Goal: Feedback & Contribution: Contribute content

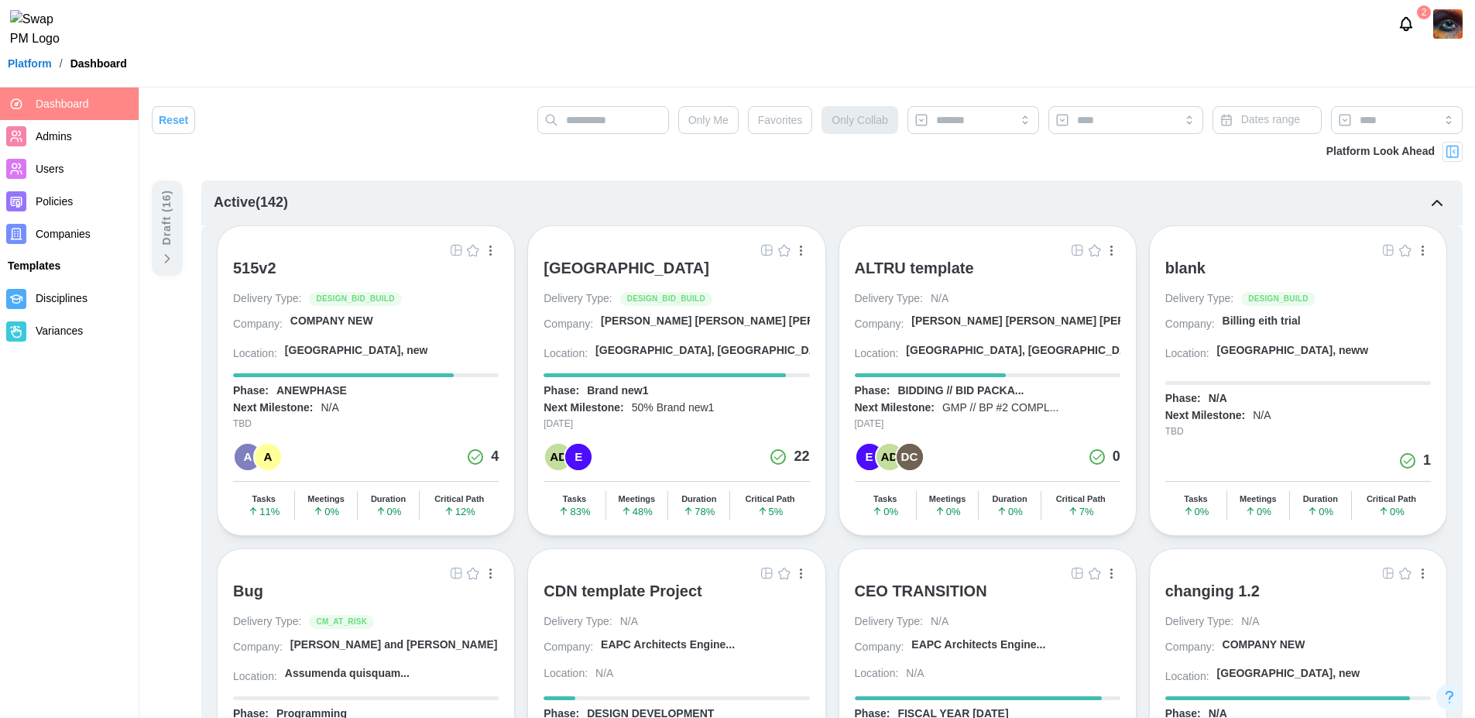
click at [54, 165] on span "Users" at bounding box center [50, 169] width 29 height 12
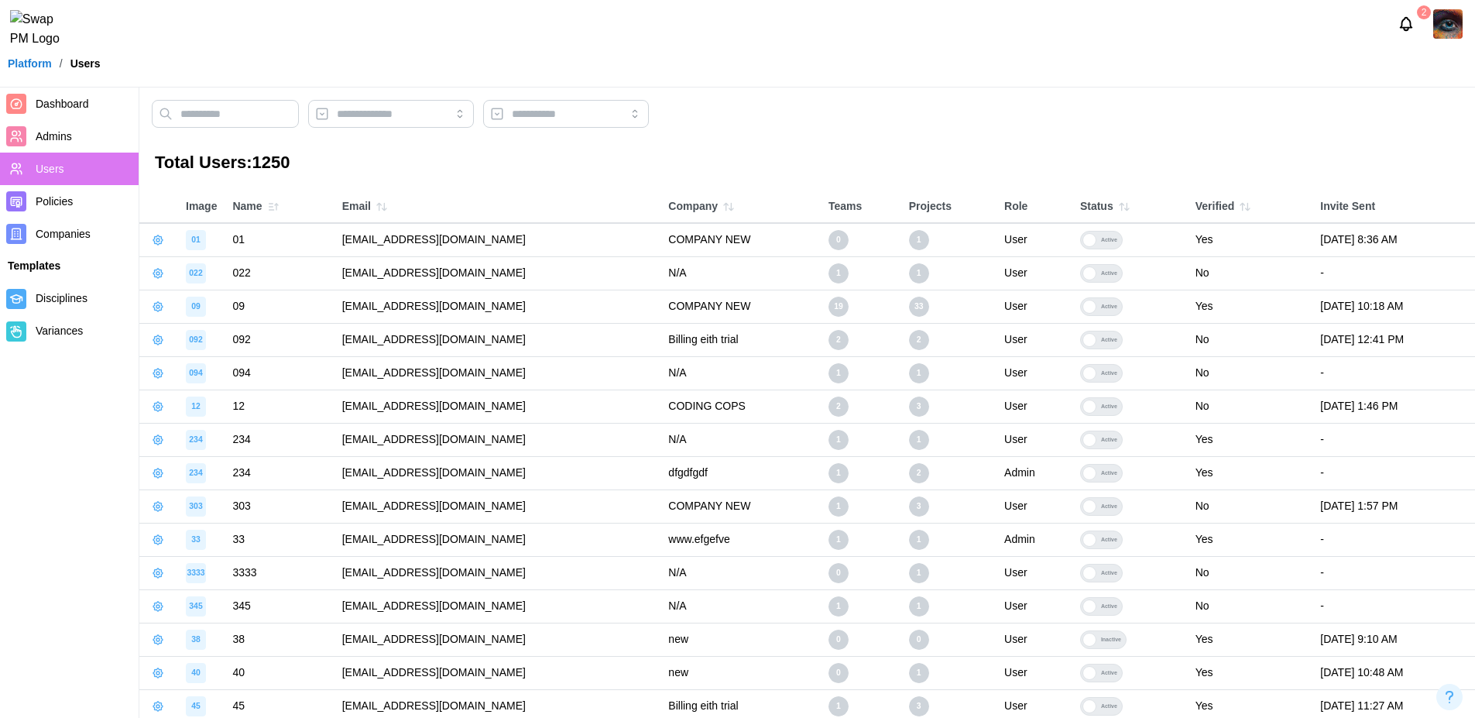
click at [74, 135] on span "Admins" at bounding box center [84, 136] width 97 height 19
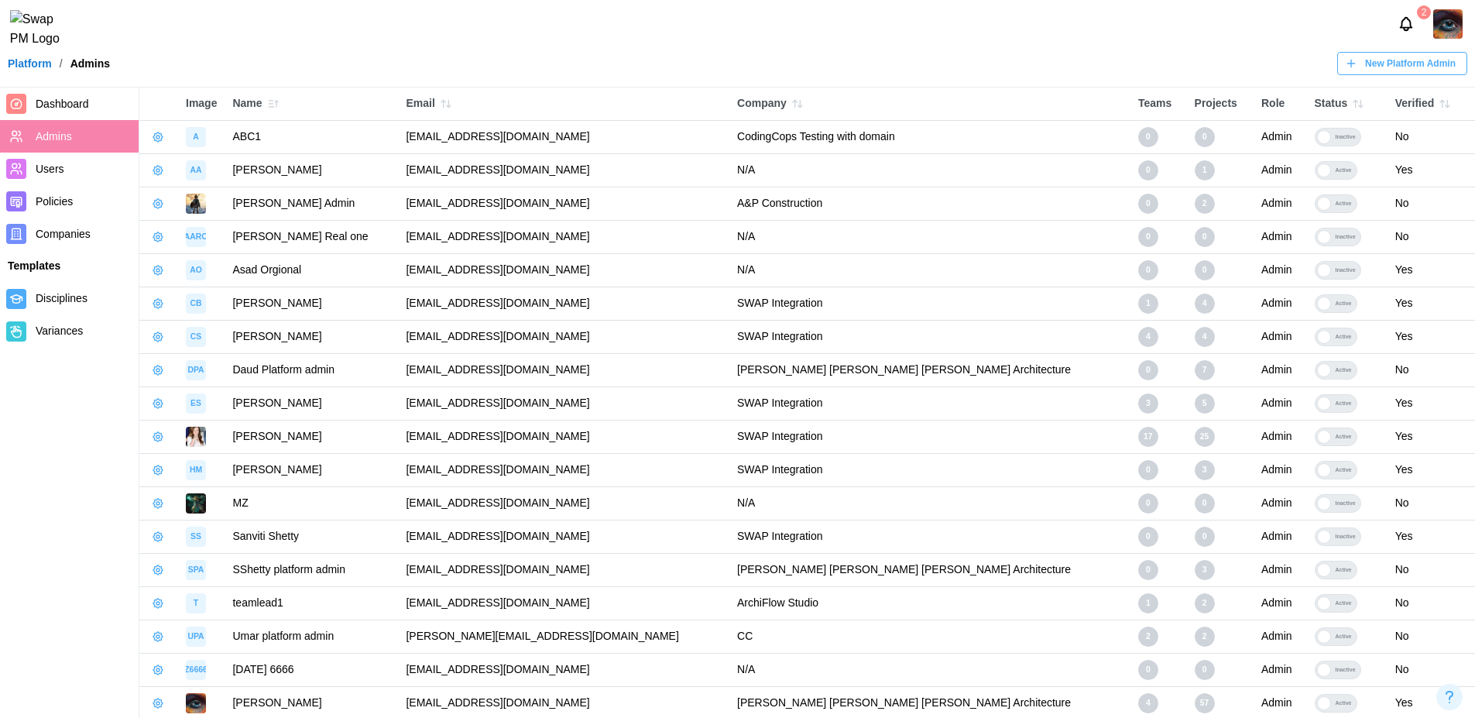
click at [73, 166] on span "Users" at bounding box center [84, 168] width 97 height 19
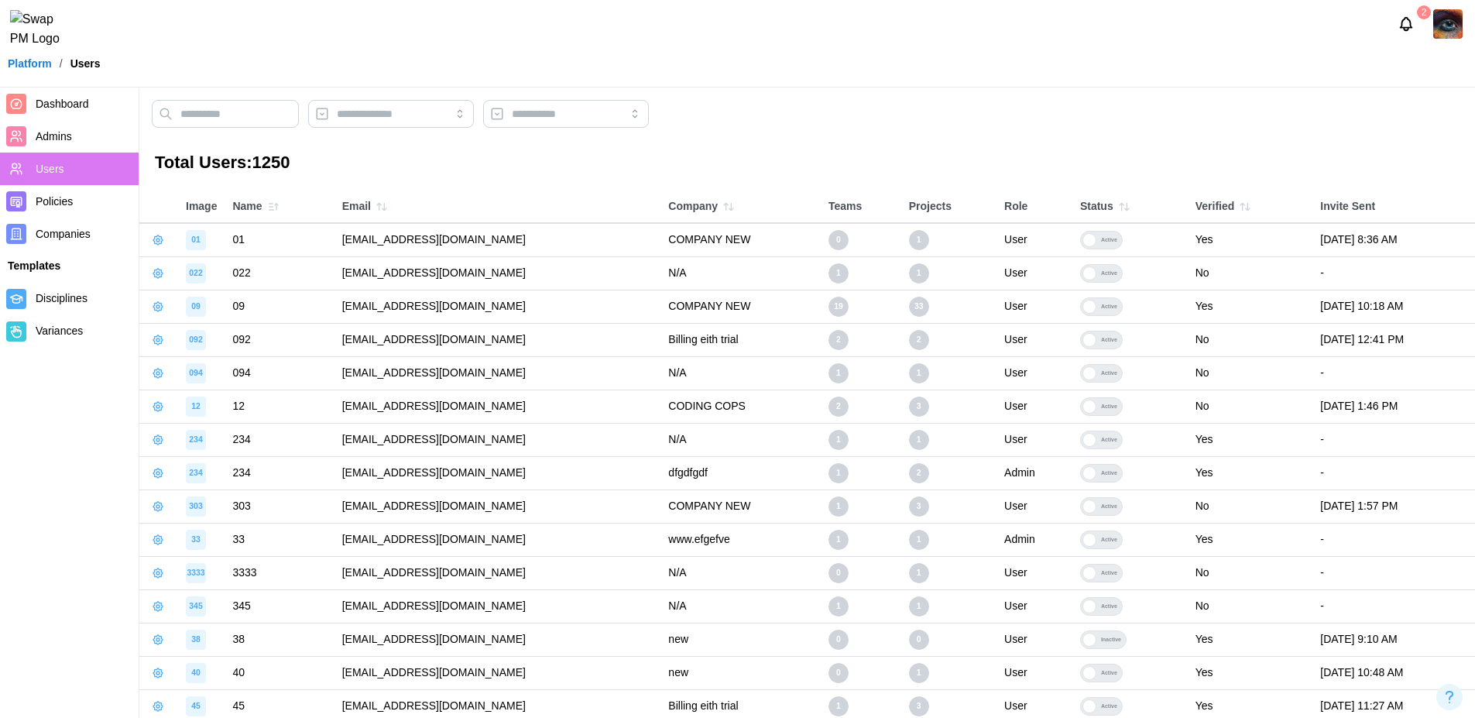
click at [60, 136] on span "Admins" at bounding box center [54, 136] width 36 height 12
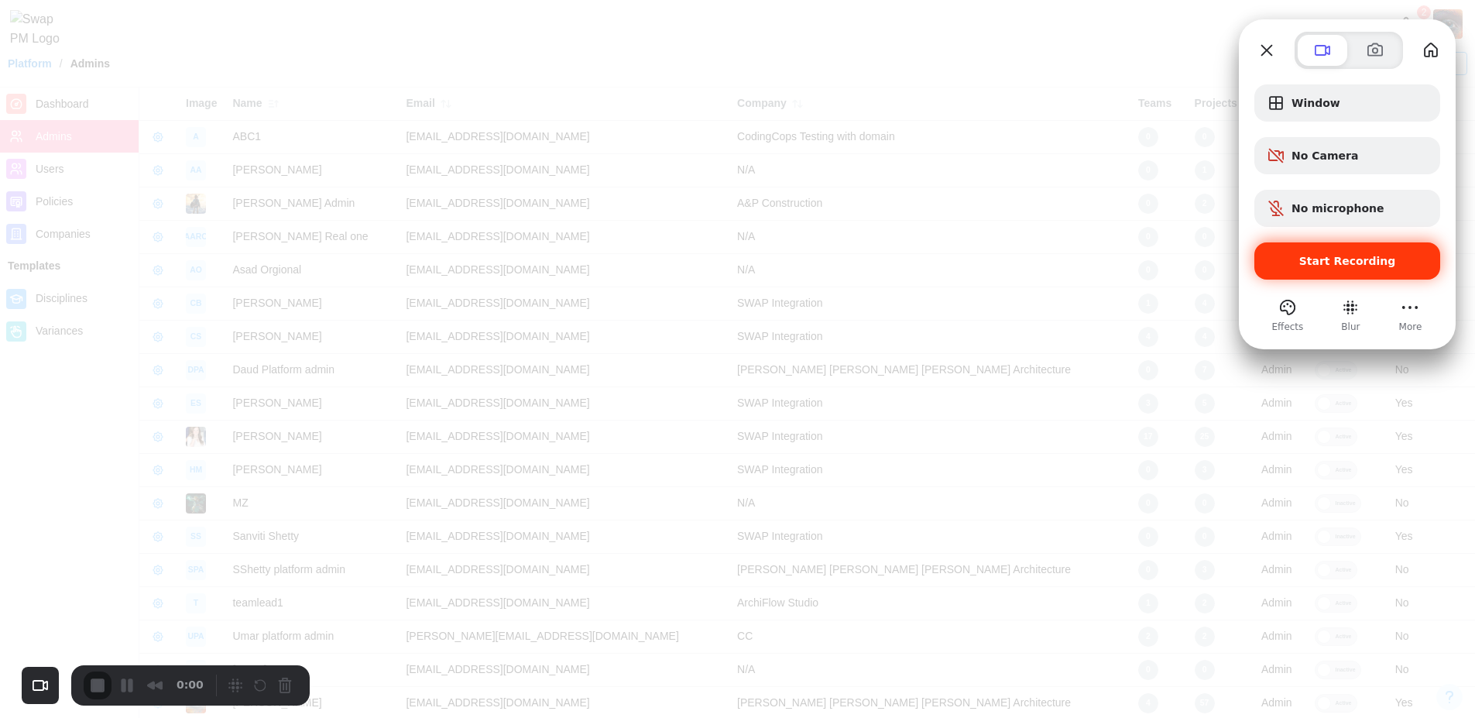
click at [1351, 260] on span "Start Recording" at bounding box center [1347, 261] width 97 height 12
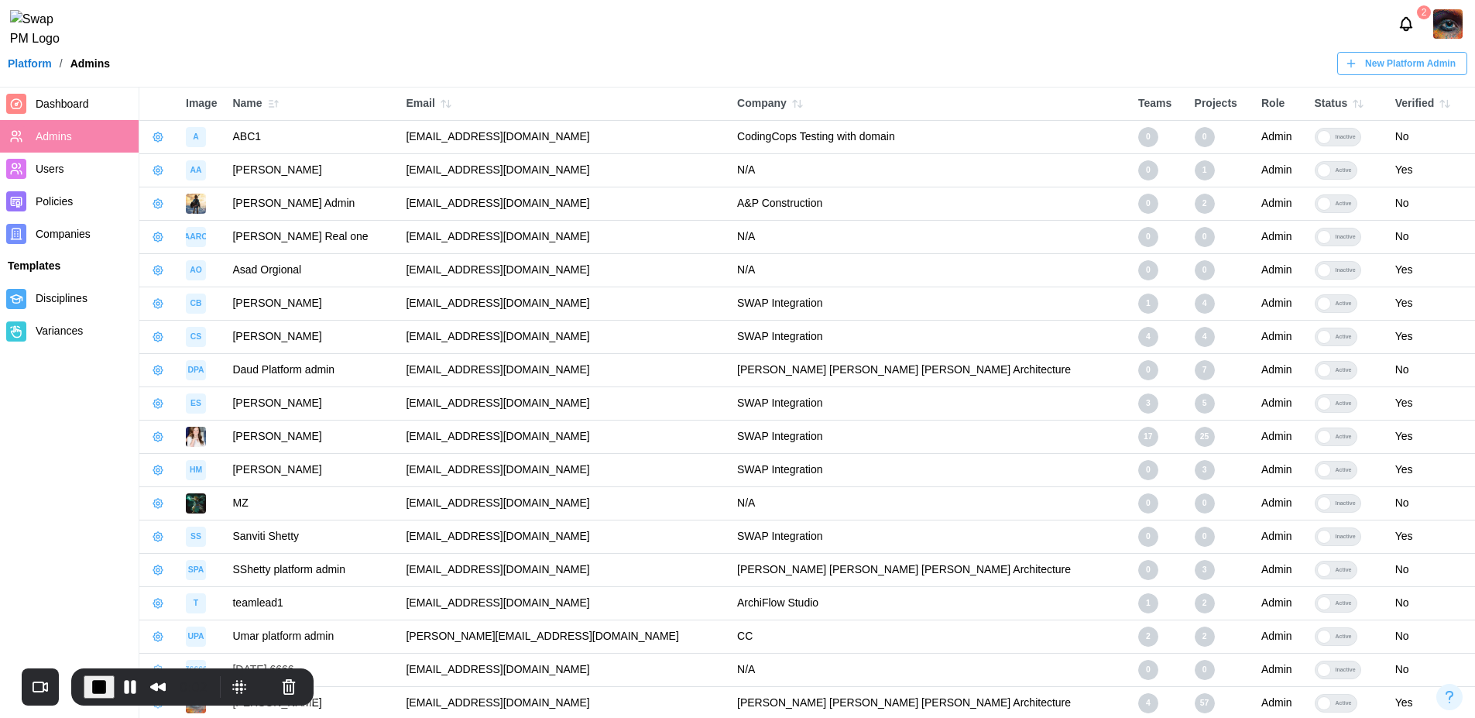
click at [74, 139] on span "Admins" at bounding box center [84, 136] width 97 height 19
drag, startPoint x: 183, startPoint y: 105, endPoint x: 252, endPoint y: 105, distance: 68.9
click at [252, 105] on tr "Image Name Email Company Teams Projects Role Status Verified" at bounding box center [806, 103] width 1335 height 33
click at [206, 98] on div "Image" at bounding box center [201, 103] width 31 height 17
drag, startPoint x: 173, startPoint y: 102, endPoint x: 1428, endPoint y: 108, distance: 1255.8
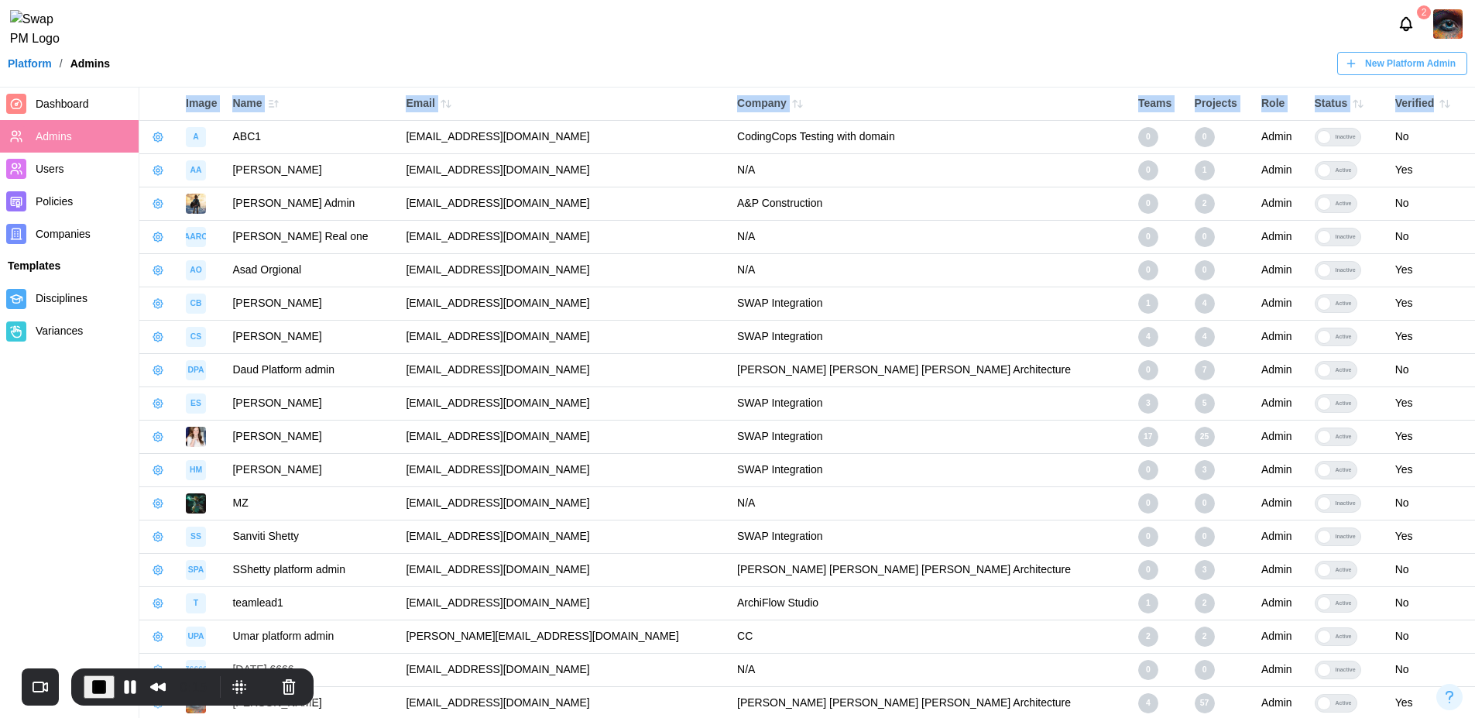
click at [1428, 108] on tr "Image Name Email Company Teams Projects Role Status Verified" at bounding box center [806, 103] width 1335 height 33
click at [322, 41] on div "2" at bounding box center [737, 24] width 1475 height 48
click at [161, 136] on icon "button" at bounding box center [157, 136] width 9 height 9
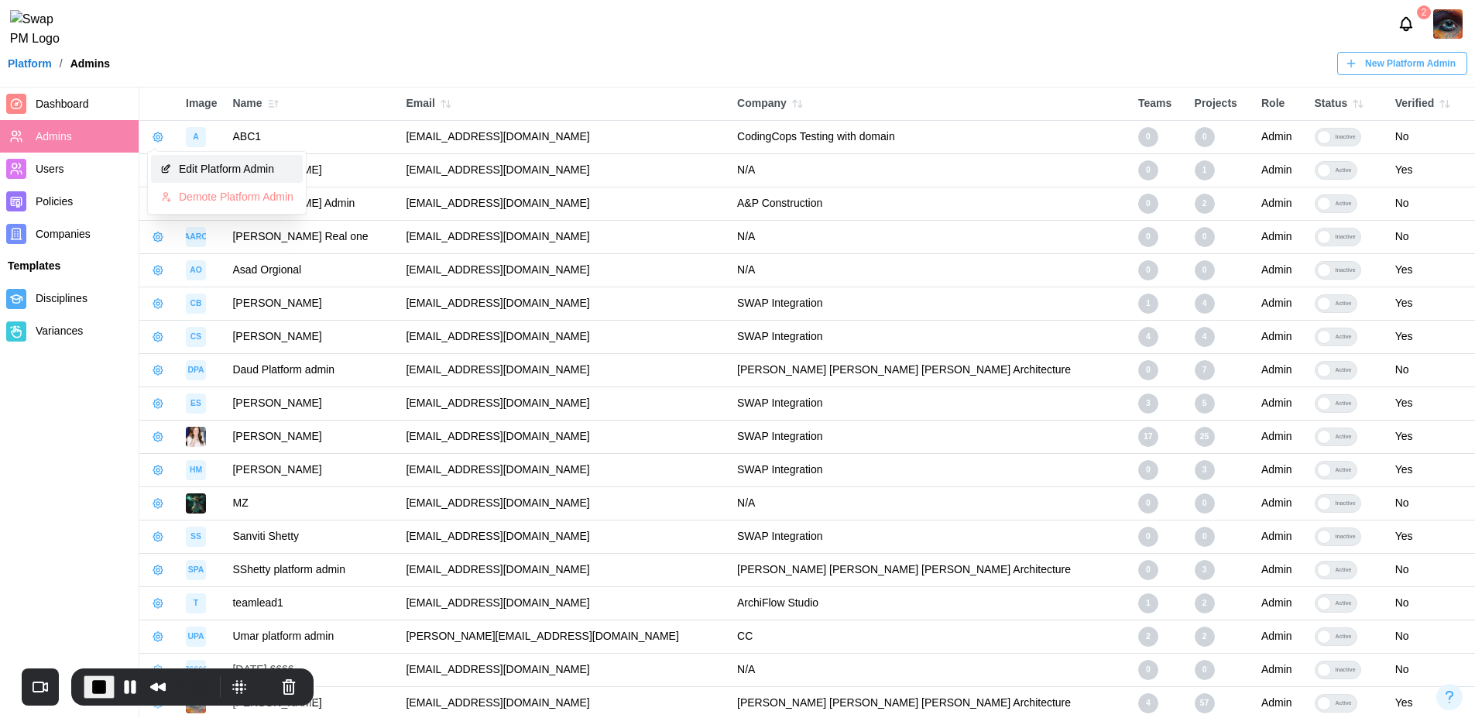
click at [225, 173] on div "Edit Platform Admin" at bounding box center [236, 169] width 115 height 12
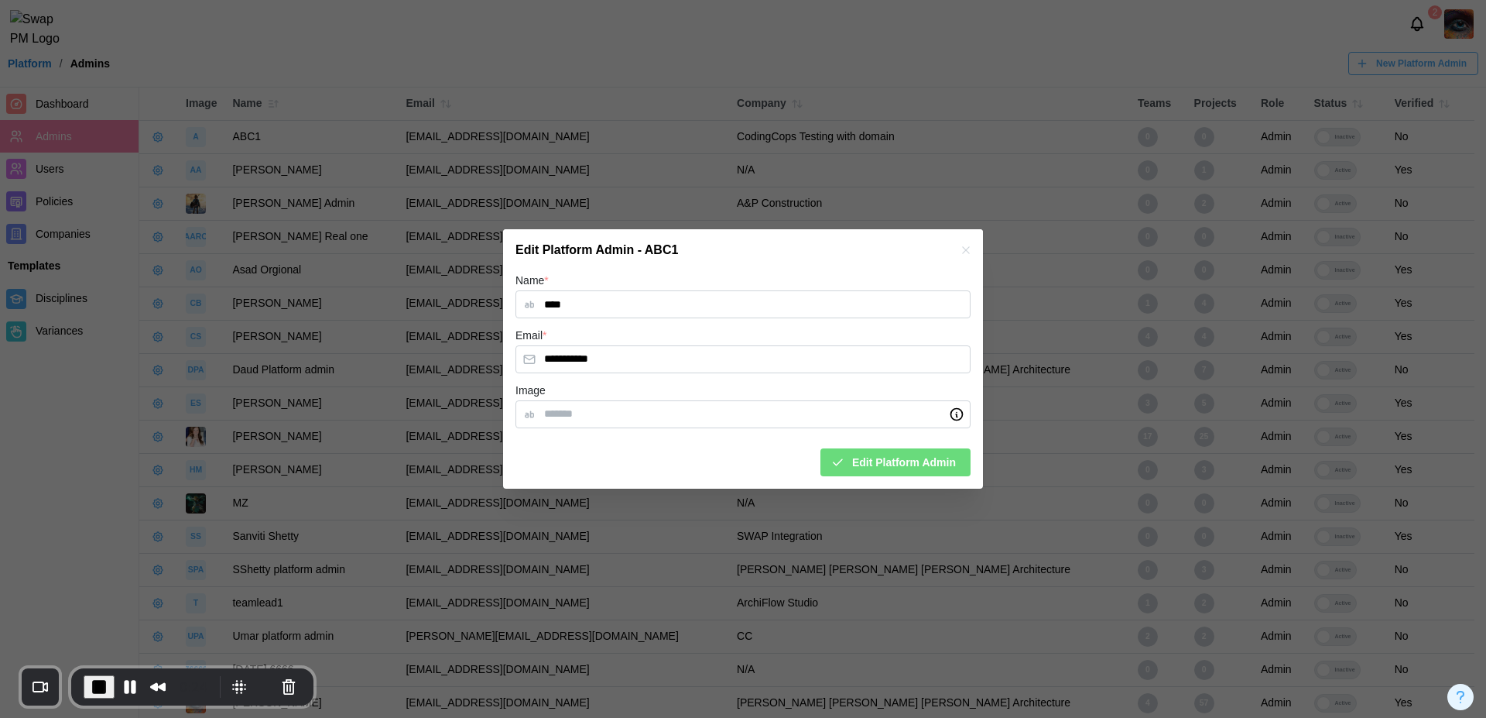
click at [970, 245] on icon "button" at bounding box center [966, 250] width 12 height 12
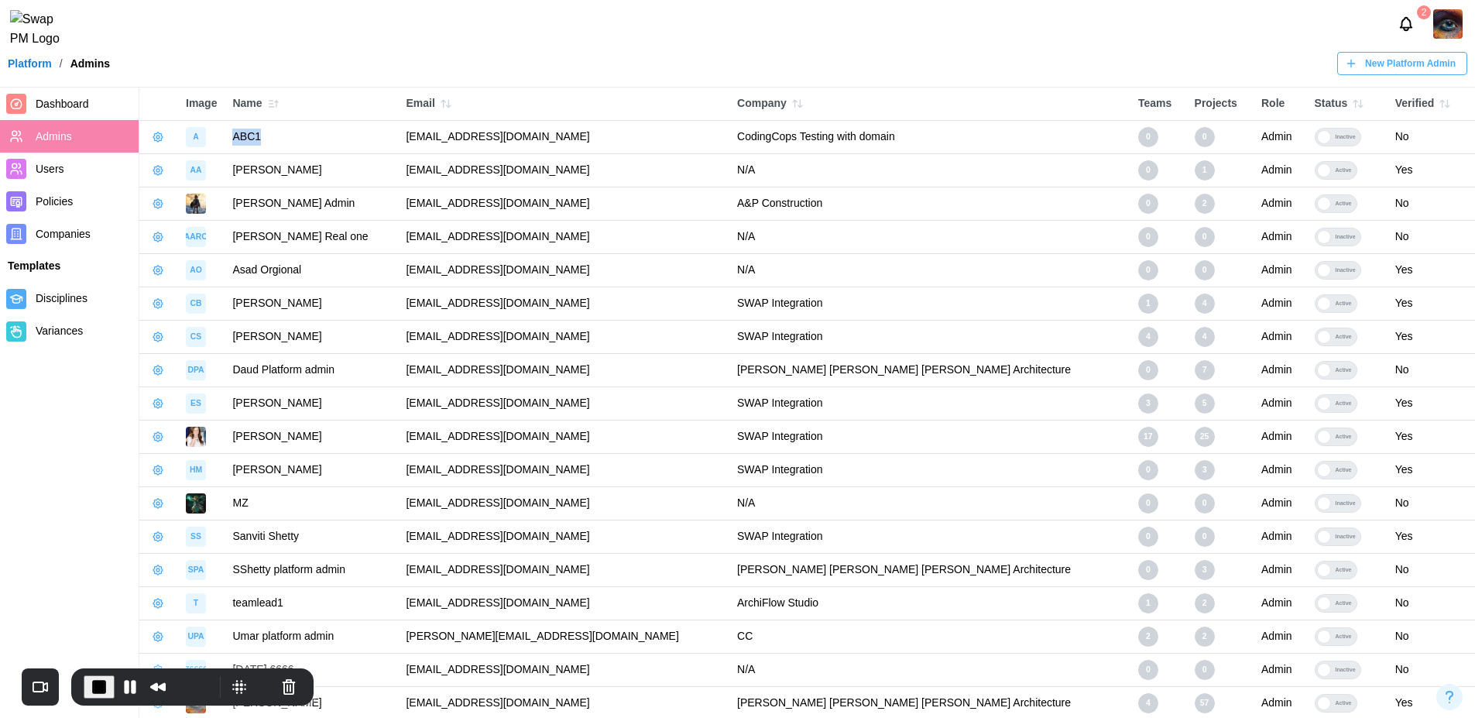
drag, startPoint x: 228, startPoint y: 138, endPoint x: 296, endPoint y: 142, distance: 67.5
click at [296, 142] on td "ABC1" at bounding box center [311, 137] width 173 height 33
click at [288, 23] on div "2" at bounding box center [737, 24] width 1475 height 48
click at [276, 103] on icon "button" at bounding box center [276, 104] width 0 height 6
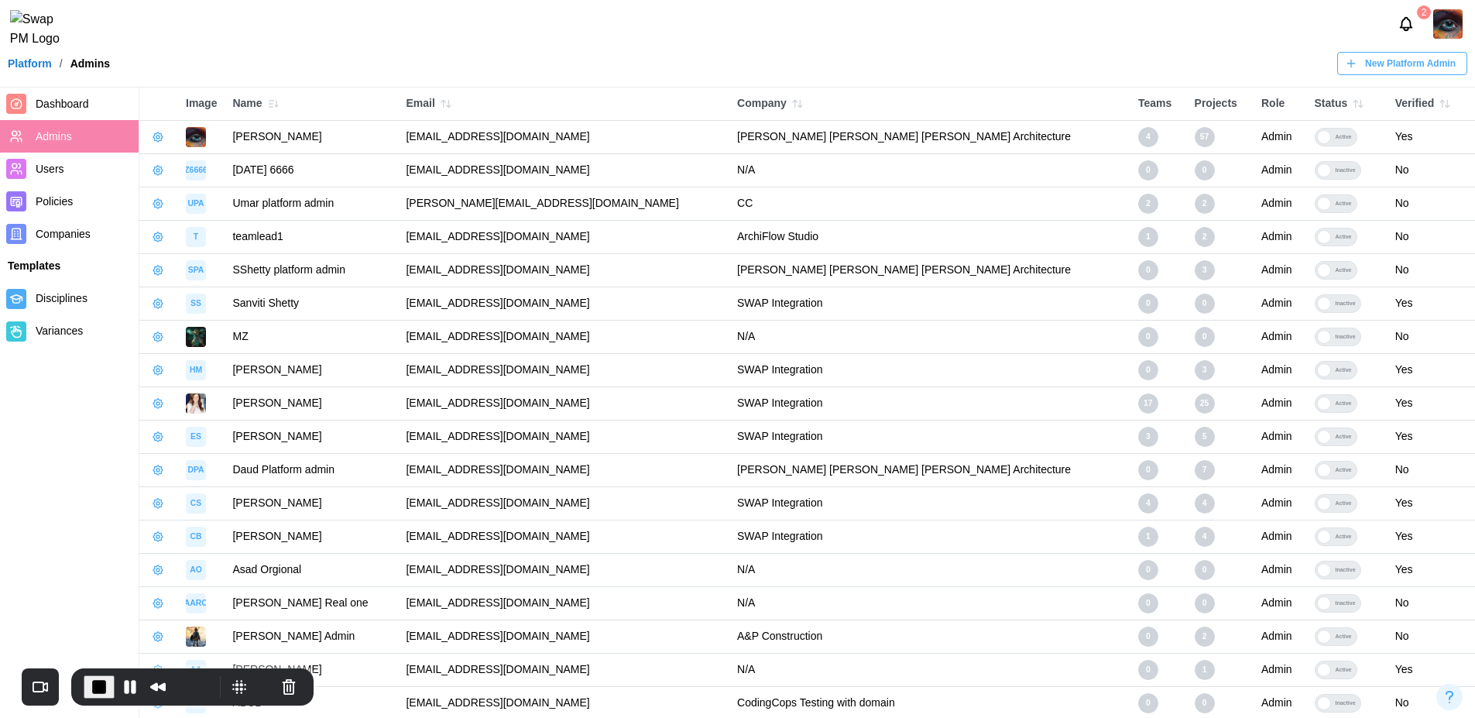
click at [273, 105] on icon "button" at bounding box center [273, 104] width 12 height 12
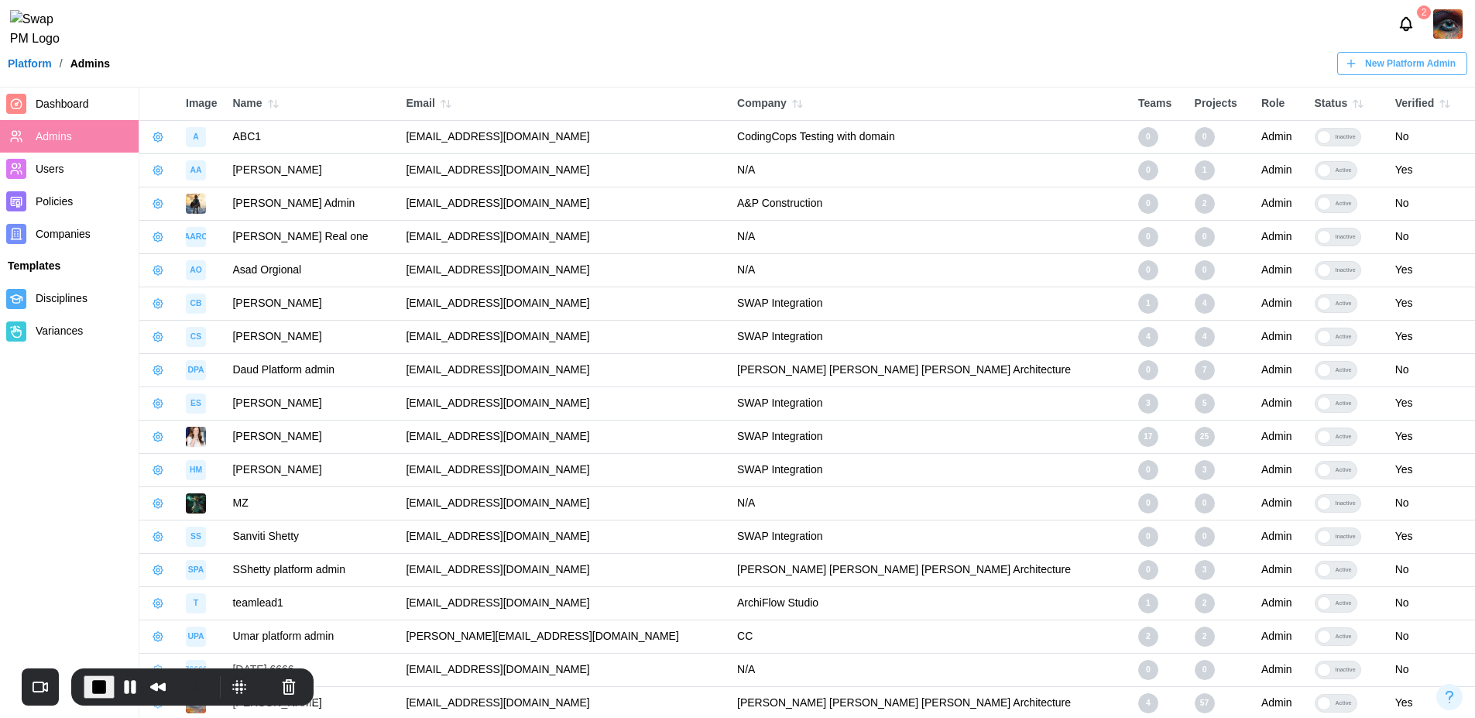
click at [452, 105] on icon "button" at bounding box center [446, 104] width 12 height 12
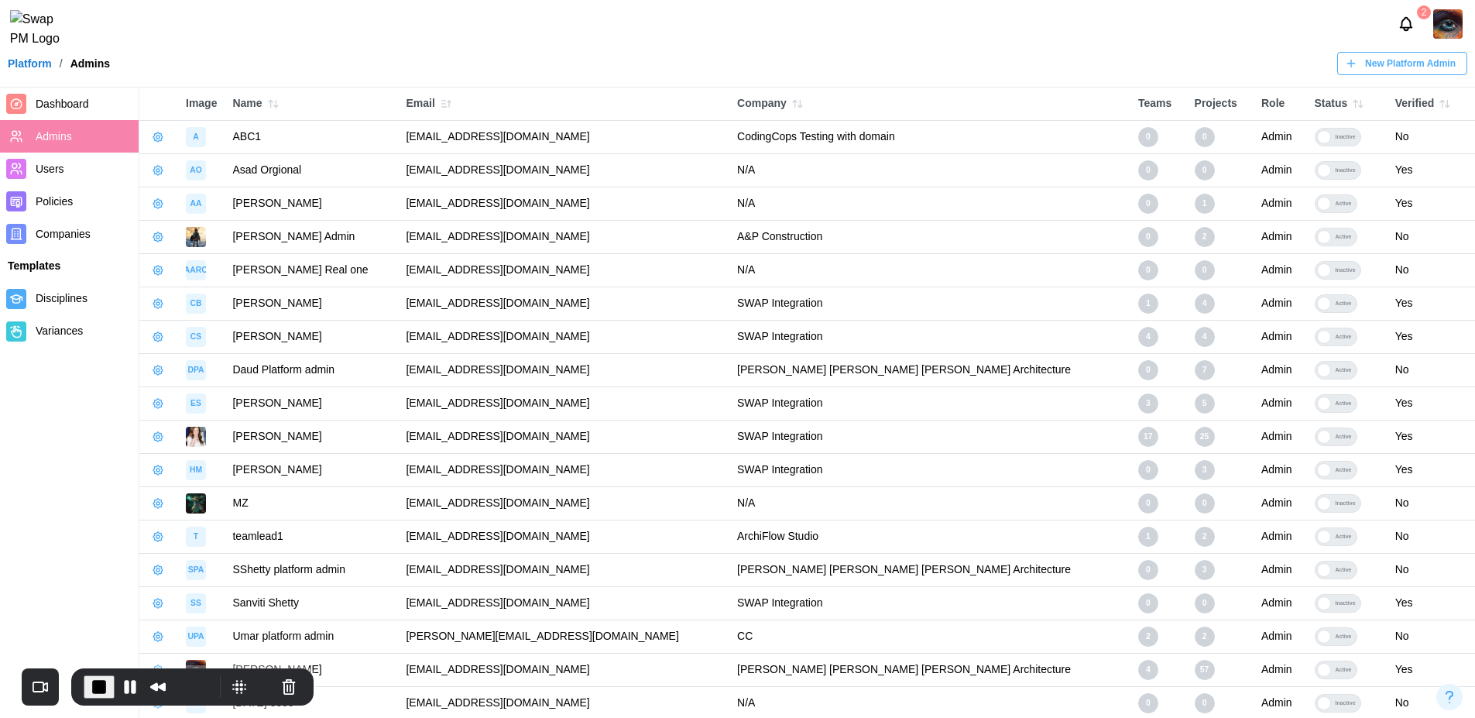
click at [452, 105] on icon "button" at bounding box center [446, 104] width 12 height 12
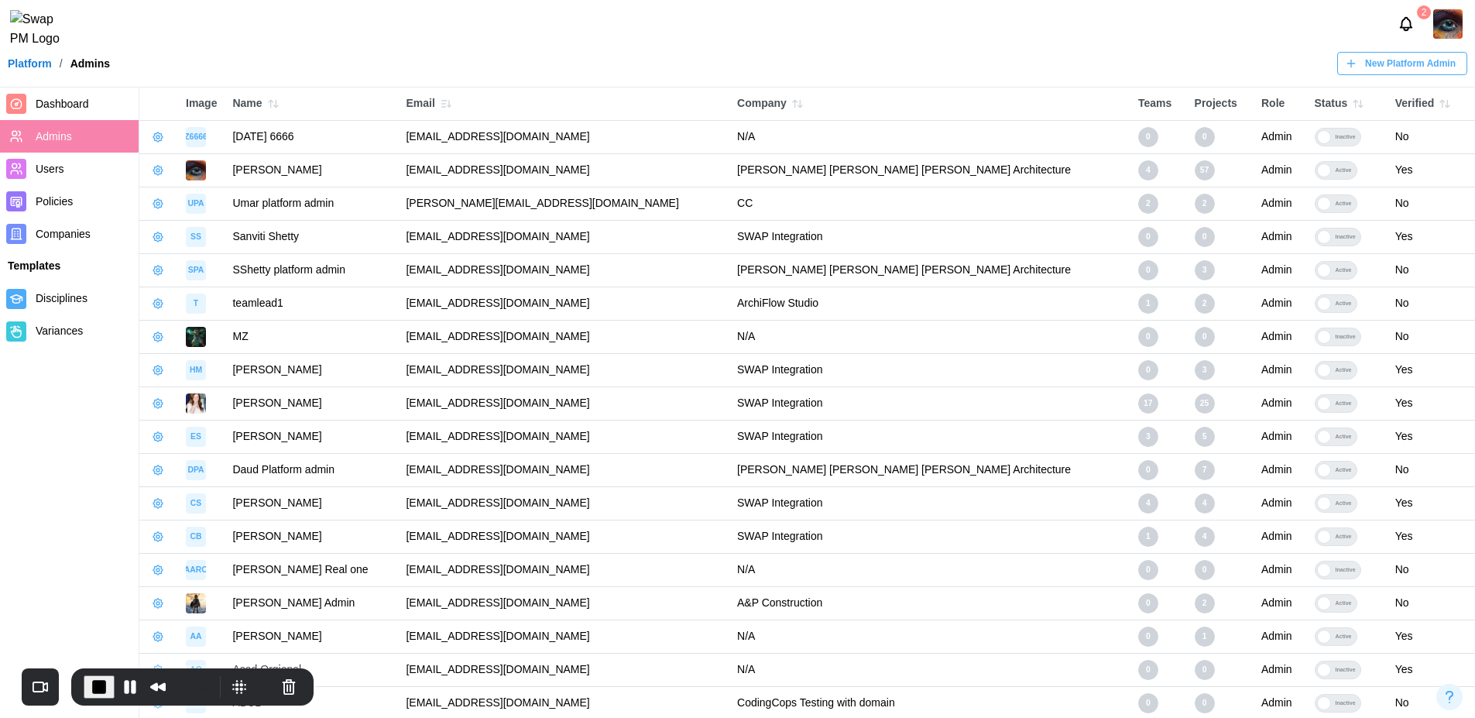
scroll to position [2, 0]
drag, startPoint x: 425, startPoint y: 702, endPoint x: 403, endPoint y: 701, distance: 21.7
click at [403, 701] on tr "A ABC1 abc@abc.com CodingCops Testing with domain 0 0 Admin Inactive No" at bounding box center [806, 700] width 1335 height 33
drag, startPoint x: 425, startPoint y: 132, endPoint x: 406, endPoint y: 135, distance: 18.8
click at [406, 135] on tr "Z6666 Zul 6666 zulqarnain.khalil+hadd@codingcops.com N/A 0 0 Admin Inactive No" at bounding box center [806, 134] width 1335 height 33
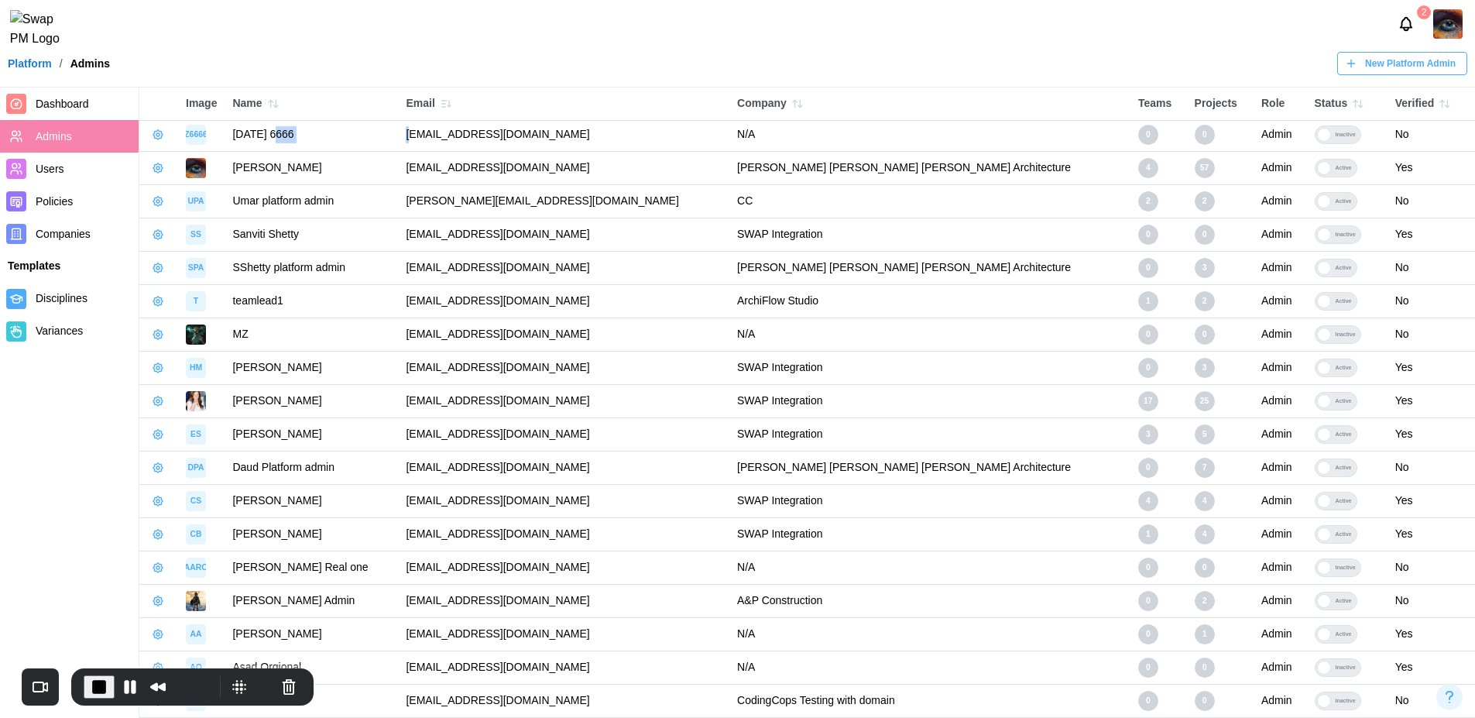
click at [449, 103] on icon "button" at bounding box center [449, 104] width 0 height 6
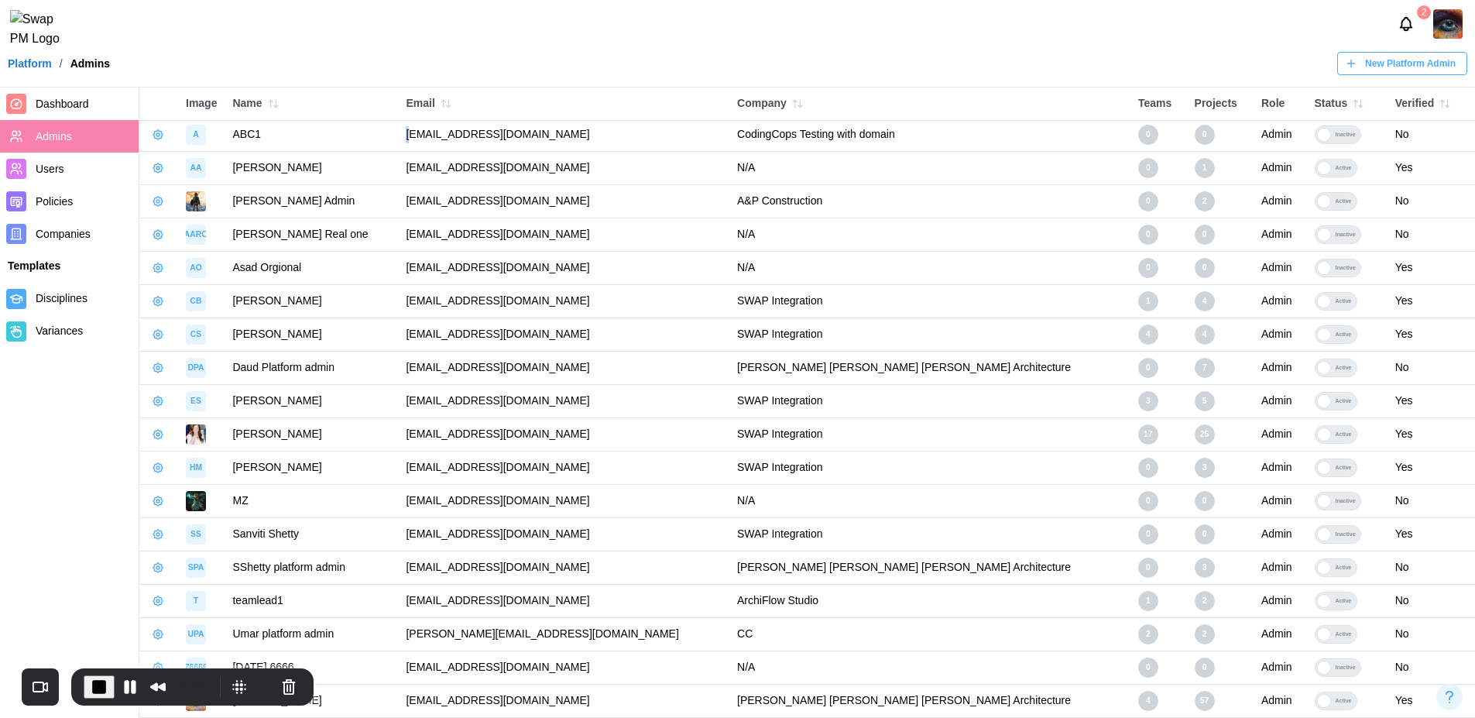
drag, startPoint x: 427, startPoint y: 132, endPoint x: 417, endPoint y: 134, distance: 10.9
click at [417, 134] on td "abc@abc.com" at bounding box center [563, 134] width 331 height 33
drag, startPoint x: 427, startPoint y: 705, endPoint x: 407, endPoint y: 708, distance: 20.4
click at [407, 708] on tr "Zulqarnain Khalil zulqarnain.khalil@codingcops.com Barker Rinker Seacat Archite…" at bounding box center [806, 700] width 1335 height 33
click at [446, 708] on td "zulqarnain.khalil@codingcops.com" at bounding box center [563, 700] width 331 height 33
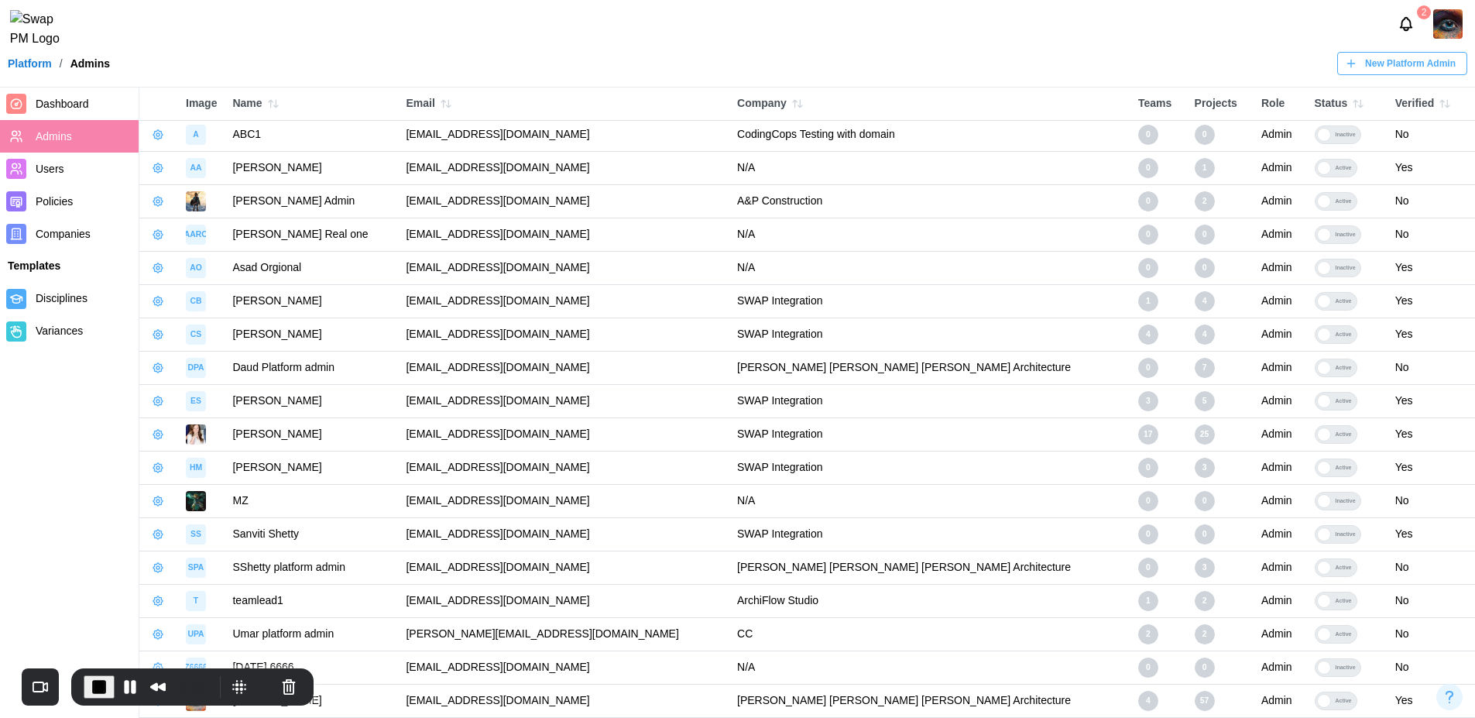
click at [804, 108] on icon "button" at bounding box center [797, 104] width 12 height 12
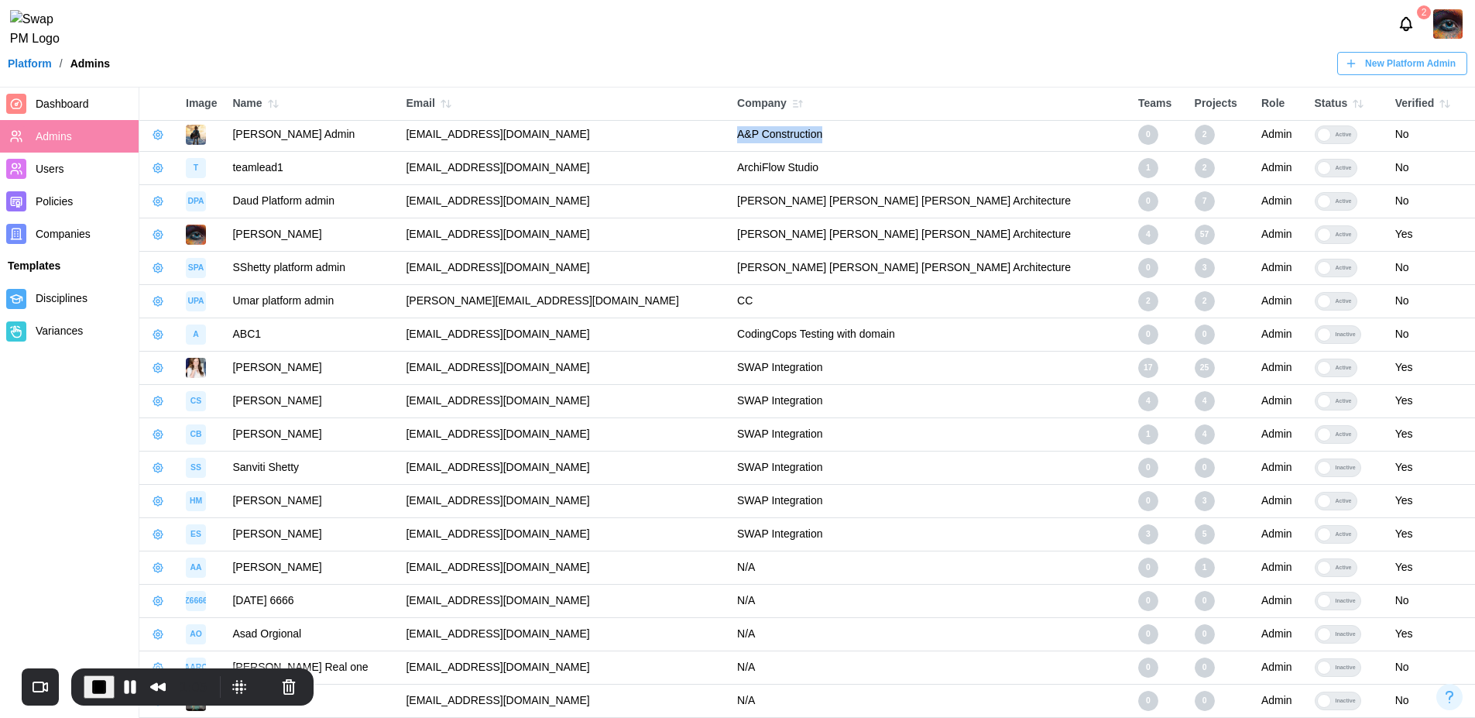
drag, startPoint x: 780, startPoint y: 133, endPoint x: 912, endPoint y: 128, distance: 132.5
click at [912, 128] on td "A&P Construction" at bounding box center [929, 134] width 401 height 33
drag, startPoint x: 773, startPoint y: 195, endPoint x: 831, endPoint y: 210, distance: 59.9
click at [831, 210] on td "[PERSON_NAME] [PERSON_NAME] [PERSON_NAME] Architecture" at bounding box center [929, 201] width 401 height 33
drag, startPoint x: 770, startPoint y: 304, endPoint x: 843, endPoint y: 312, distance: 74.0
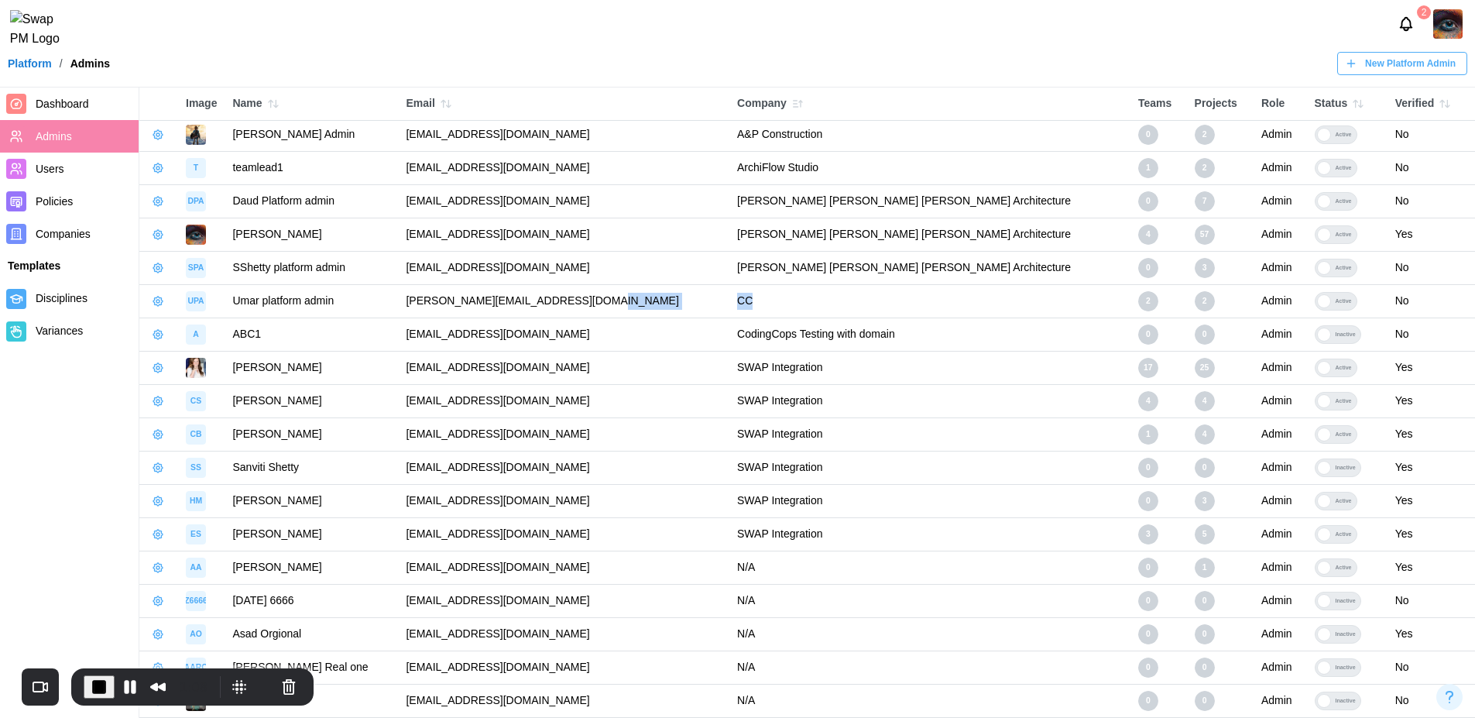
click at [843, 312] on tr "UPA Umar platform admin umar.imran+p-admin@codingcops.com CC 2 2 Admin Active No" at bounding box center [806, 301] width 1335 height 33
click at [804, 106] on icon "button" at bounding box center [797, 104] width 12 height 12
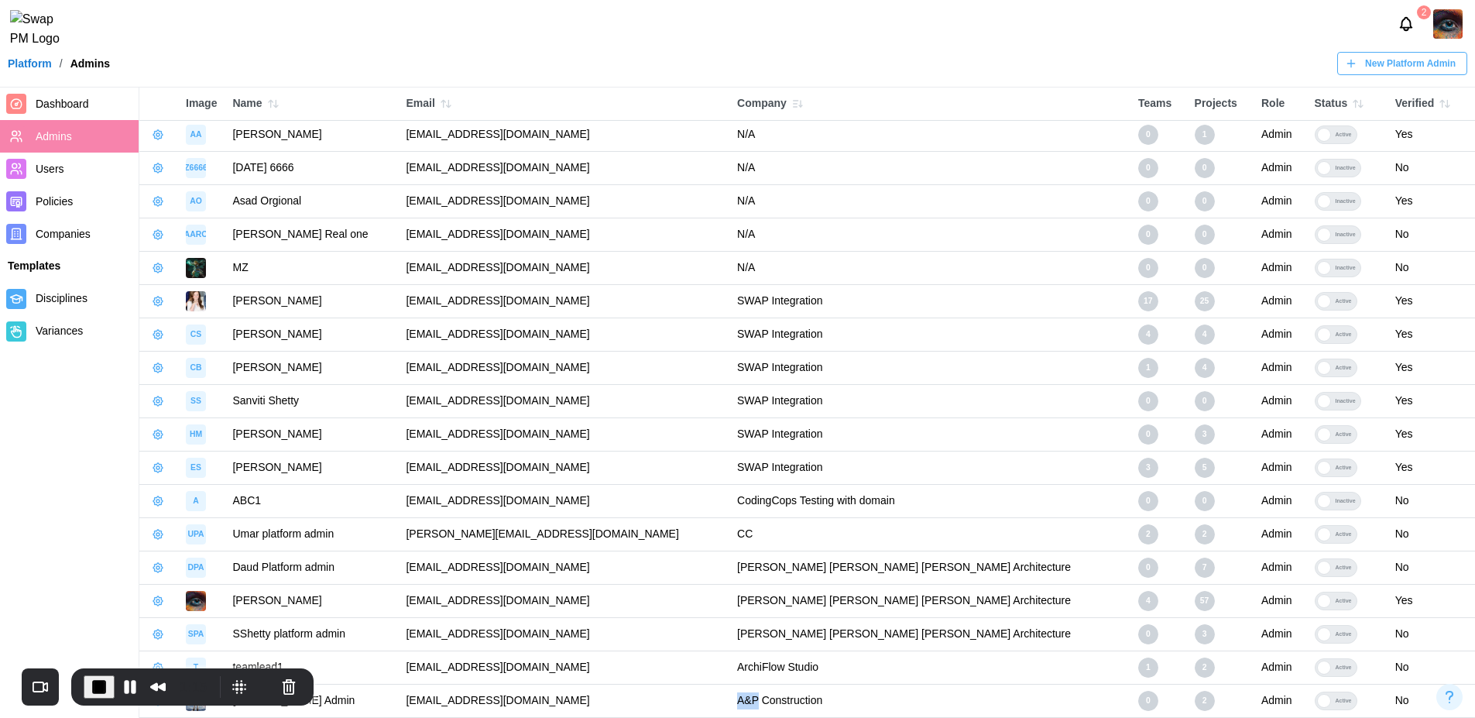
drag, startPoint x: 782, startPoint y: 702, endPoint x: 801, endPoint y: 704, distance: 19.4
click at [801, 704] on td "A&P Construction" at bounding box center [929, 700] width 401 height 33
drag, startPoint x: 776, startPoint y: 266, endPoint x: 801, endPoint y: 267, distance: 25.6
click at [801, 267] on td "N/A" at bounding box center [929, 268] width 401 height 33
click at [804, 108] on icon "button" at bounding box center [797, 104] width 12 height 12
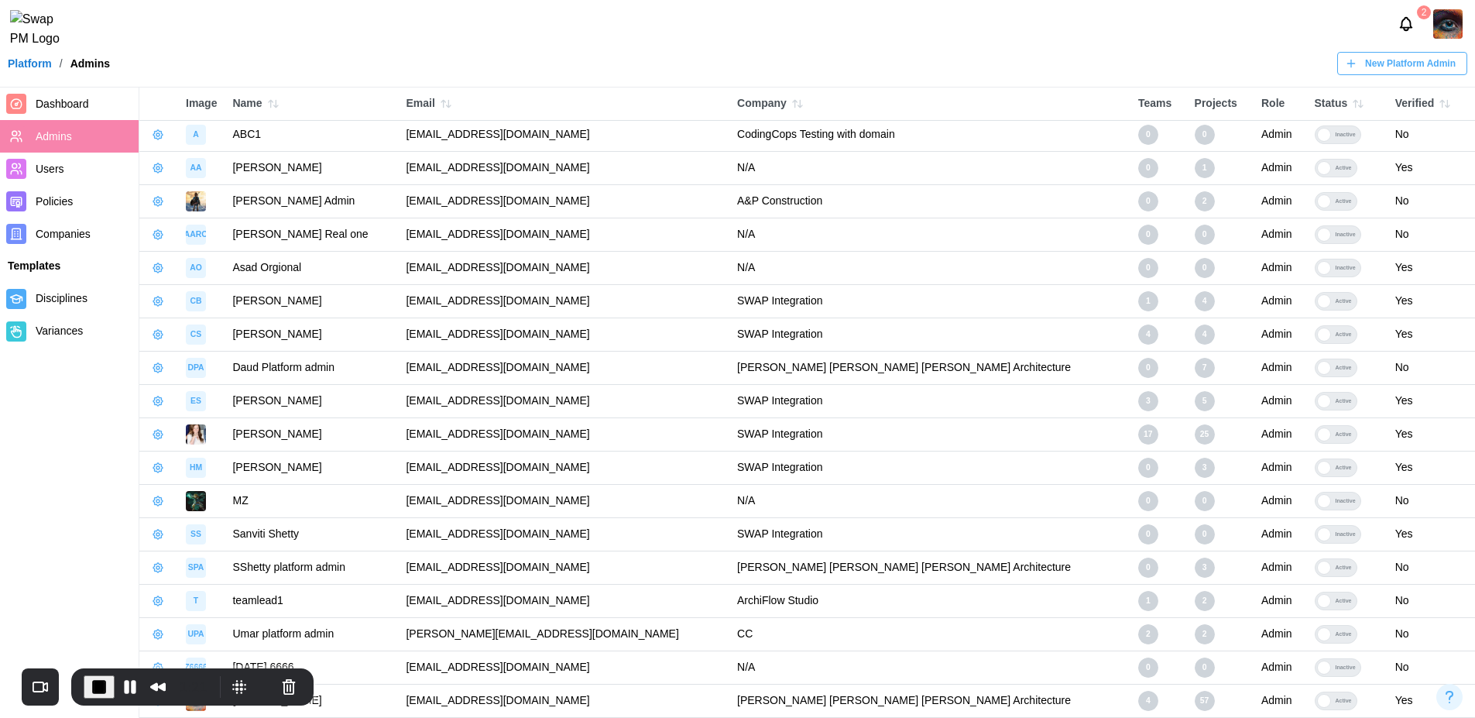
click at [828, 202] on td "A&P Construction" at bounding box center [929, 201] width 401 height 33
click at [1445, 101] on icon "button" at bounding box center [1447, 103] width 4 height 7
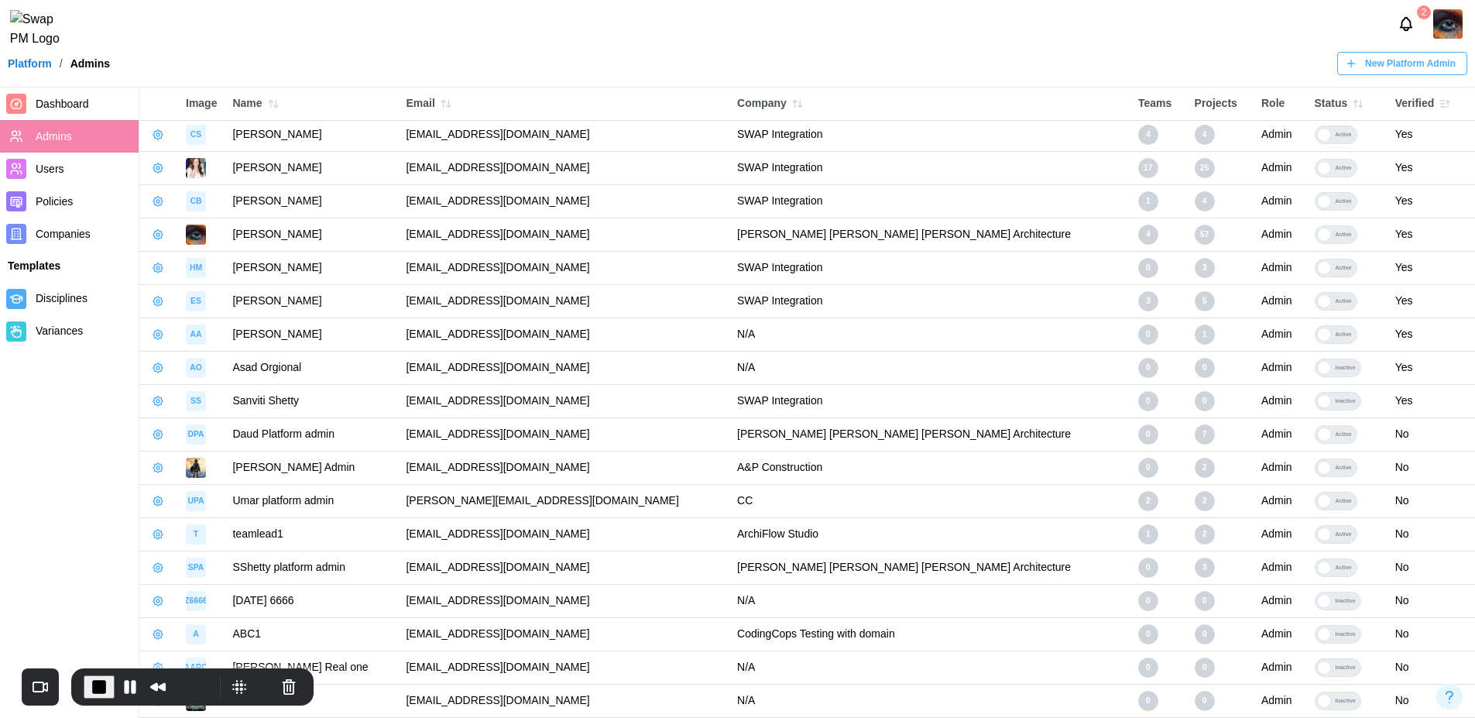
click at [1438, 104] on icon "button" at bounding box center [1444, 104] width 12 height 12
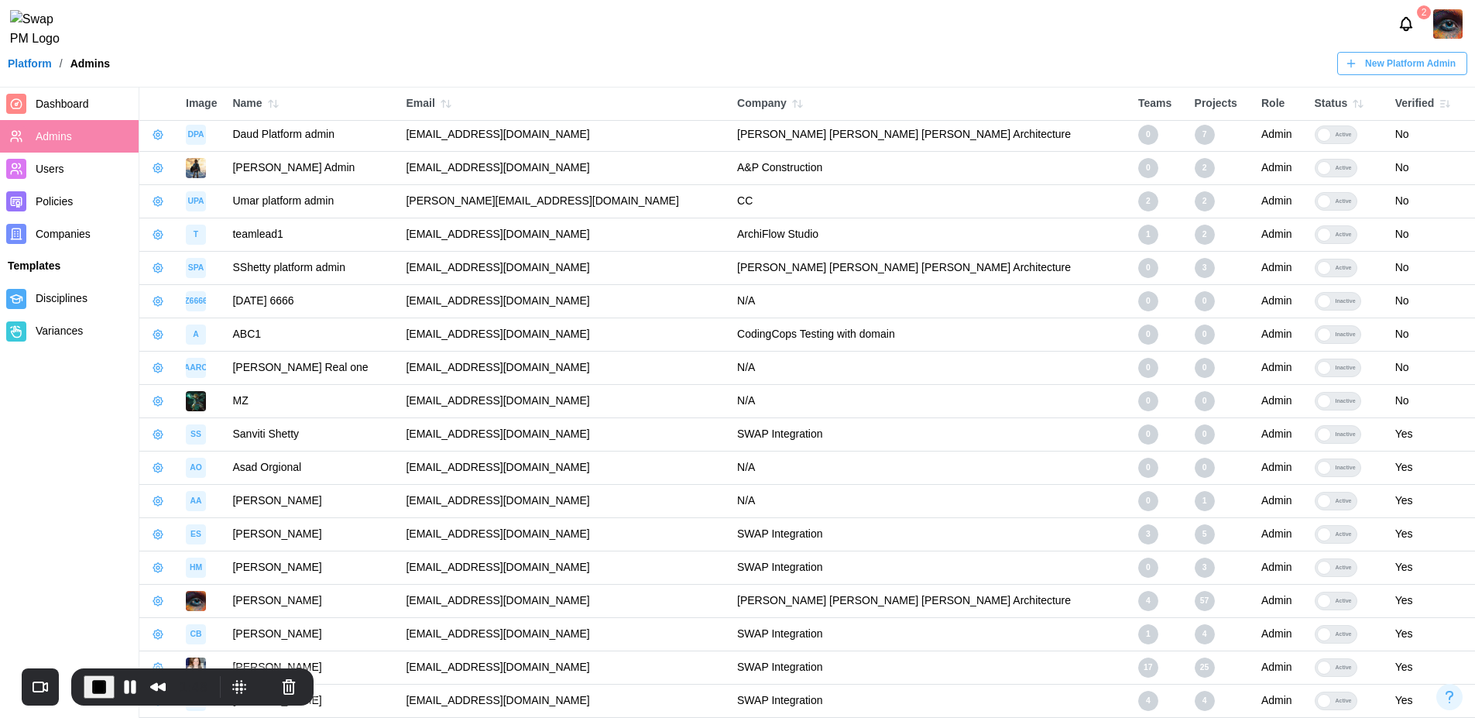
scroll to position [0, 0]
click at [1438, 101] on icon "button" at bounding box center [1444, 104] width 12 height 12
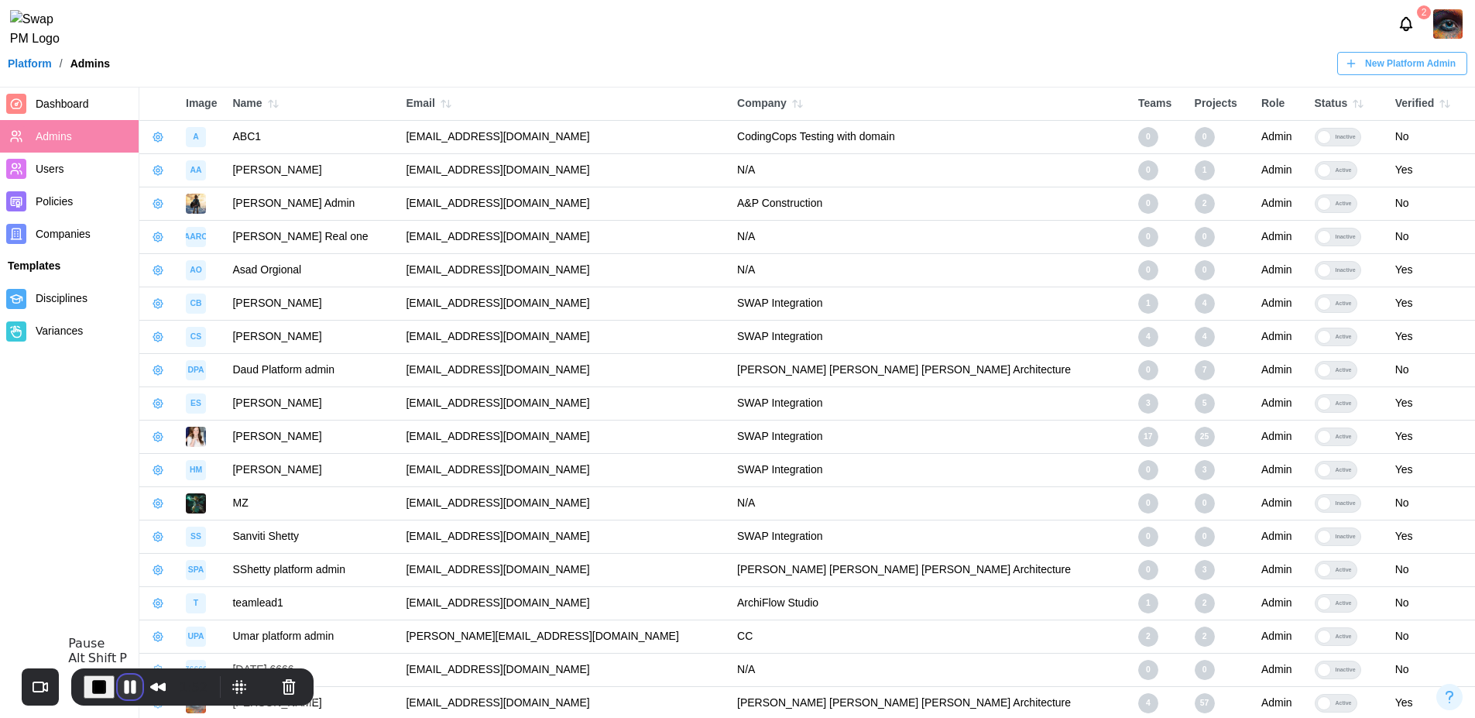
click at [122, 681] on button "Pause Recording" at bounding box center [130, 686] width 25 height 25
click at [128, 689] on span "Play Recording" at bounding box center [127, 686] width 19 height 19
click at [64, 177] on span "Users" at bounding box center [84, 168] width 97 height 19
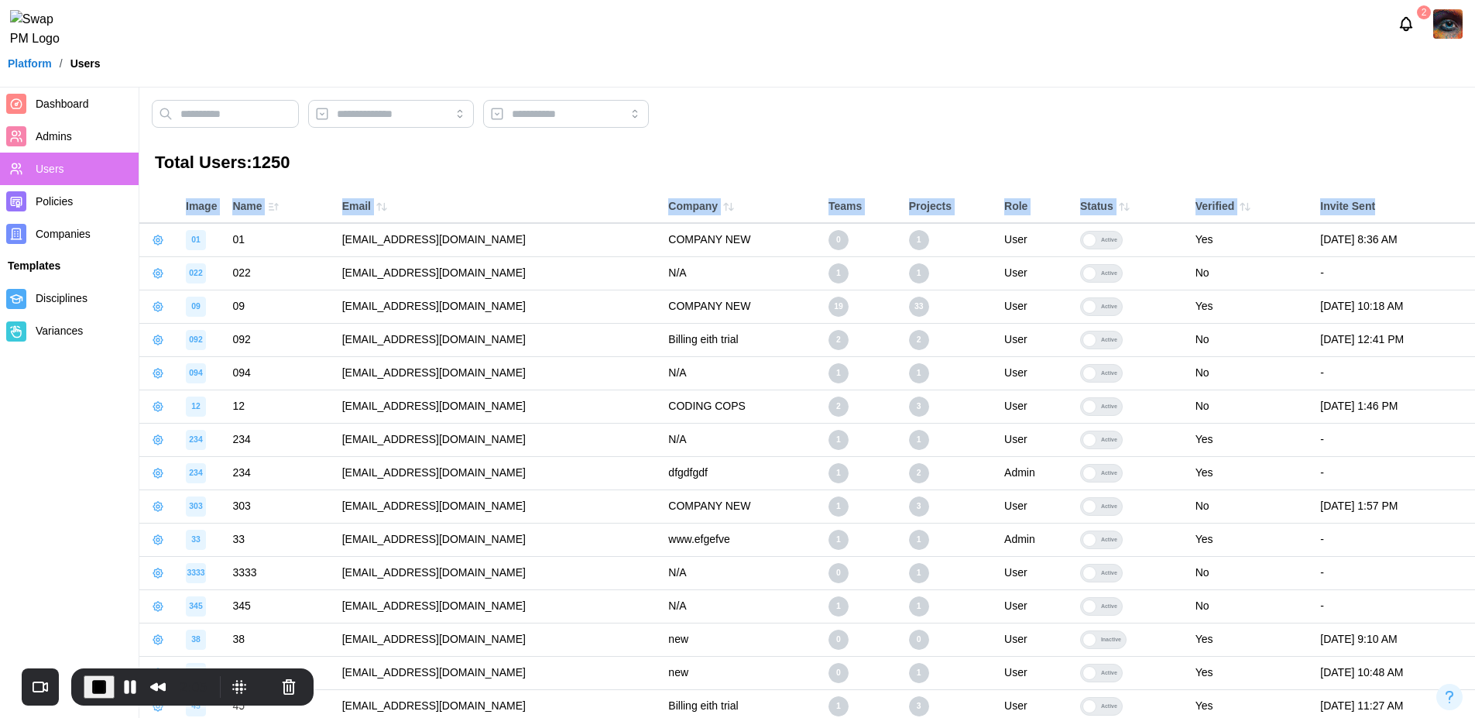
drag, startPoint x: 183, startPoint y: 211, endPoint x: 1379, endPoint y: 210, distance: 1195.4
click at [1379, 210] on tr "Image Name Email Company Teams Projects Role Status Verified Invite Sent" at bounding box center [806, 206] width 1335 height 33
click at [1379, 210] on div "Invite Sent" at bounding box center [1393, 206] width 147 height 17
drag, startPoint x: 1372, startPoint y: 210, endPoint x: 1270, endPoint y: 209, distance: 101.4
click at [1270, 209] on tr "Image Name Email Company Teams Projects Role Status Verified Invite Sent" at bounding box center [806, 206] width 1335 height 33
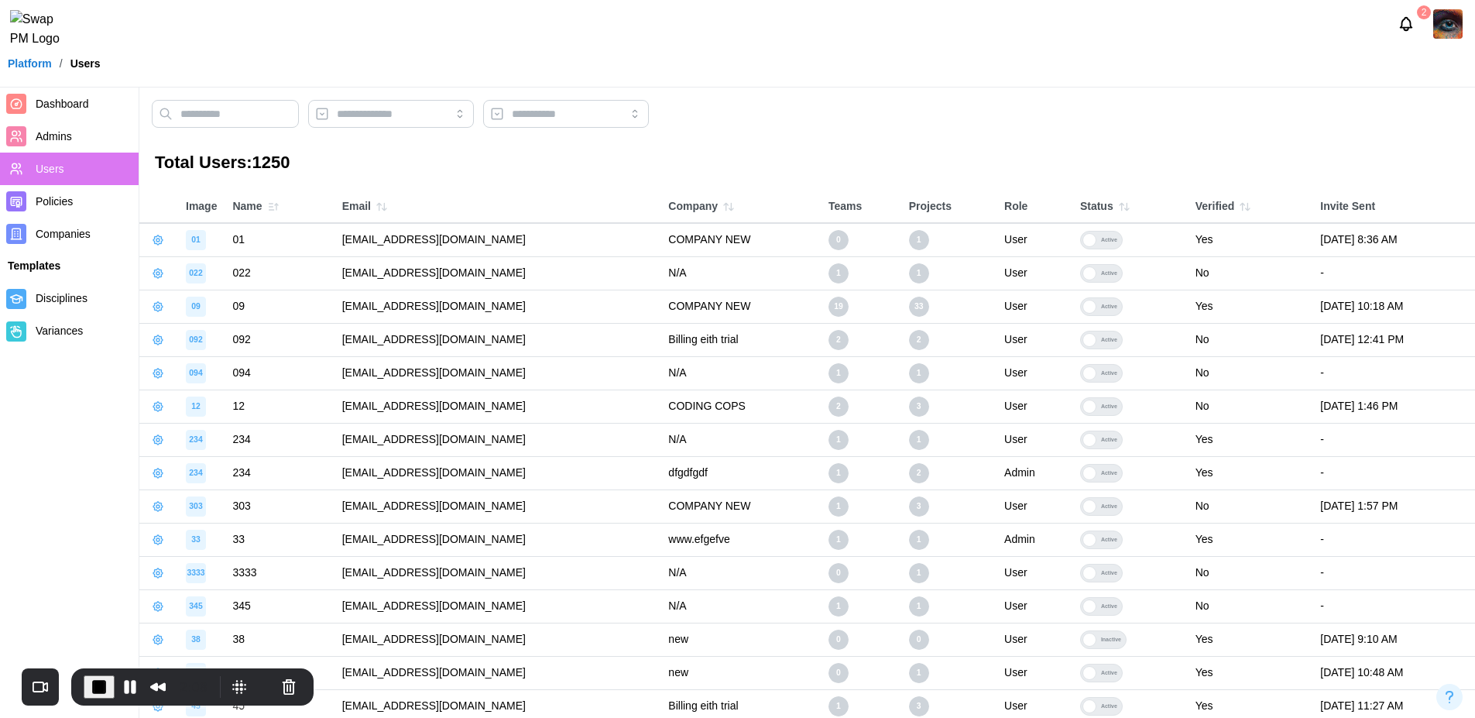
click at [1302, 158] on h3 "Total Users: 1250" at bounding box center [807, 163] width 1305 height 24
drag, startPoint x: 1277, startPoint y: 210, endPoint x: 1377, endPoint y: 204, distance: 99.2
click at [1377, 204] on th "Invite Sent" at bounding box center [1393, 206] width 163 height 33
click at [1360, 164] on h3 "Total Users: 1250" at bounding box center [807, 163] width 1305 height 24
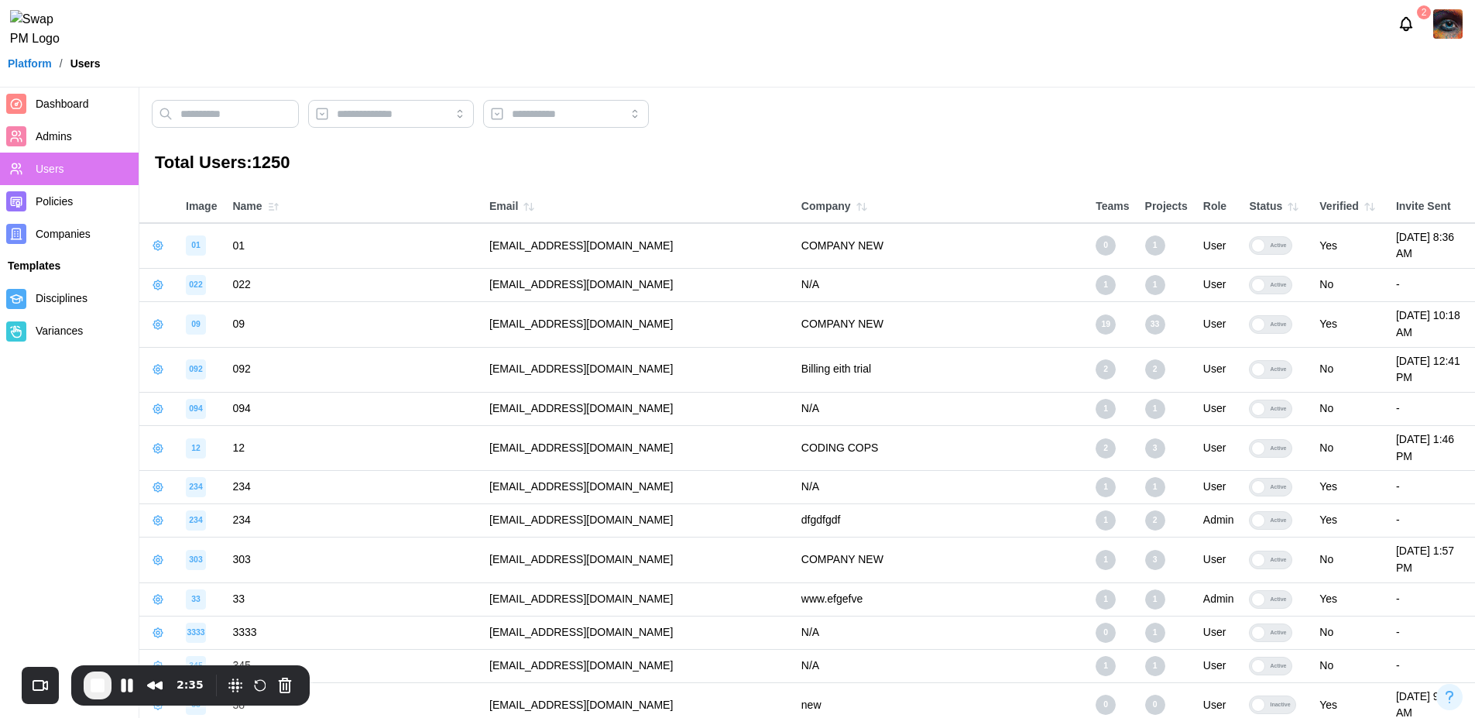
click at [276, 208] on icon "button" at bounding box center [276, 207] width 0 height 6
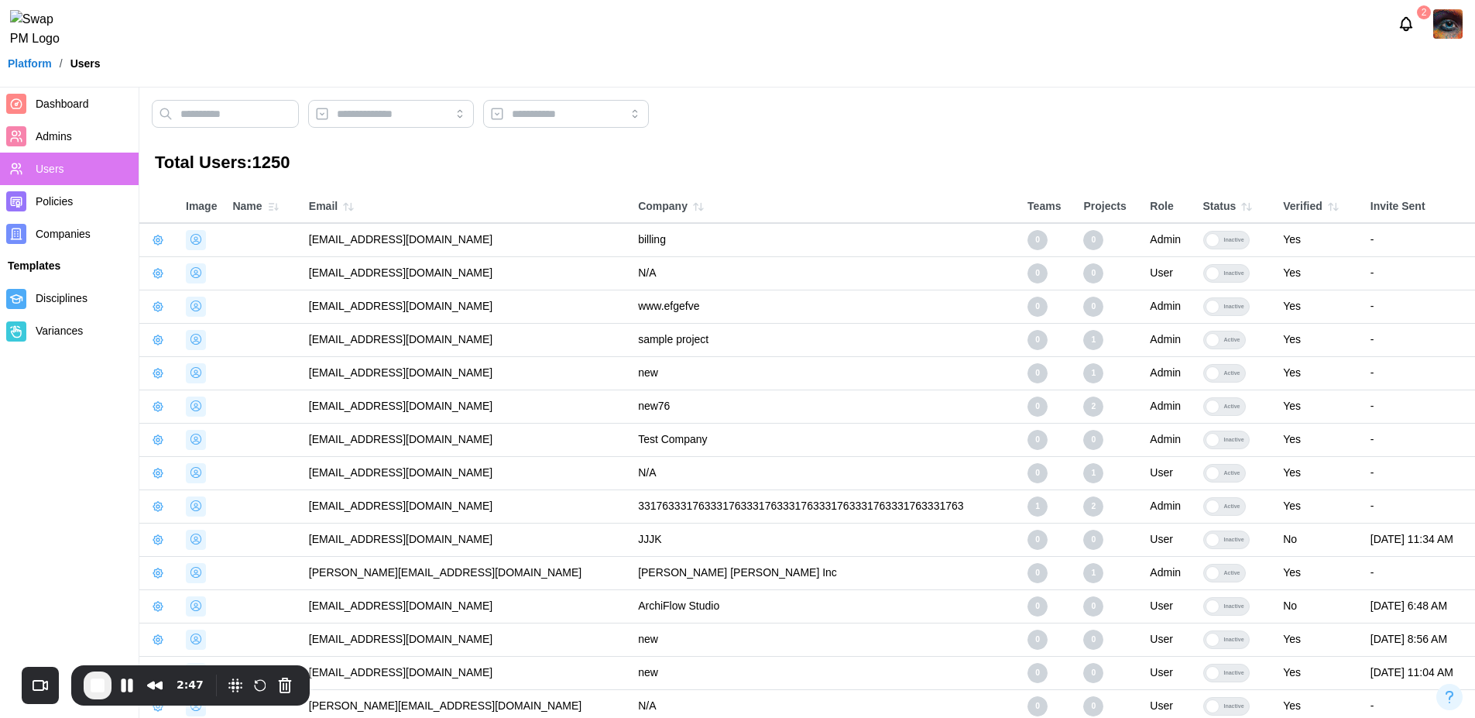
click at [275, 212] on icon "button" at bounding box center [273, 207] width 12 height 12
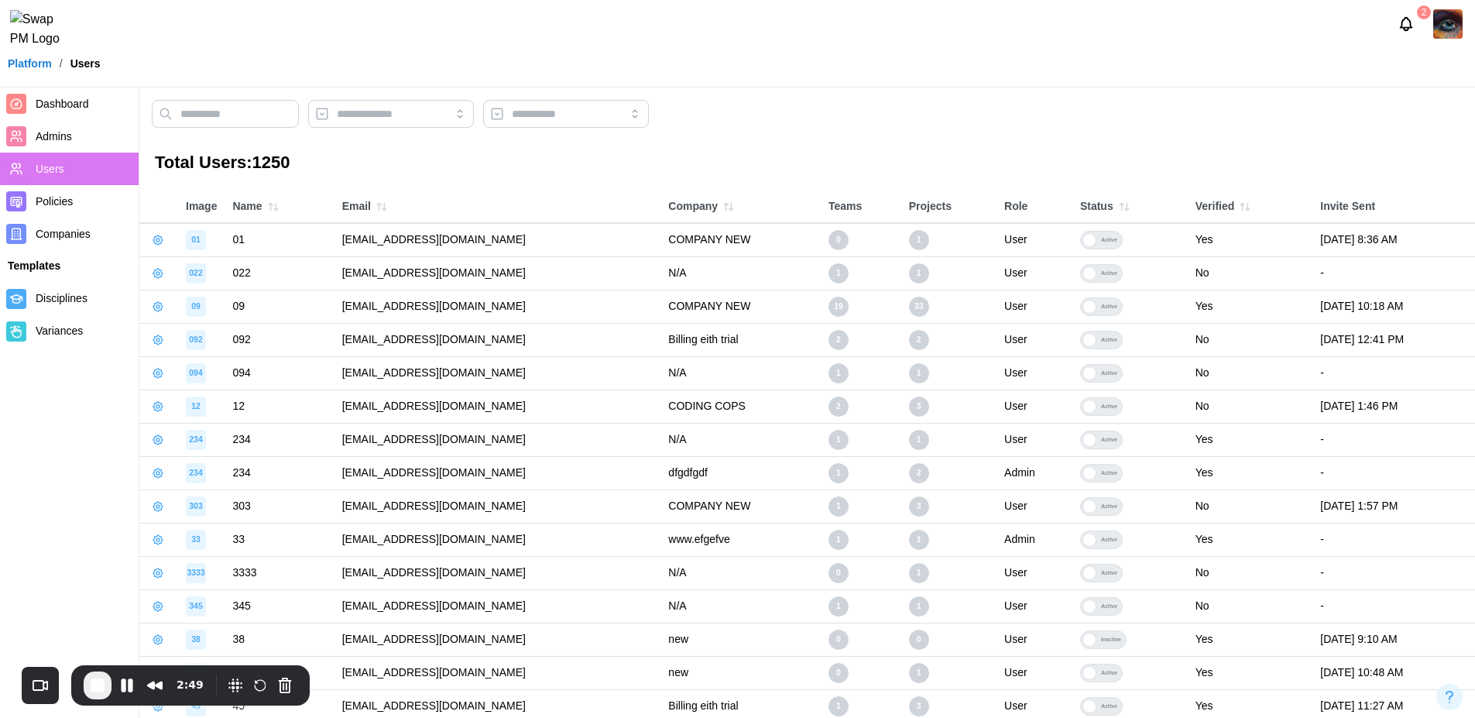
click at [377, 204] on icon "button" at bounding box center [379, 206] width 4 height 7
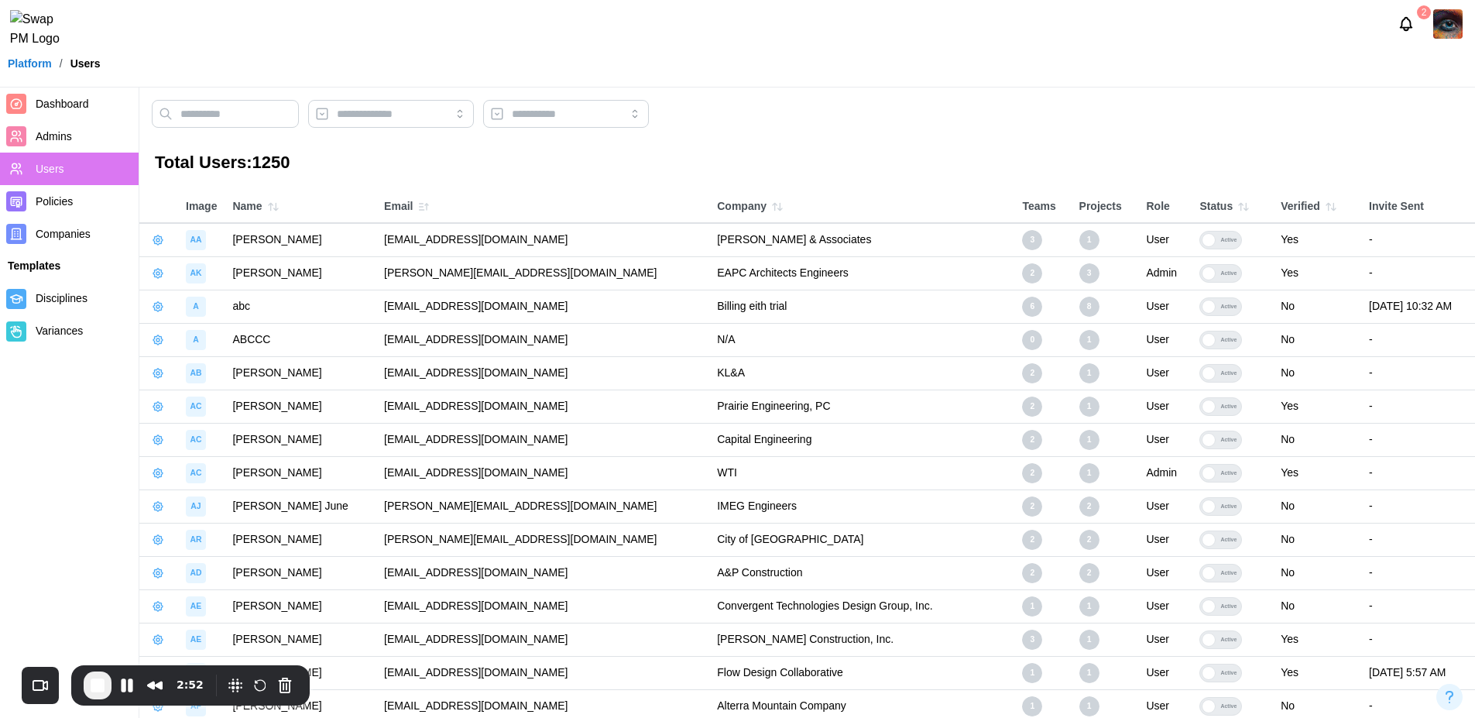
click at [427, 208] on icon "button" at bounding box center [427, 207] width 0 height 6
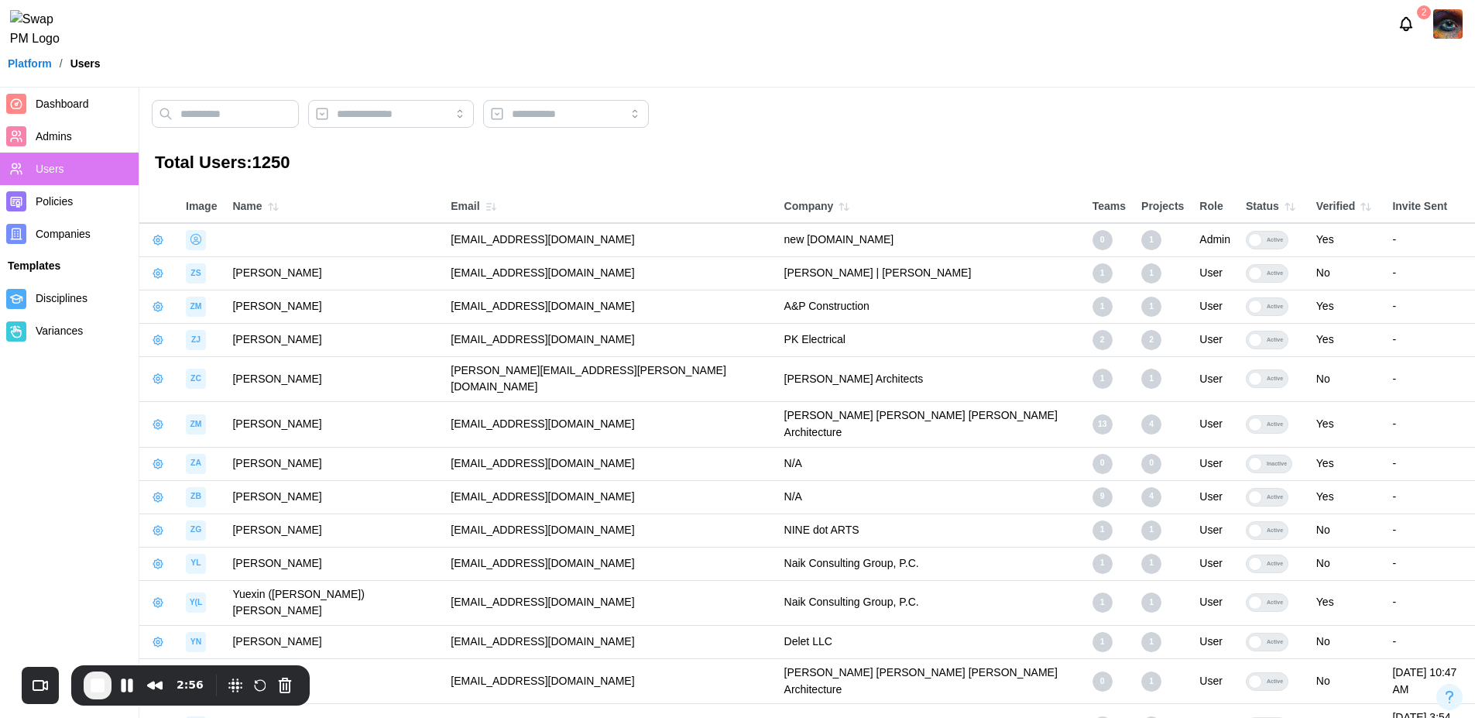
click at [485, 206] on icon "button" at bounding box center [491, 207] width 12 height 12
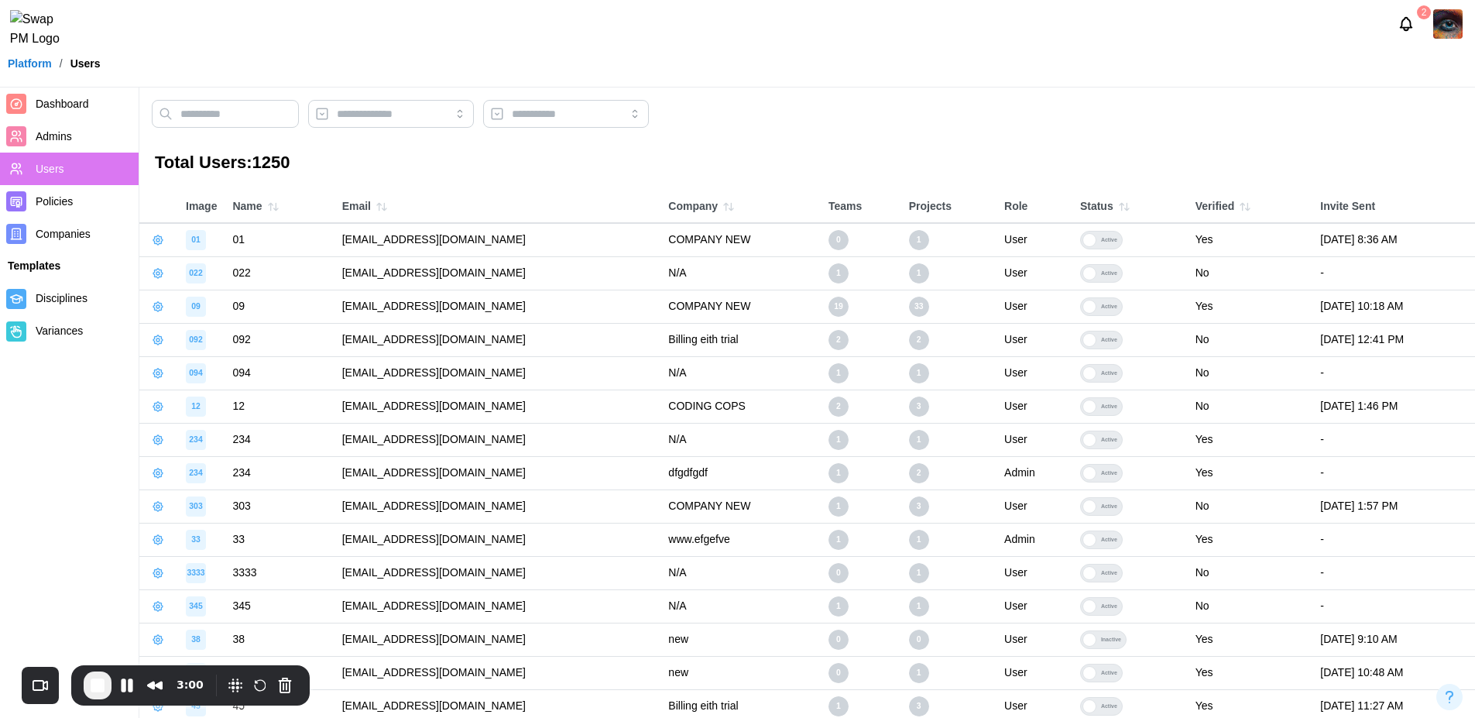
click at [728, 205] on icon "button" at bounding box center [726, 206] width 4 height 7
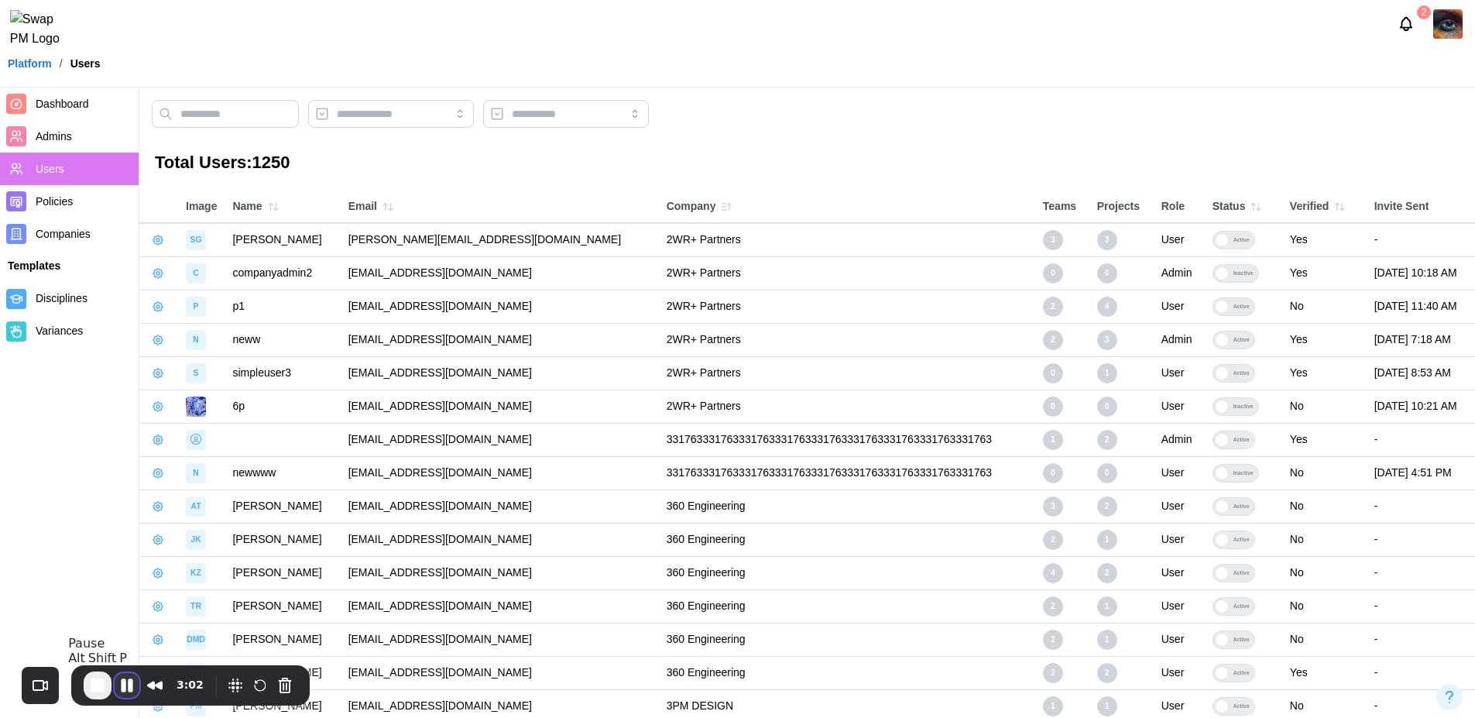
click at [129, 692] on button "Pause Recording" at bounding box center [127, 685] width 25 height 25
click at [96, 690] on button "End Recording" at bounding box center [96, 686] width 25 height 25
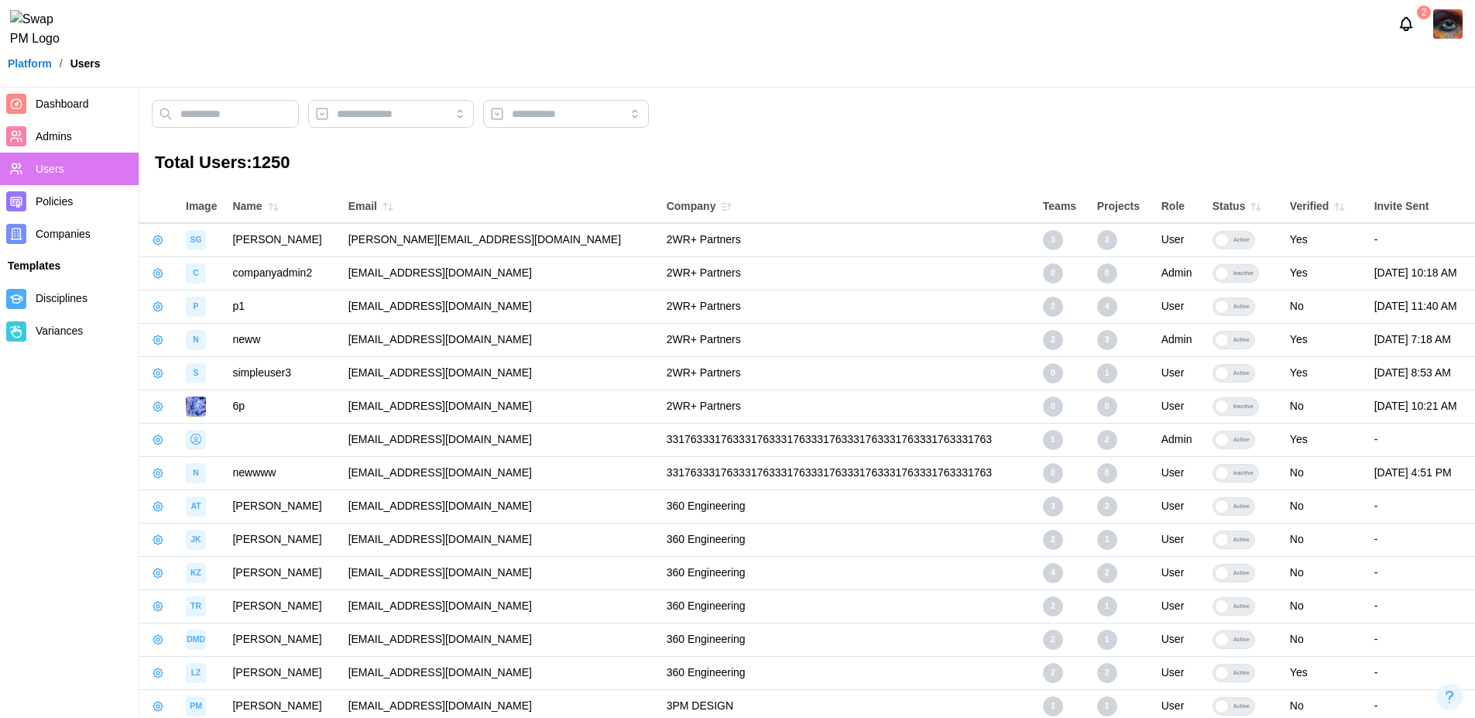
click at [729, 208] on icon "button" at bounding box center [729, 207] width 0 height 6
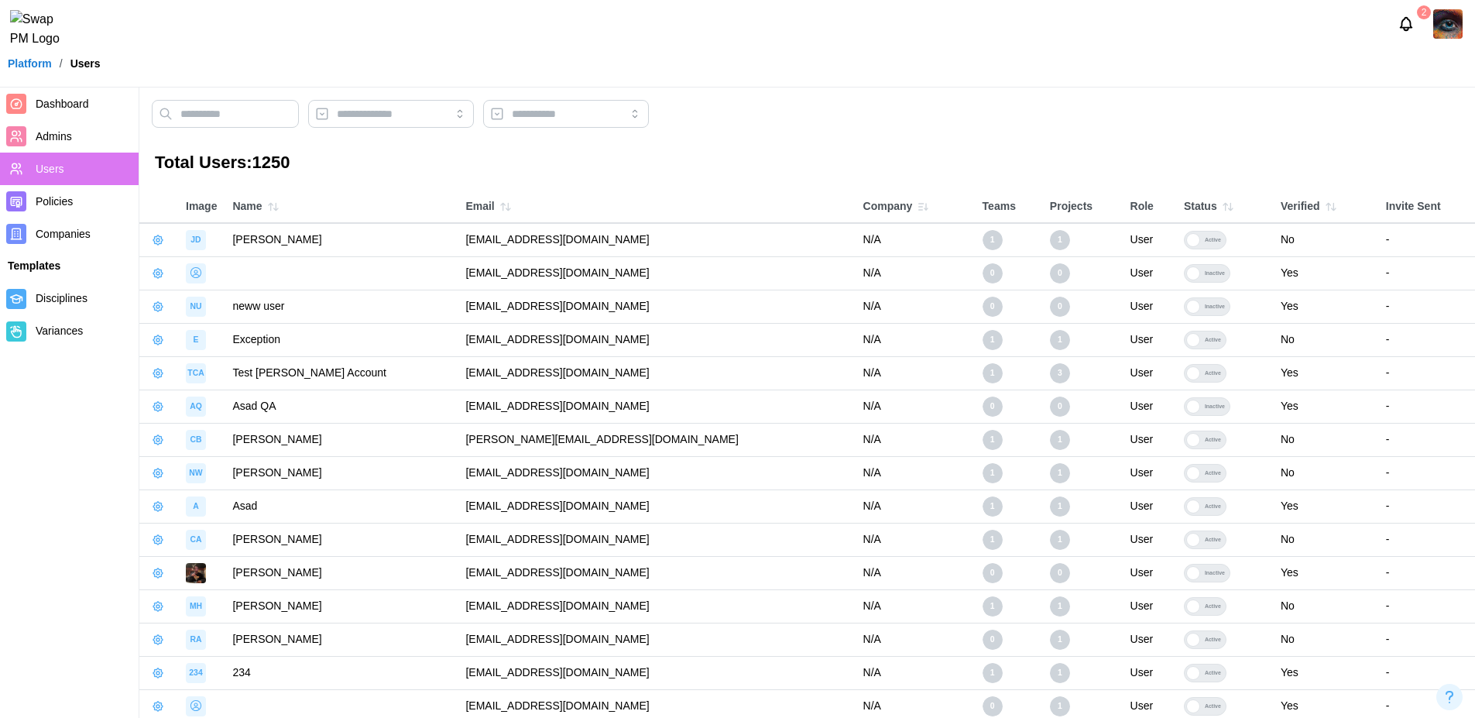
click at [917, 208] on icon "button" at bounding box center [923, 207] width 12 height 12
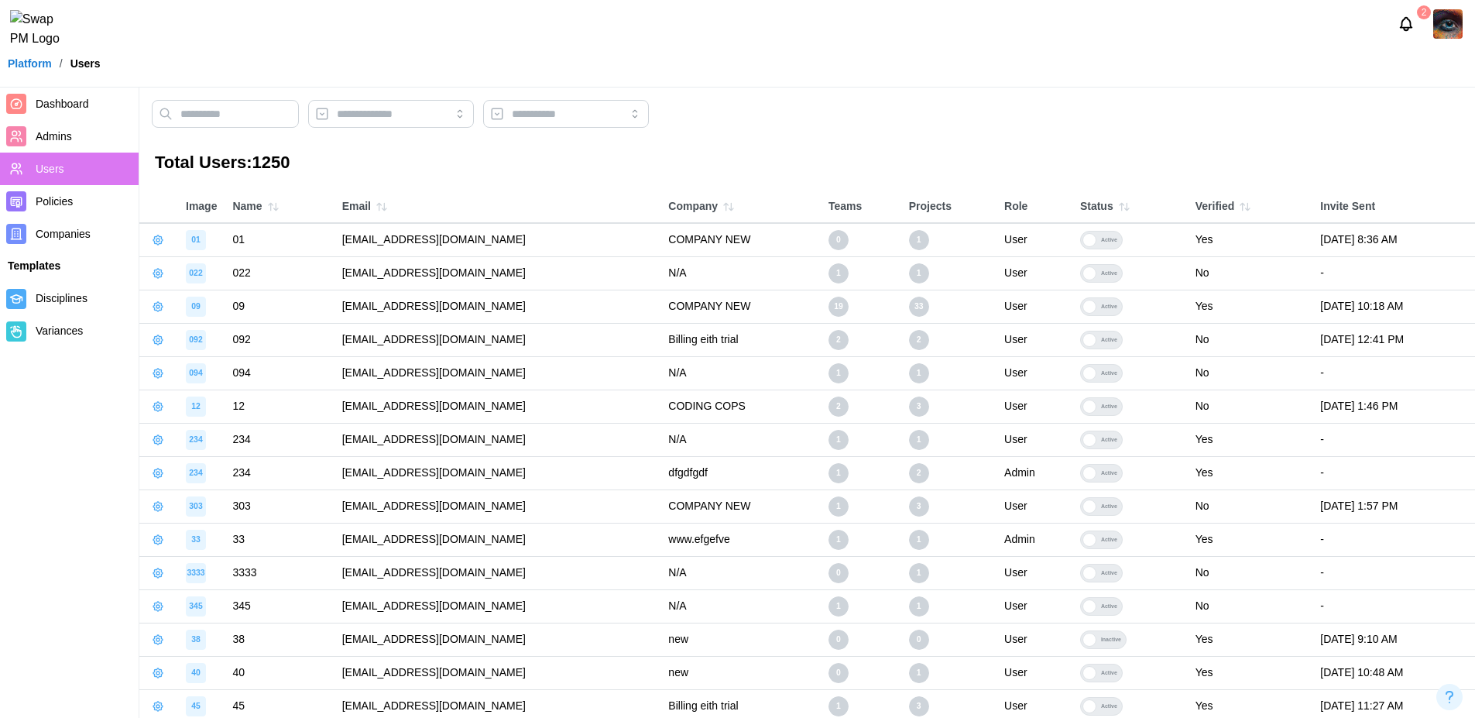
click at [735, 205] on icon "button" at bounding box center [728, 207] width 12 height 12
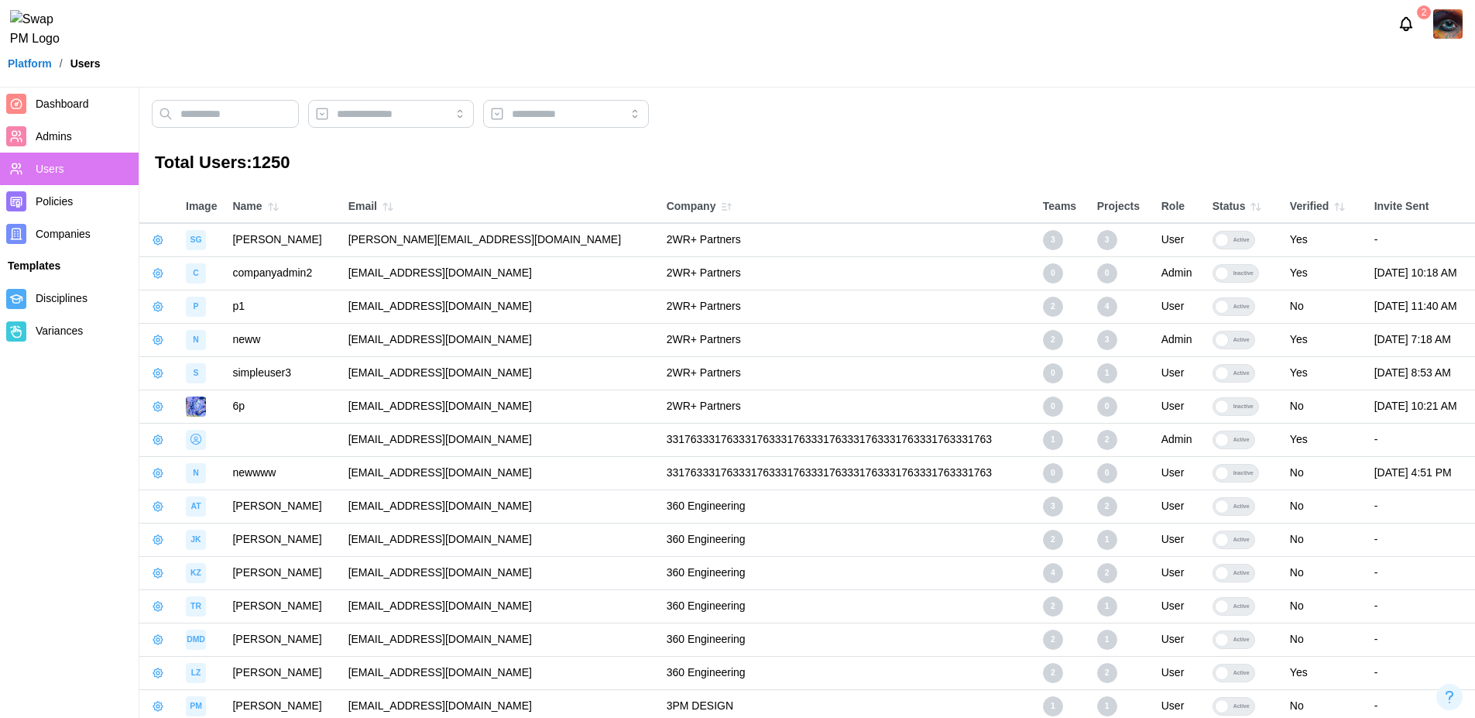
click at [1250, 210] on icon "button" at bounding box center [1256, 207] width 12 height 12
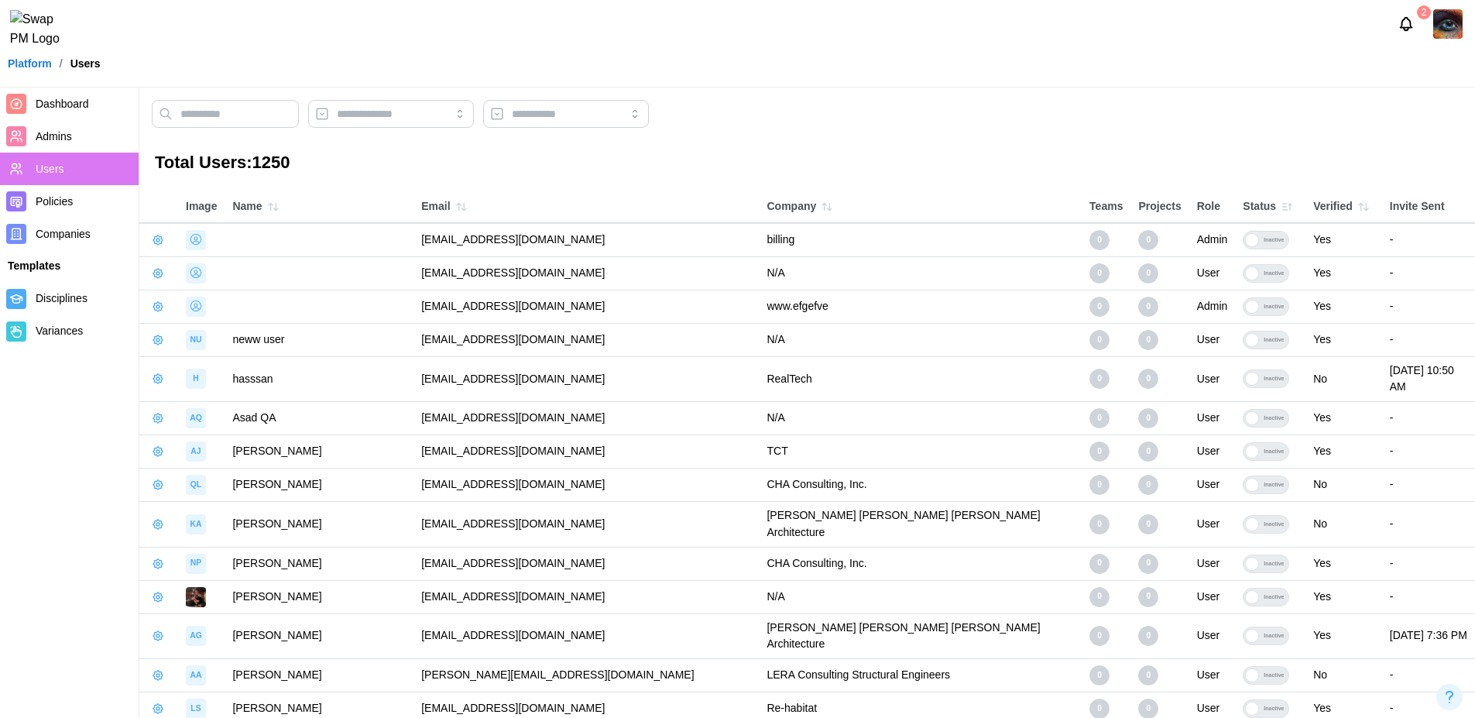
click at [1281, 204] on icon "button" at bounding box center [1287, 207] width 12 height 12
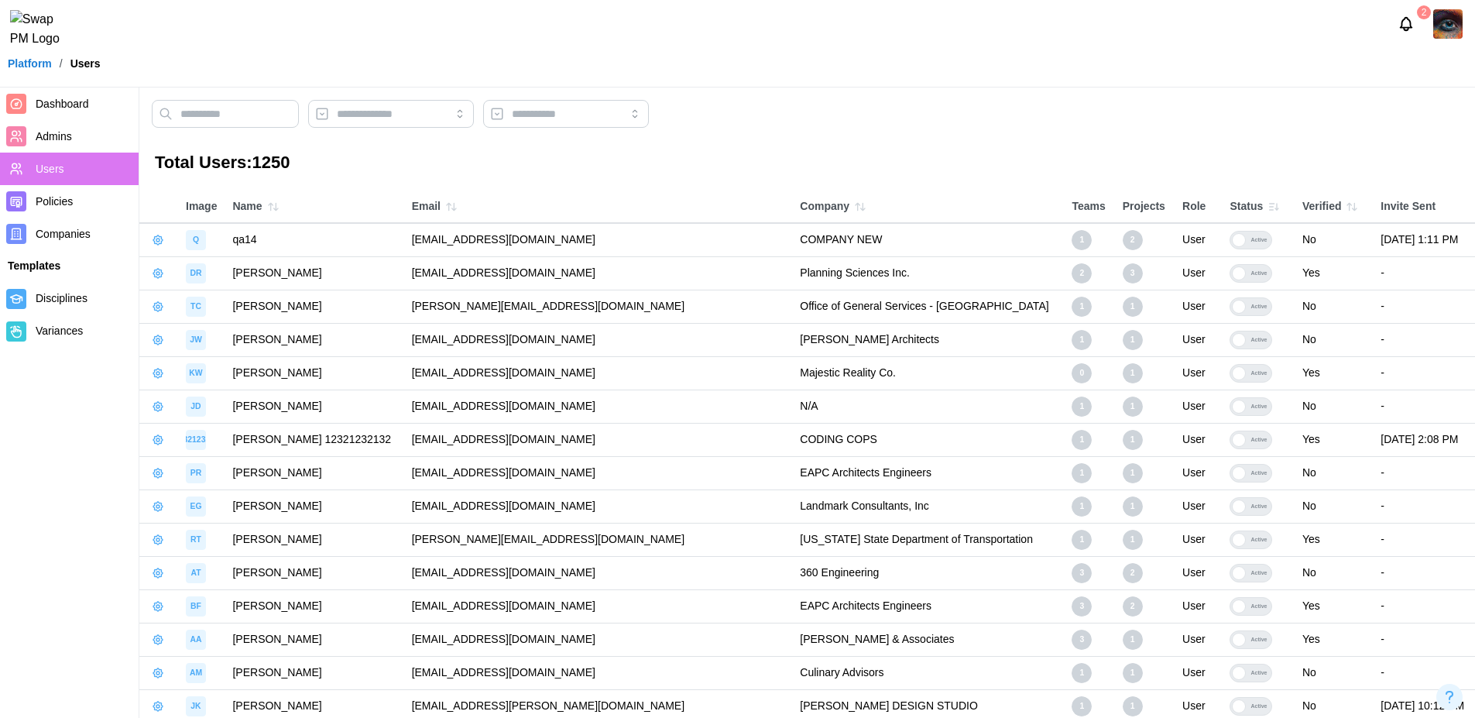
click at [1346, 207] on icon "button" at bounding box center [1352, 207] width 12 height 12
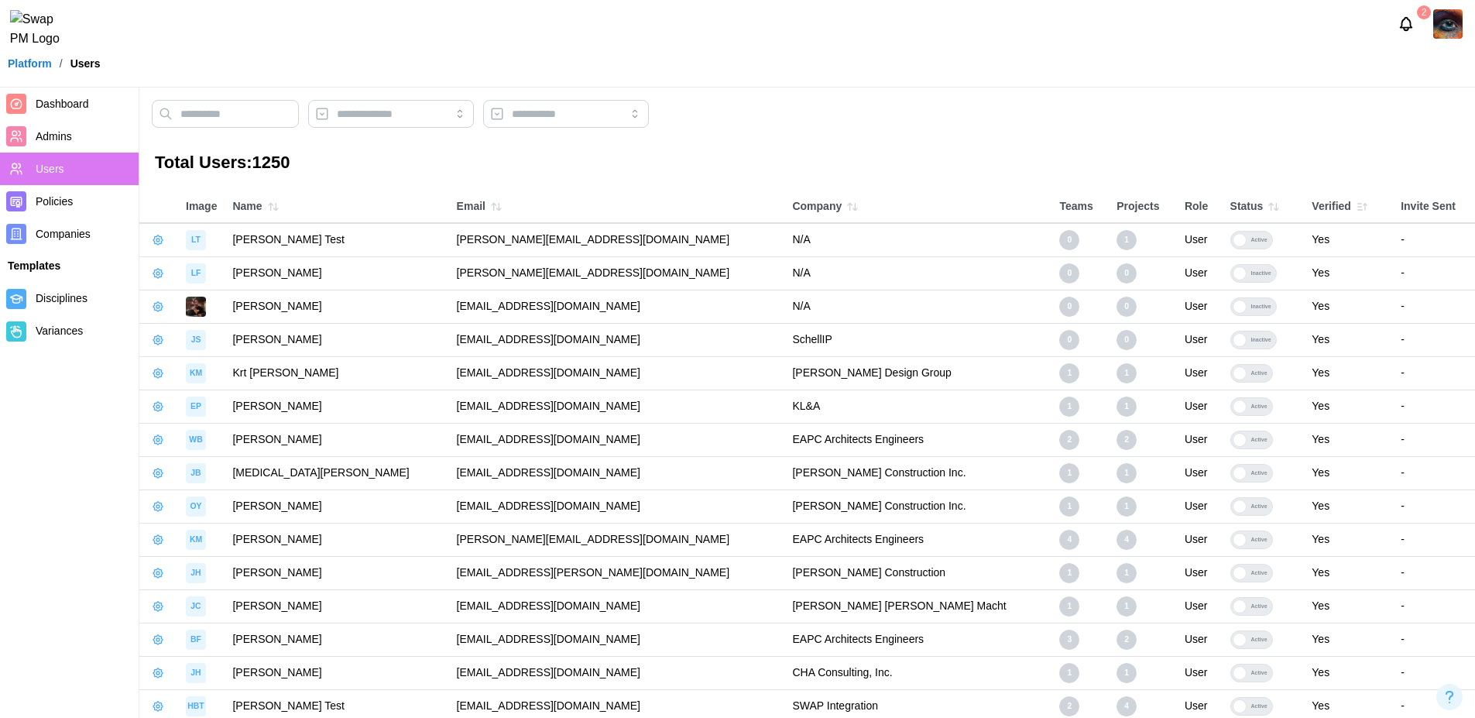
click at [1356, 207] on icon "button" at bounding box center [1362, 207] width 12 height 12
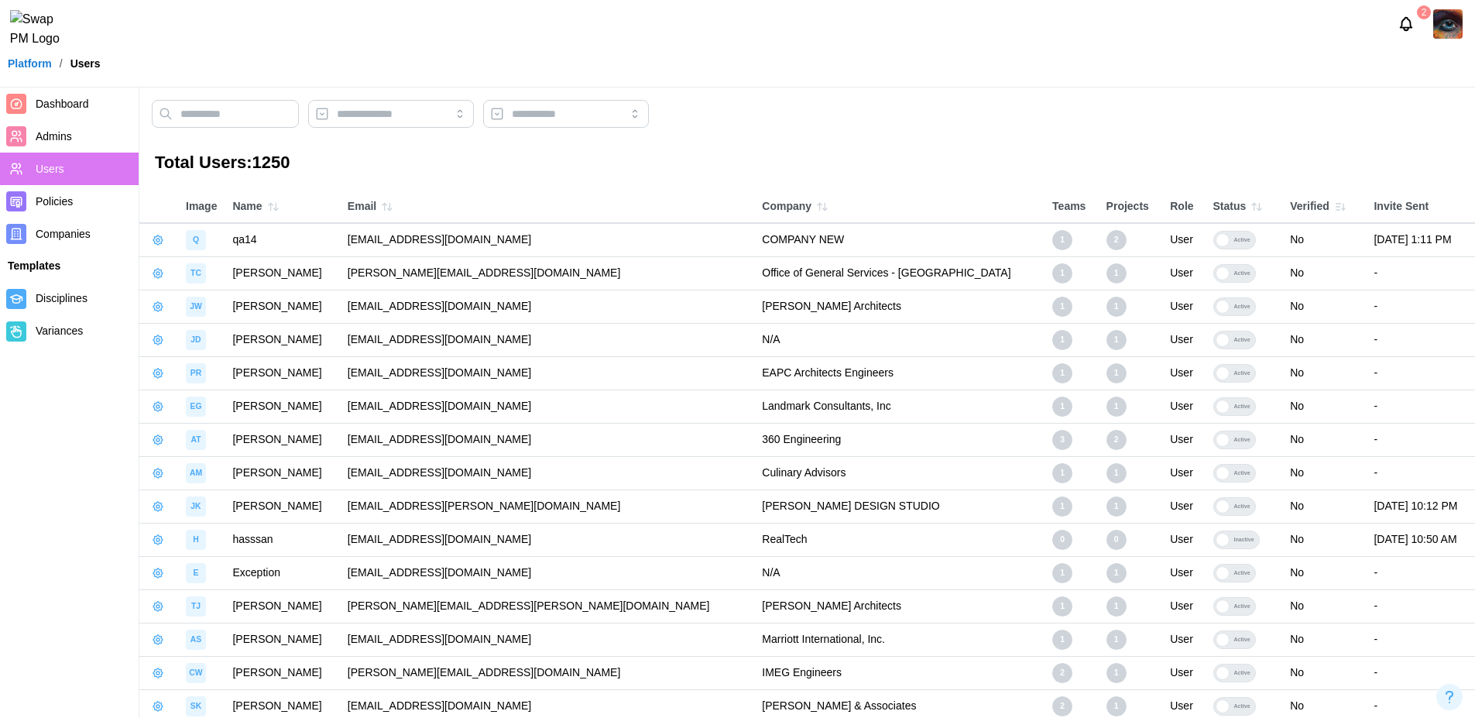
click at [65, 94] on span "Dashboard" at bounding box center [84, 103] width 97 height 19
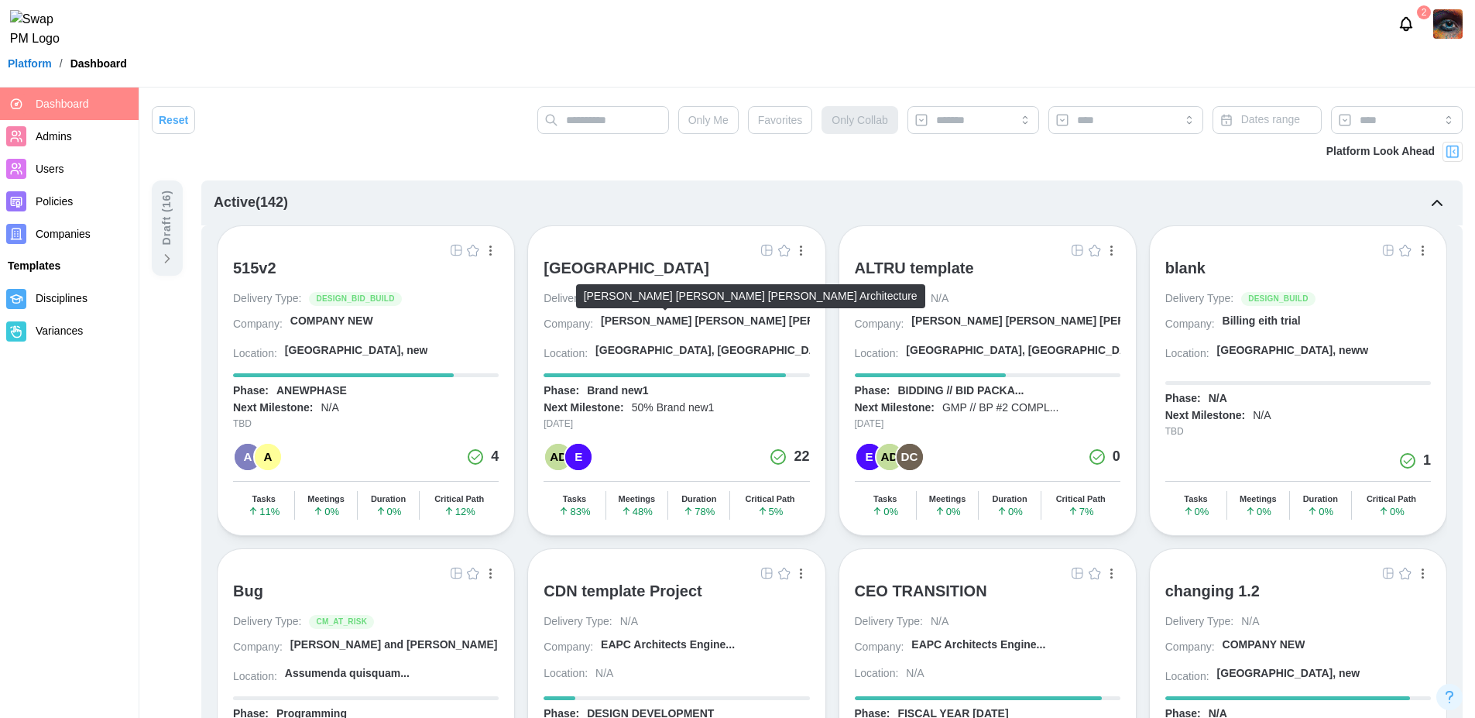
click at [663, 325] on div "[PERSON_NAME] [PERSON_NAME] [PERSON_NAME] A..." at bounding box center [750, 321] width 298 height 15
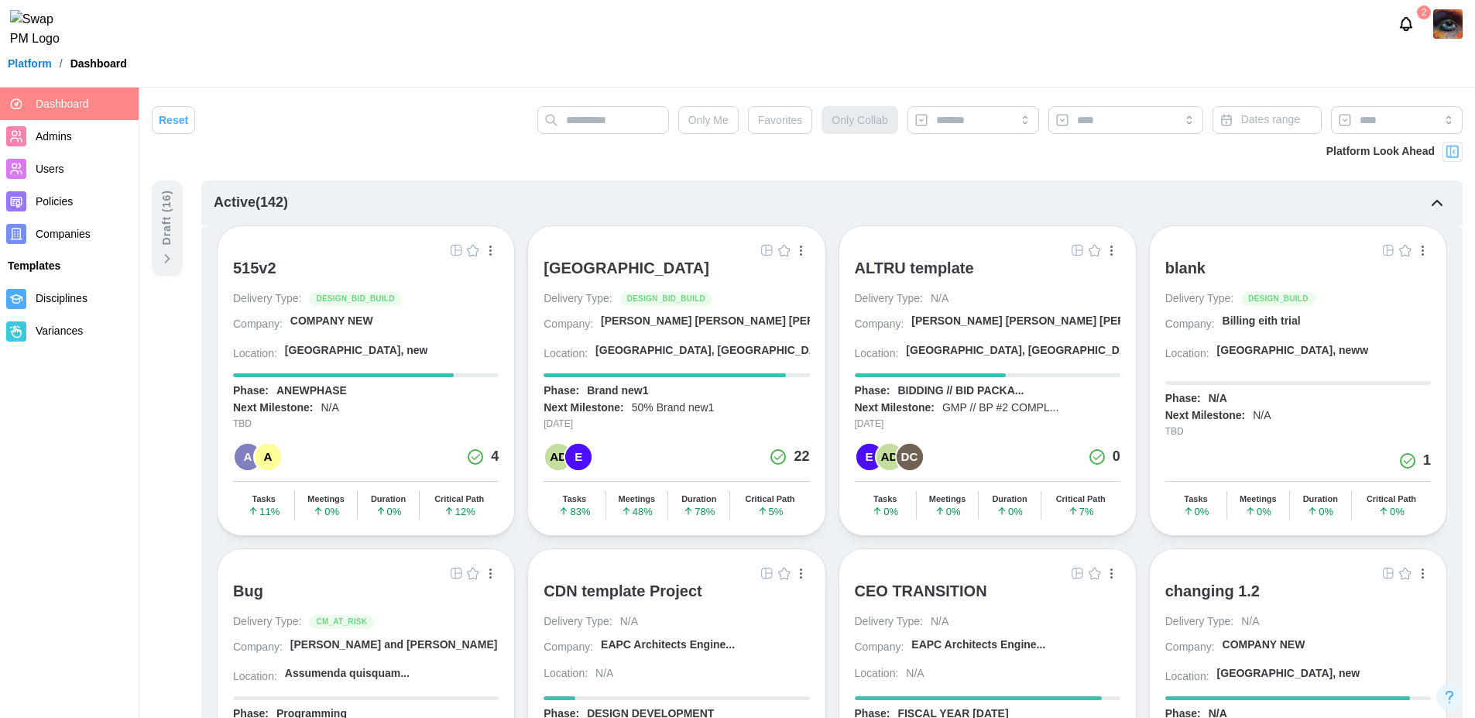
click at [610, 271] on div "[GEOGRAPHIC_DATA]" at bounding box center [626, 268] width 166 height 19
click at [923, 585] on div "CEO TRANSITION" at bounding box center [921, 590] width 132 height 19
click at [70, 167] on span "Users" at bounding box center [84, 168] width 97 height 19
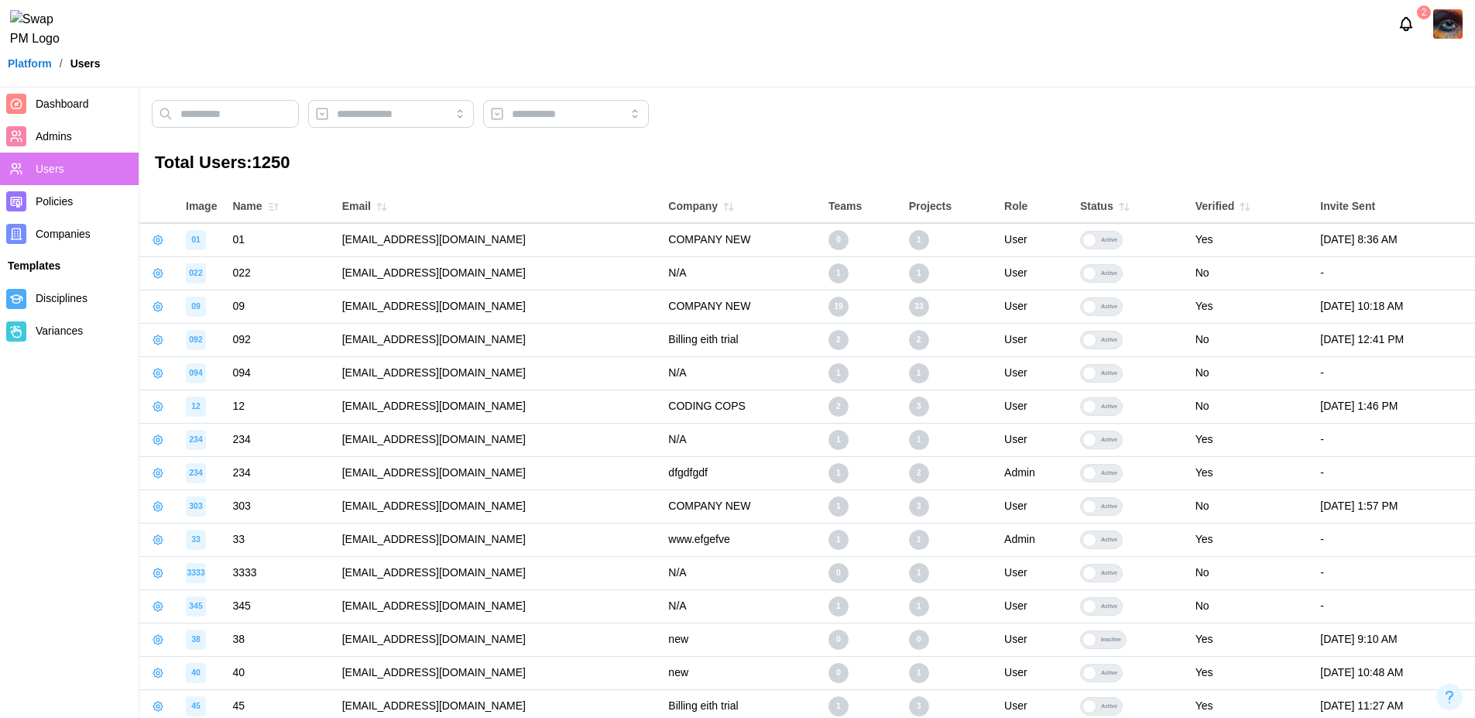
drag, startPoint x: 516, startPoint y: 241, endPoint x: 336, endPoint y: 235, distance: 179.7
click at [336, 235] on td "qatestercodingcops+01@gmail.com" at bounding box center [497, 239] width 327 height 33
copy td "qatestercodingcops+01@gmail.com"
click at [1439, 33] on img at bounding box center [1447, 23] width 29 height 29
click at [1428, 84] on button "Sign Out" at bounding box center [1428, 96] width 85 height 28
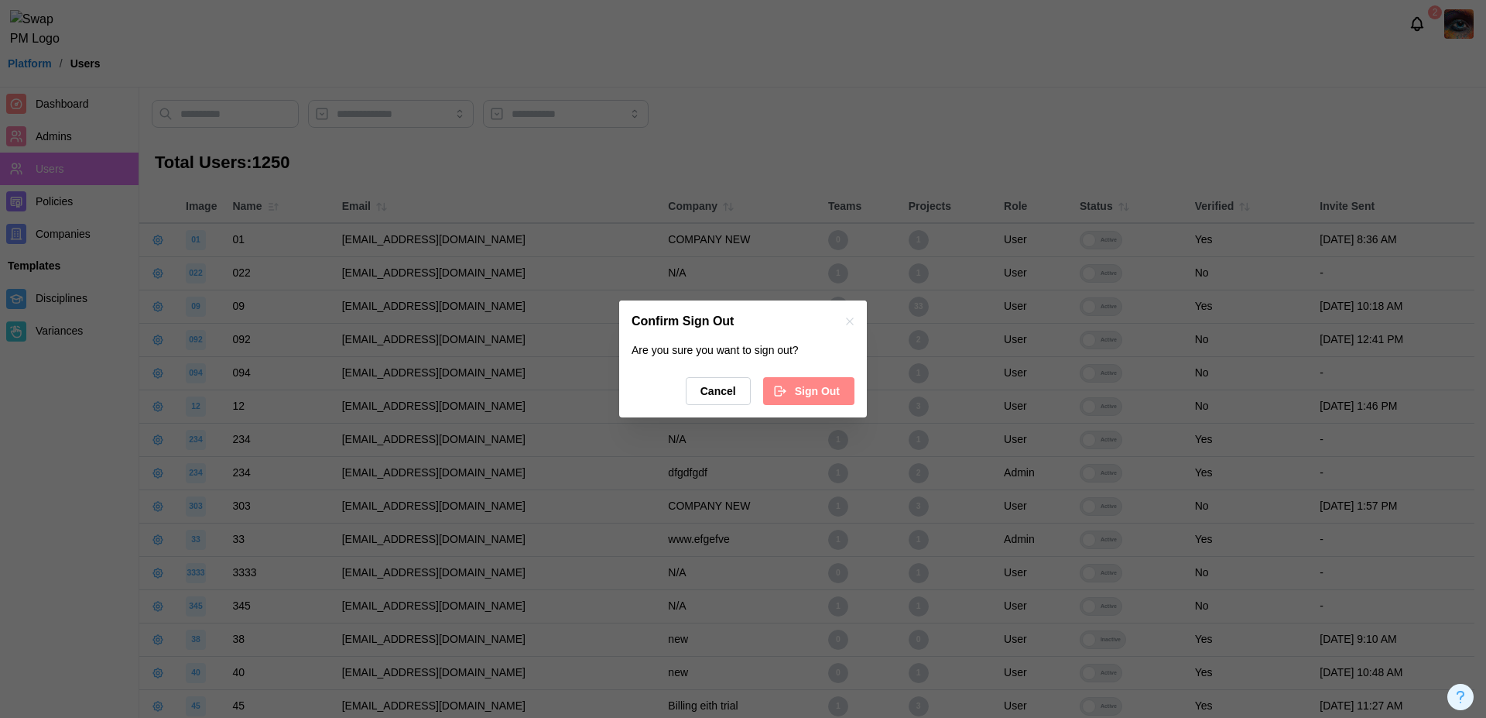
click at [800, 391] on span "Sign Out" at bounding box center [817, 391] width 45 height 26
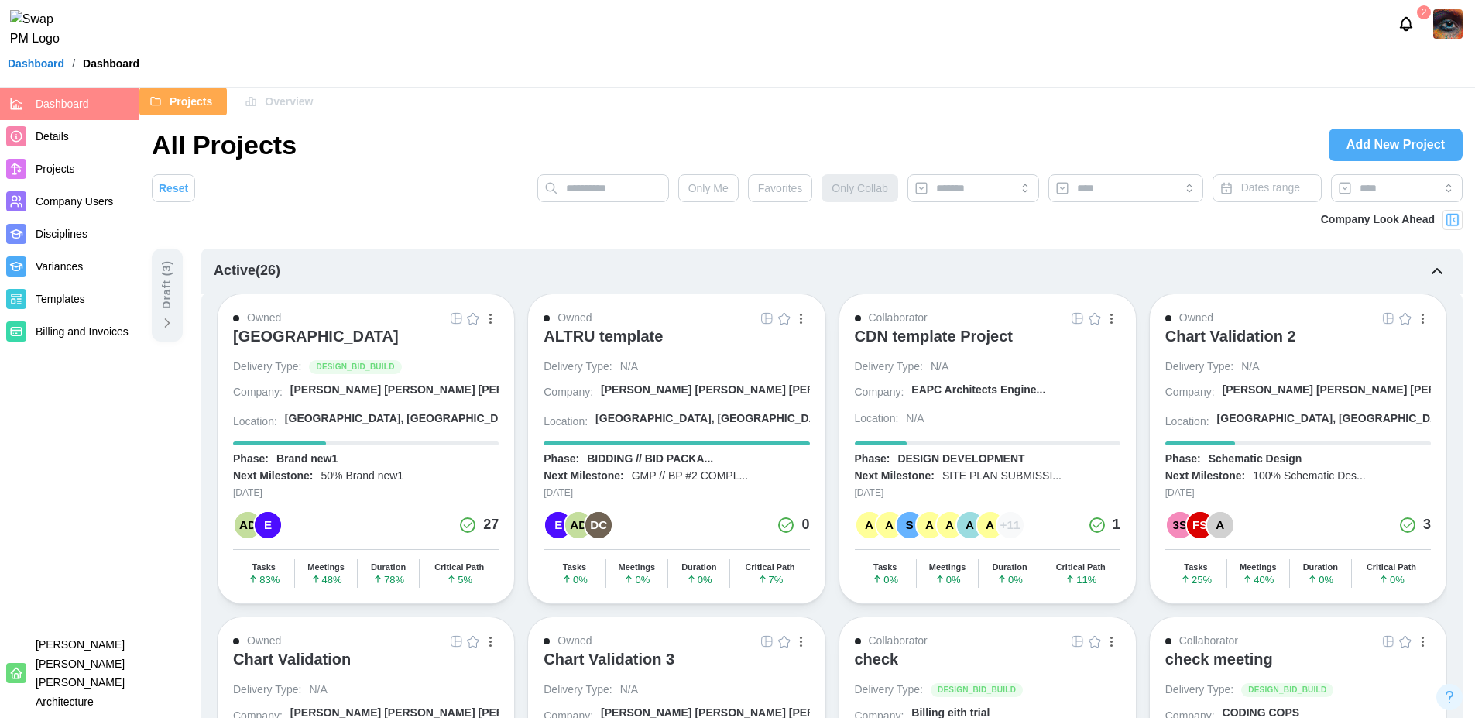
click at [78, 197] on span "Company Users" at bounding box center [74, 201] width 77 height 12
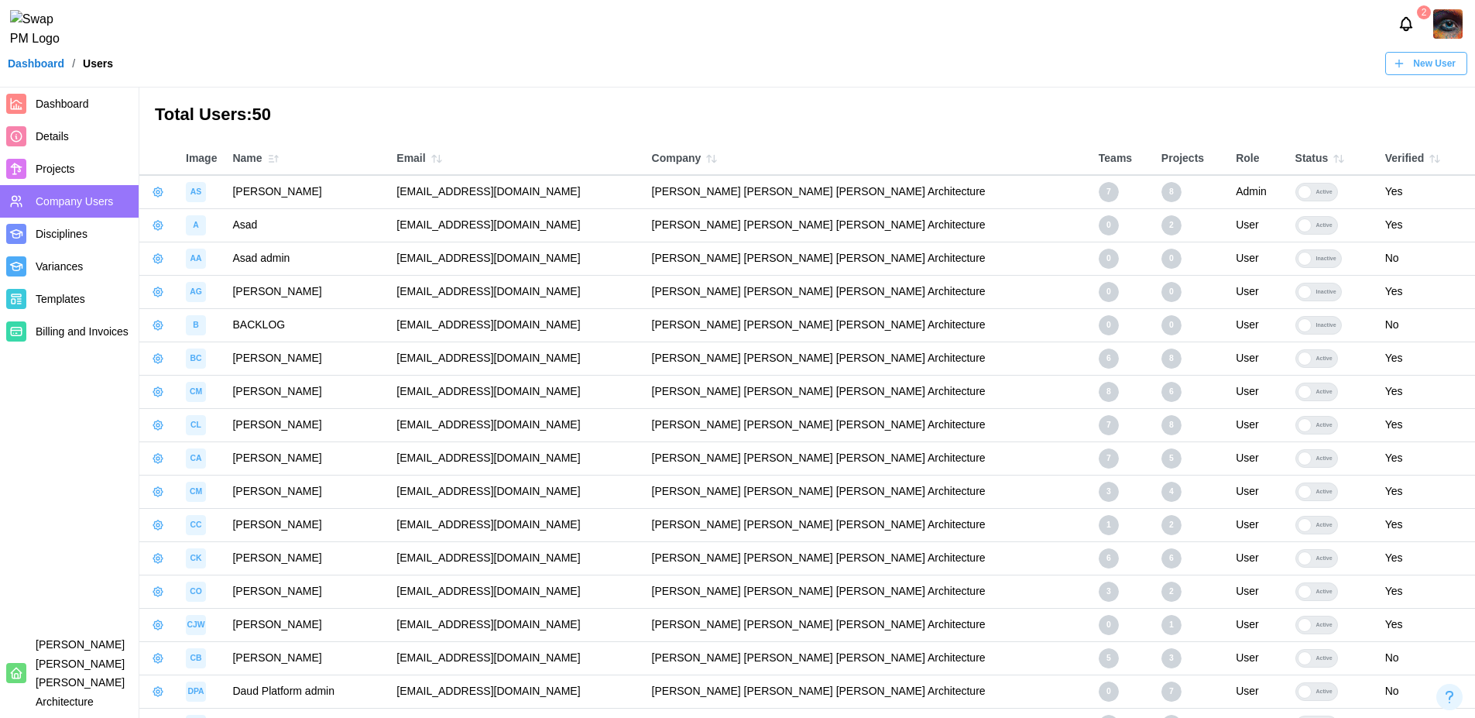
click at [443, 157] on icon "button" at bounding box center [436, 159] width 12 height 12
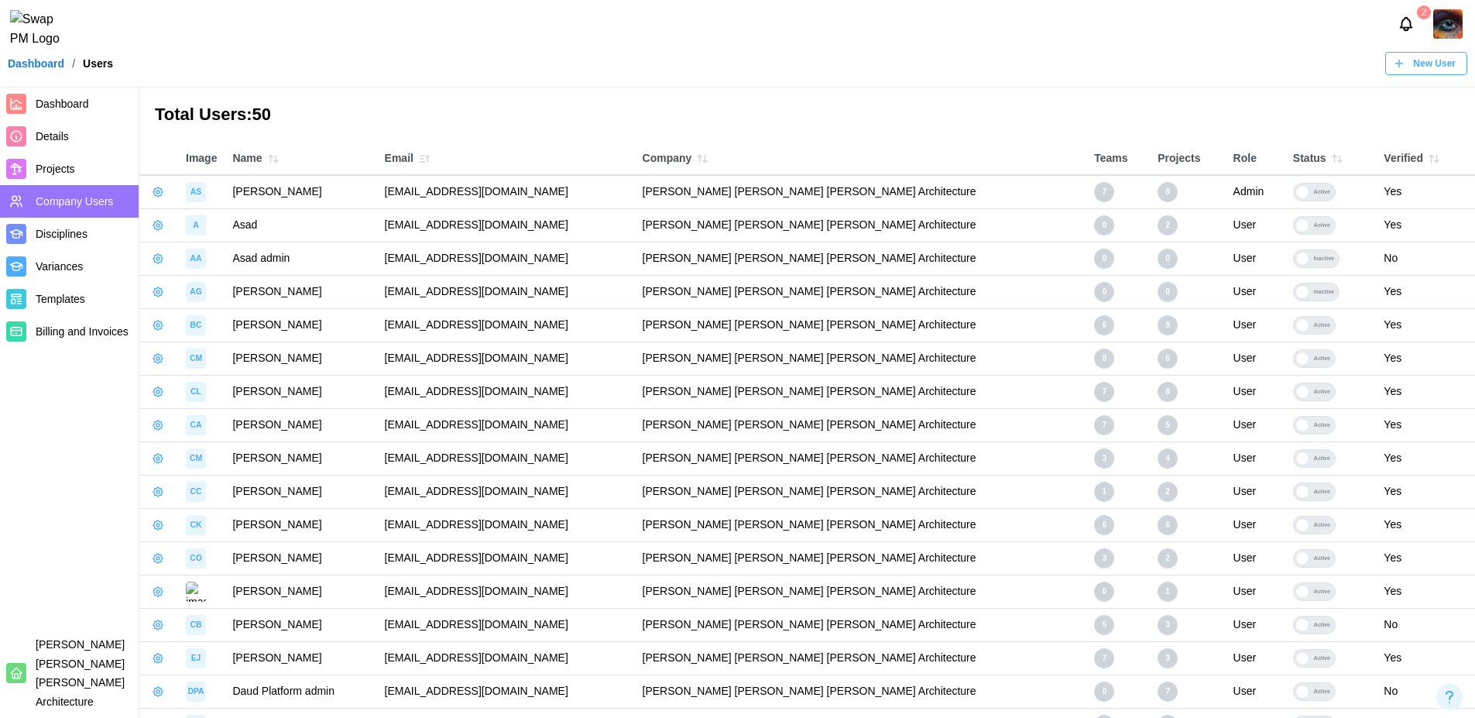
click at [273, 166] on button "button" at bounding box center [273, 159] width 22 height 22
click at [273, 157] on icon "button" at bounding box center [273, 159] width 12 height 12
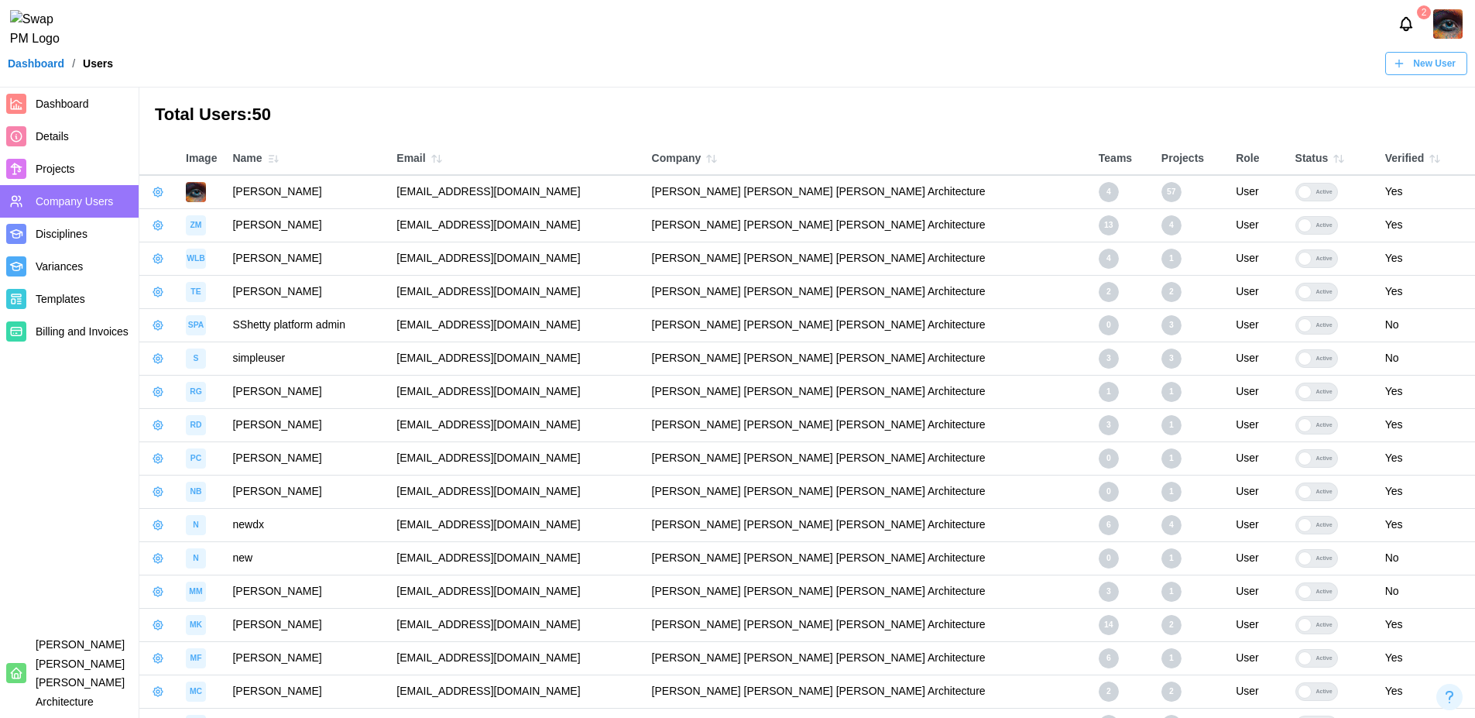
click at [273, 157] on icon "button" at bounding box center [273, 159] width 12 height 12
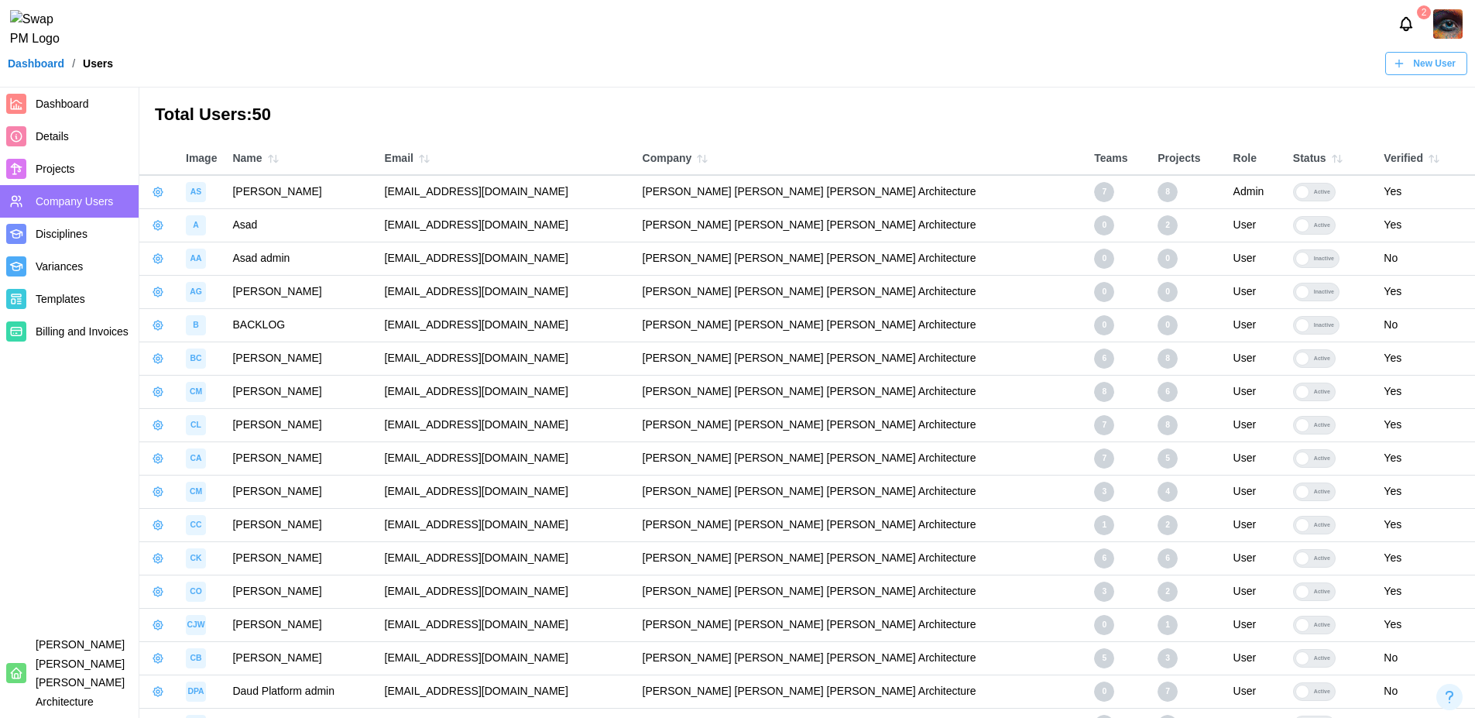
click at [430, 158] on icon "button" at bounding box center [424, 159] width 12 height 12
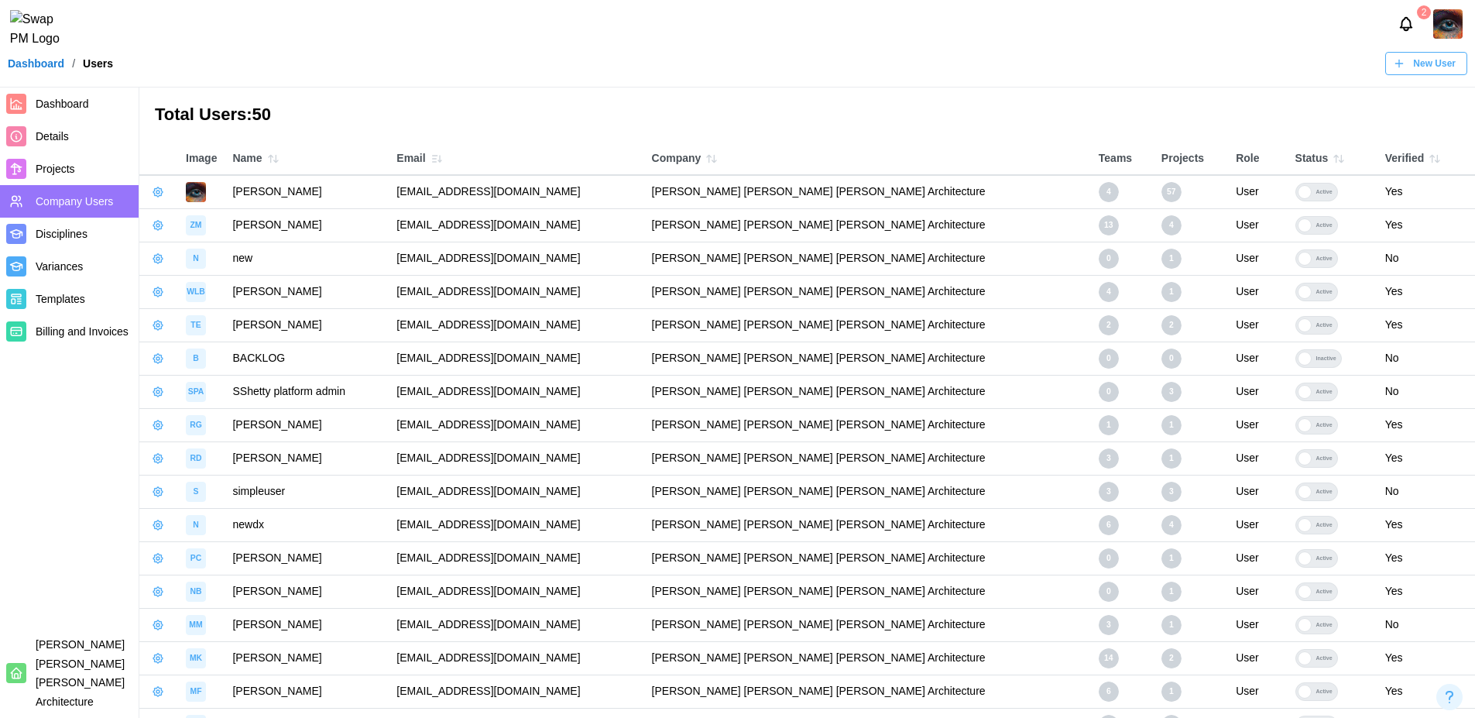
click at [458, 158] on div "Email" at bounding box center [515, 159] width 239 height 22
click at [443, 157] on icon "button" at bounding box center [436, 159] width 12 height 12
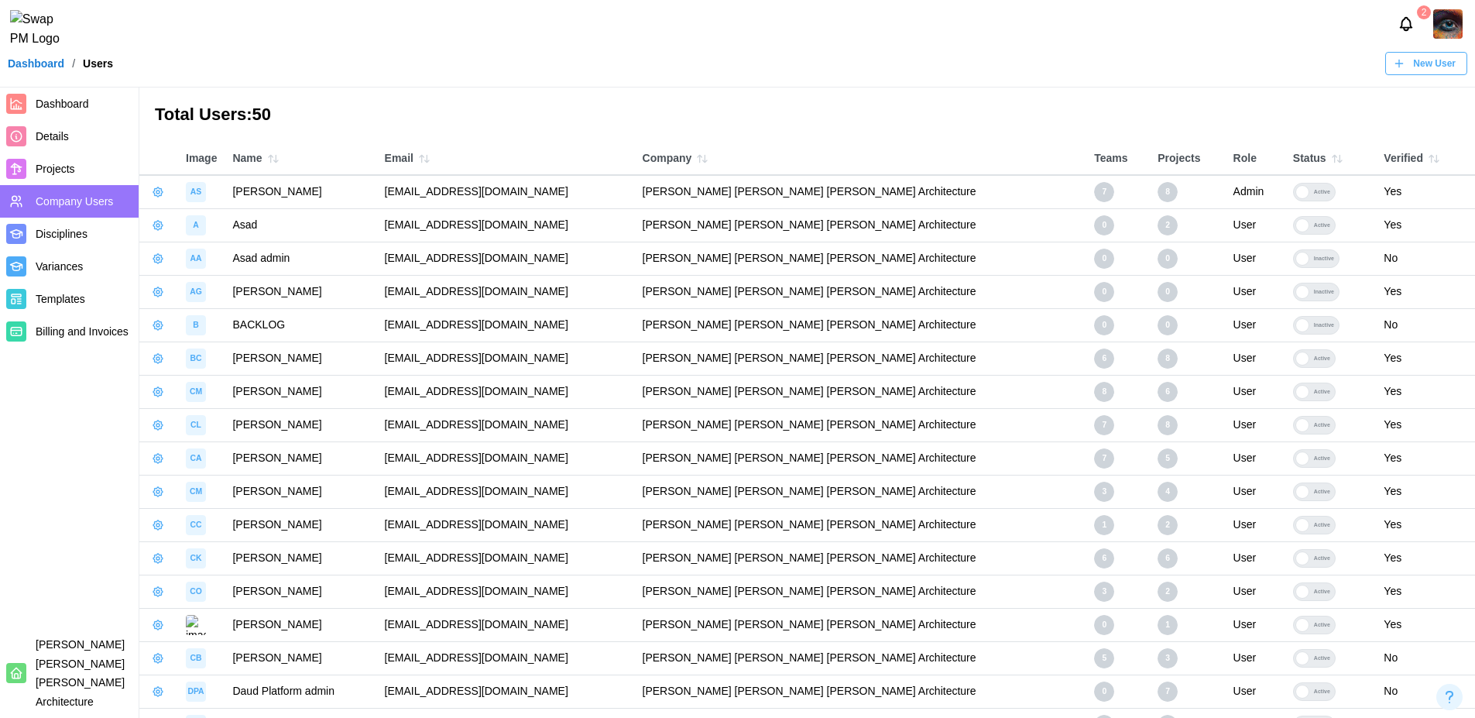
click at [476, 157] on div "Email" at bounding box center [506, 159] width 242 height 22
click at [430, 157] on icon "button" at bounding box center [424, 159] width 12 height 12
click at [708, 159] on icon "button" at bounding box center [702, 159] width 12 height 12
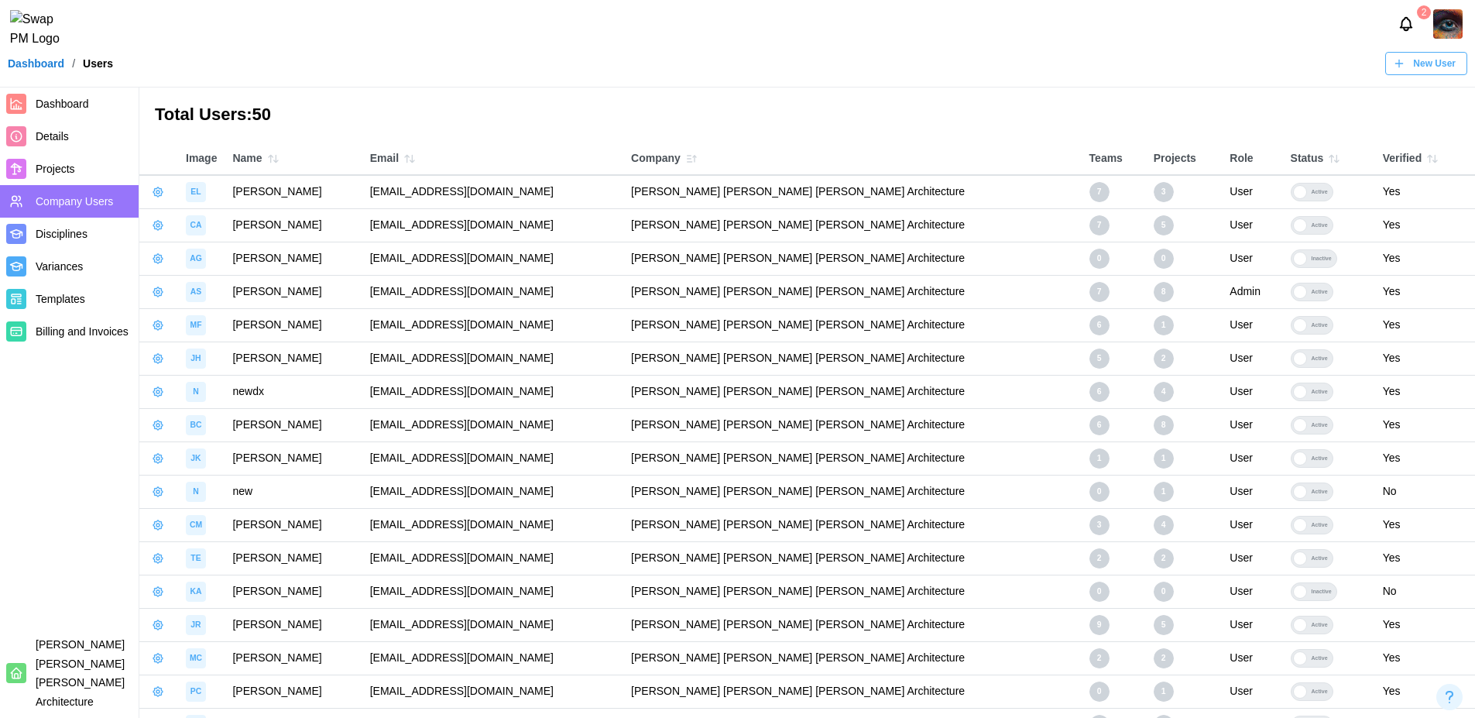
click at [698, 156] on icon "button" at bounding box center [691, 159] width 12 height 12
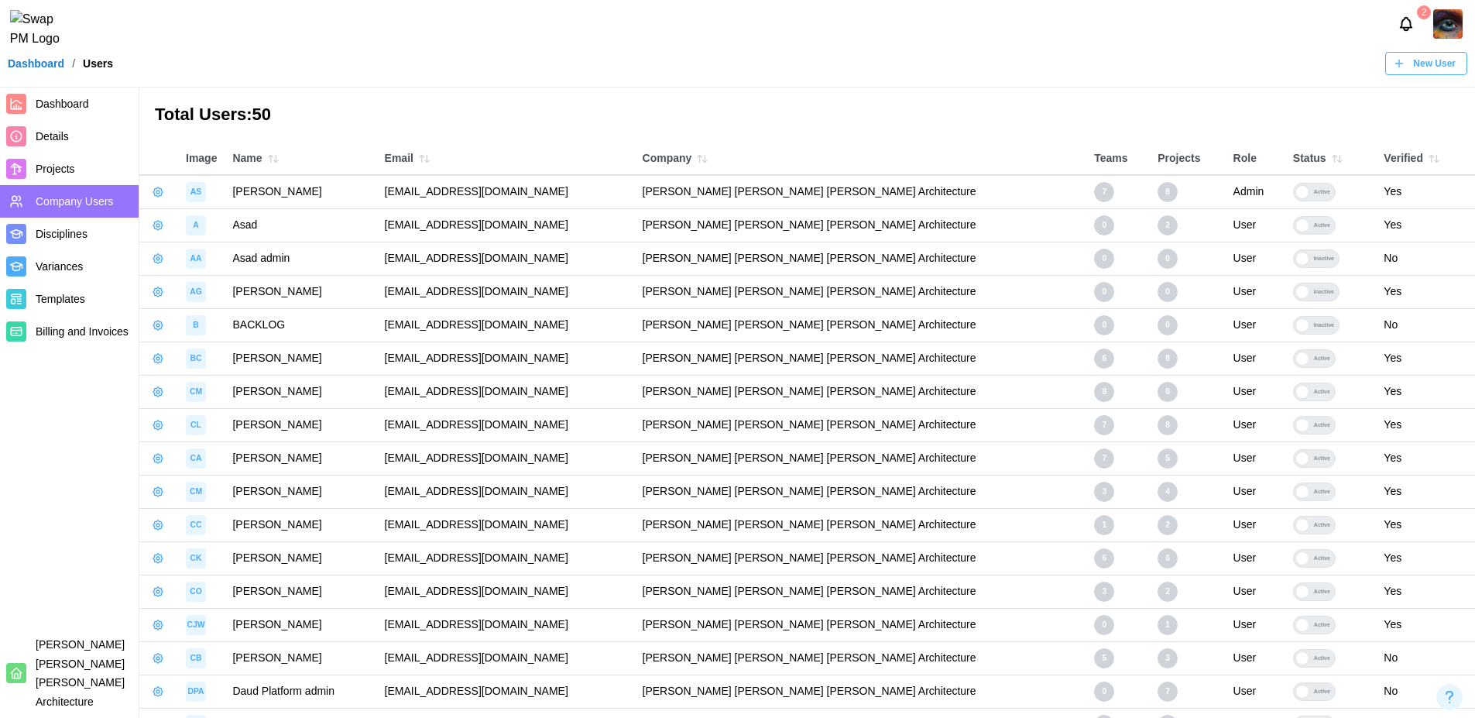
click at [1331, 159] on icon "button" at bounding box center [1337, 159] width 12 height 12
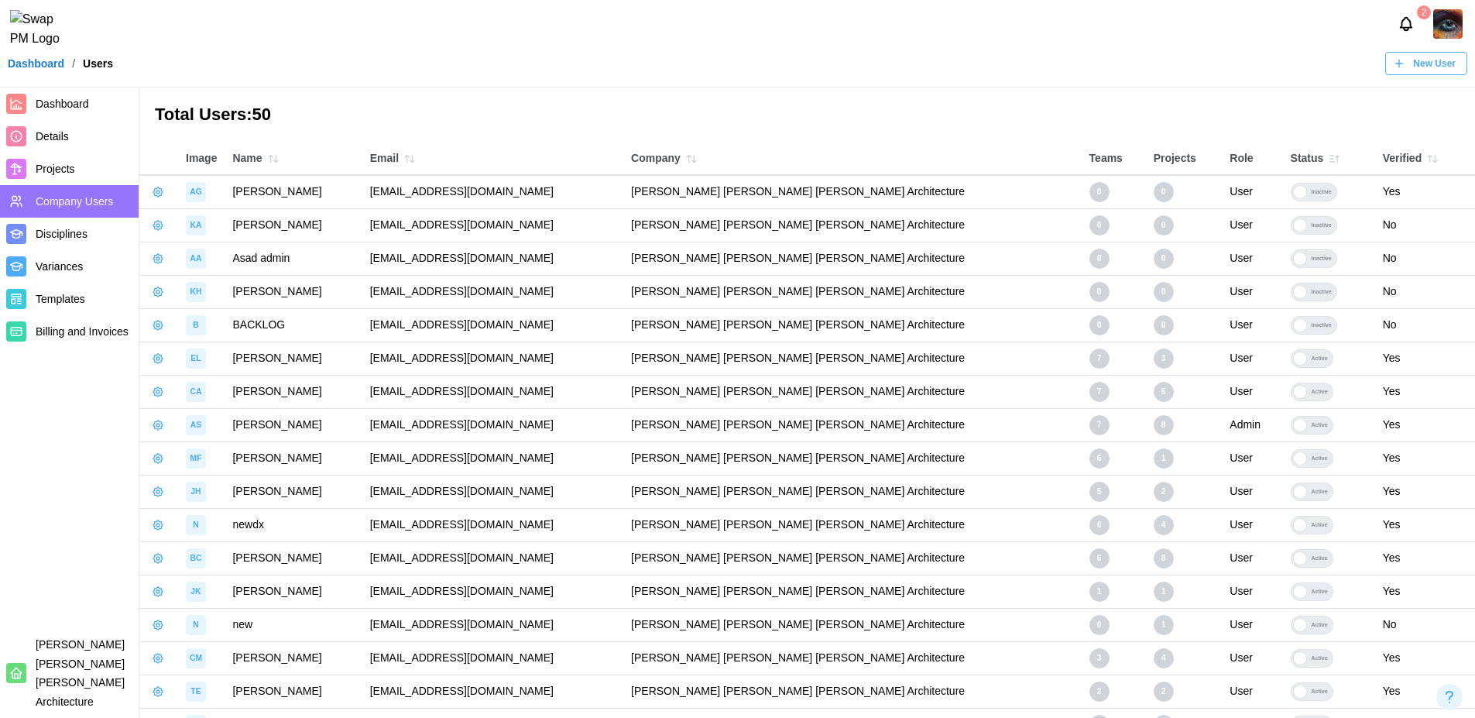
click at [1328, 159] on icon "button" at bounding box center [1334, 159] width 12 height 12
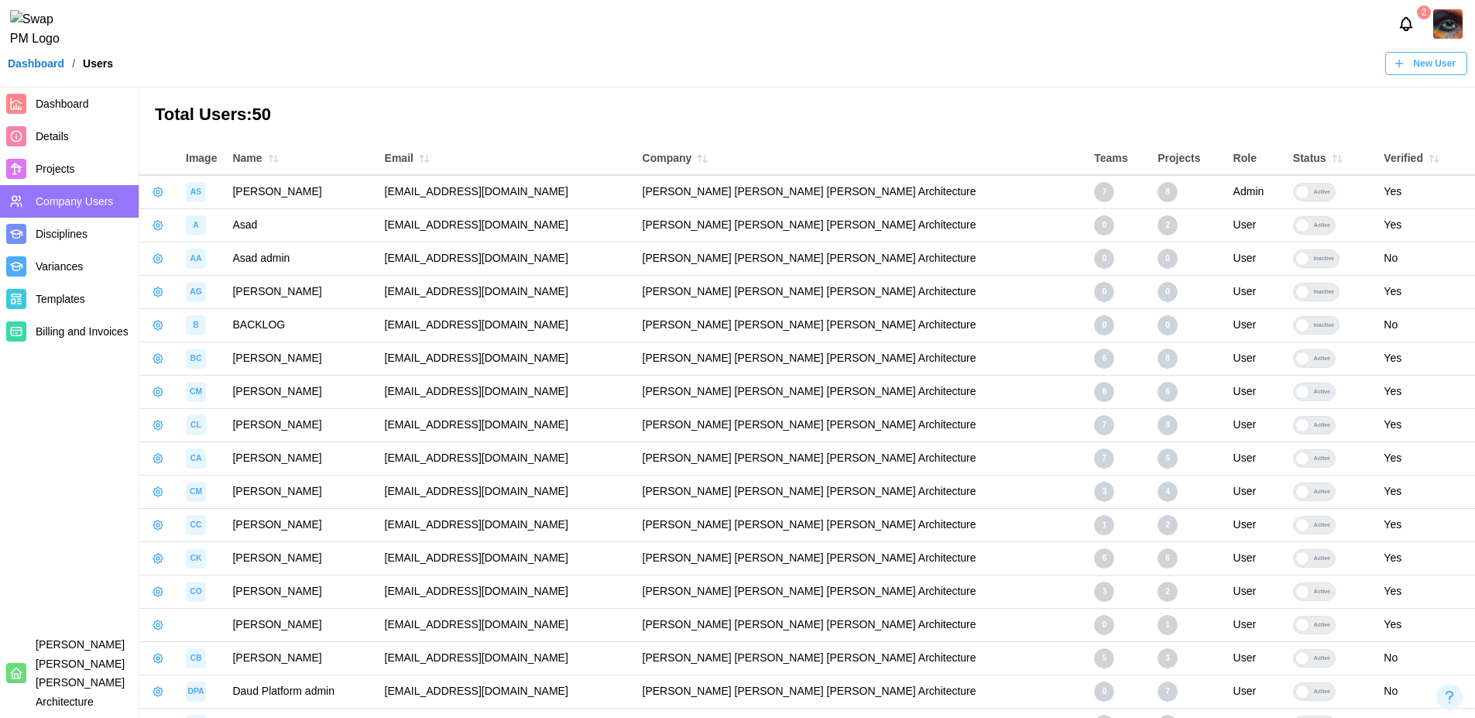
click at [1331, 159] on icon "button" at bounding box center [1337, 159] width 12 height 12
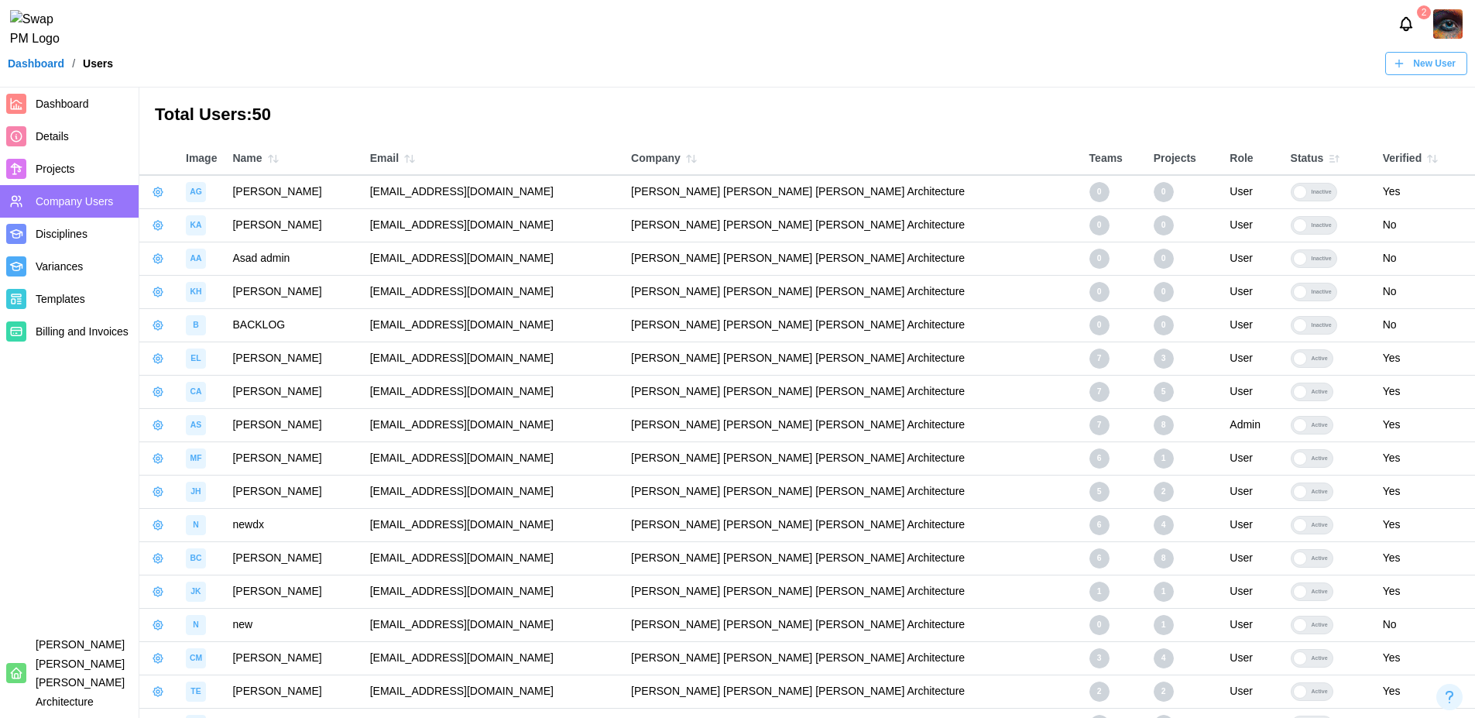
click at [1428, 160] on icon "button" at bounding box center [1432, 159] width 12 height 12
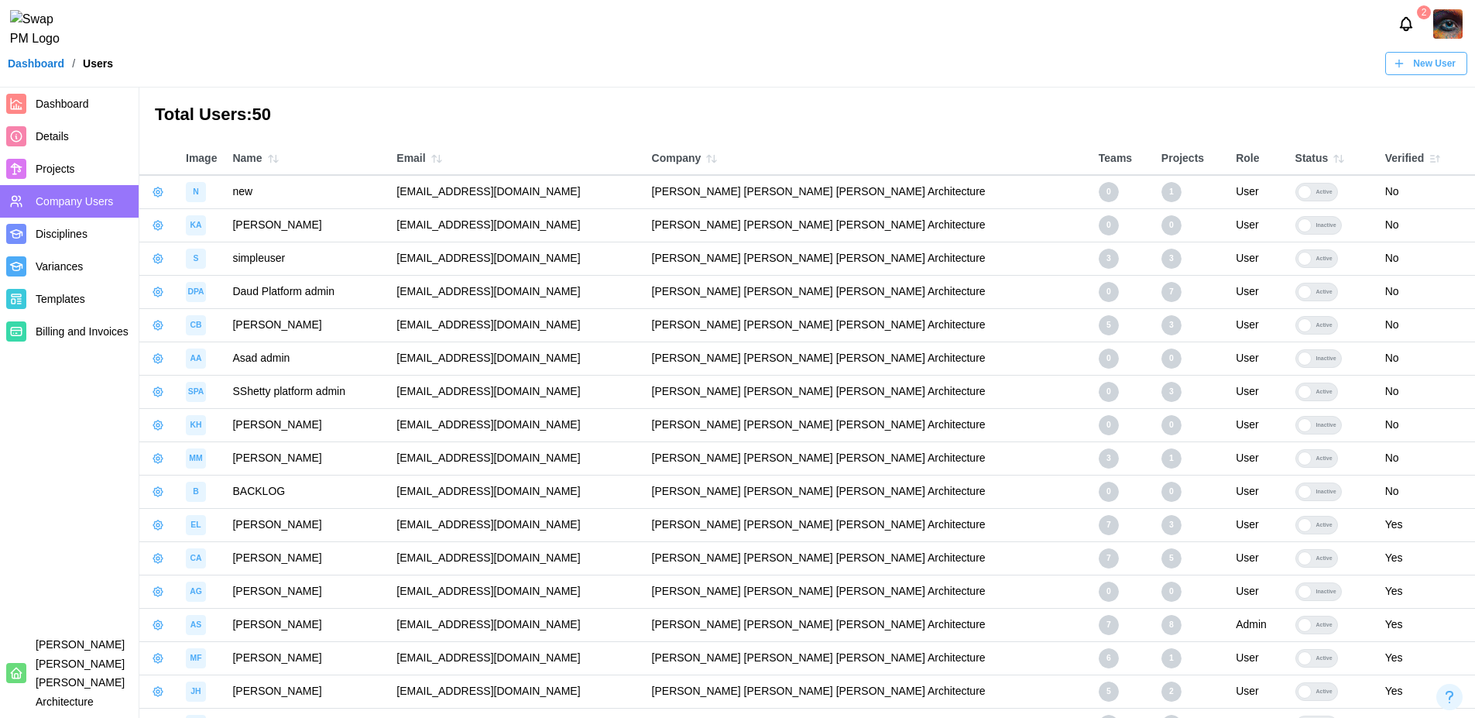
click at [1428, 160] on button "button" at bounding box center [1435, 159] width 22 height 22
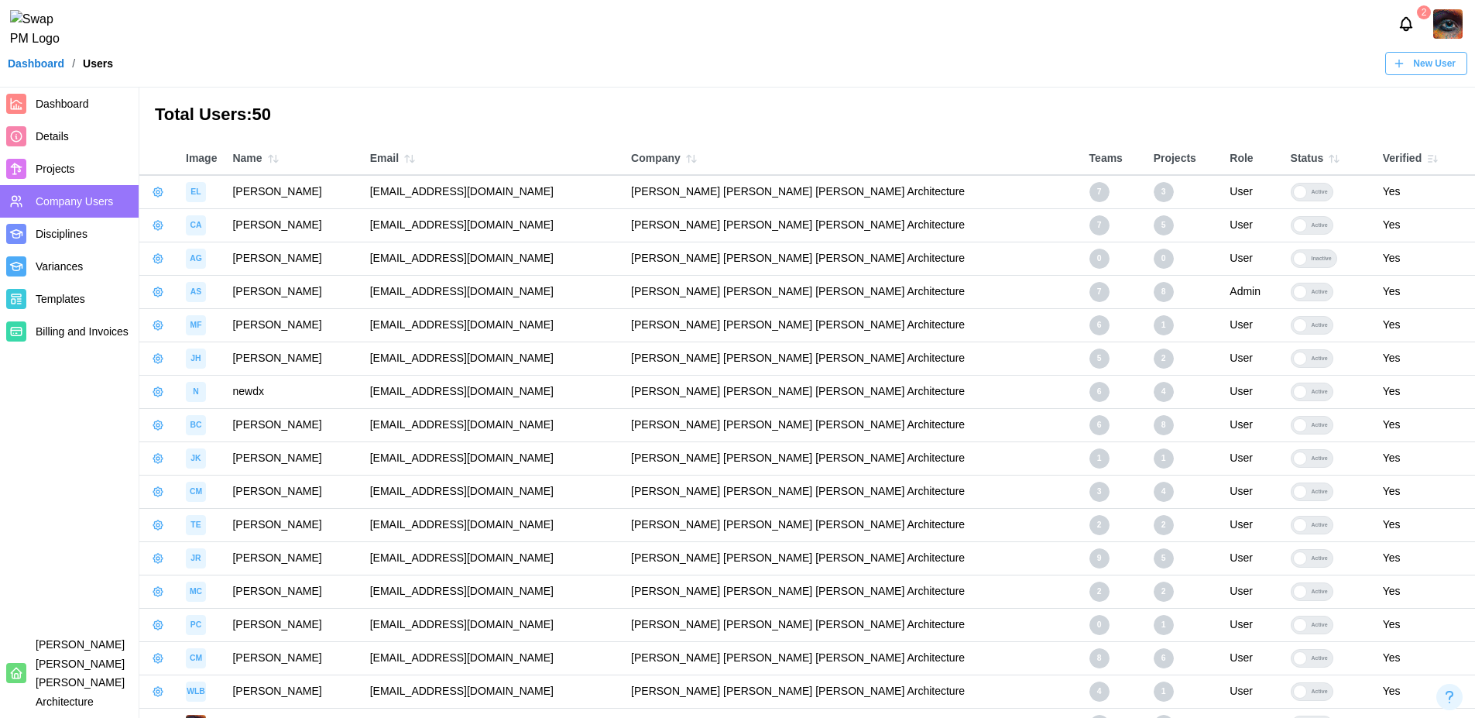
click at [1435, 160] on icon "button" at bounding box center [1435, 159] width 0 height 6
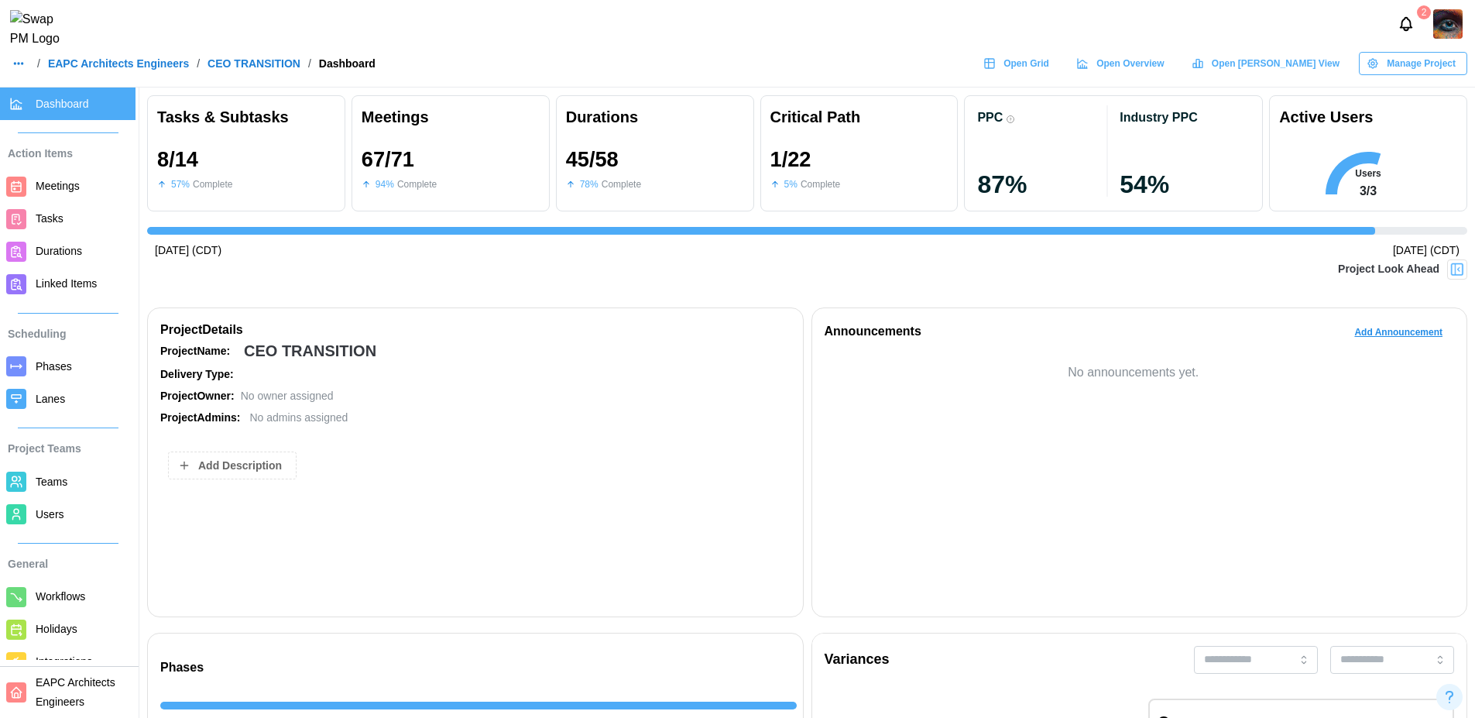
click at [45, 480] on span "Teams" at bounding box center [52, 481] width 32 height 12
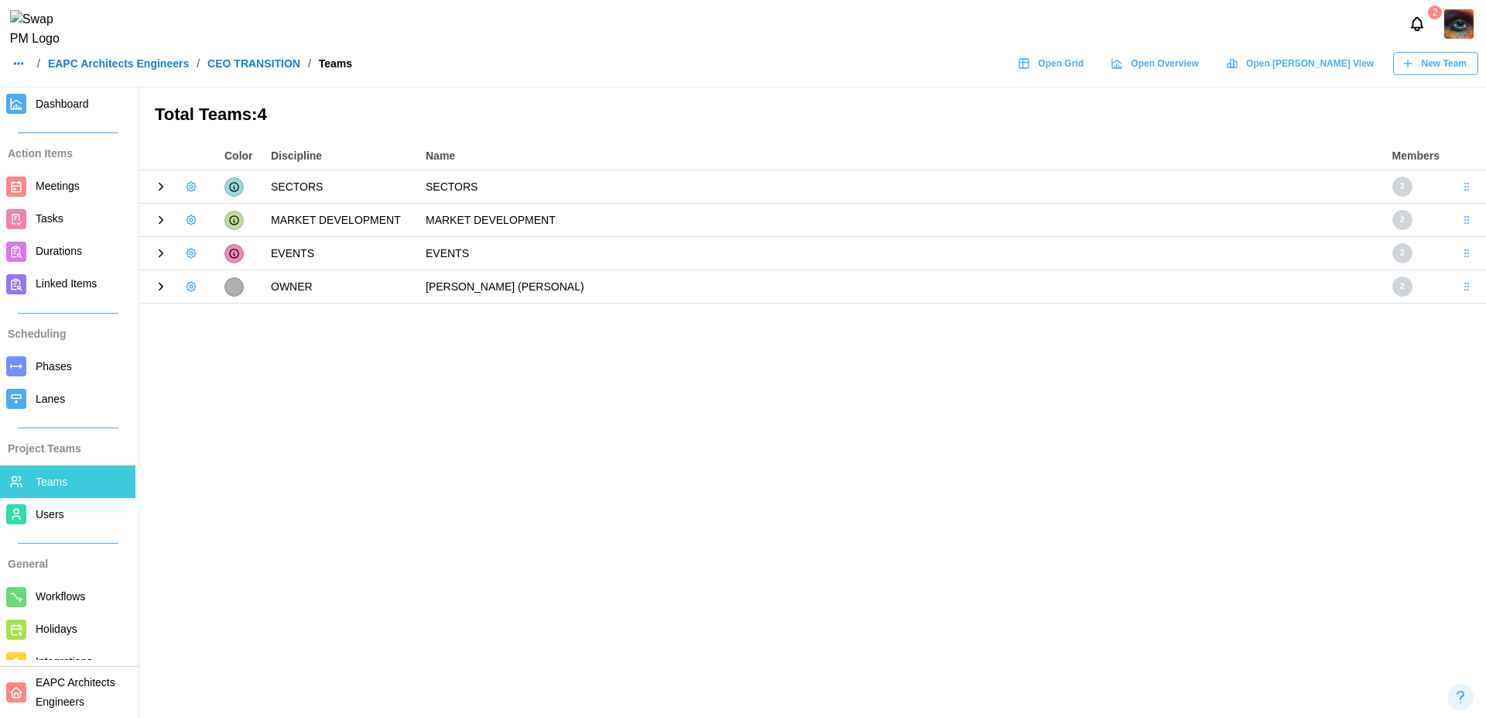
click at [290, 423] on main "Total Teams: 4 Color Discipline Name Members SECTORS SECTORS 3 MARKET DEVELOPME…" at bounding box center [743, 359] width 1486 height 718
click at [160, 187] on icon at bounding box center [161, 187] width 14 height 14
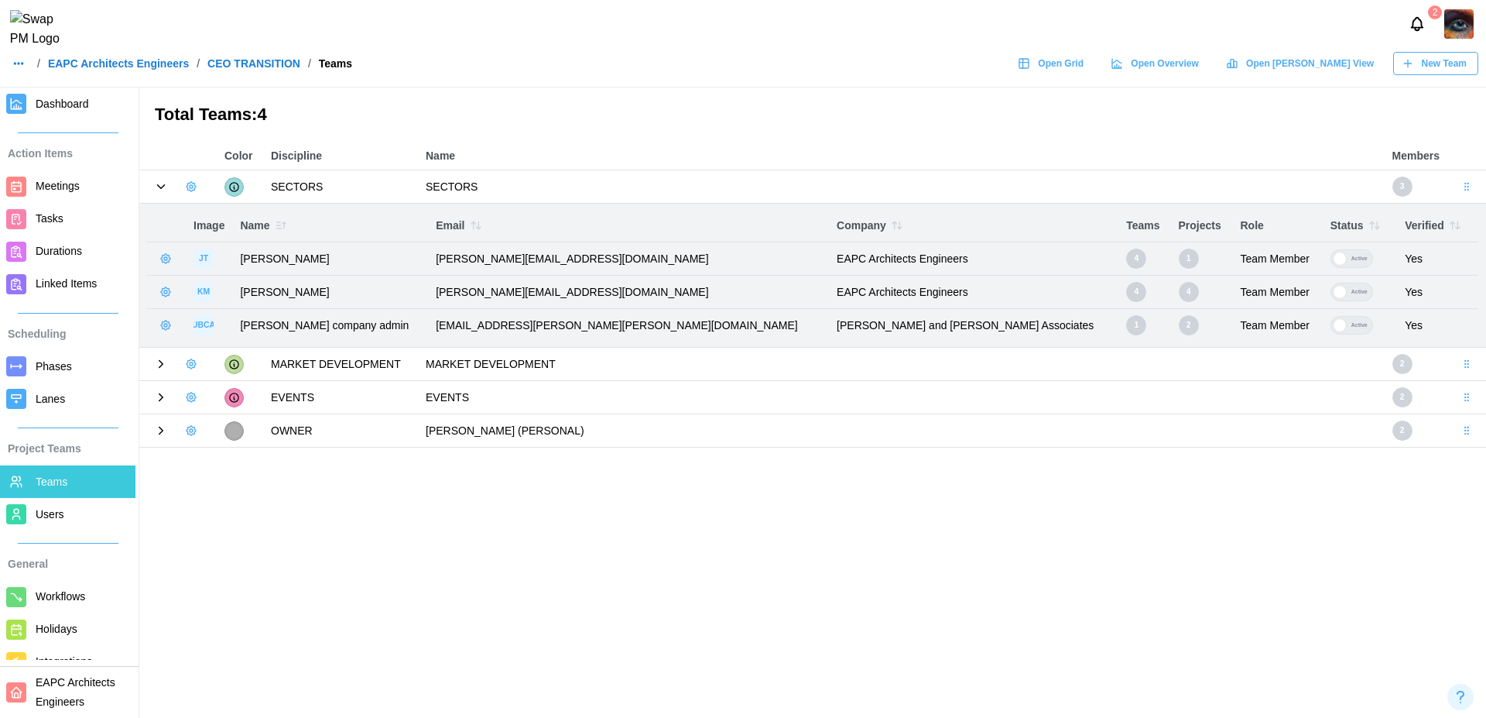
click at [281, 227] on icon "button" at bounding box center [281, 225] width 12 height 12
click at [281, 227] on icon "button" at bounding box center [283, 225] width 4 height 7
click at [281, 227] on icon "button" at bounding box center [281, 225] width 12 height 12
click at [482, 227] on icon "button" at bounding box center [476, 225] width 12 height 12
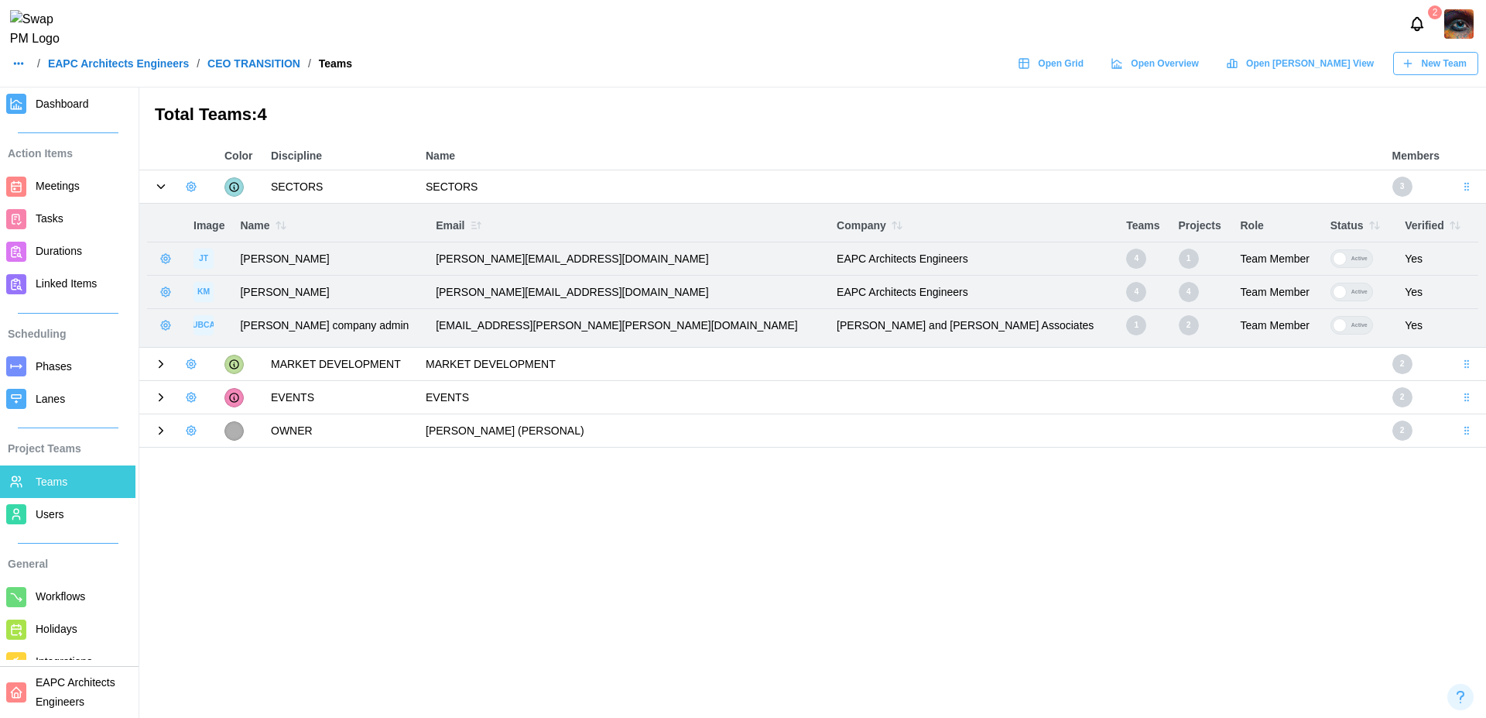
click at [482, 227] on icon "button" at bounding box center [476, 225] width 12 height 12
click at [891, 228] on icon "button" at bounding box center [897, 225] width 12 height 12
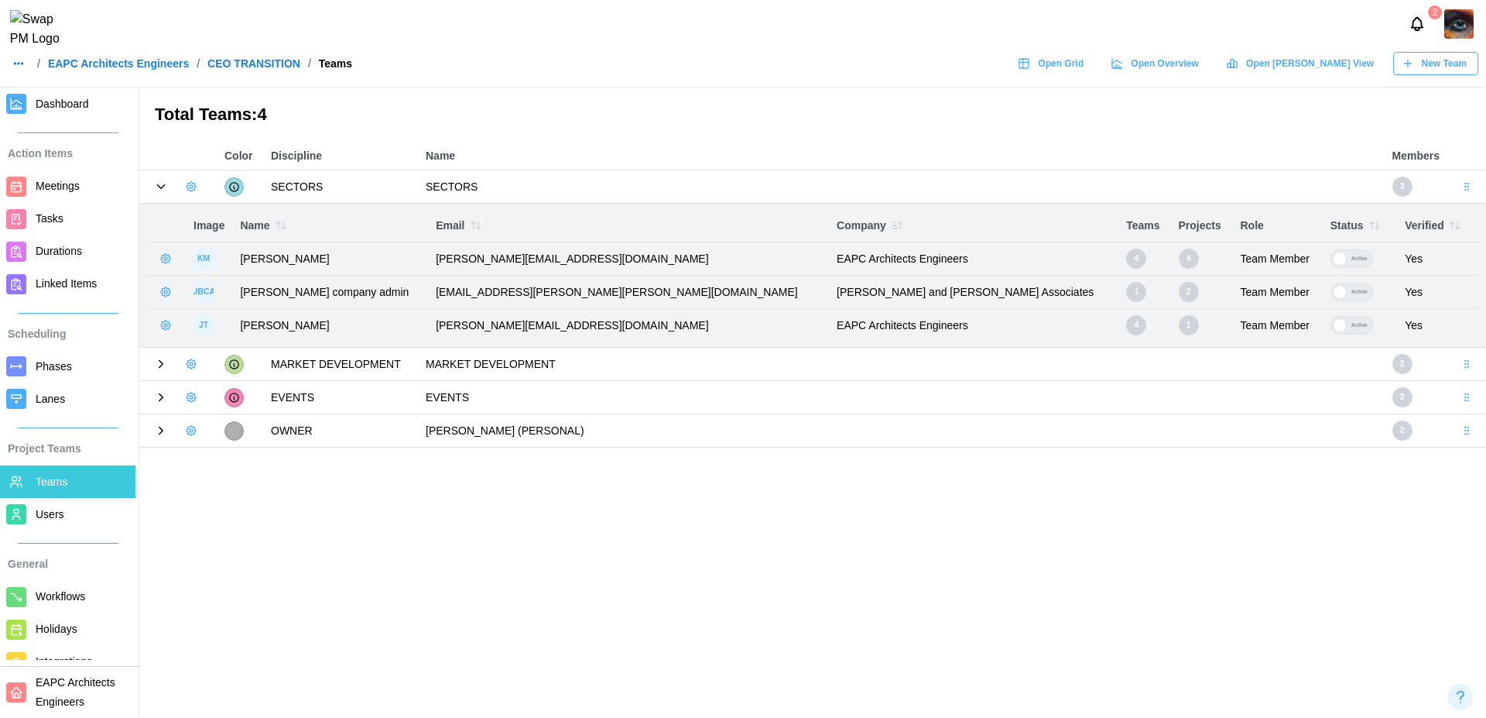
click at [891, 225] on icon "button" at bounding box center [897, 225] width 12 height 12
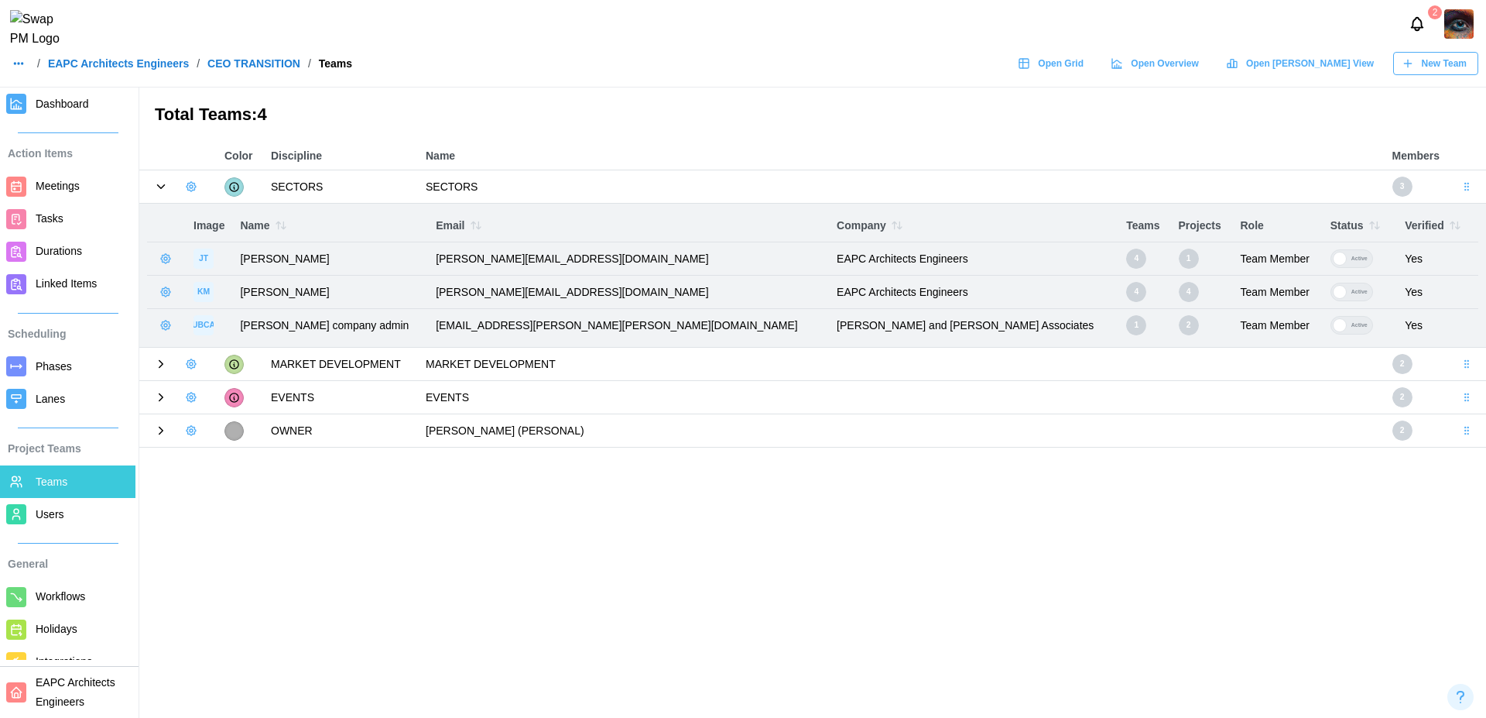
click at [898, 225] on icon "button" at bounding box center [900, 225] width 4 height 7
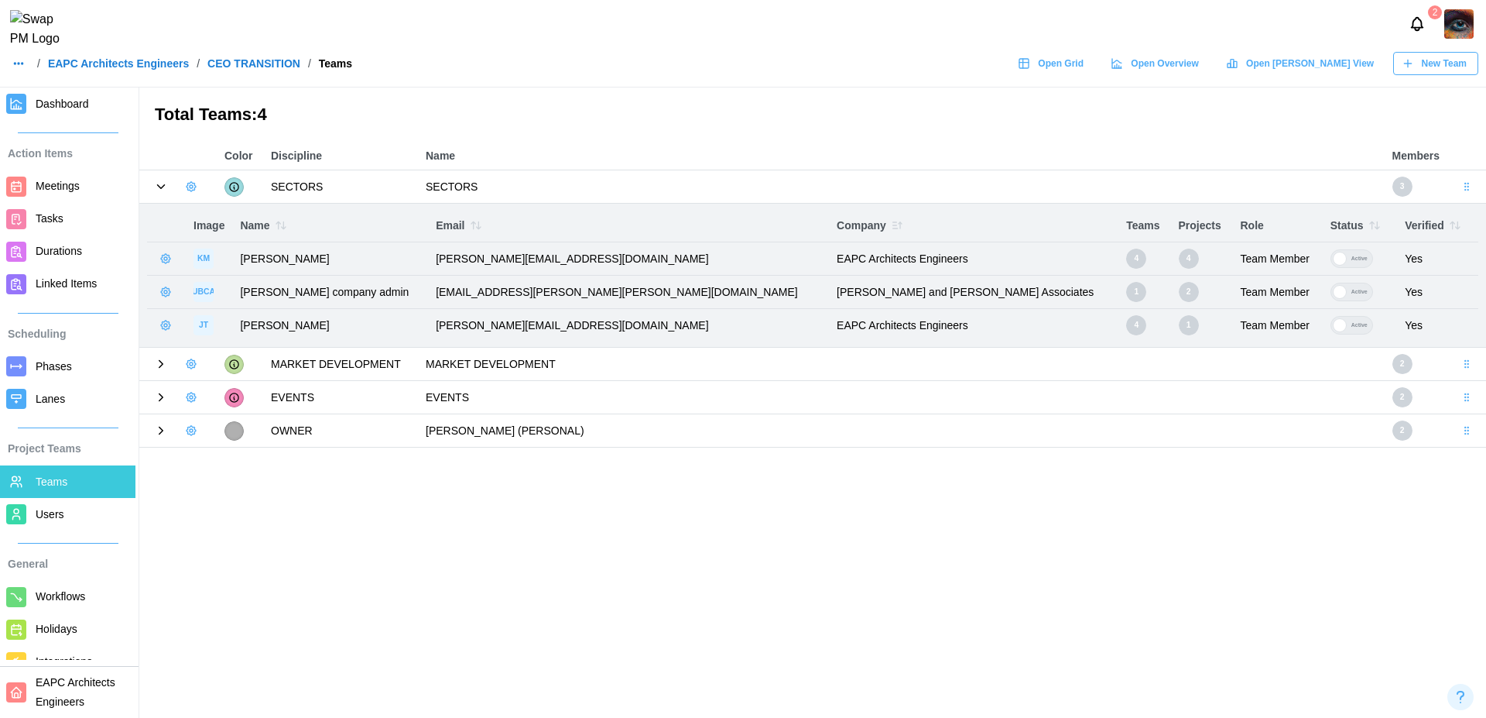
click at [891, 225] on icon "button" at bounding box center [897, 225] width 12 height 12
click at [891, 223] on icon "button" at bounding box center [897, 225] width 12 height 12
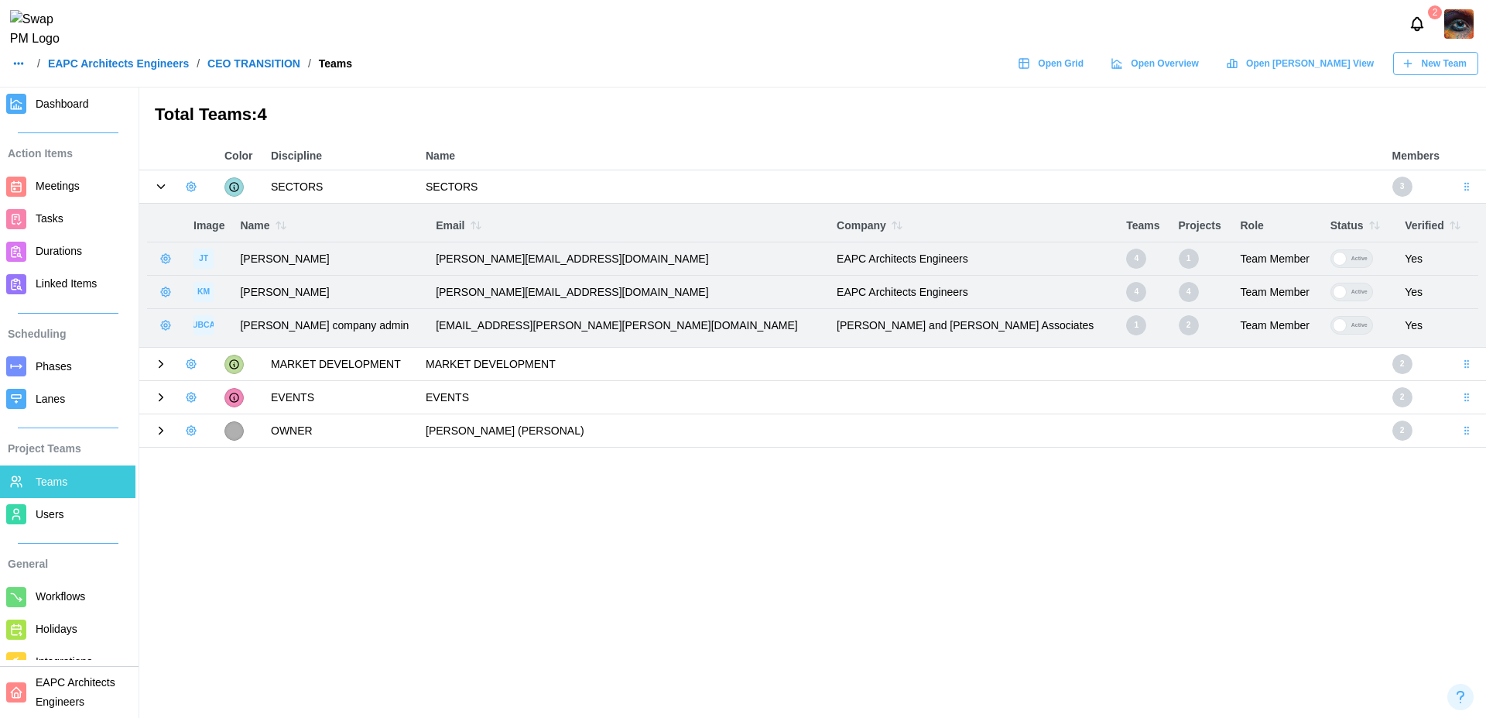
click at [893, 223] on icon "button" at bounding box center [895, 225] width 4 height 7
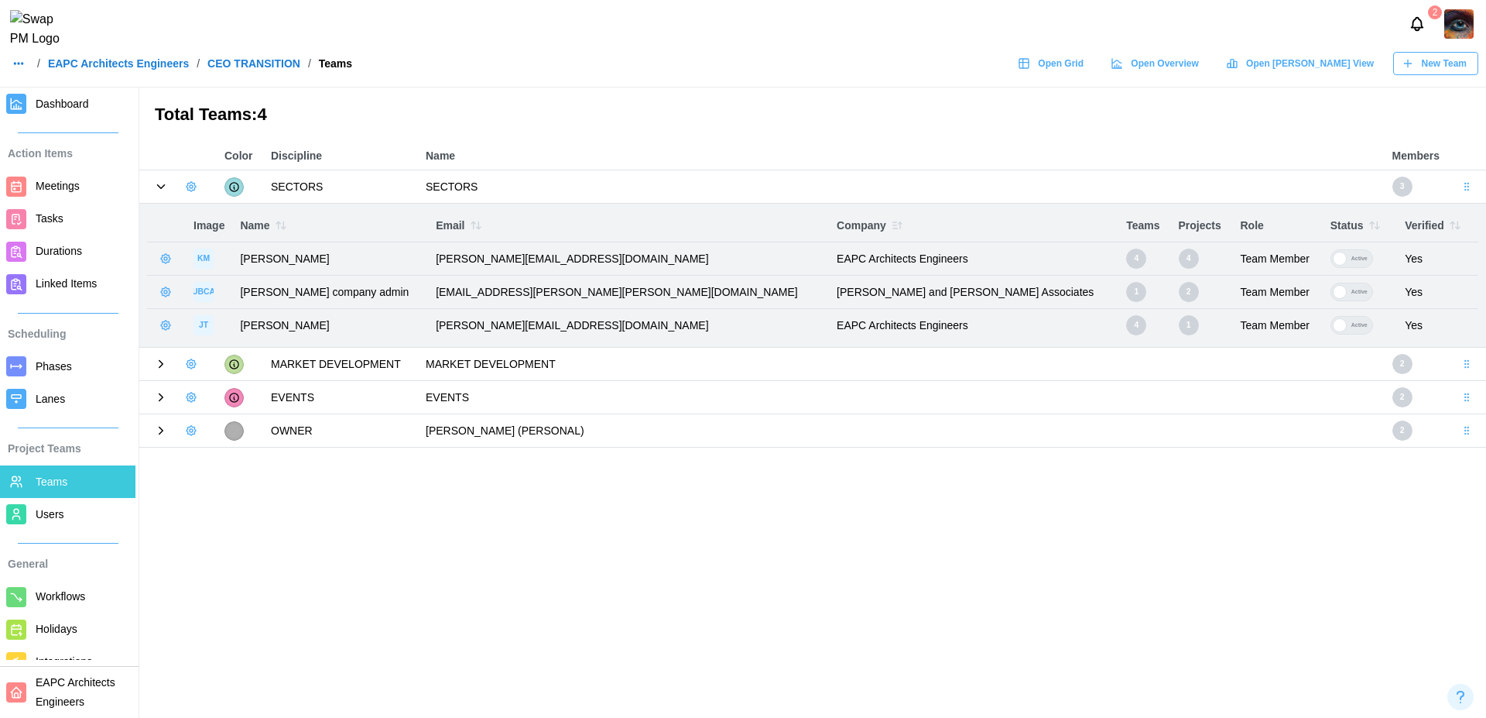
click at [891, 223] on icon "button" at bounding box center [897, 225] width 12 height 12
click at [891, 226] on icon "button" at bounding box center [897, 225] width 12 height 12
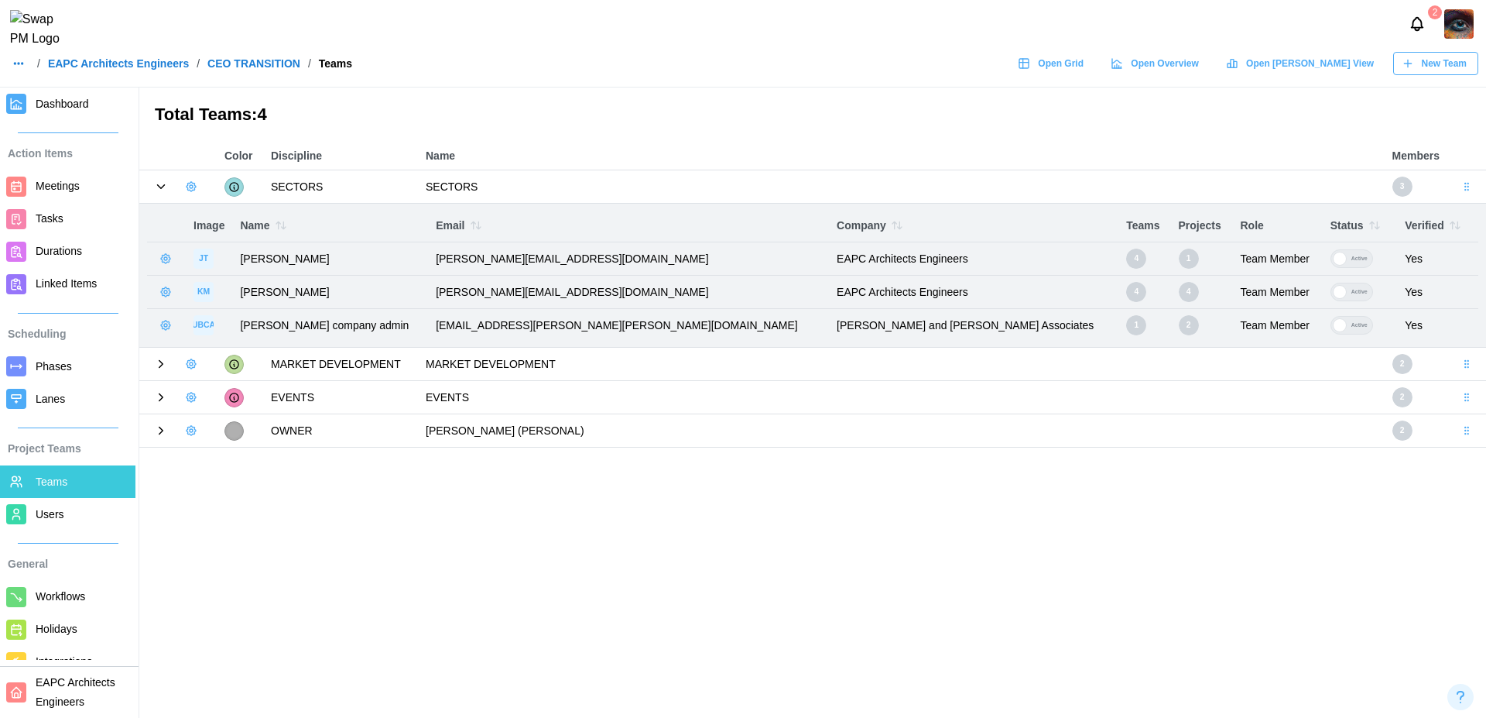
click at [891, 226] on icon "button" at bounding box center [897, 225] width 12 height 12
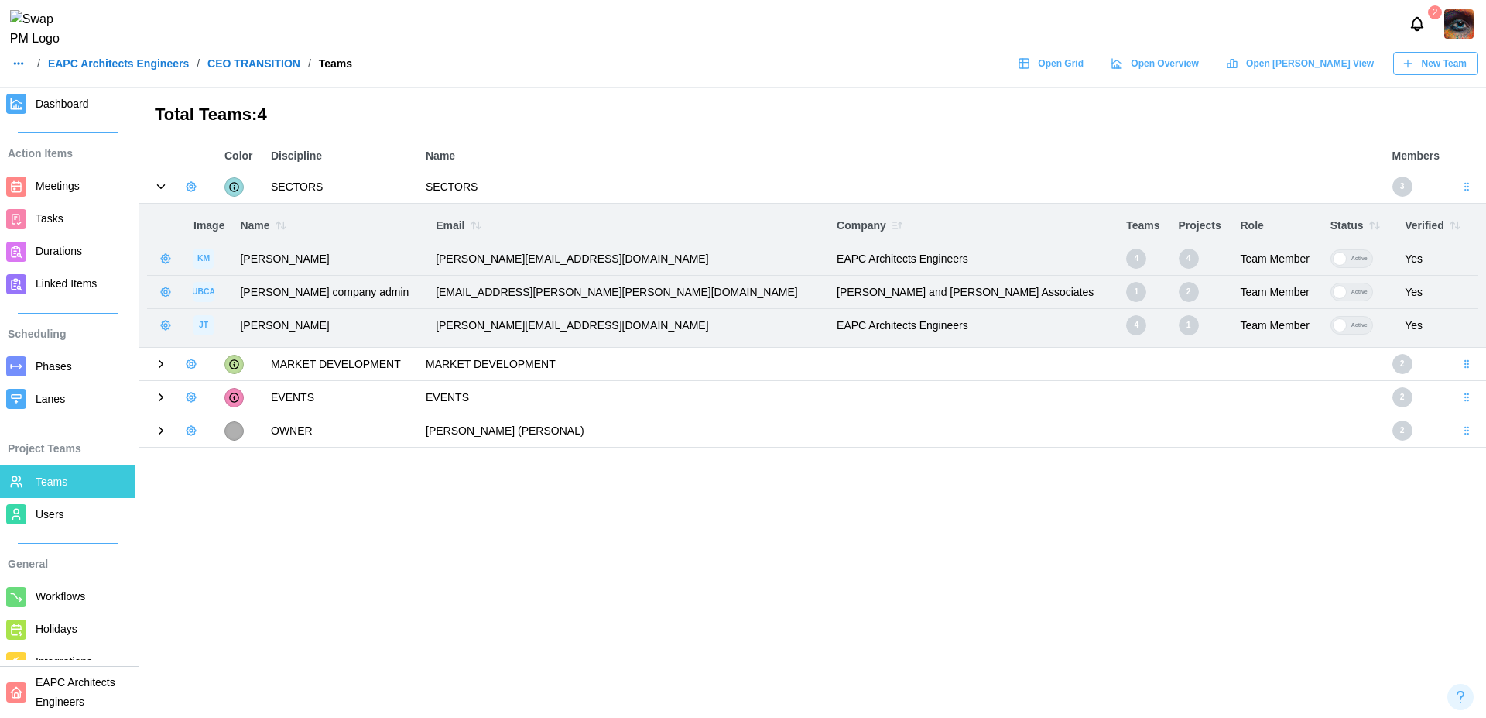
click at [482, 225] on icon "button" at bounding box center [476, 225] width 12 height 12
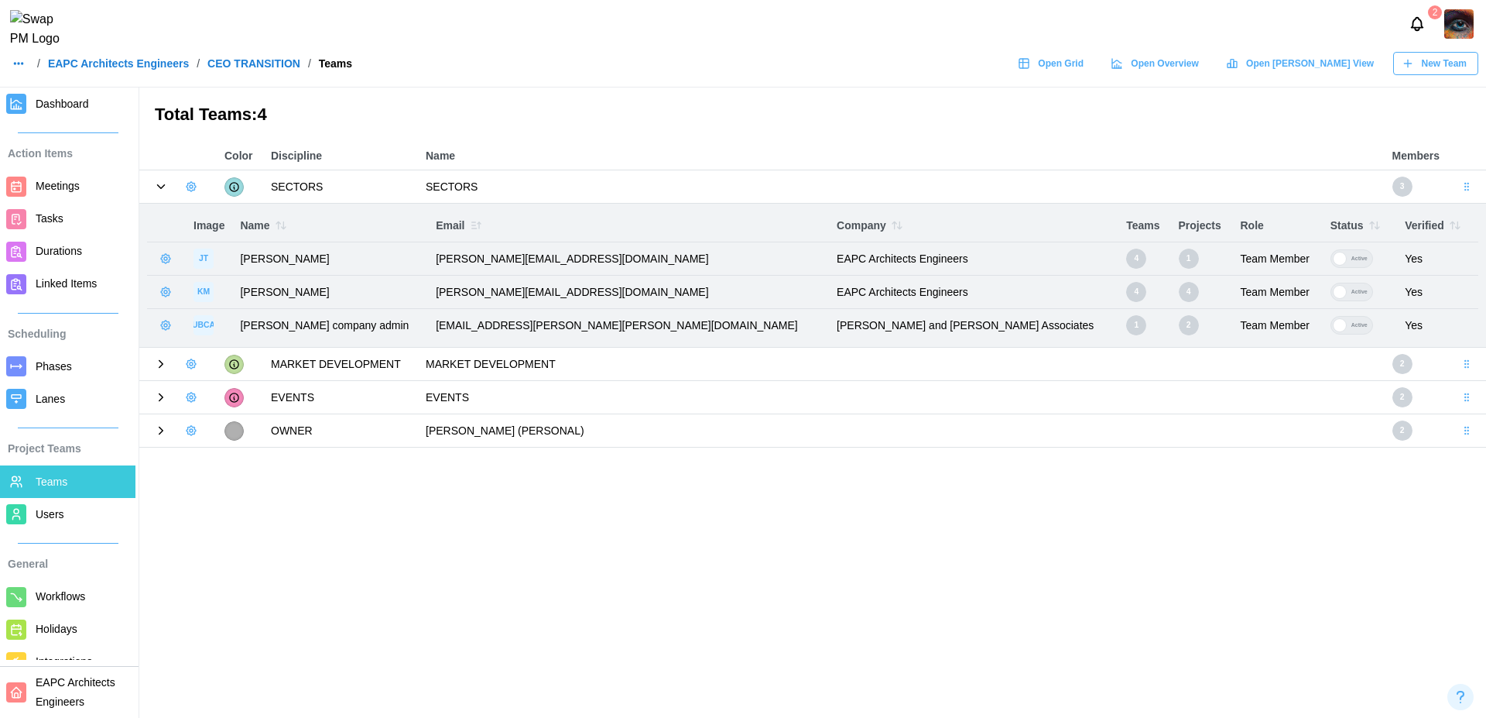
click at [482, 225] on icon "button" at bounding box center [476, 225] width 12 height 12
click at [277, 223] on icon "button" at bounding box center [278, 225] width 4 height 7
click at [277, 223] on icon "button" at bounding box center [281, 225] width 12 height 12
click at [279, 227] on icon "button" at bounding box center [281, 225] width 12 height 12
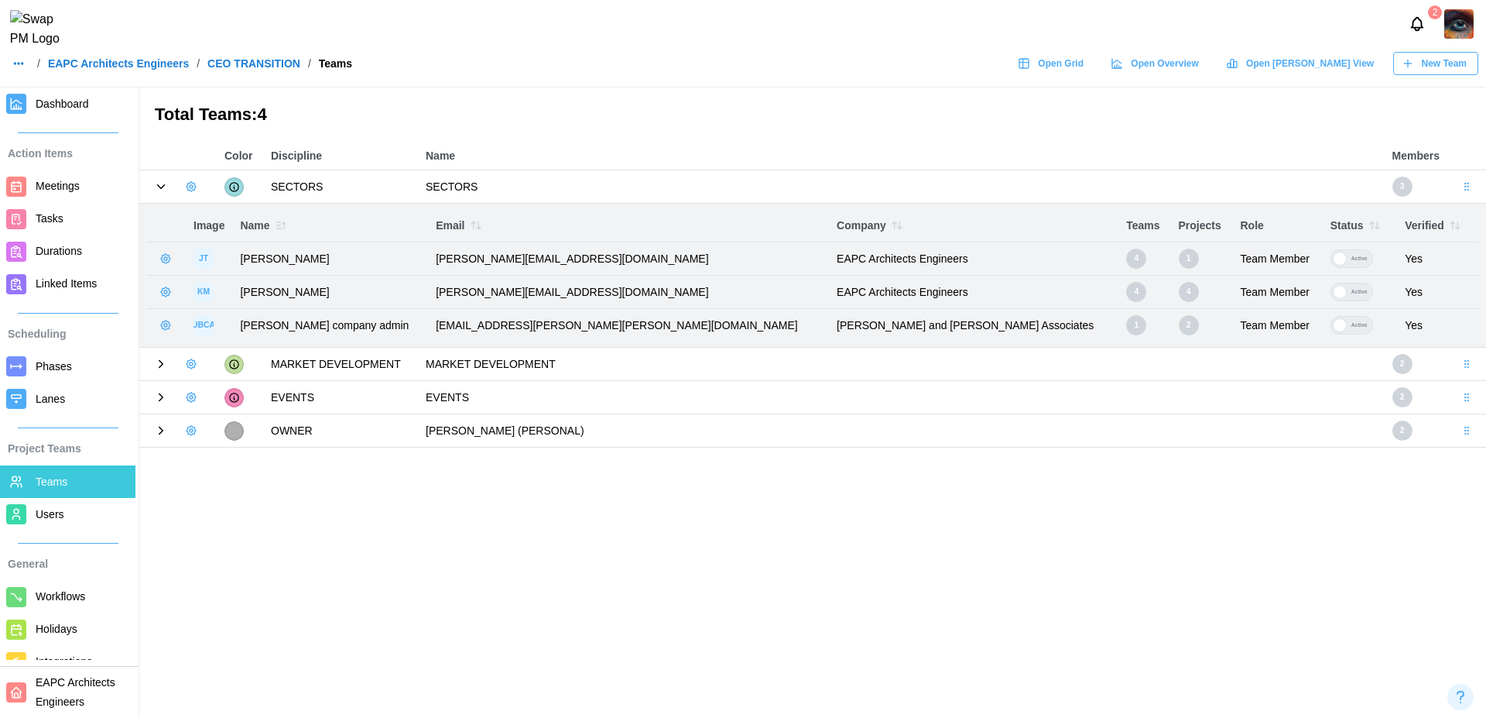
click at [279, 227] on icon "button" at bounding box center [281, 225] width 12 height 12
click at [1369, 221] on icon "button" at bounding box center [1375, 225] width 12 height 12
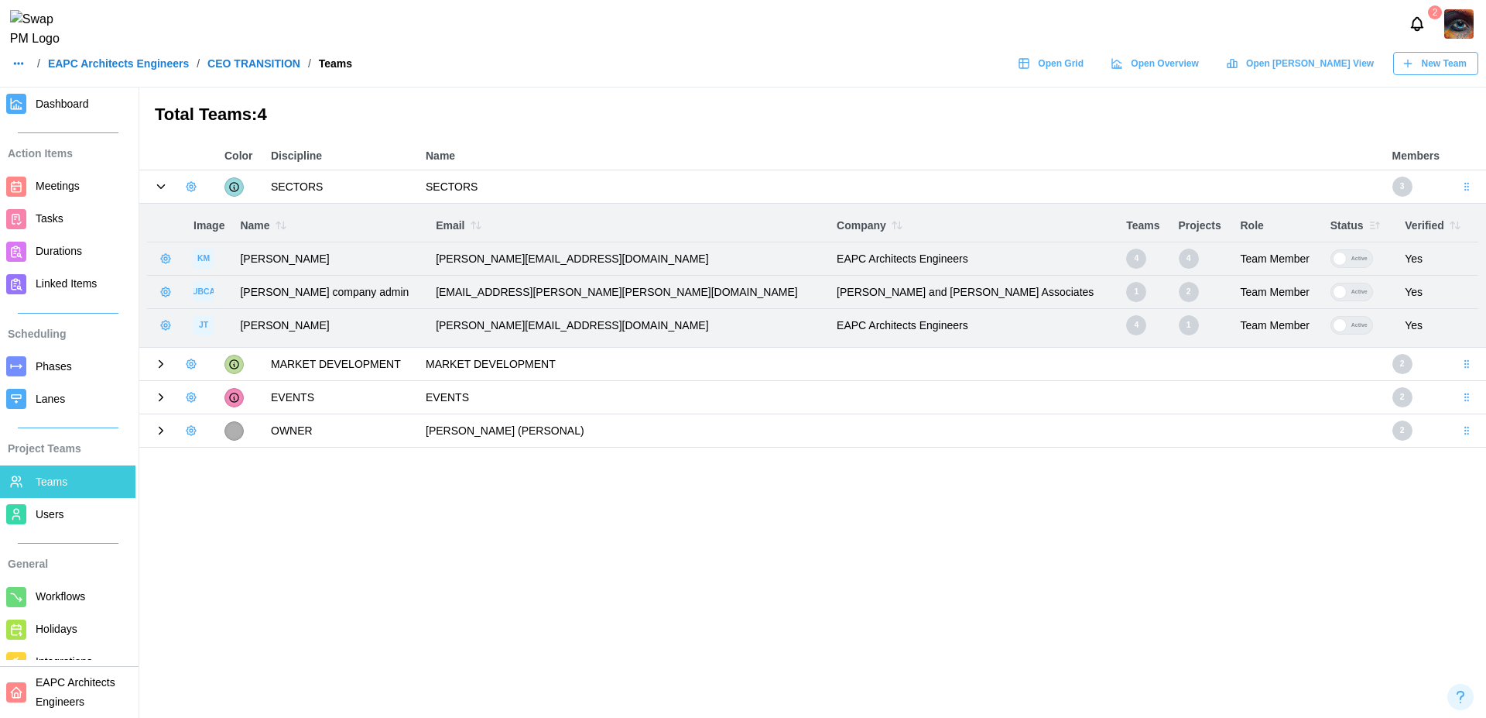
click at [1369, 221] on icon "button" at bounding box center [1375, 225] width 12 height 12
click at [1333, 257] on div at bounding box center [1340, 259] width 14 height 14
click at [1369, 224] on icon "button" at bounding box center [1375, 225] width 12 height 12
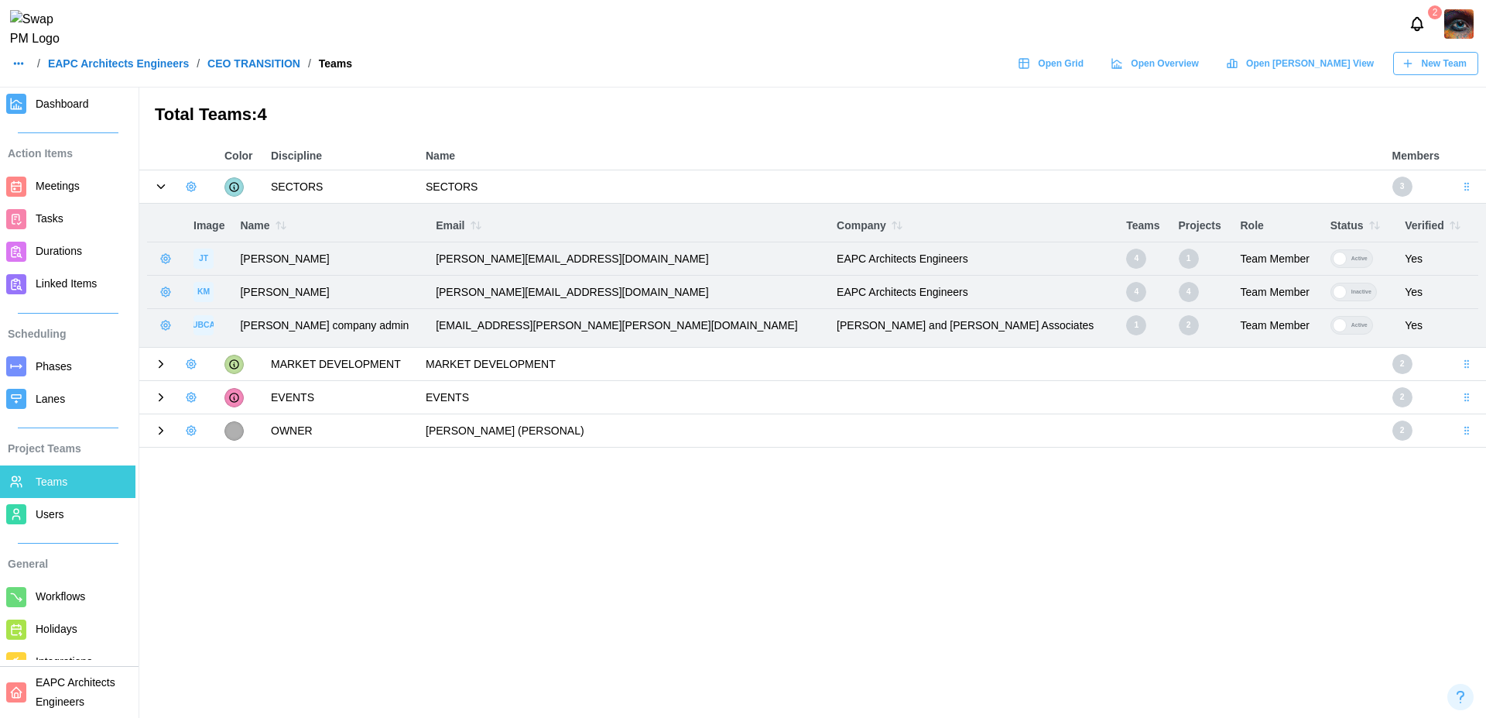
click at [1369, 224] on icon "button" at bounding box center [1375, 225] width 12 height 12
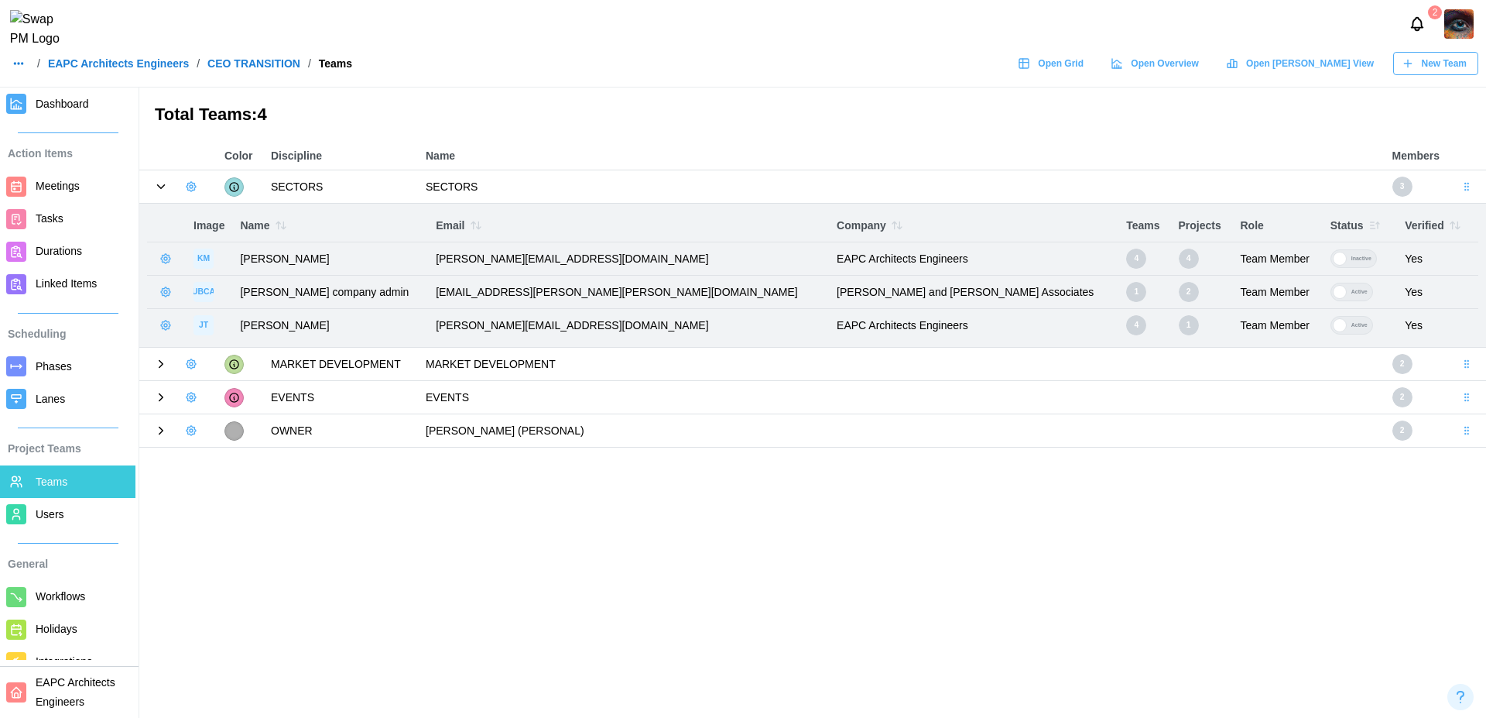
click at [1377, 224] on icon "button" at bounding box center [1378, 223] width 3 height 2
click at [1369, 224] on icon "button" at bounding box center [1375, 225] width 12 height 12
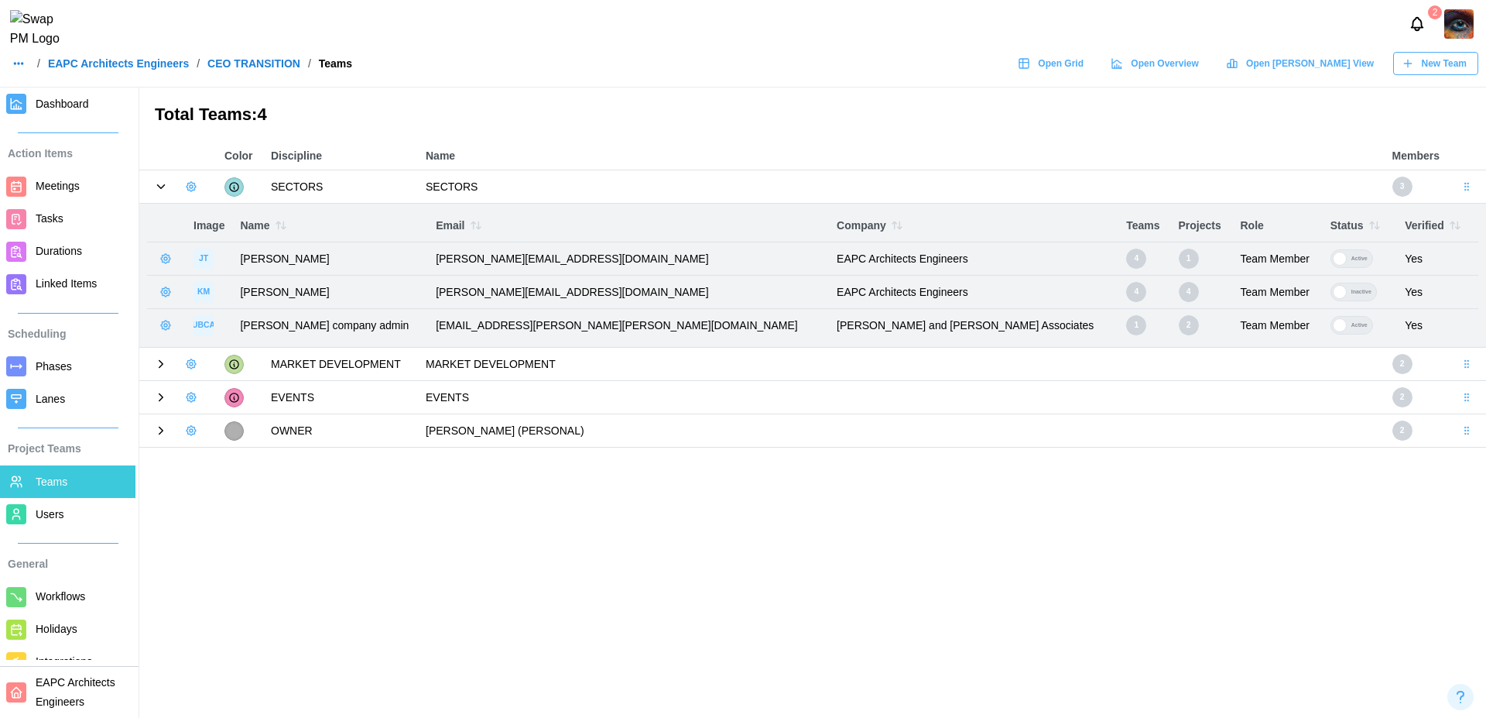
click at [1369, 225] on icon "button" at bounding box center [1375, 225] width 12 height 12
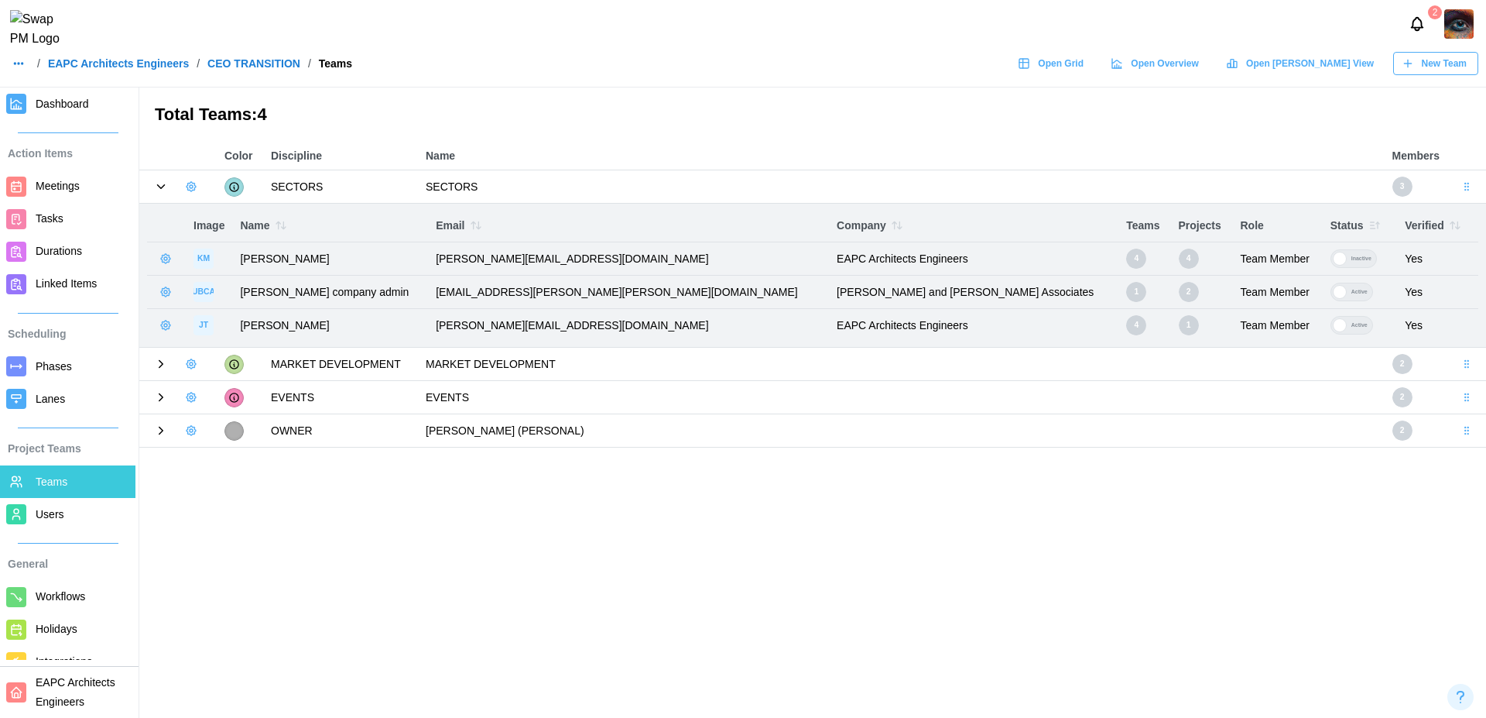
click at [1369, 225] on icon "button" at bounding box center [1375, 225] width 12 height 12
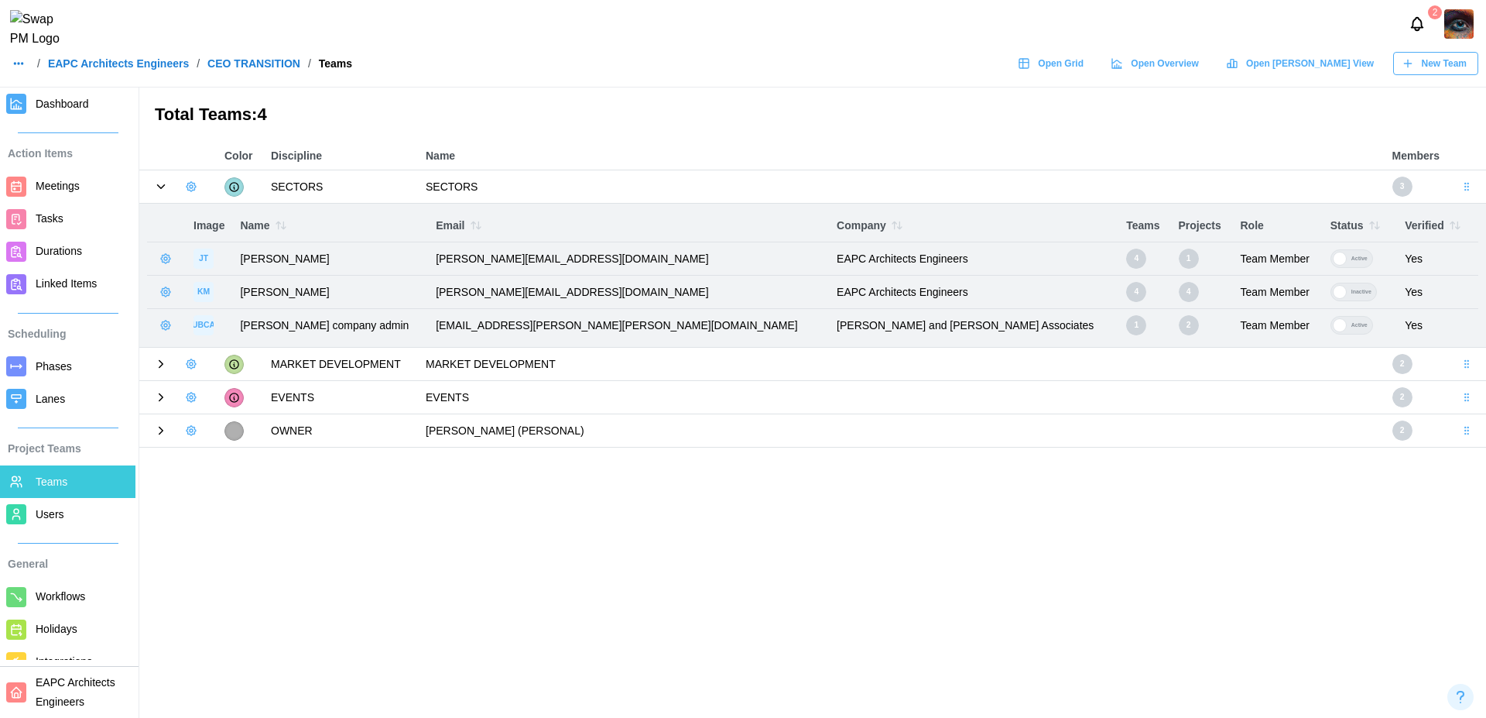
click at [1369, 225] on icon "button" at bounding box center [1375, 225] width 12 height 12
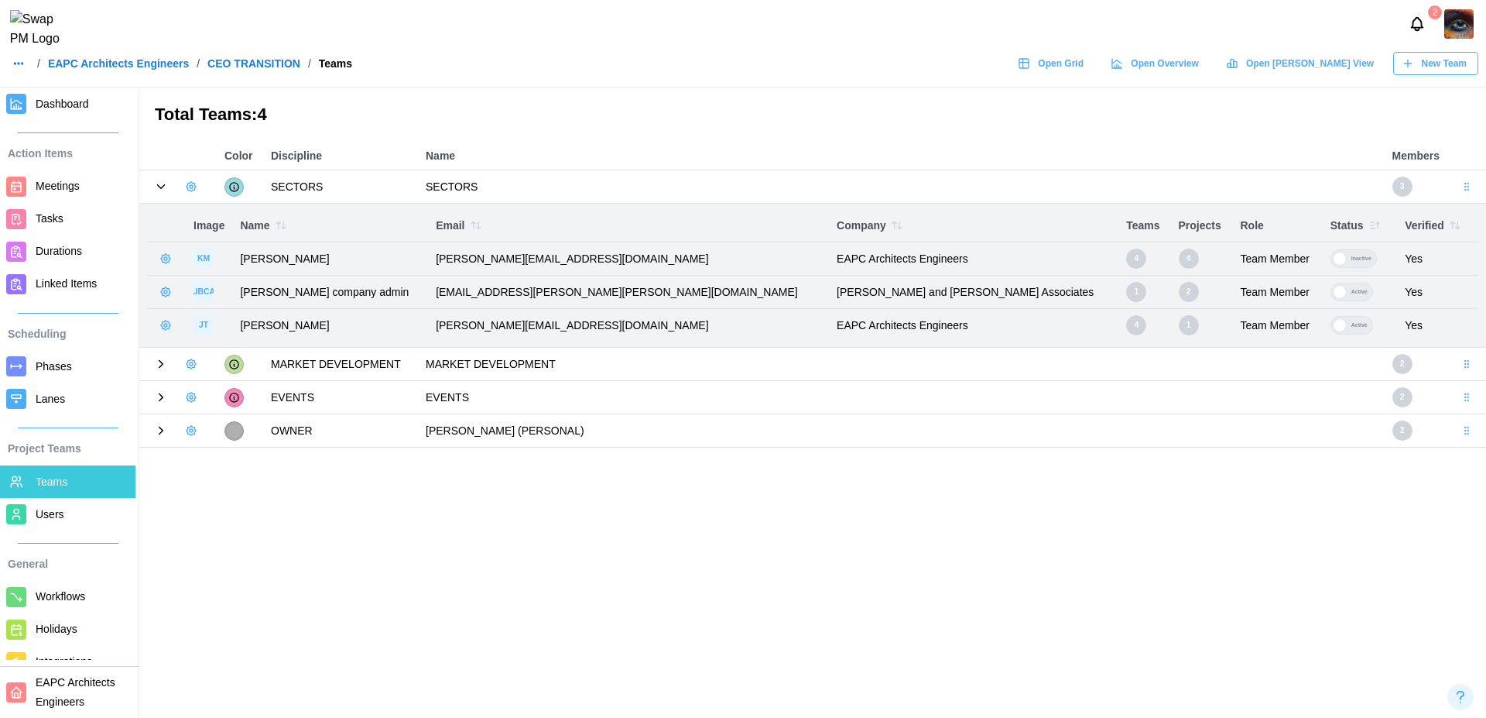
click at [1449, 228] on icon "button" at bounding box center [1455, 225] width 12 height 12
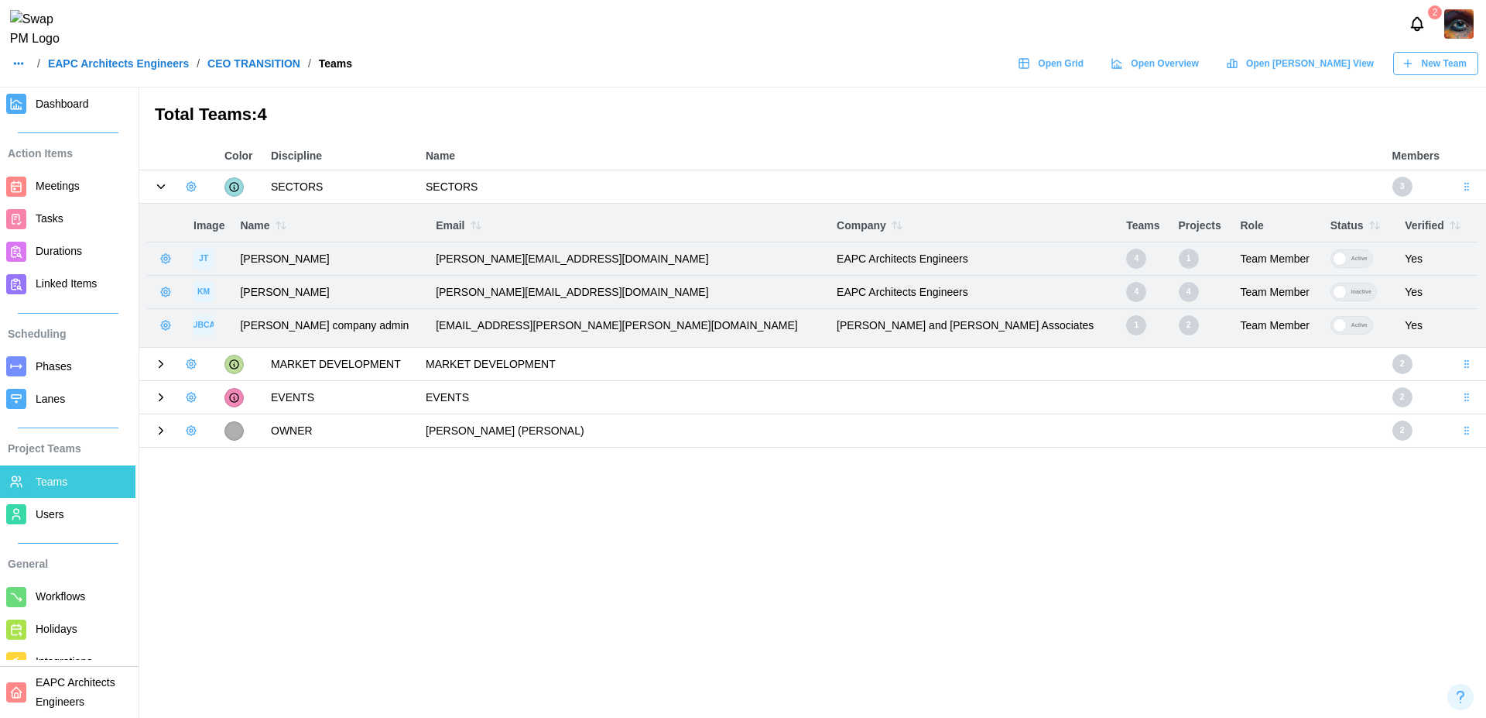
click at [1451, 226] on icon "button" at bounding box center [1453, 225] width 4 height 7
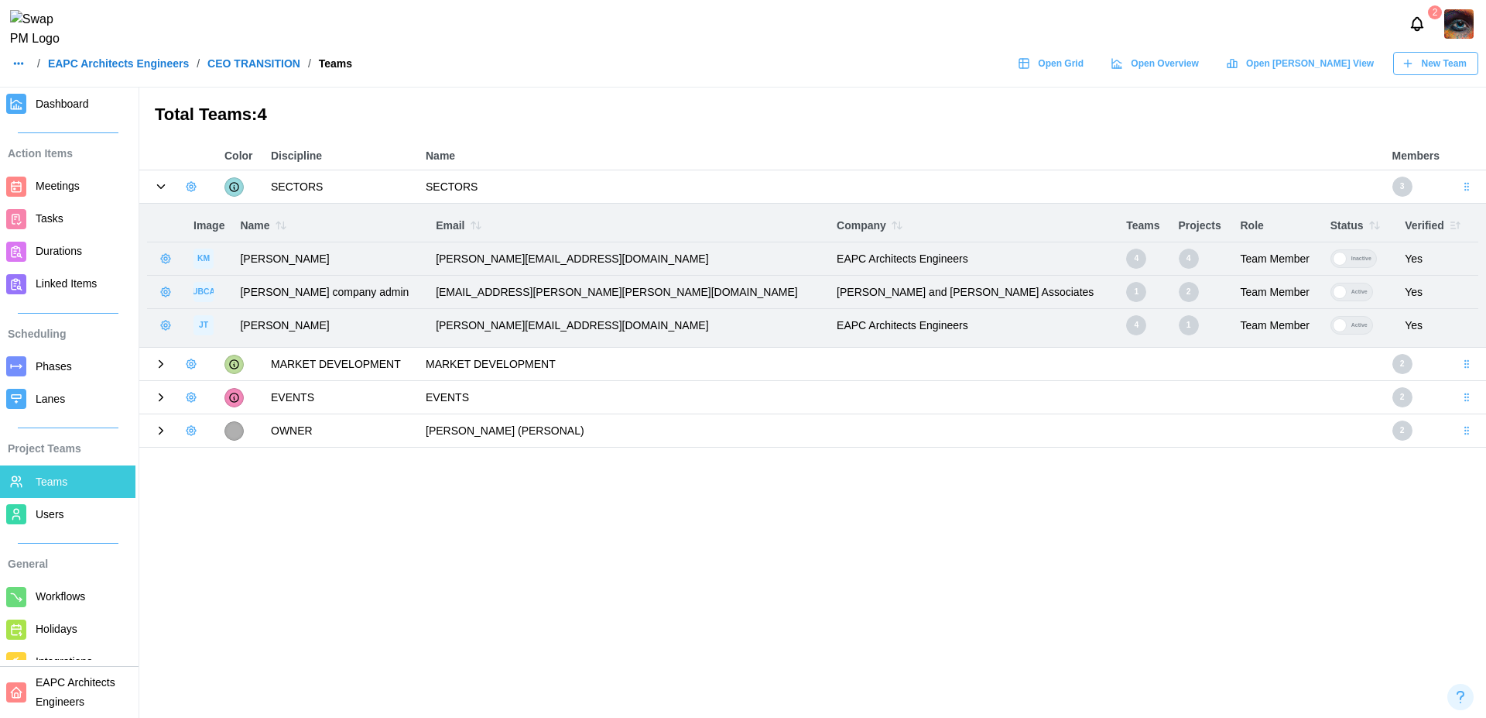
click at [1369, 224] on icon "button" at bounding box center [1375, 225] width 12 height 12
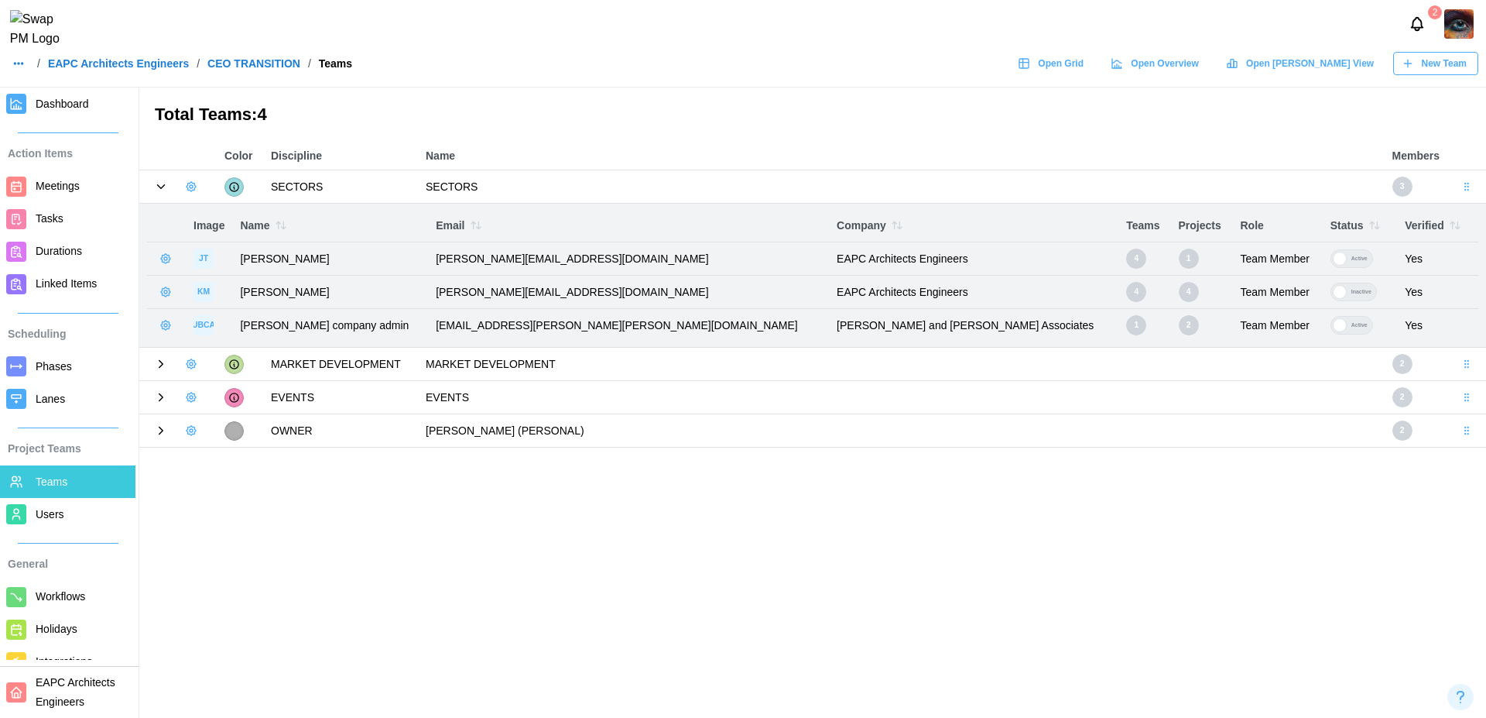
click at [1369, 224] on icon "button" at bounding box center [1375, 225] width 12 height 12
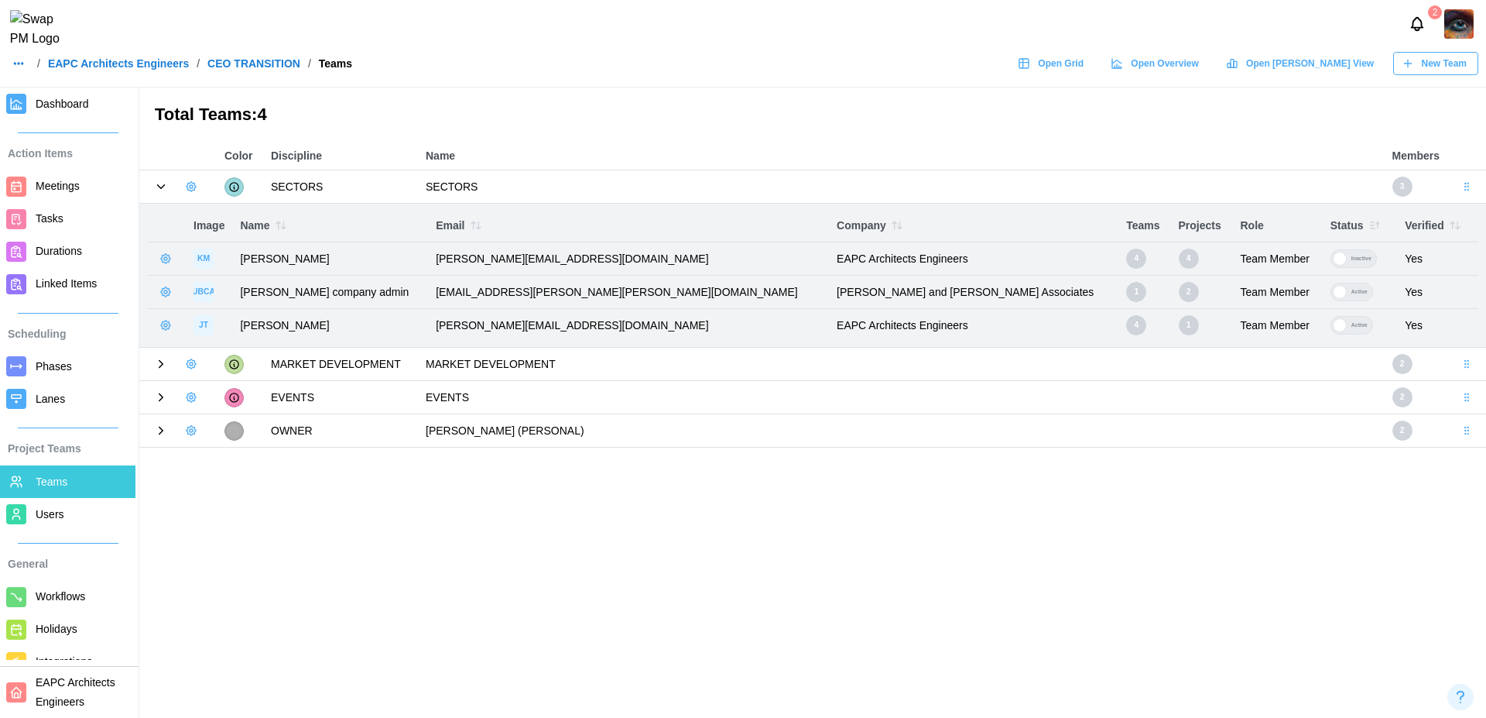
click at [893, 223] on icon "button" at bounding box center [895, 225] width 4 height 7
click at [158, 367] on icon at bounding box center [161, 364] width 14 height 14
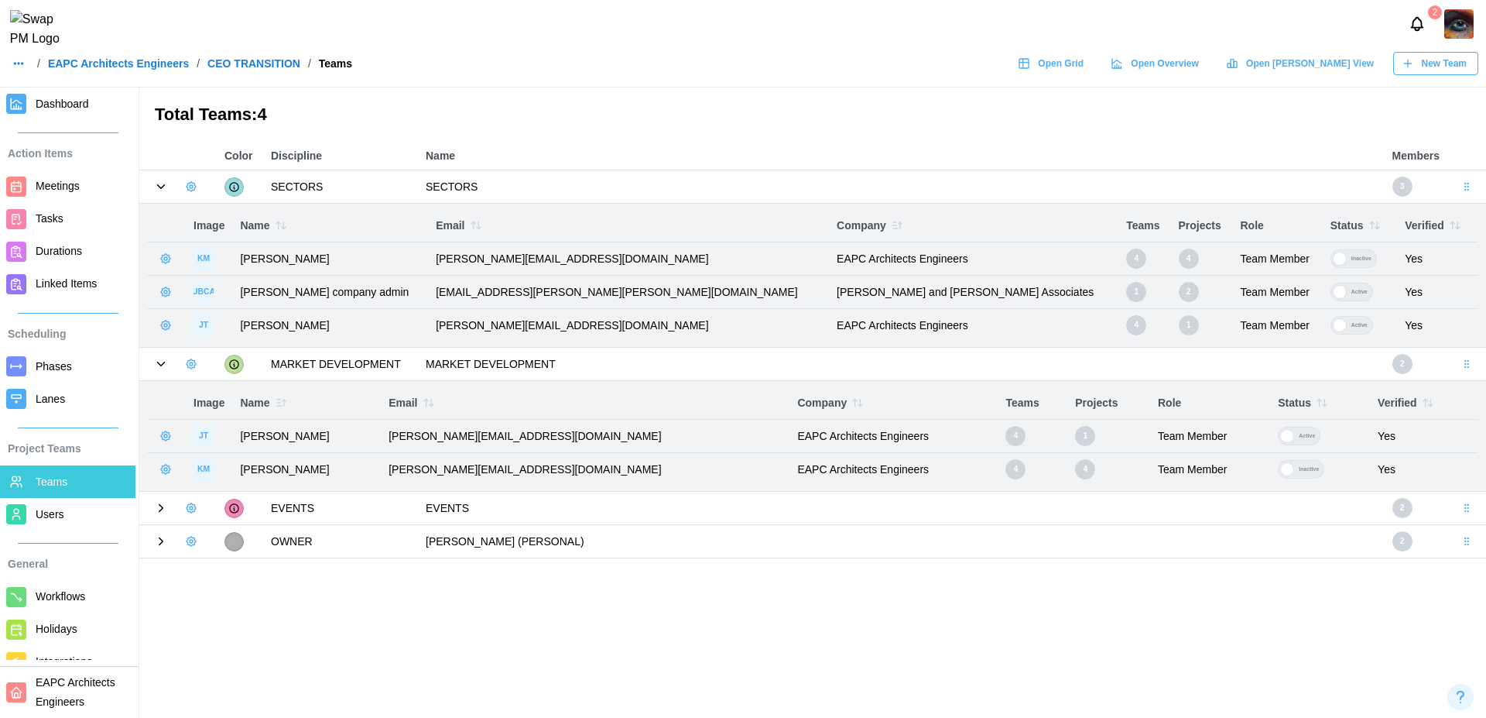
click at [159, 506] on icon at bounding box center [161, 508] width 14 height 14
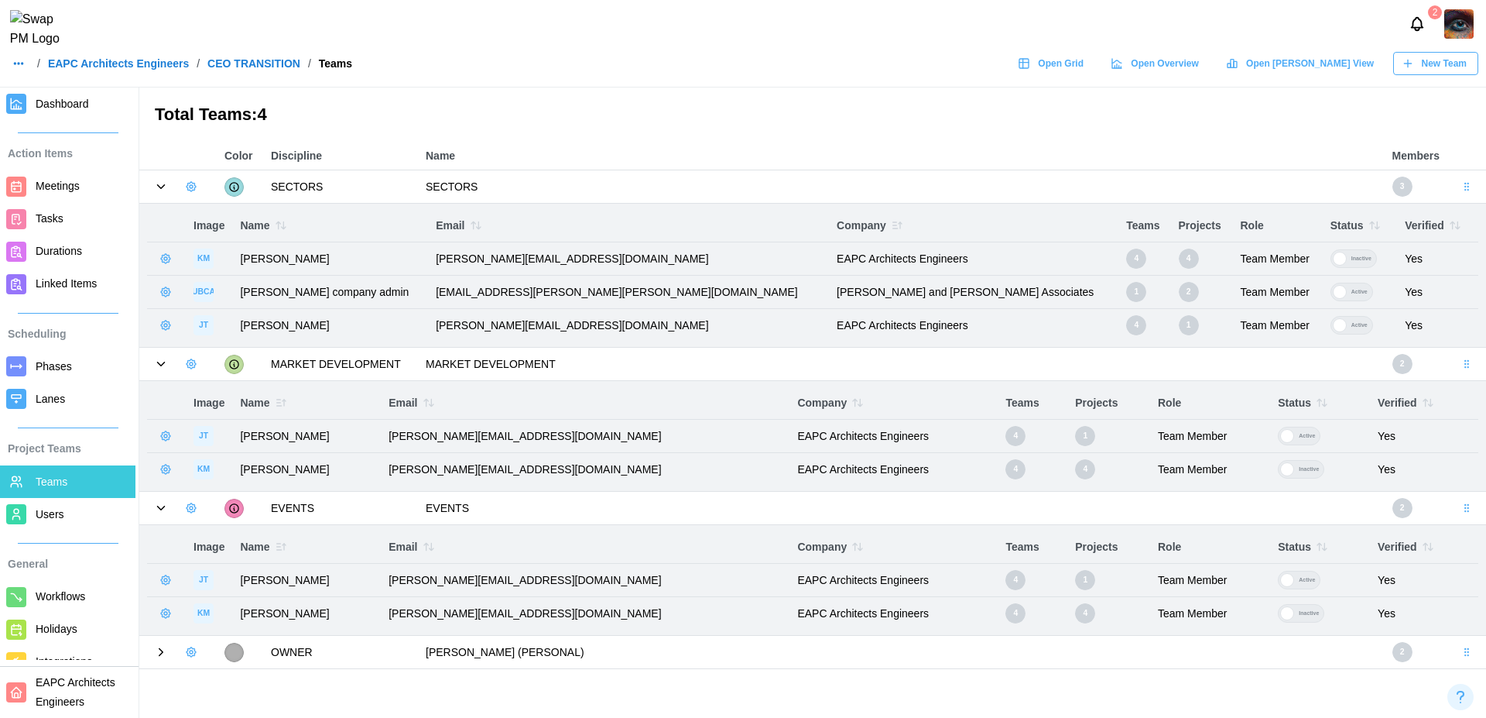
click at [162, 652] on icon at bounding box center [161, 652] width 4 height 7
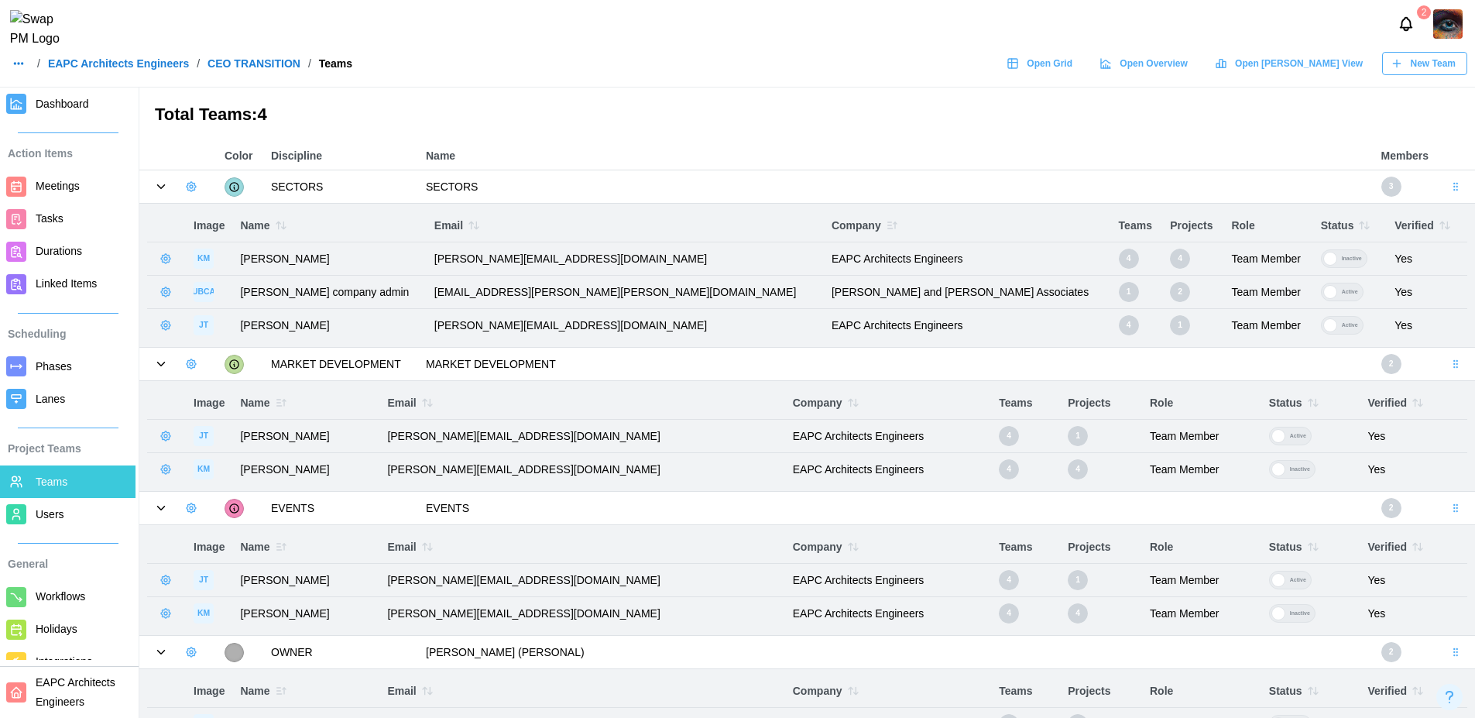
click at [199, 183] on button "button" at bounding box center [191, 187] width 22 height 22
click at [216, 223] on div "Add User" at bounding box center [243, 219] width 57 height 12
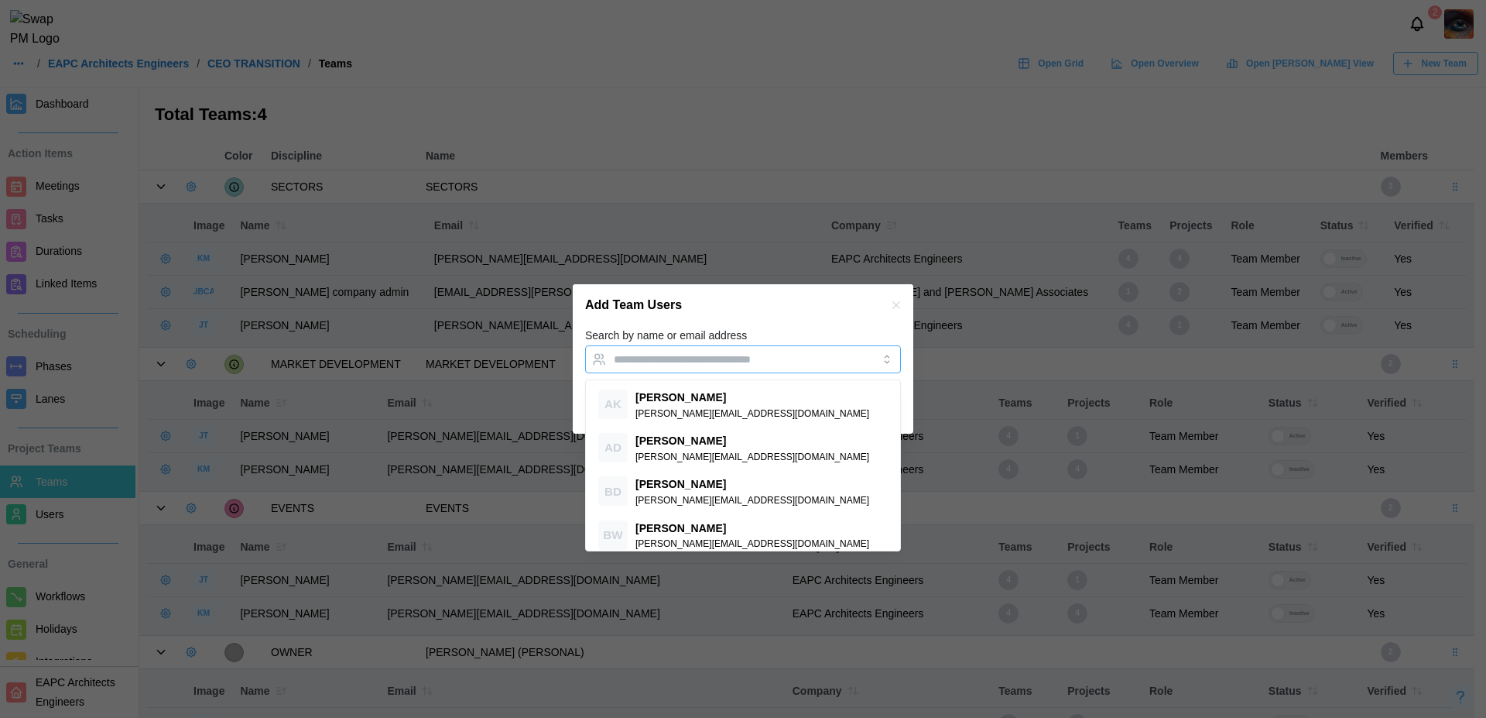
click at [660, 355] on input "Search by name or email address" at bounding box center [729, 359] width 231 height 12
paste input "**********"
type input "**********"
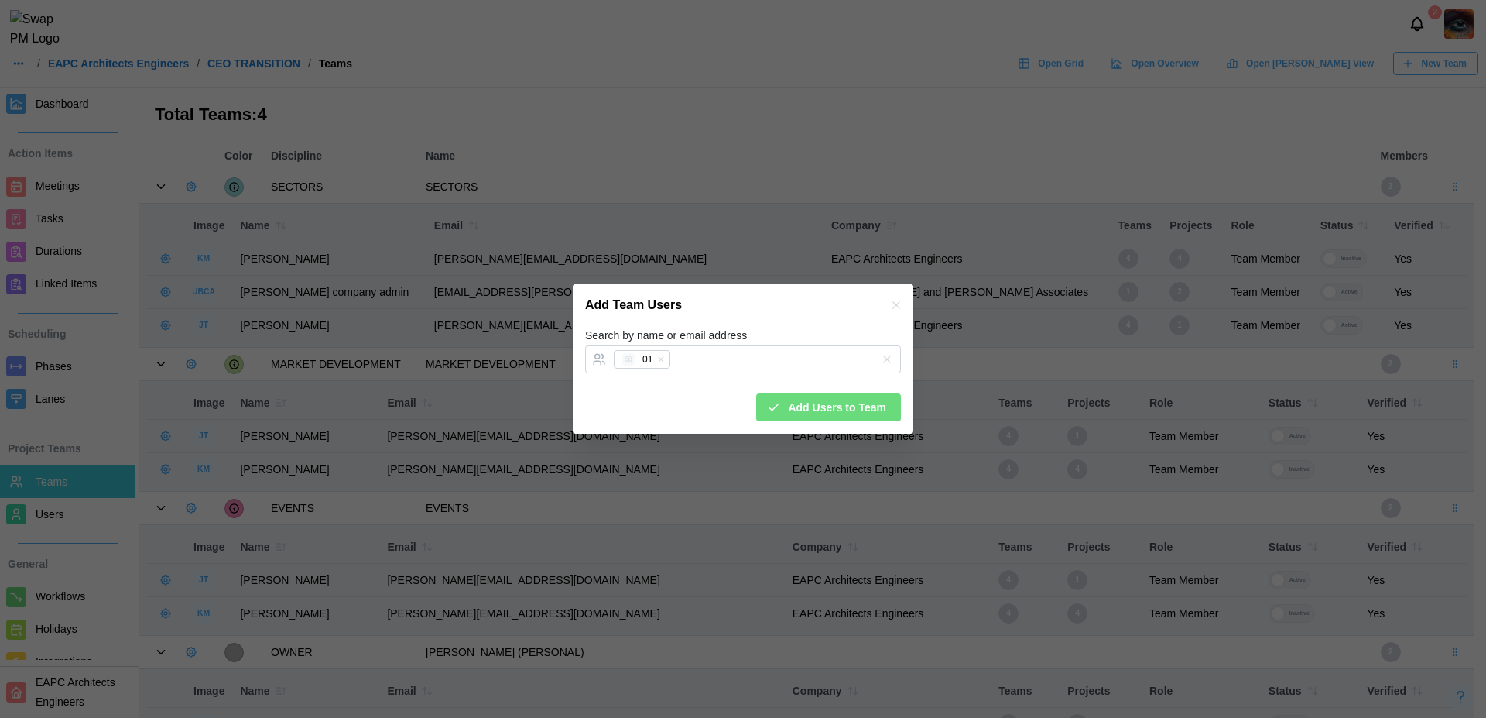
click at [824, 408] on span "Add Users to Team" at bounding box center [837, 407] width 98 height 26
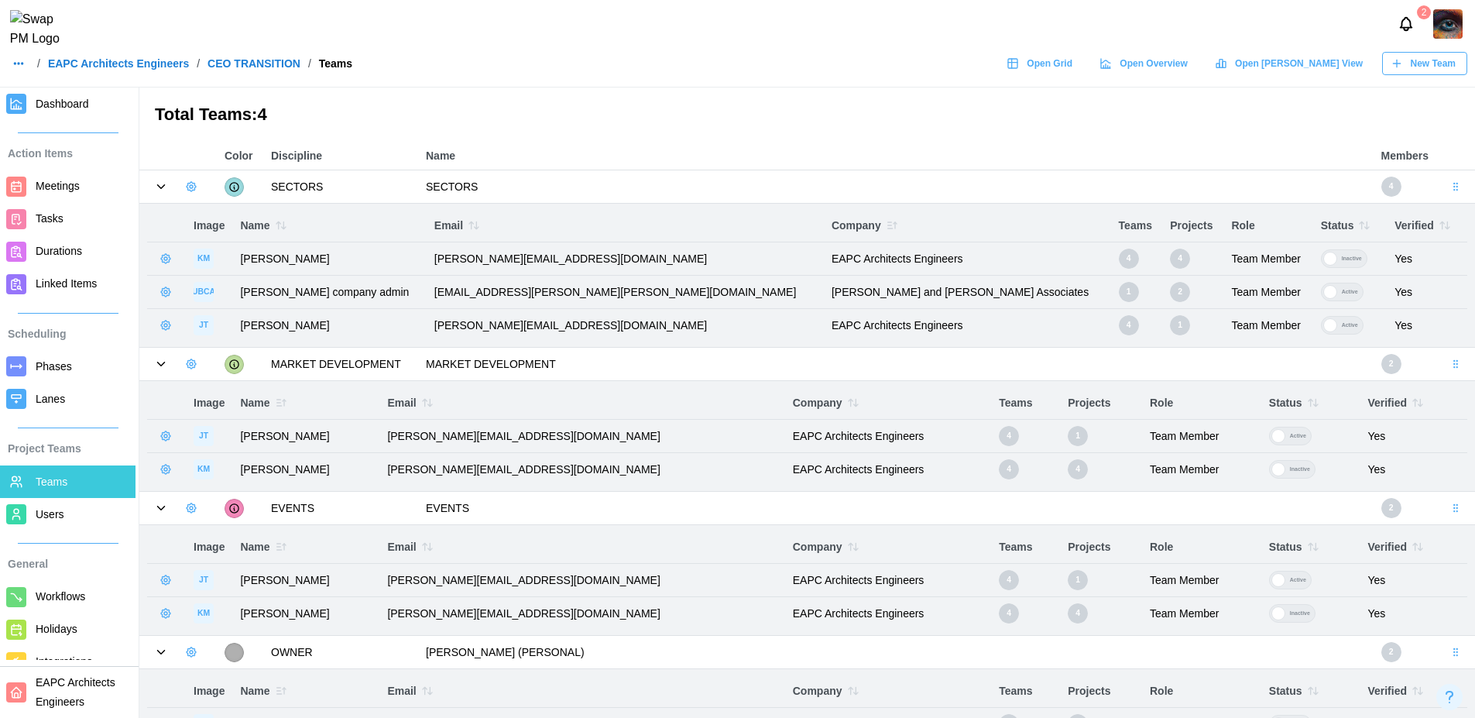
click at [68, 513] on span "Users" at bounding box center [83, 514] width 94 height 19
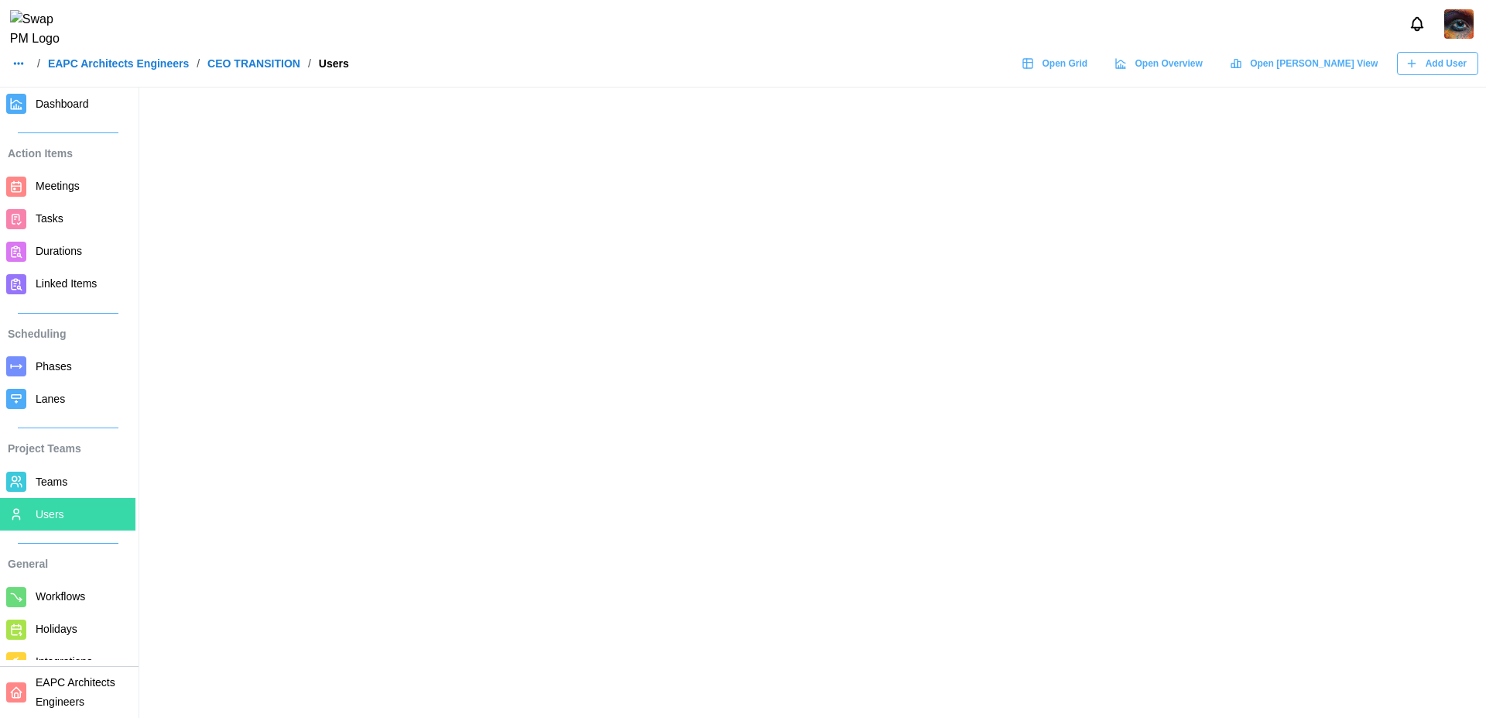
click at [66, 482] on span "Teams" at bounding box center [52, 481] width 32 height 12
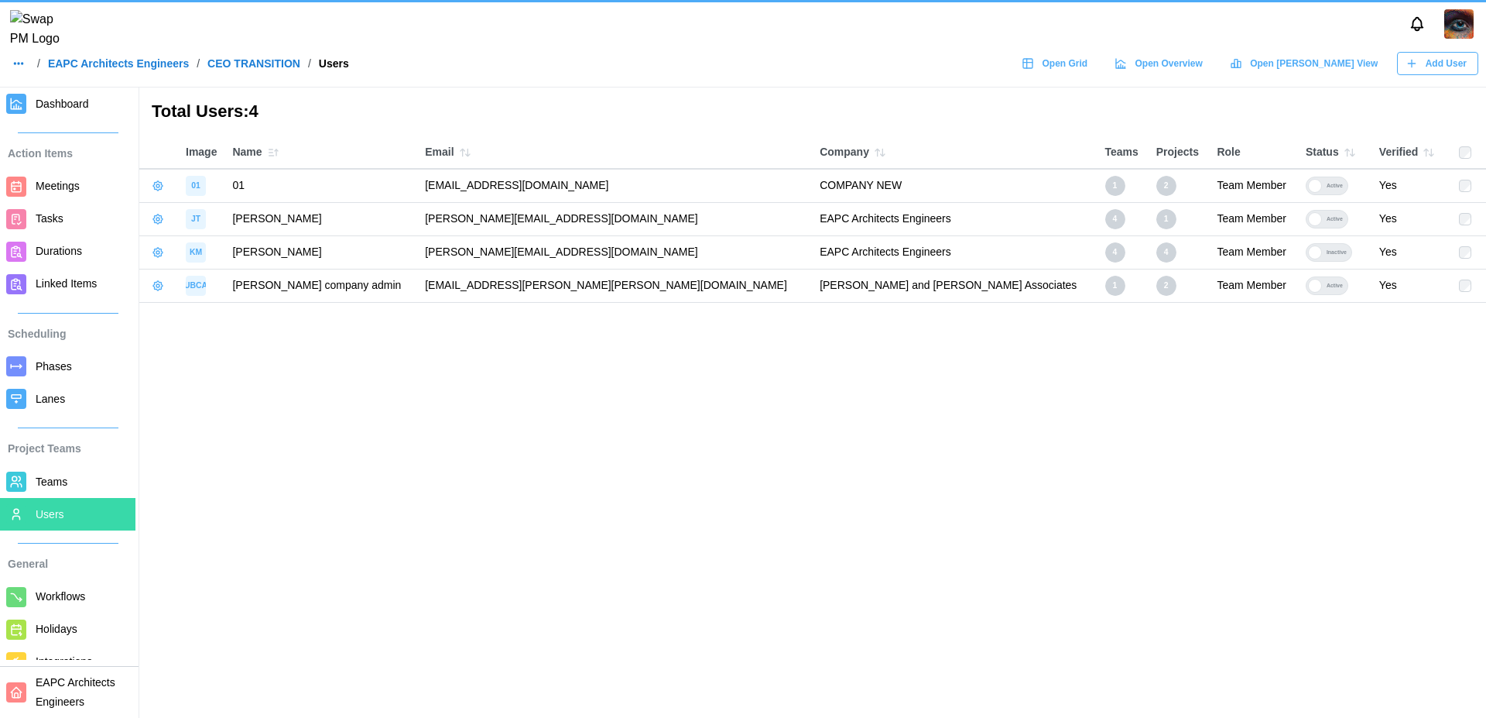
click at [67, 107] on span "Dashboard" at bounding box center [62, 104] width 53 height 12
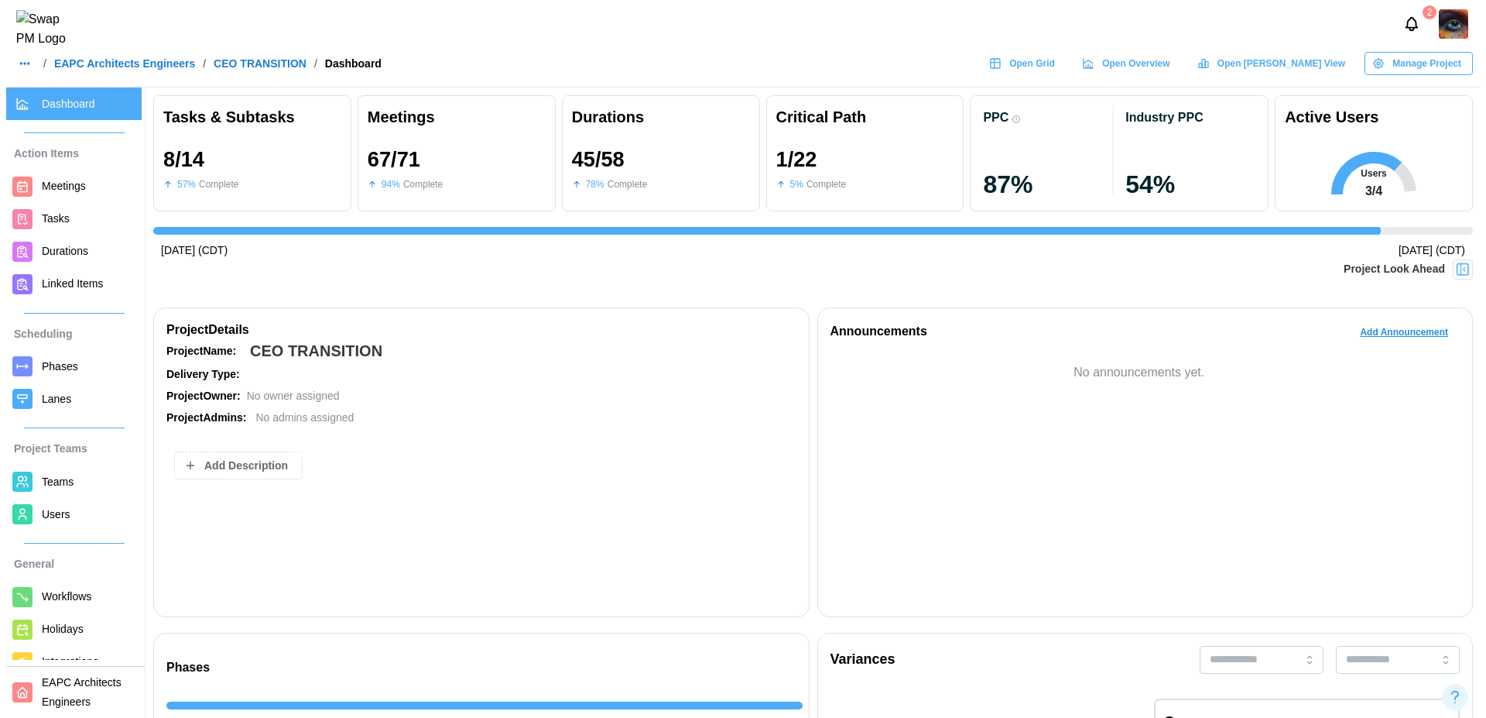
scroll to position [0, 17985]
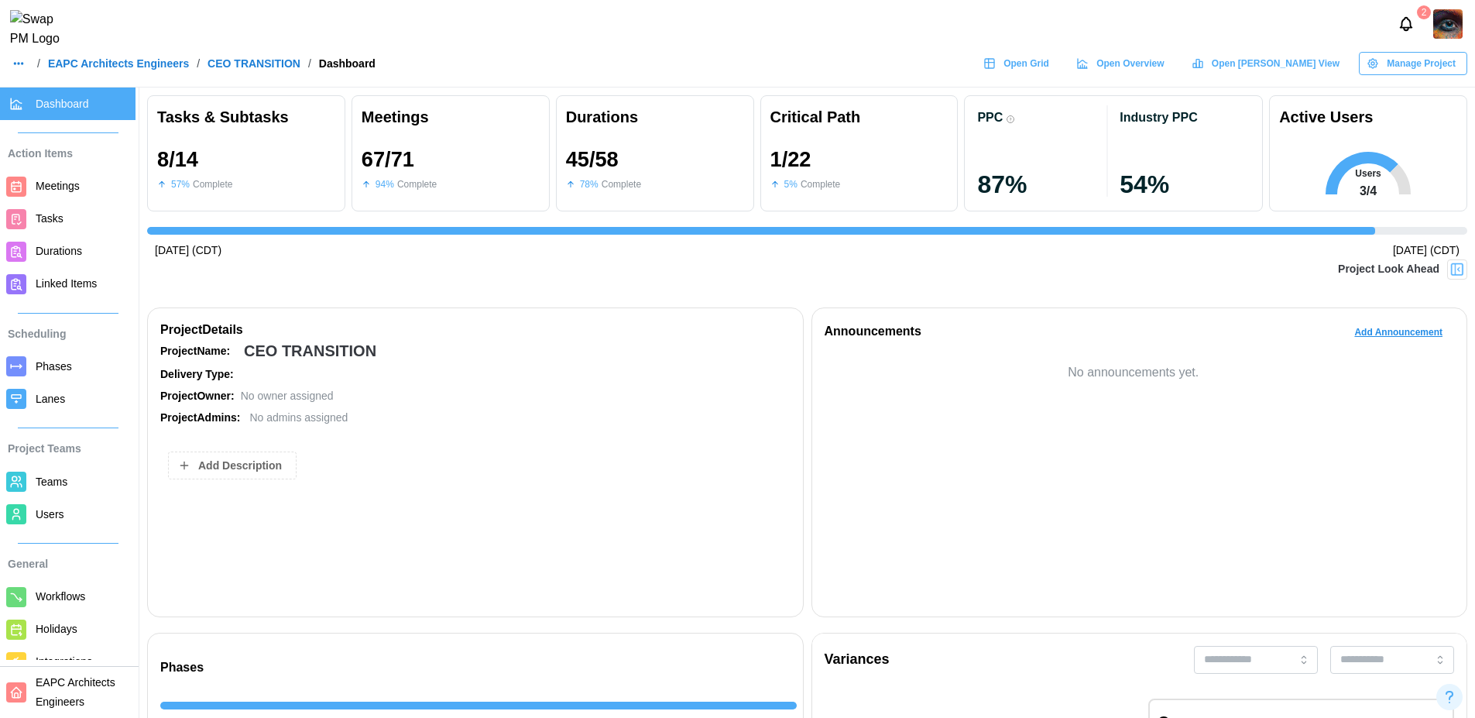
click at [59, 509] on span "Users" at bounding box center [50, 514] width 29 height 12
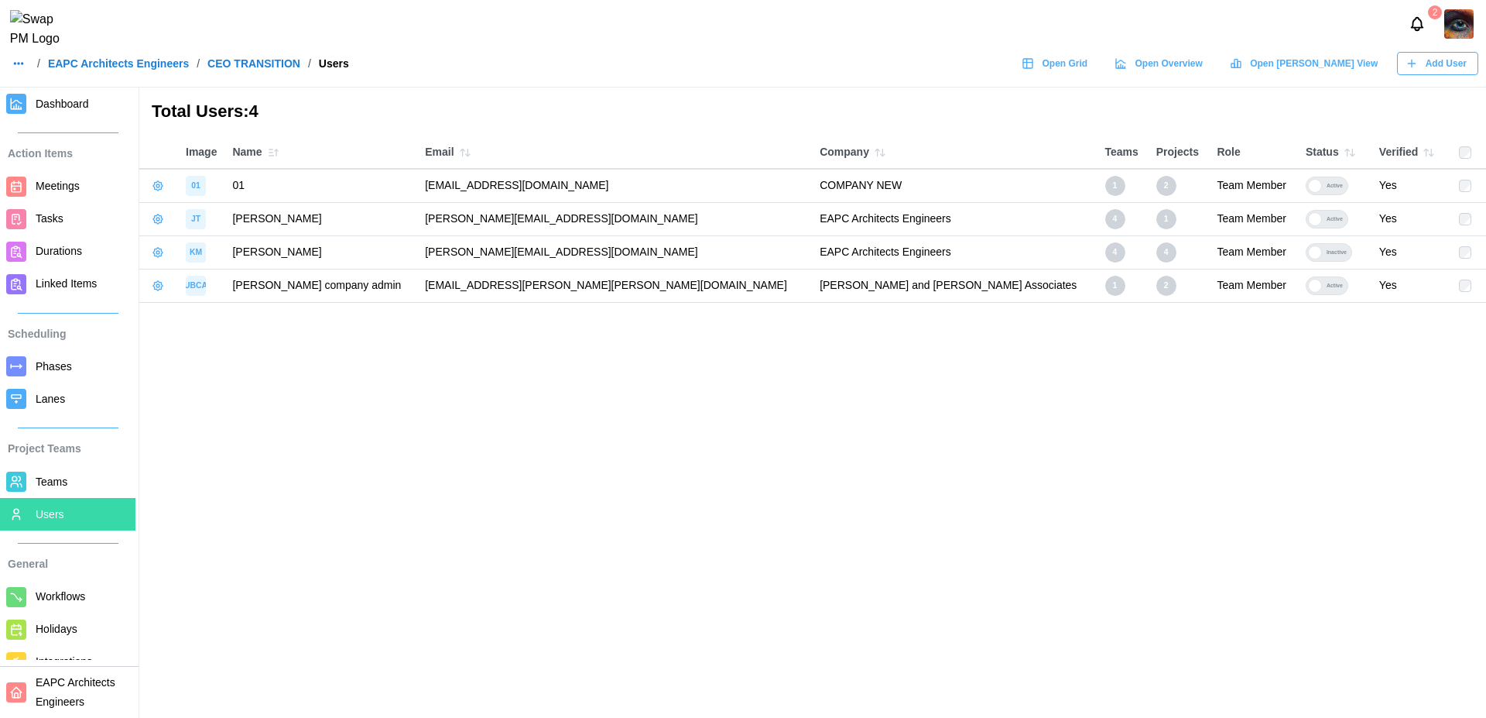
click at [68, 474] on span "Teams" at bounding box center [83, 481] width 94 height 19
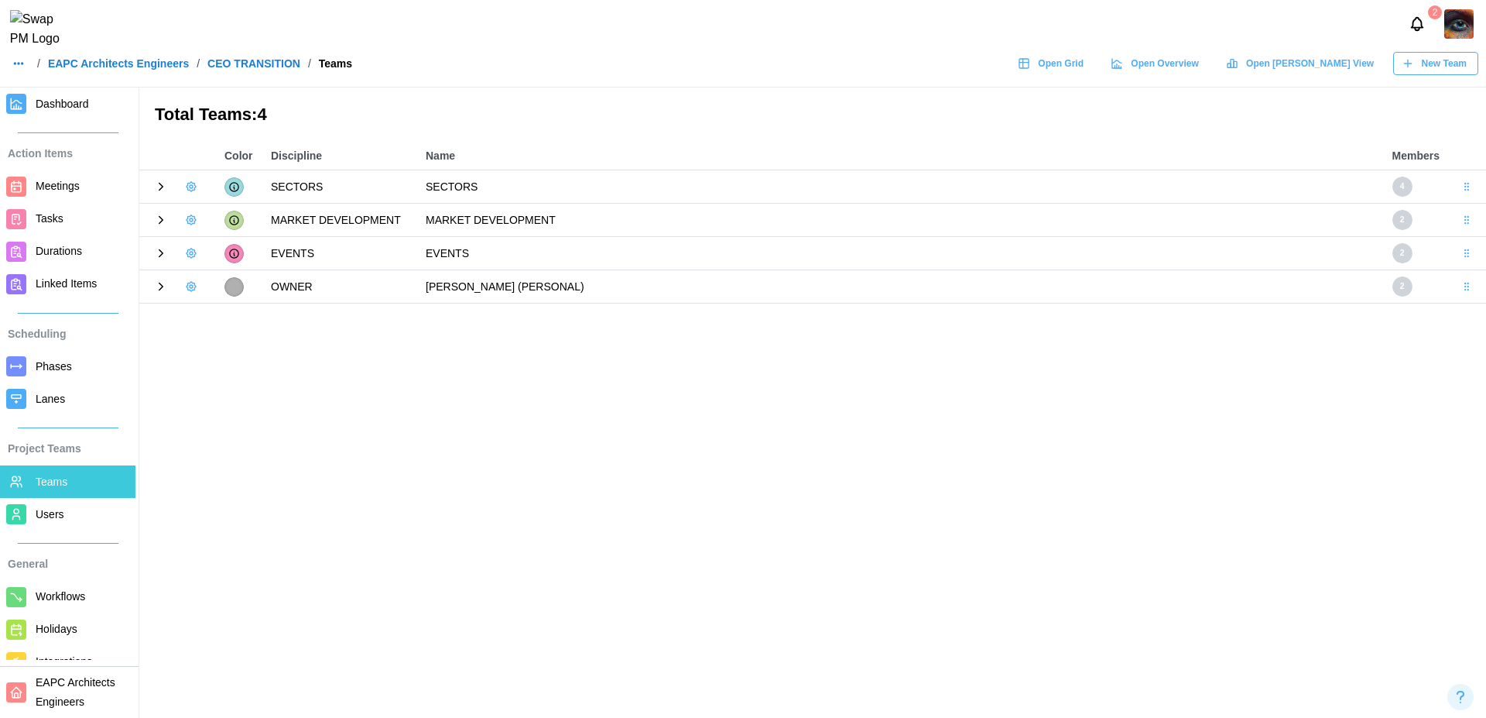
click at [159, 187] on icon at bounding box center [161, 187] width 14 height 14
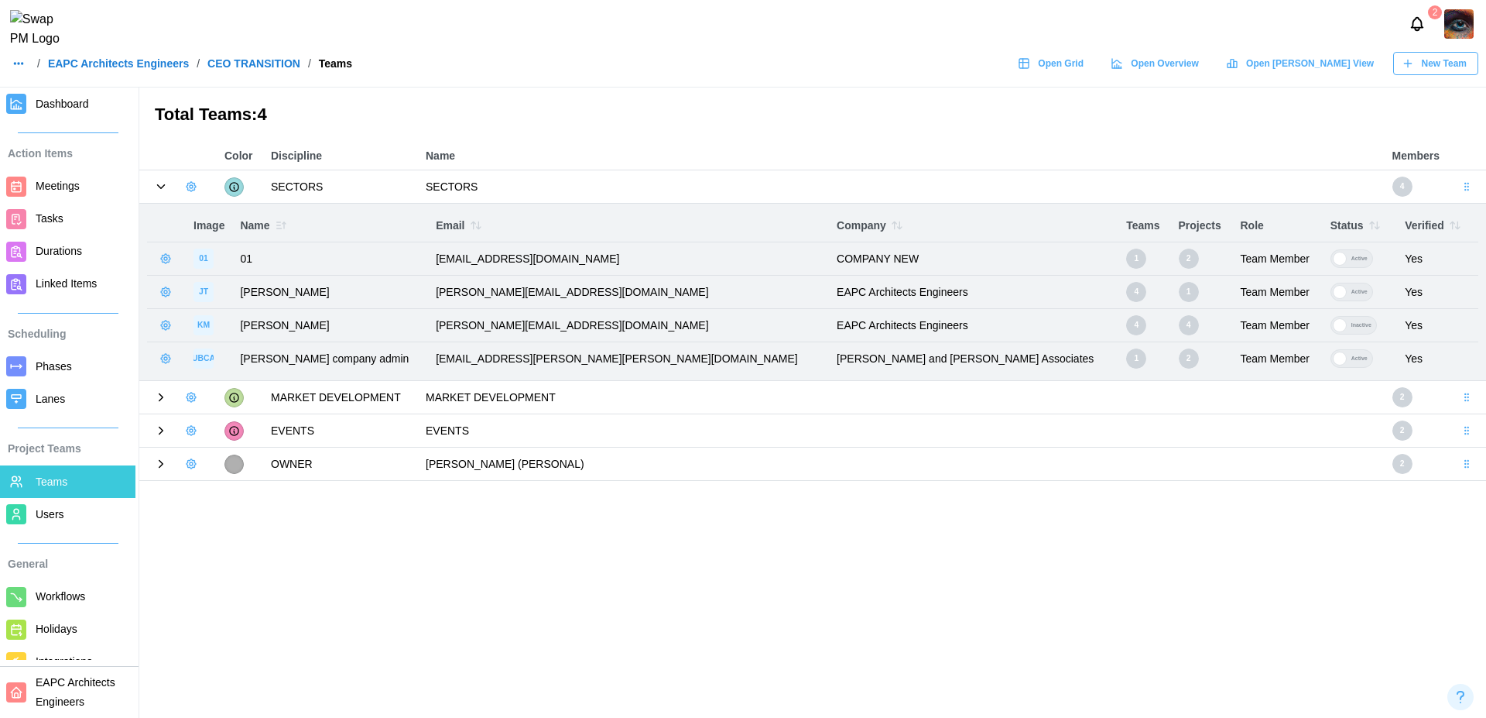
click at [891, 224] on icon "button" at bounding box center [897, 225] width 12 height 12
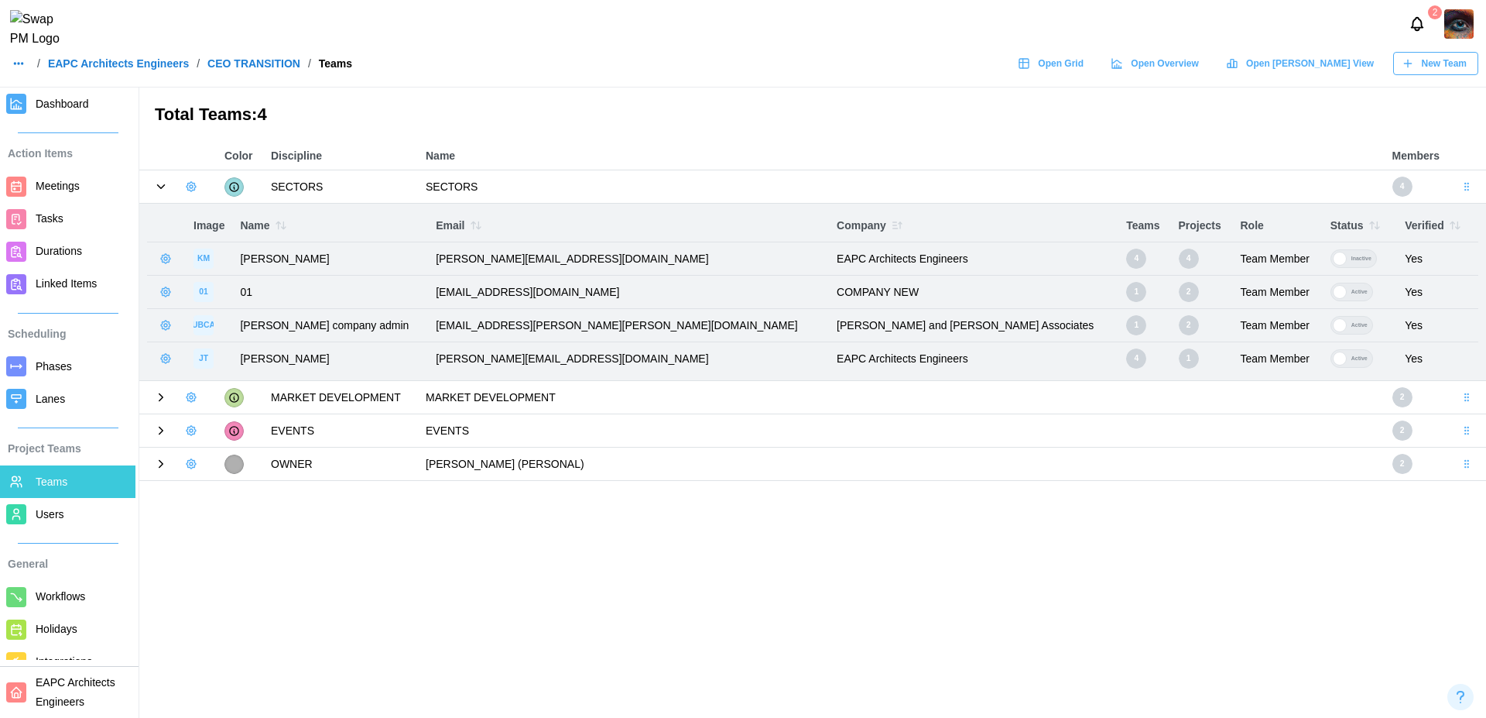
click at [891, 229] on icon "button" at bounding box center [897, 225] width 12 height 12
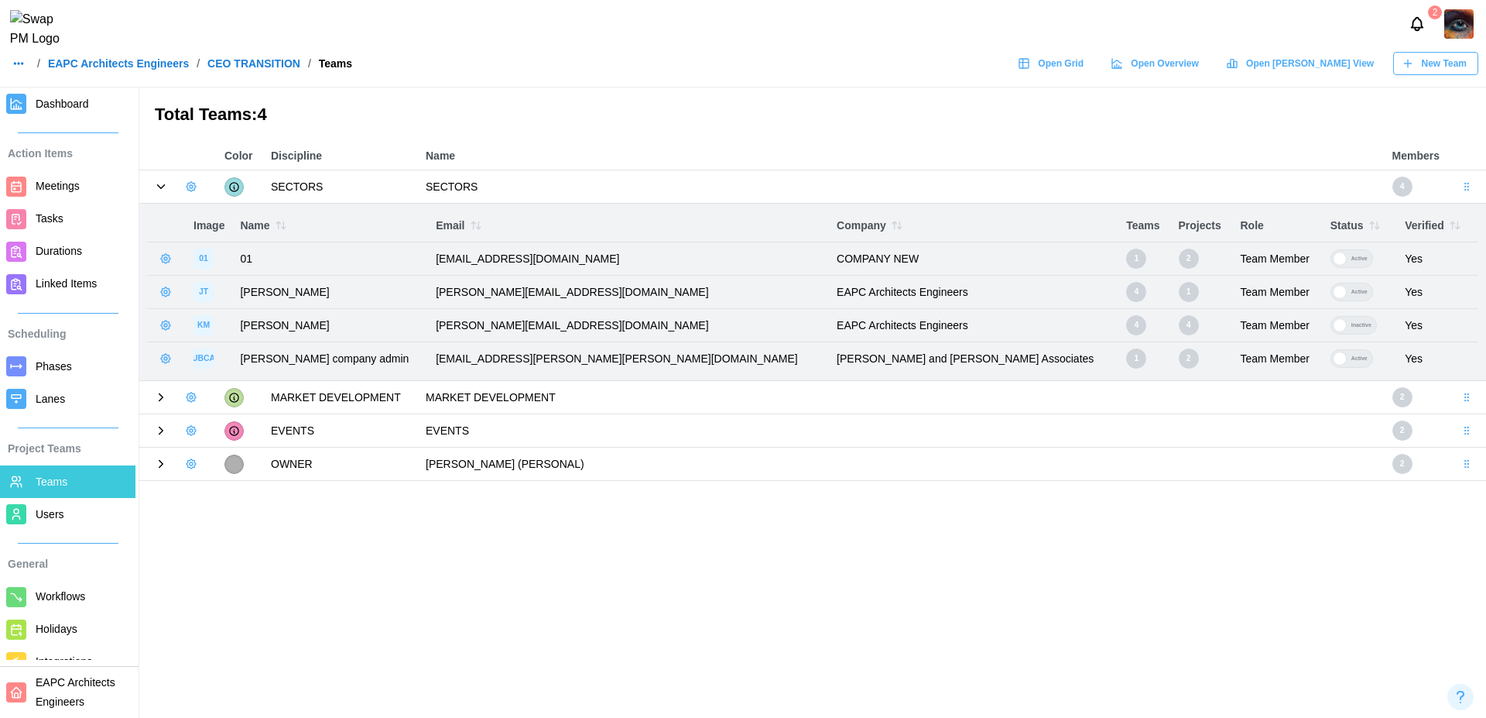
click at [891, 226] on icon "button" at bounding box center [897, 225] width 12 height 12
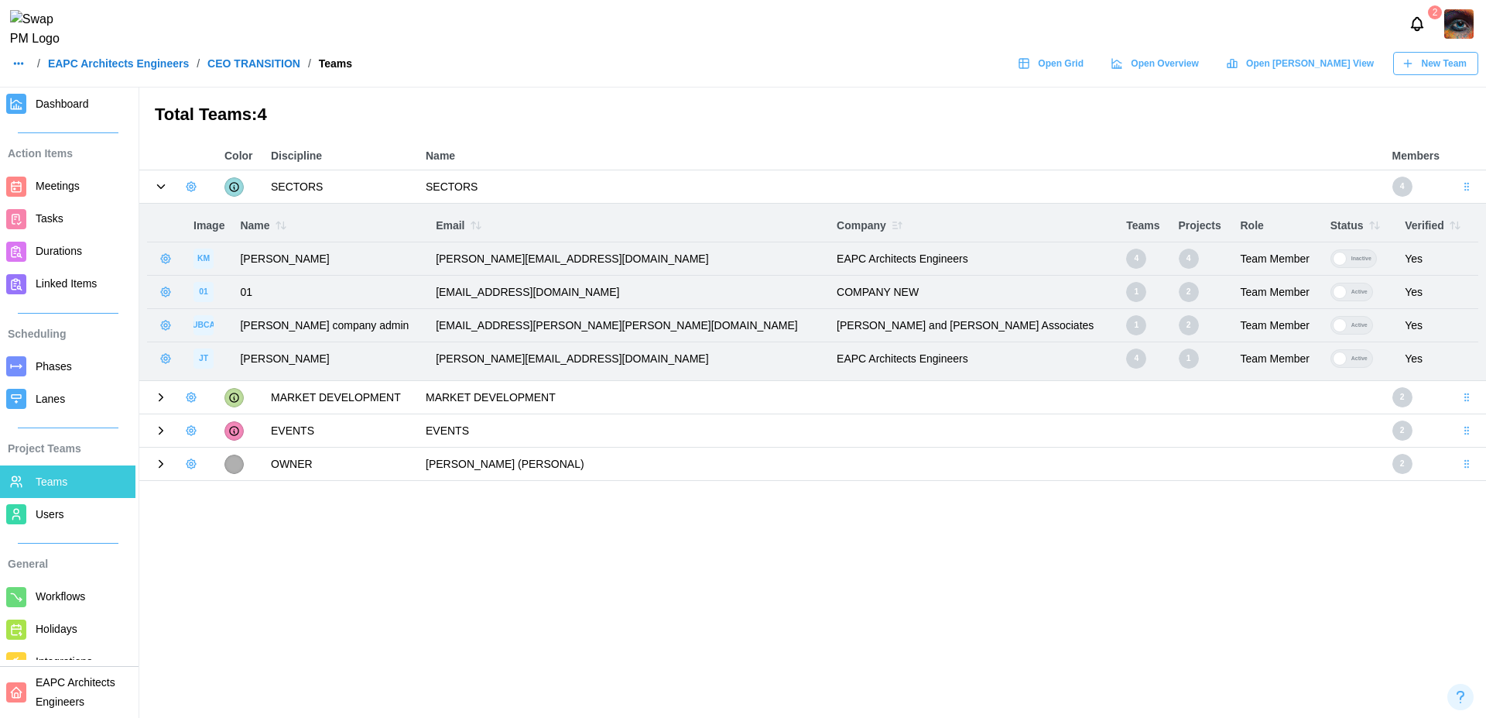
click at [891, 225] on icon "button" at bounding box center [897, 225] width 12 height 12
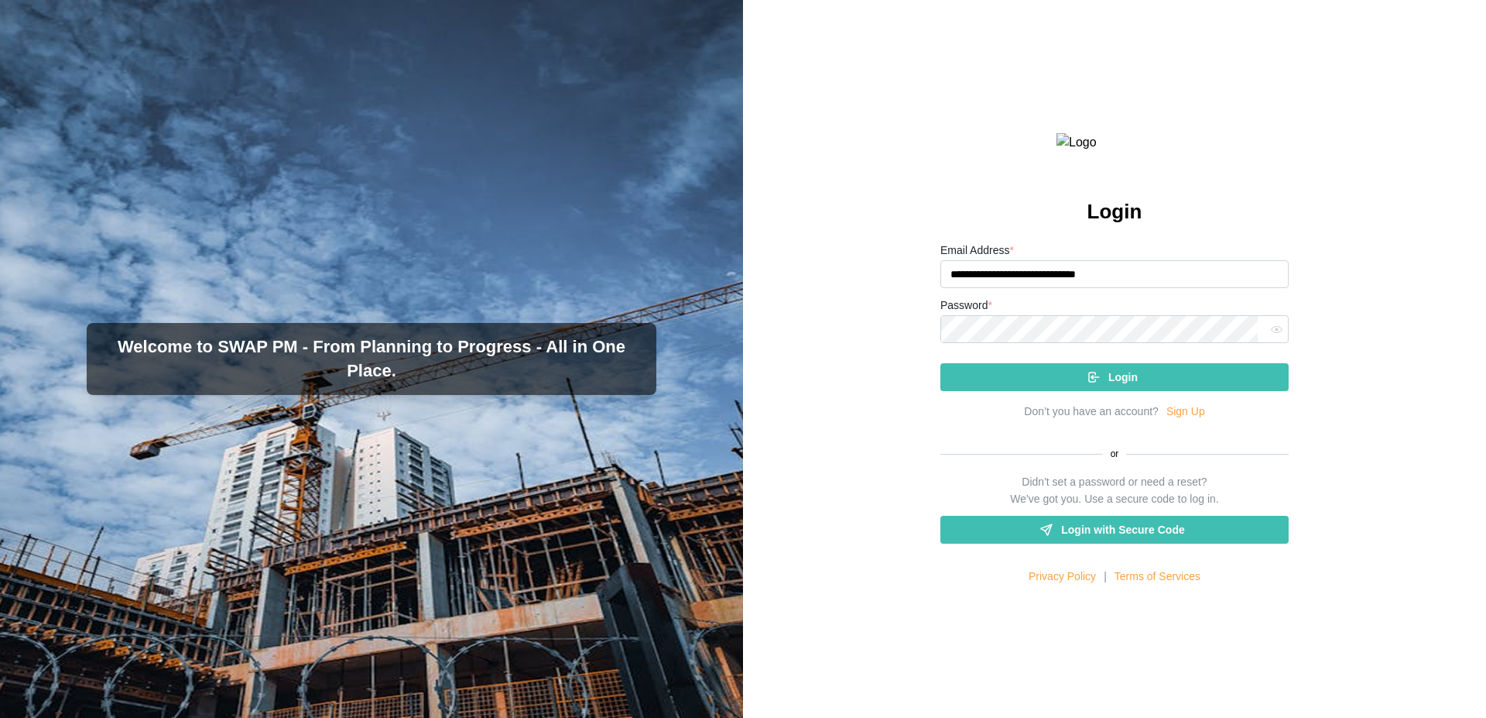
click at [1181, 391] on div "Login" at bounding box center [1115, 371] width 348 height 40
click at [1128, 288] on input "**********" at bounding box center [1115, 274] width 348 height 28
click at [1274, 339] on button "button" at bounding box center [1277, 329] width 20 height 20
click at [941, 363] on button "Login" at bounding box center [1115, 377] width 348 height 28
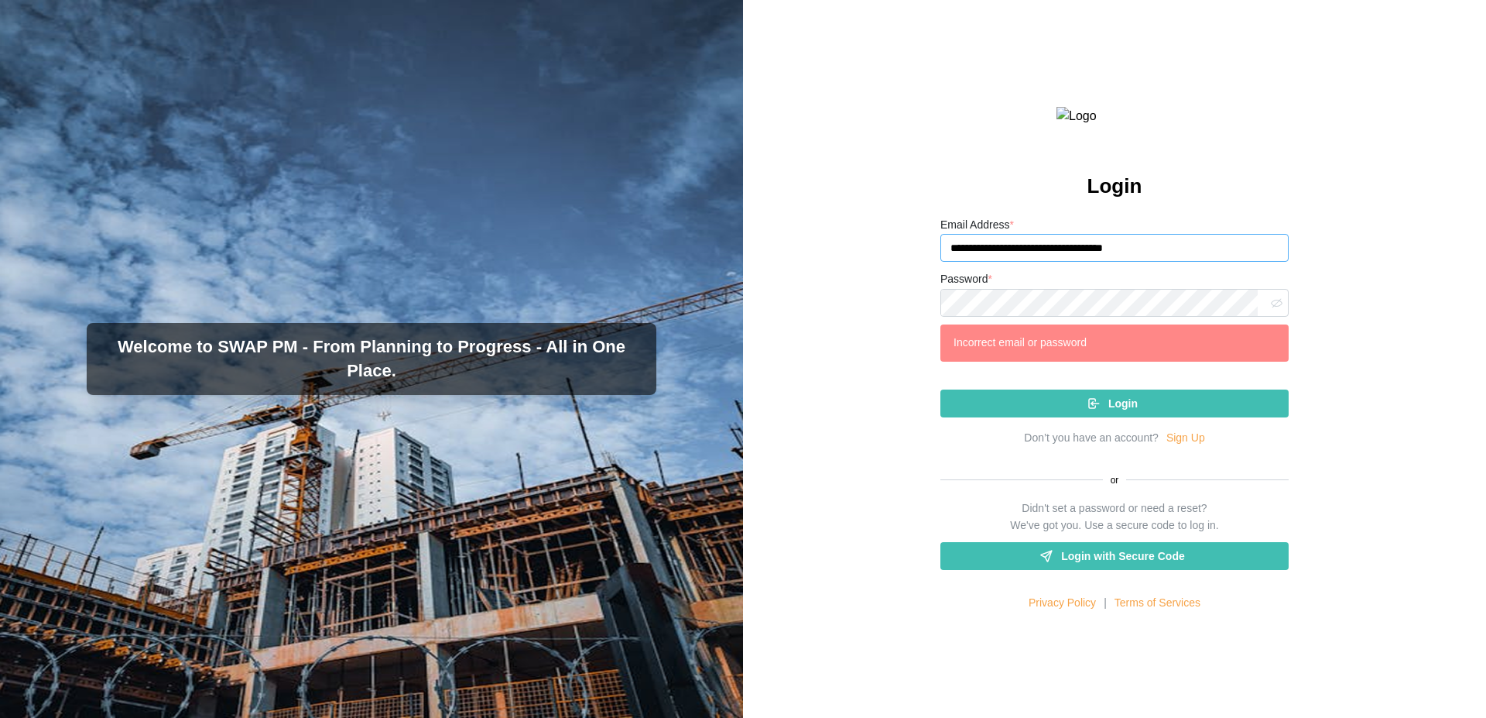
click at [1068, 262] on input "**********" at bounding box center [1115, 248] width 348 height 28
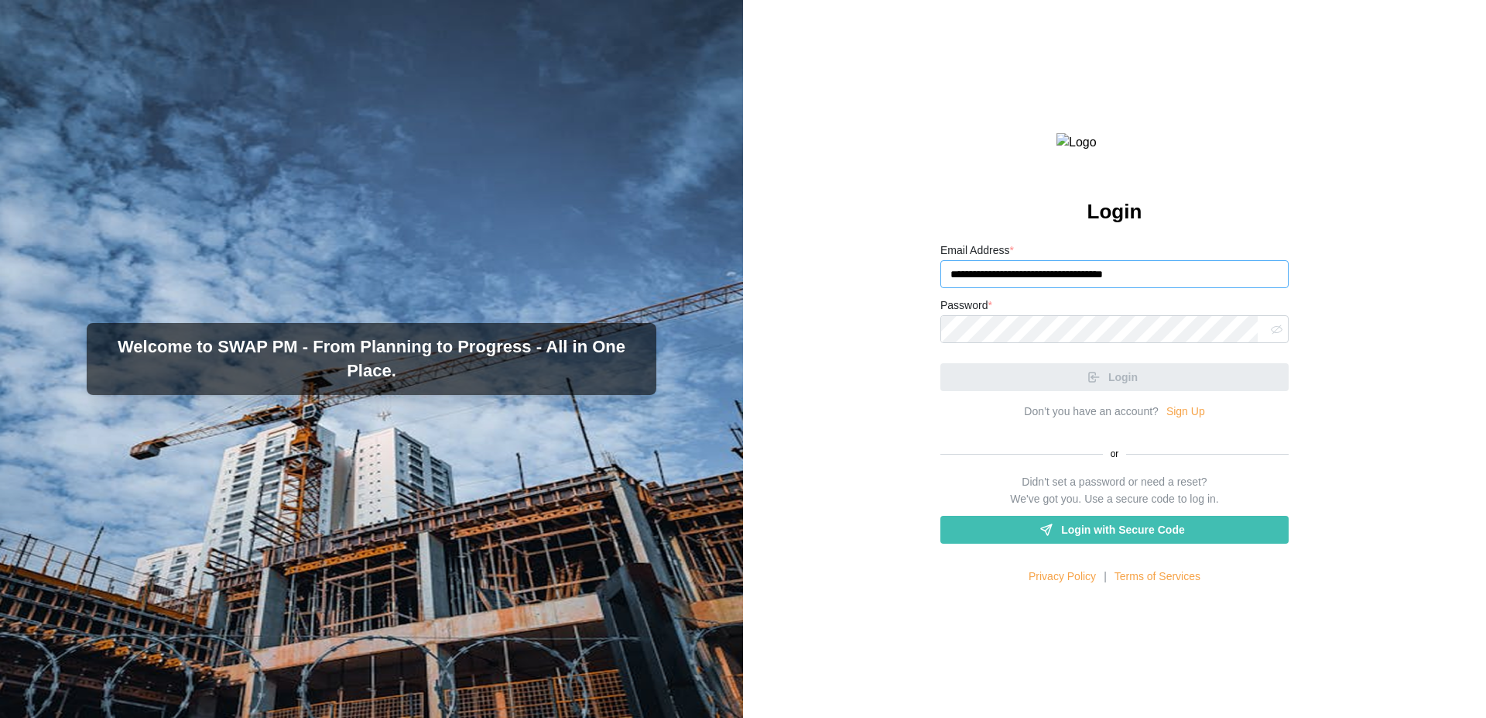
click at [1083, 288] on input "**********" at bounding box center [1115, 274] width 348 height 28
type input "**********"
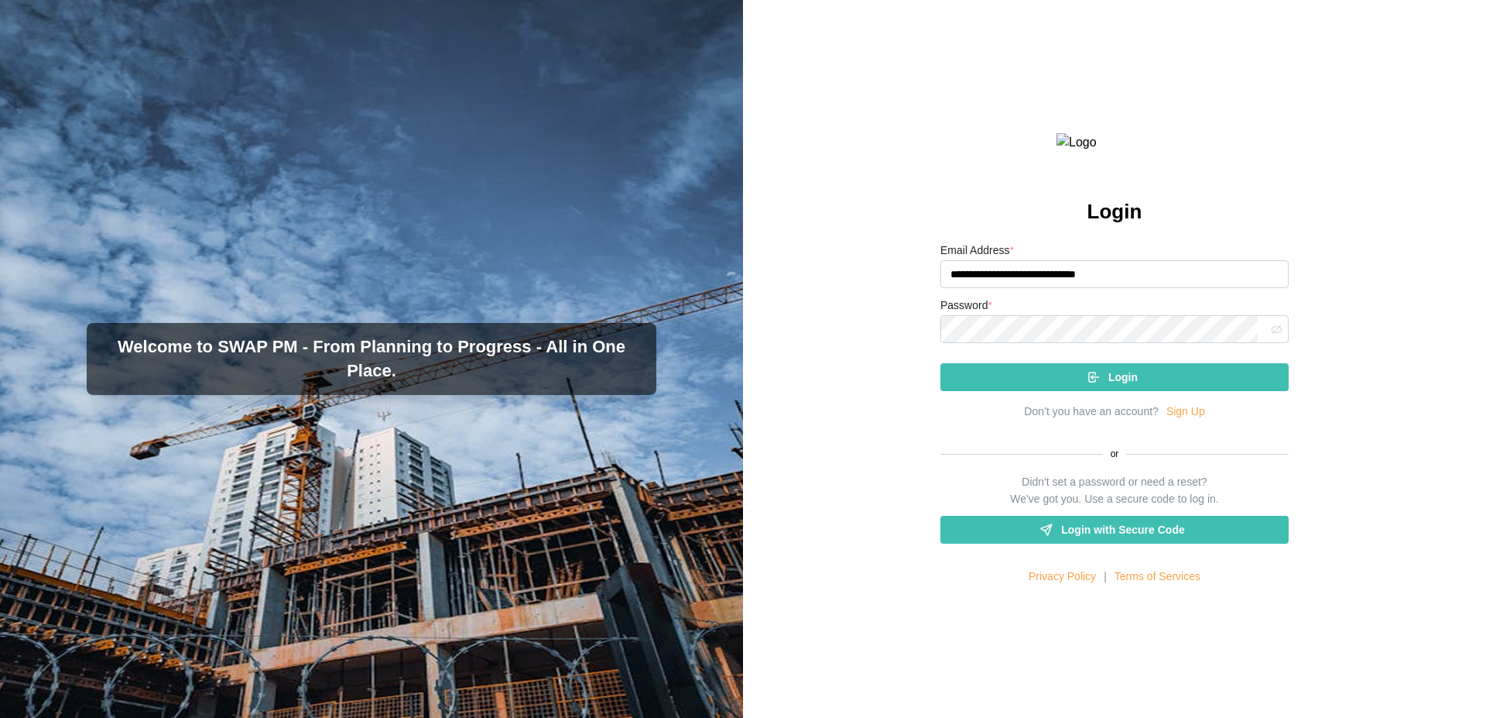
click at [1109, 390] on span "Login" at bounding box center [1123, 377] width 29 height 26
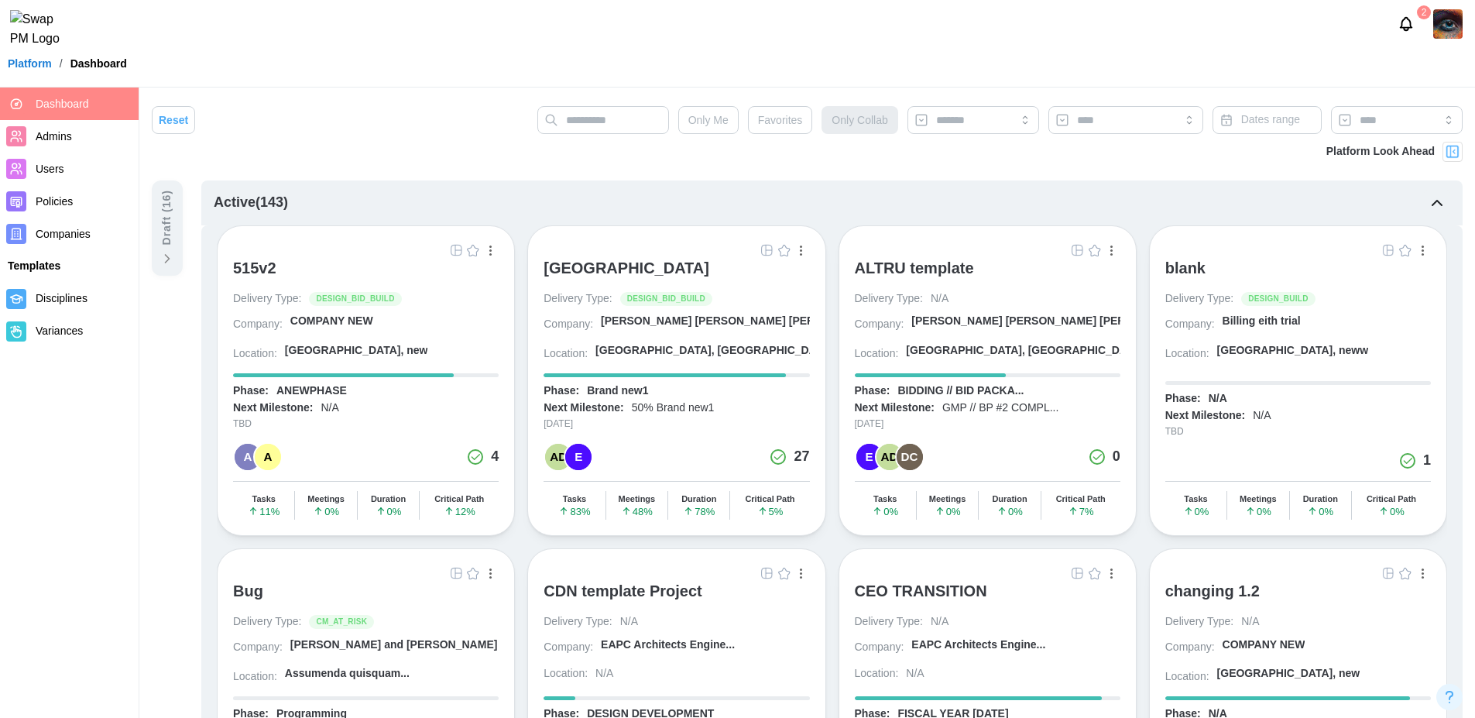
click at [51, 171] on span "Users" at bounding box center [50, 169] width 29 height 12
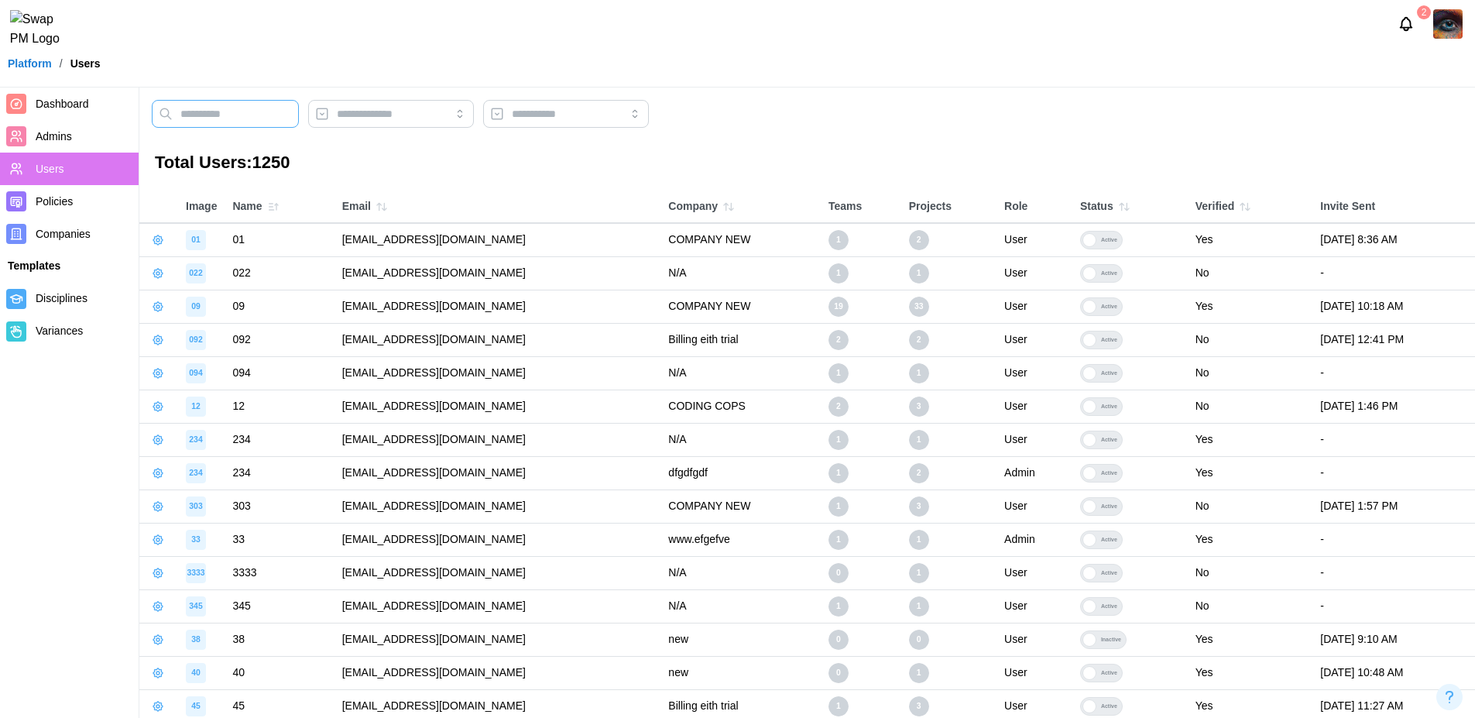
click at [281, 122] on input "text" at bounding box center [225, 114] width 147 height 28
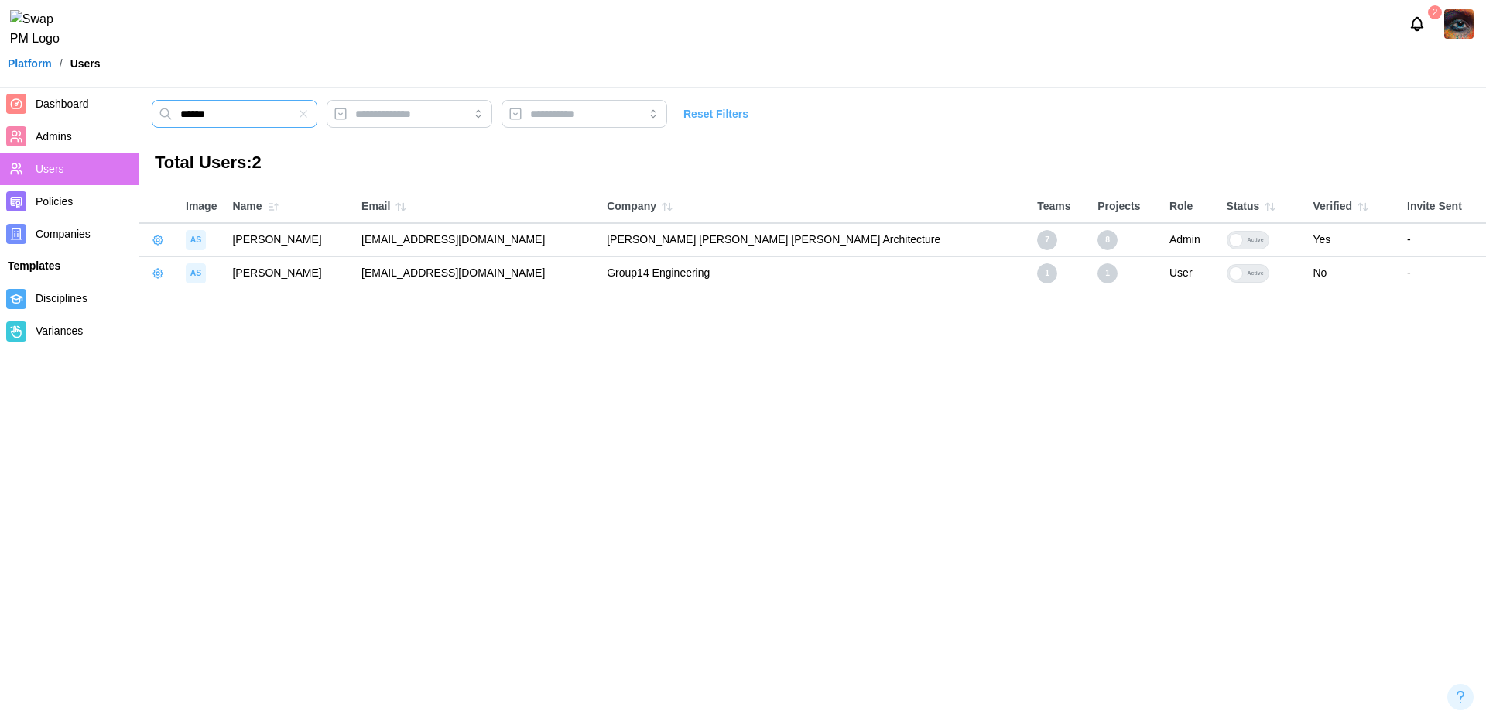
type input "******"
drag, startPoint x: 562, startPoint y: 241, endPoint x: 364, endPoint y: 238, distance: 198.2
click at [364, 238] on td "amandaspear12345qwerty@brsarch.com" at bounding box center [476, 239] width 245 height 33
copy td "amandaspear12345qwerty@brsarch.com"
click at [1466, 32] on img at bounding box center [1459, 23] width 29 height 29
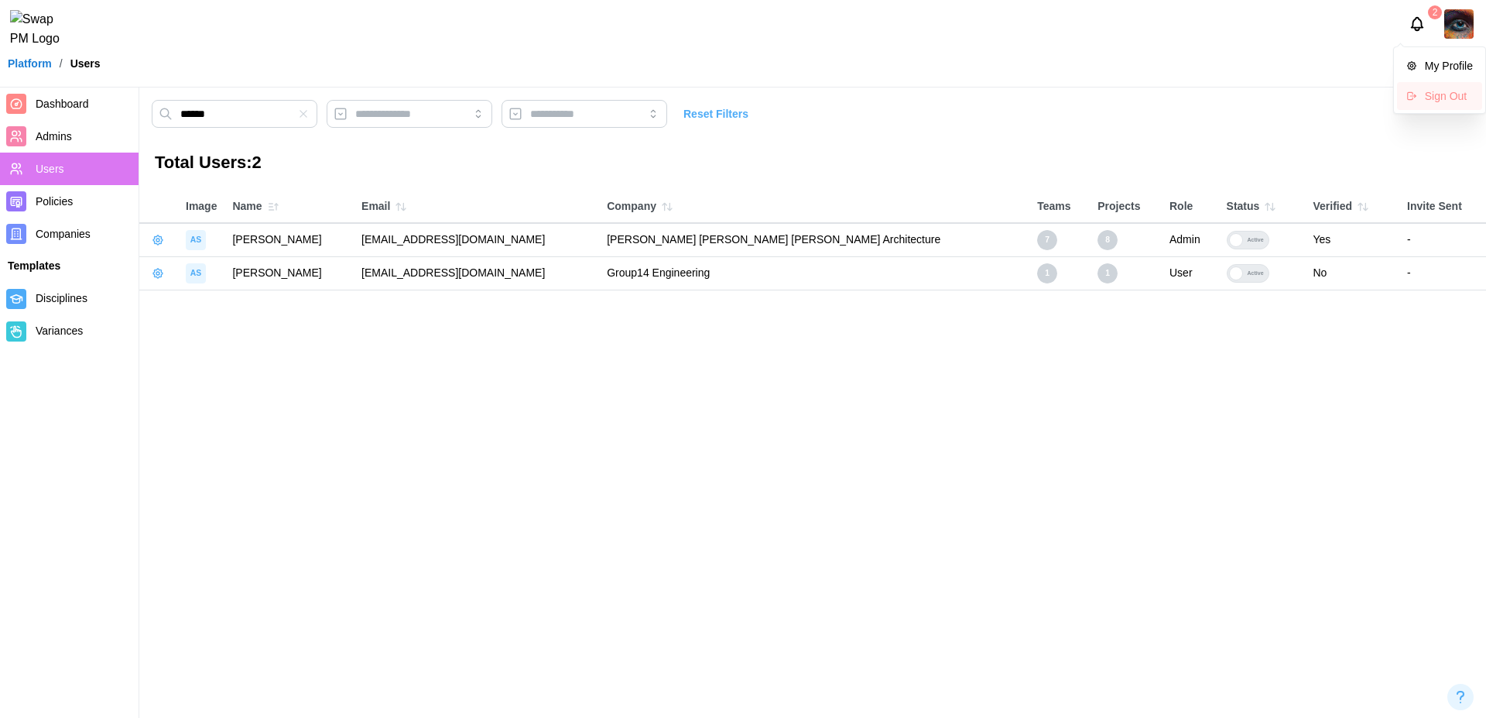
click at [1442, 101] on div "Sign Out" at bounding box center [1449, 96] width 48 height 12
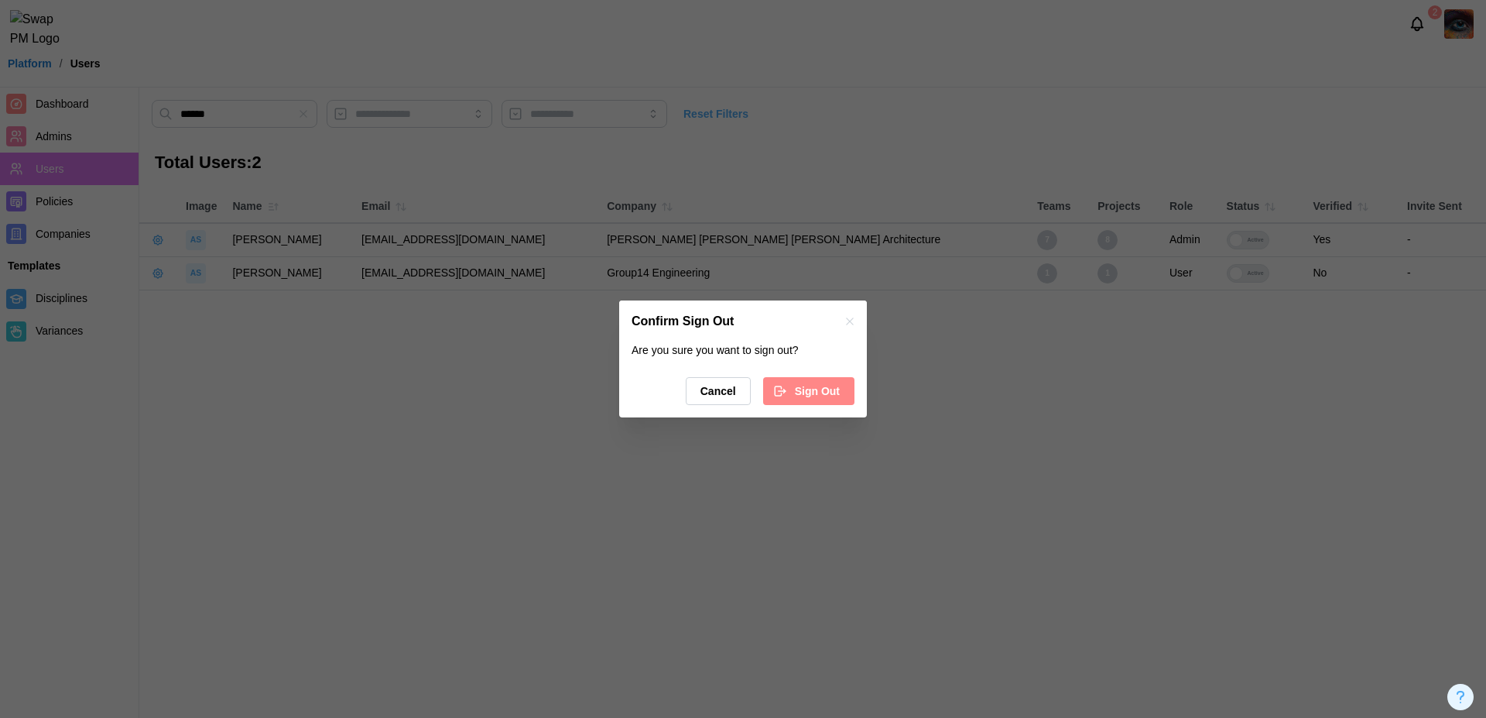
click at [804, 397] on span "Sign Out" at bounding box center [817, 391] width 45 height 26
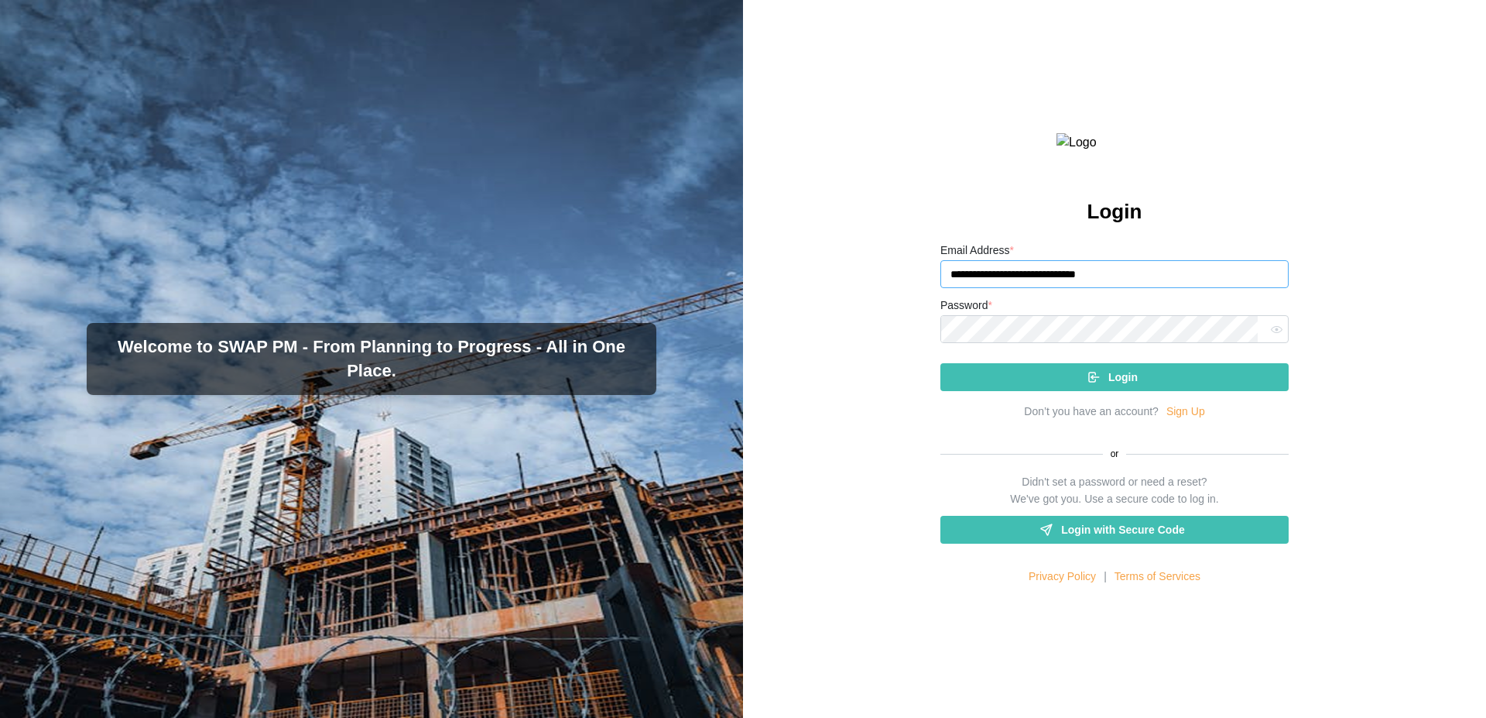
click at [1126, 288] on input "**********" at bounding box center [1115, 274] width 348 height 28
paste input "**"
click at [1268, 339] on button "button" at bounding box center [1277, 329] width 20 height 20
type input "**********"
click at [941, 363] on button "Login" at bounding box center [1115, 377] width 348 height 28
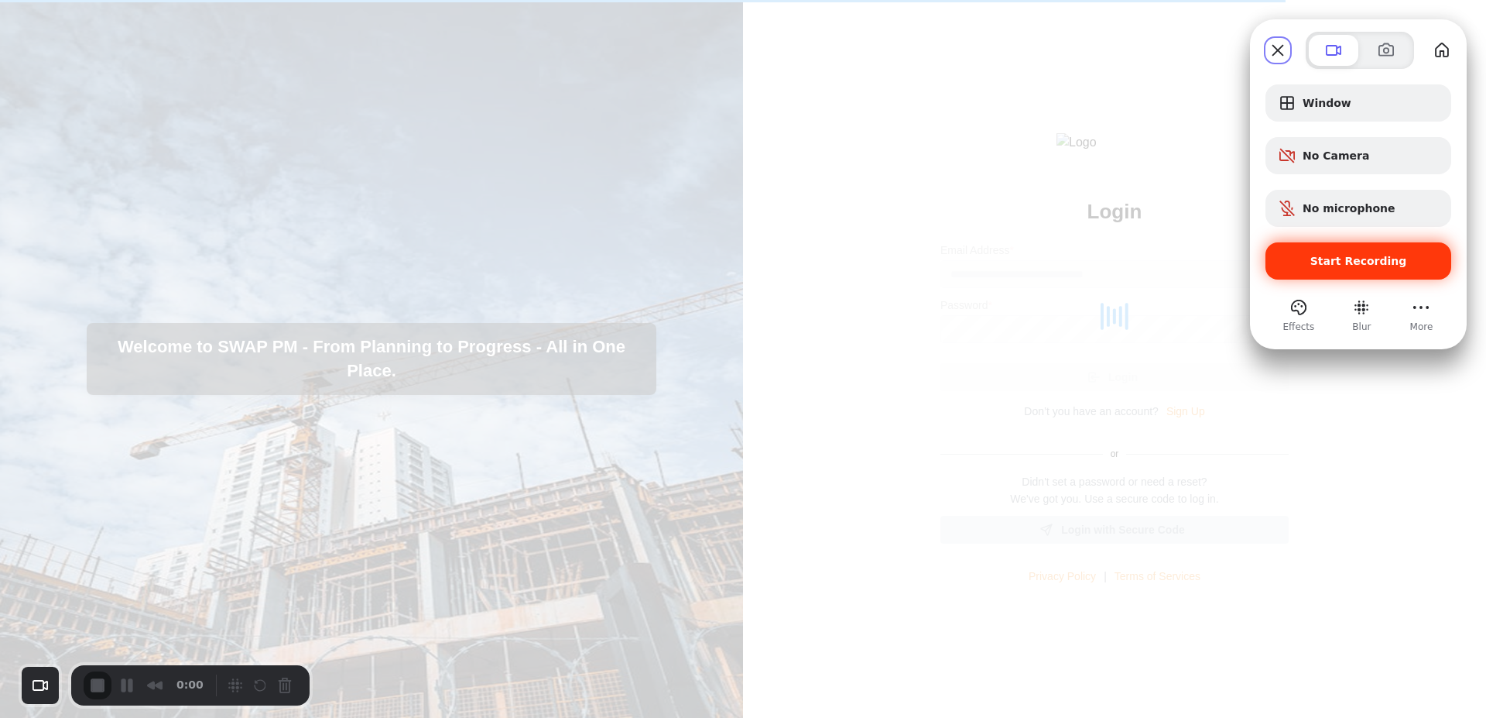
click at [1355, 259] on span "Start Recording" at bounding box center [1359, 261] width 97 height 12
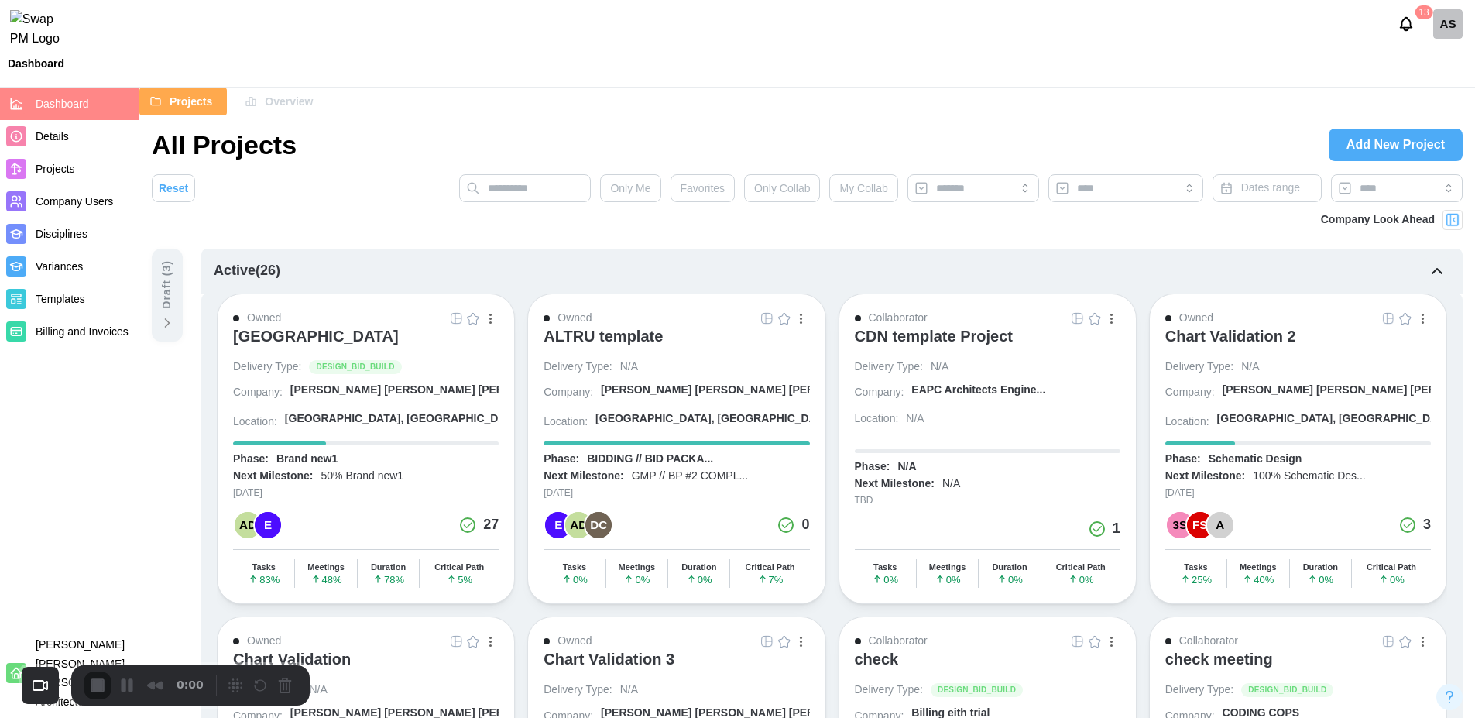
click at [1452, 37] on div "AS" at bounding box center [1447, 23] width 29 height 29
click at [1441, 64] on div "My Profile" at bounding box center [1438, 66] width 48 height 17
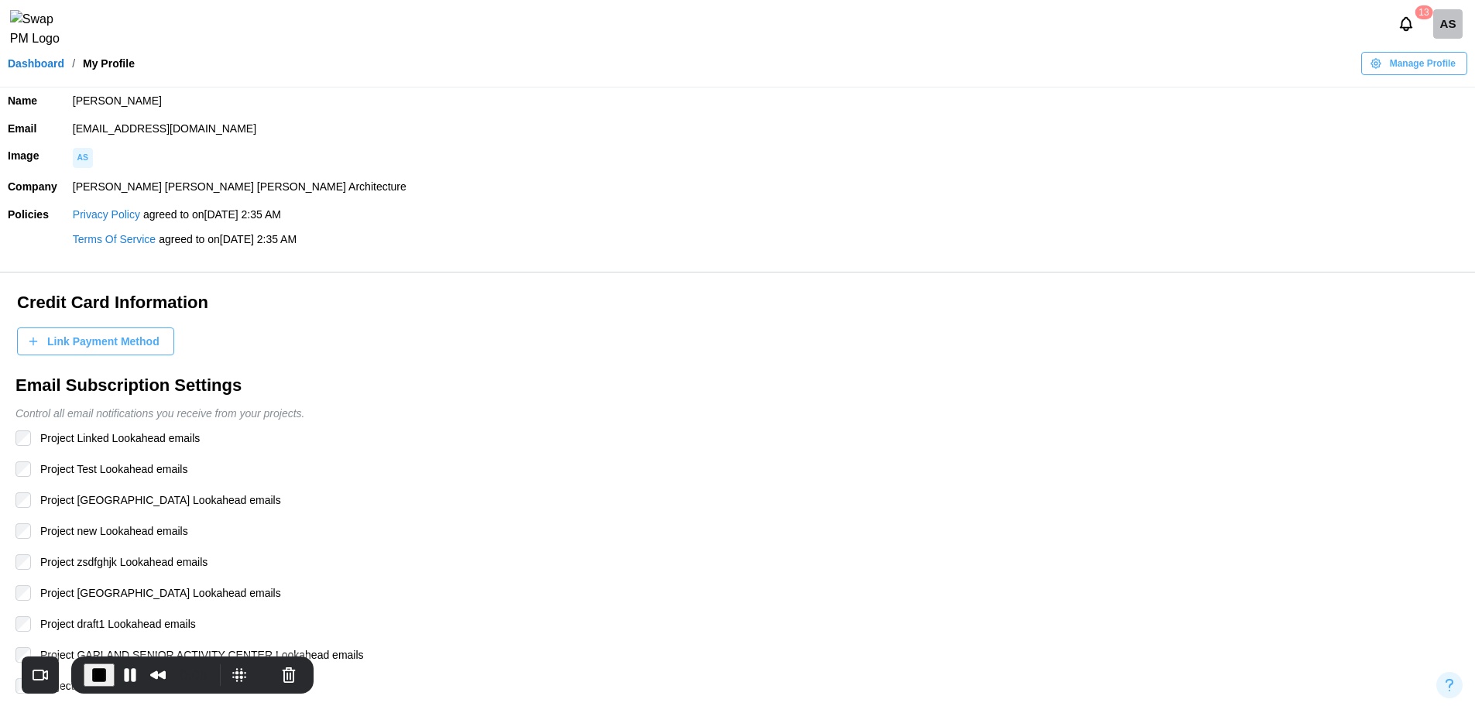
click at [1435, 74] on span "Manage Profile" at bounding box center [1423, 64] width 66 height 22
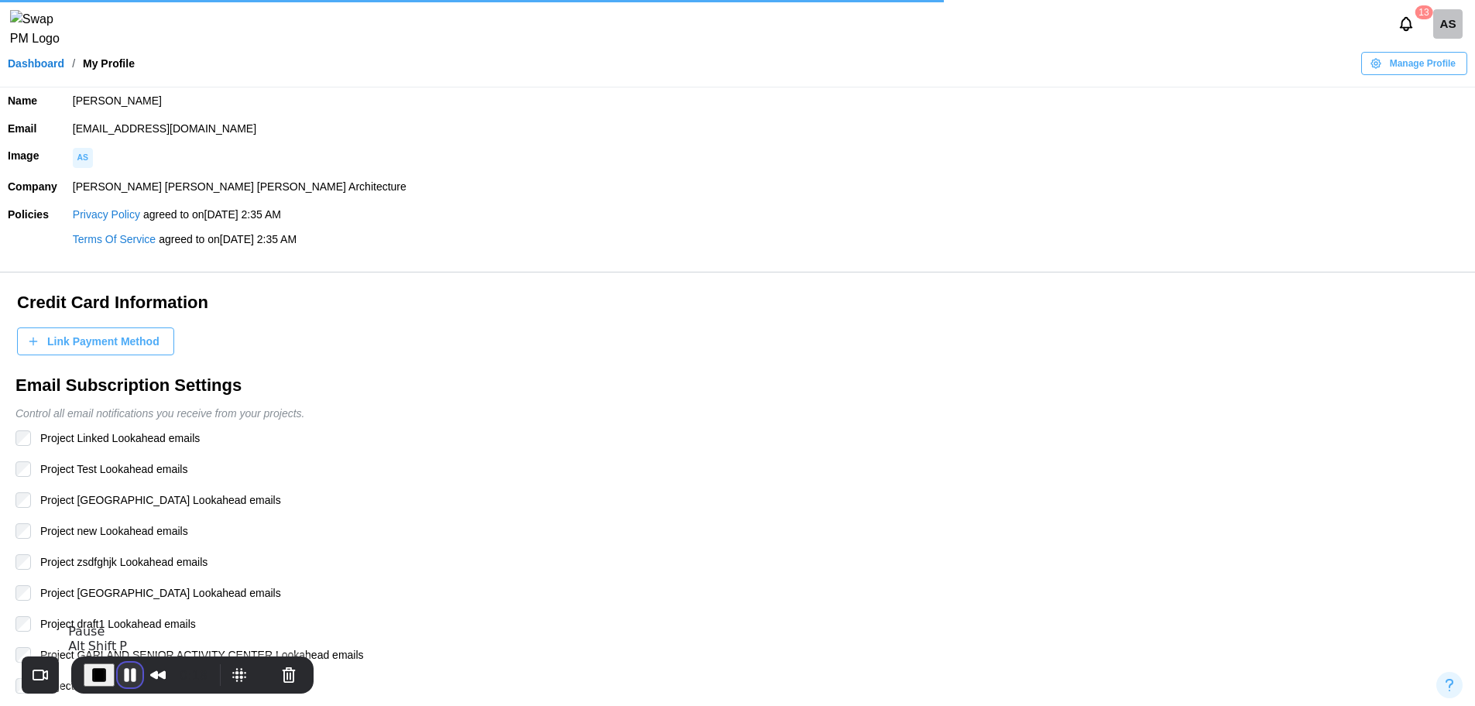
click at [124, 676] on button "Pause Recording" at bounding box center [130, 675] width 25 height 25
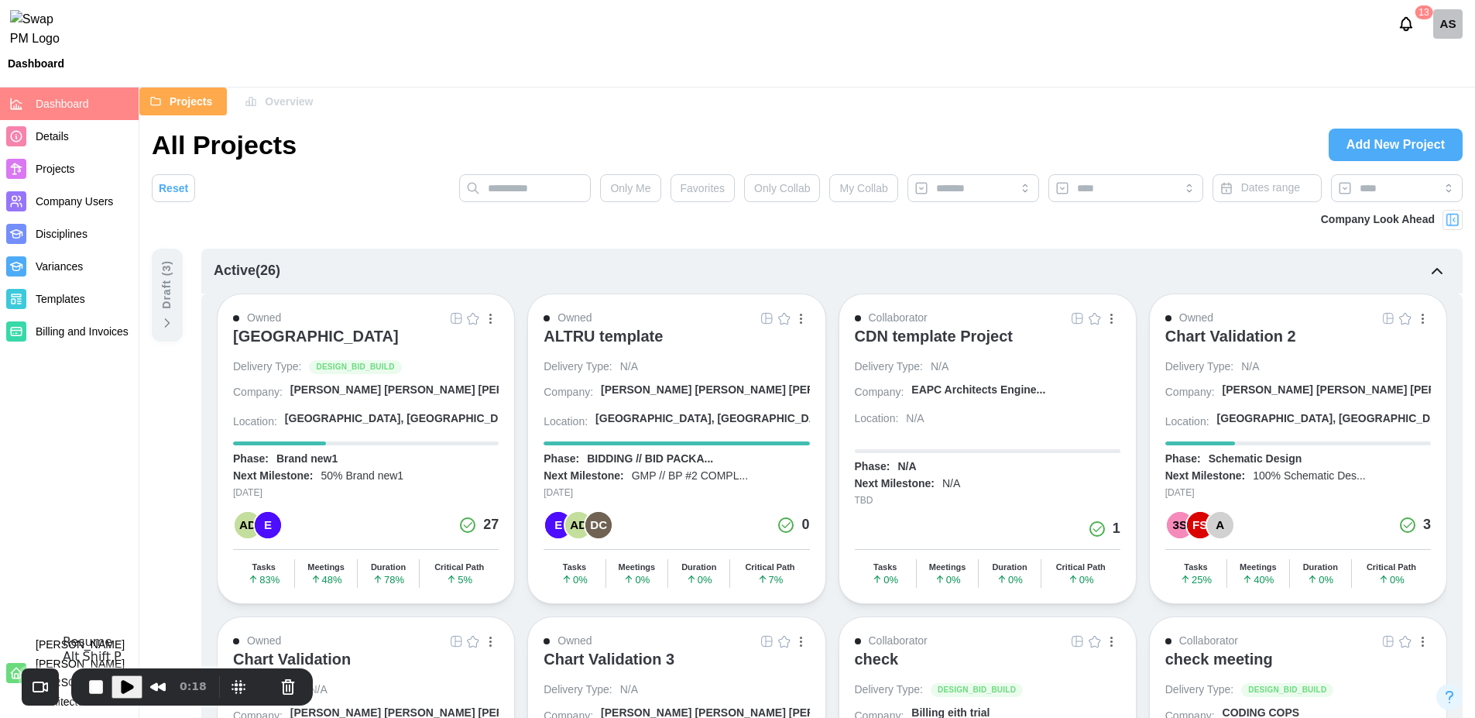
click at [122, 691] on span "Play Recording" at bounding box center [127, 686] width 19 height 19
click at [285, 112] on span "Overview" at bounding box center [289, 101] width 48 height 26
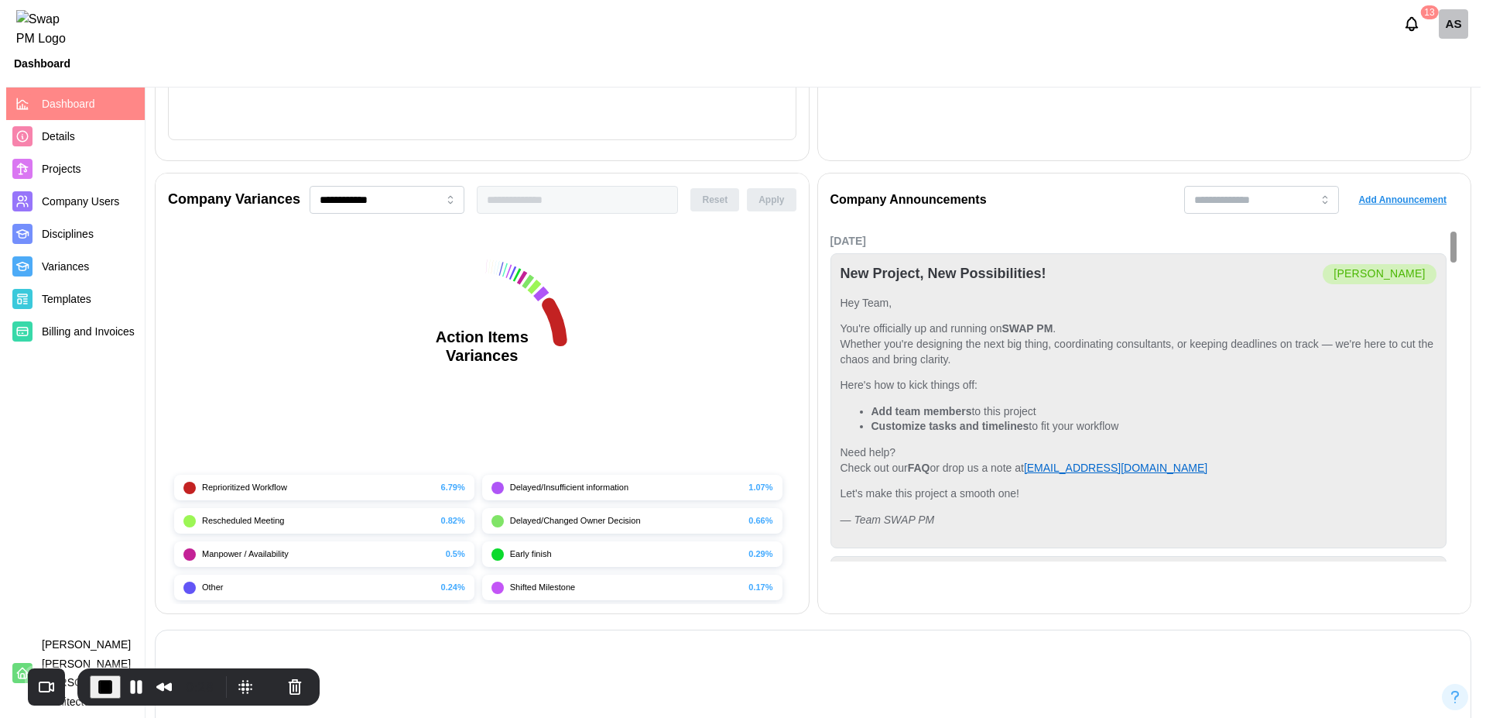
scroll to position [439, 0]
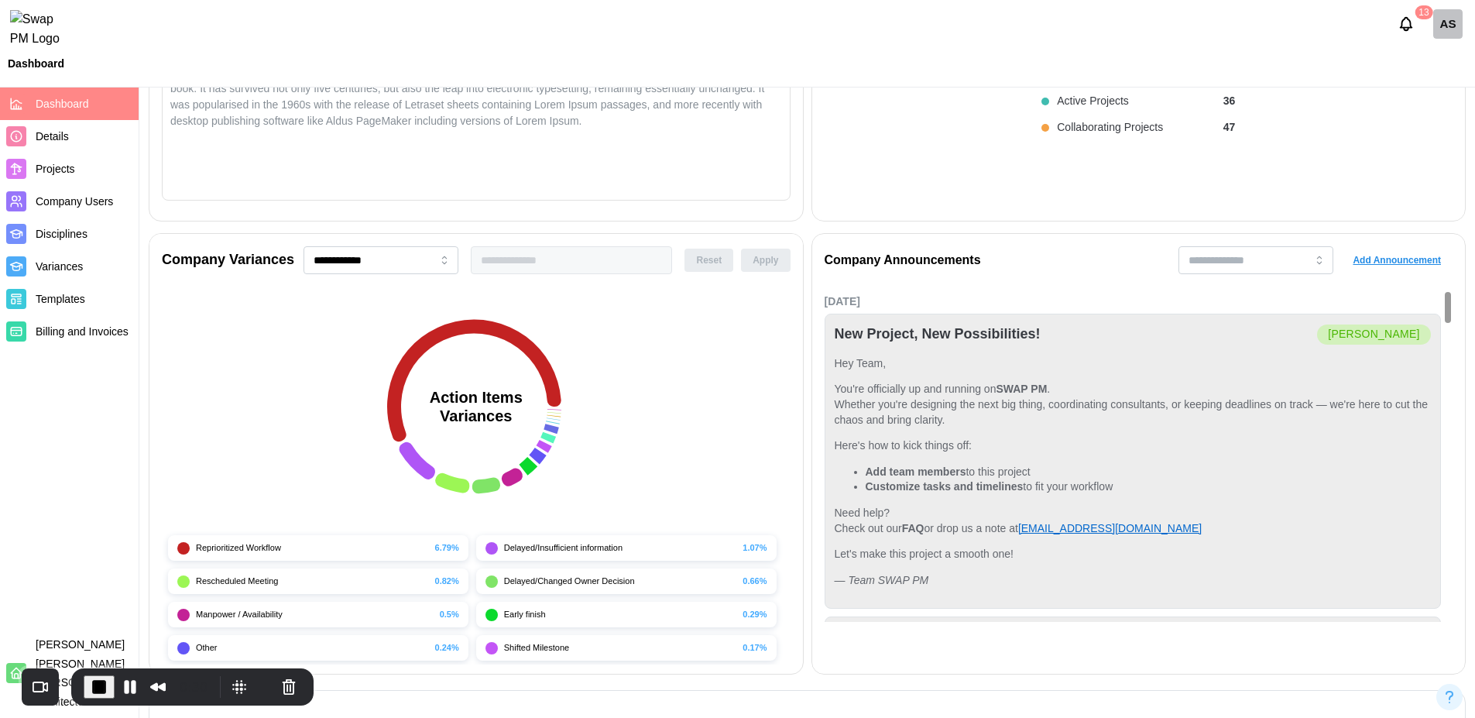
click at [1404, 259] on span "Add Announcement" at bounding box center [1397, 260] width 88 height 22
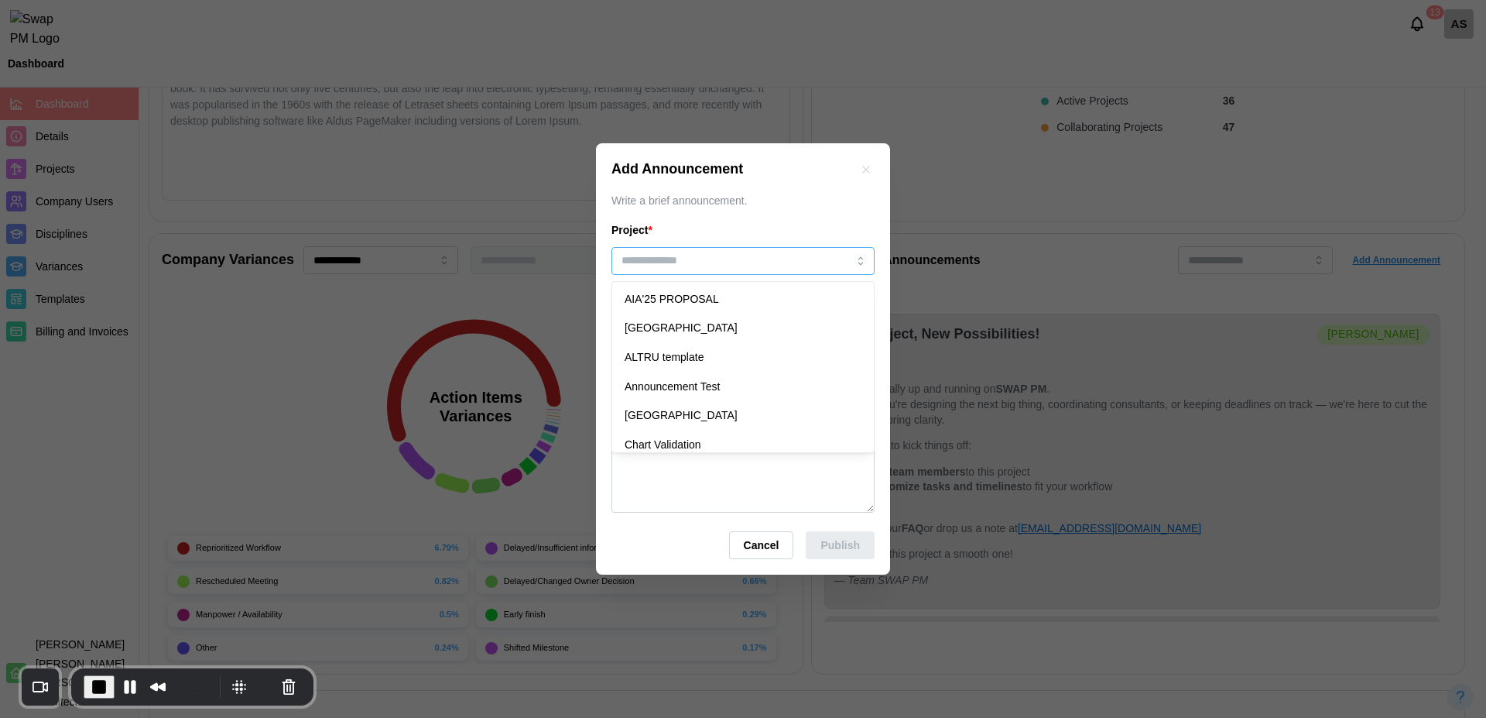
click at [769, 264] on input "search" at bounding box center [743, 261] width 263 height 28
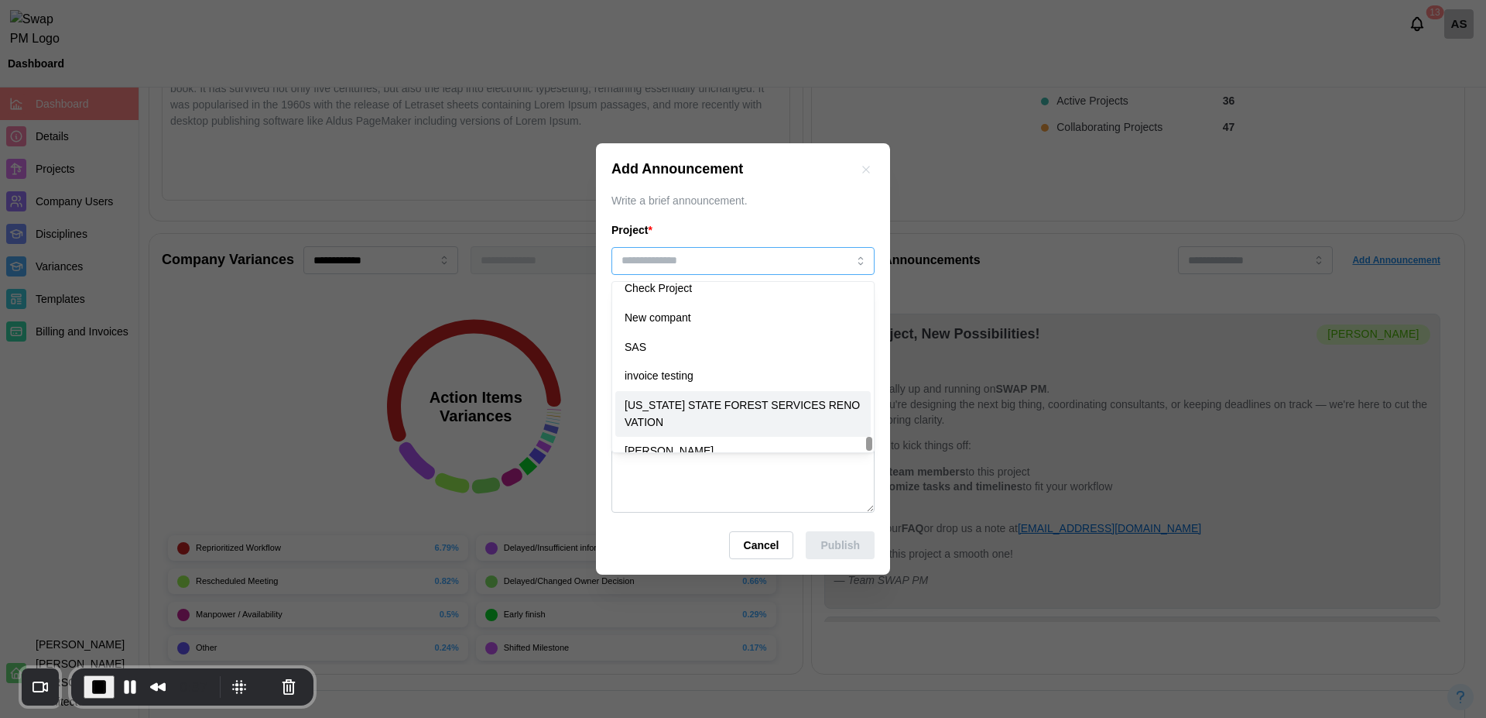
type input "**********"
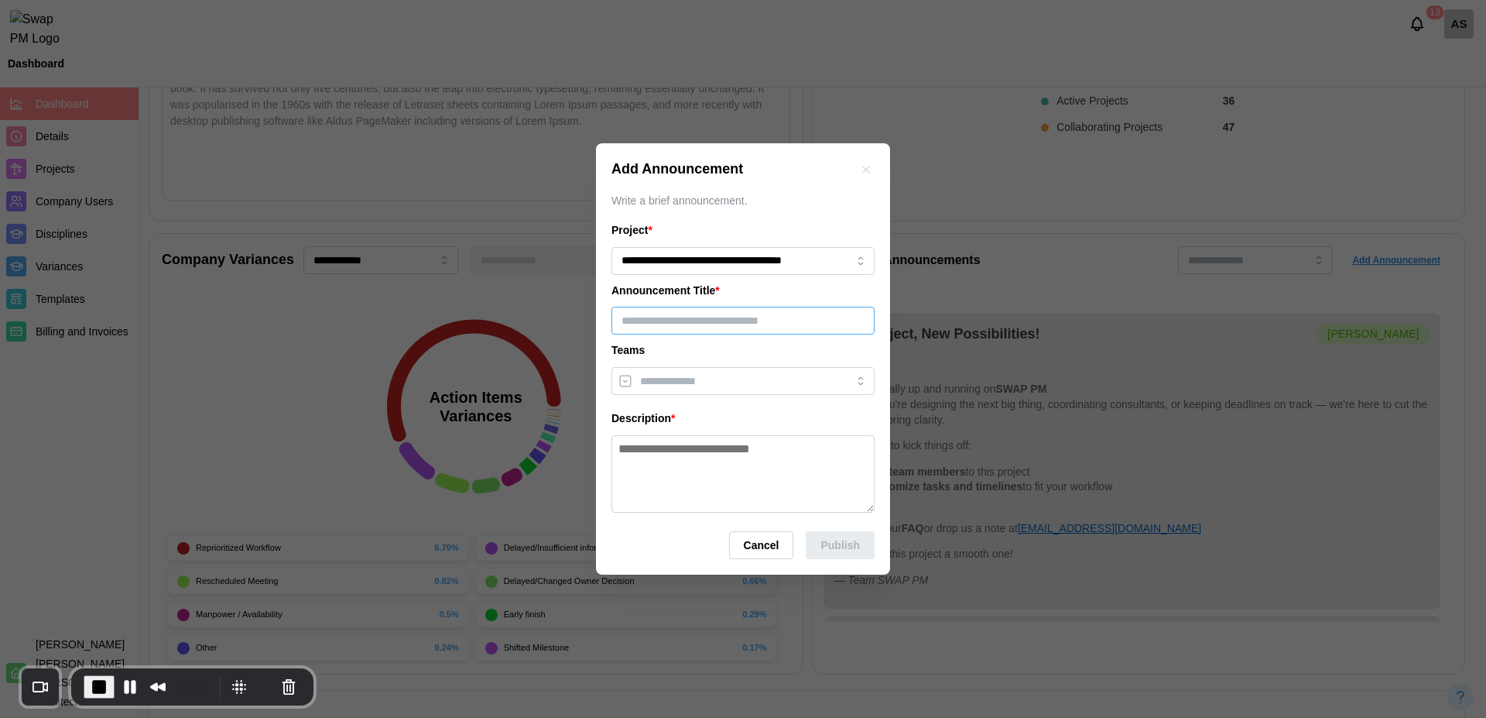
click at [701, 321] on input "text" at bounding box center [743, 321] width 263 height 28
type input "******"
click at [715, 367] on div at bounding box center [743, 381] width 263 height 28
click at [726, 379] on input "search" at bounding box center [729, 381] width 178 height 12
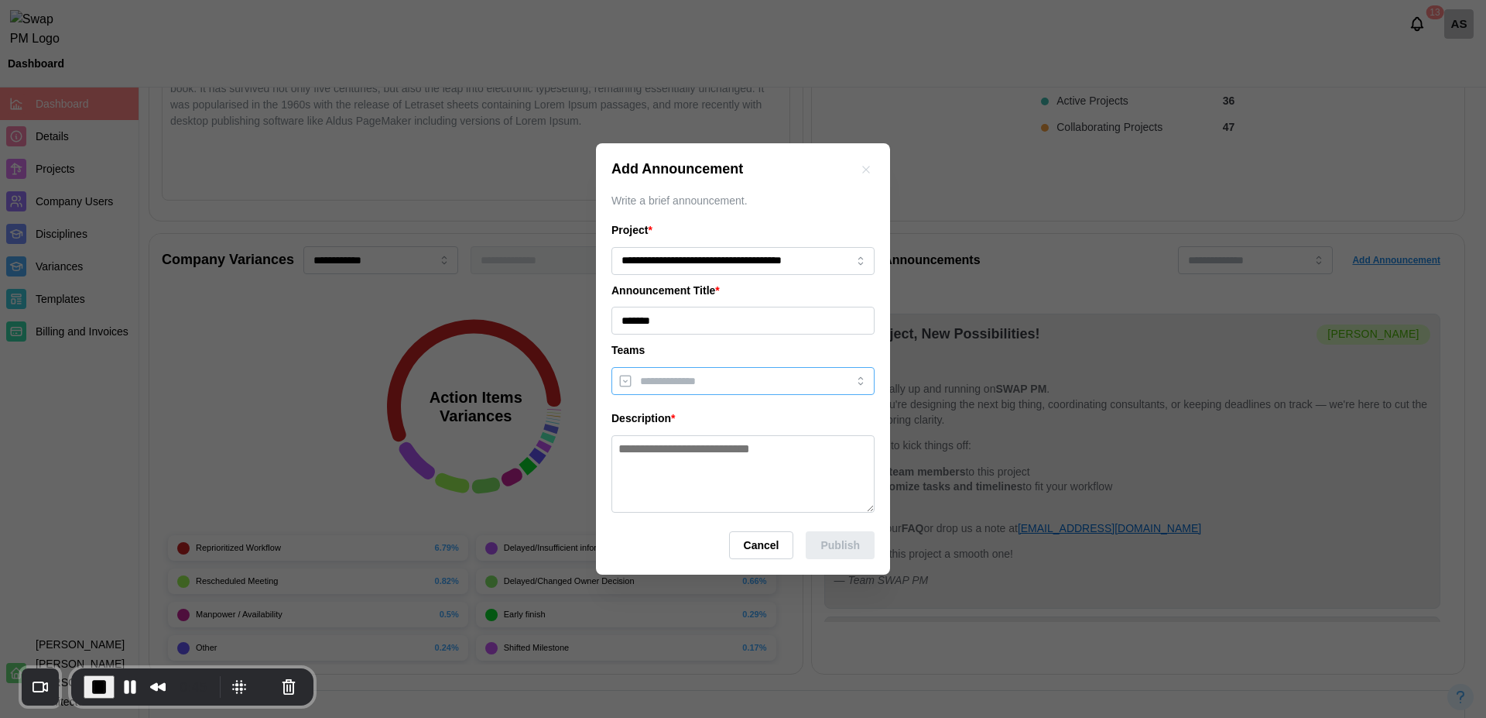
click at [726, 379] on input "search" at bounding box center [729, 381] width 178 height 12
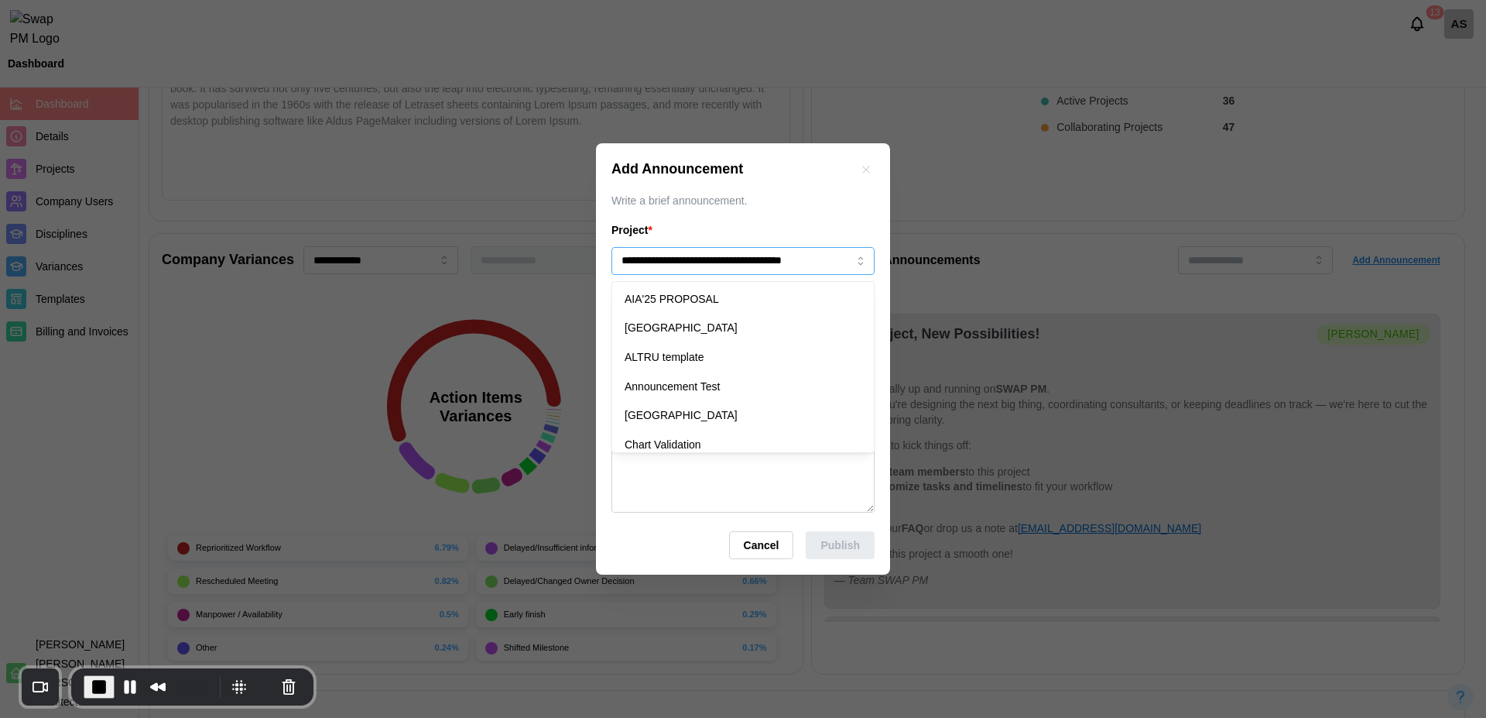
click at [764, 254] on input "**********" at bounding box center [743, 261] width 263 height 28
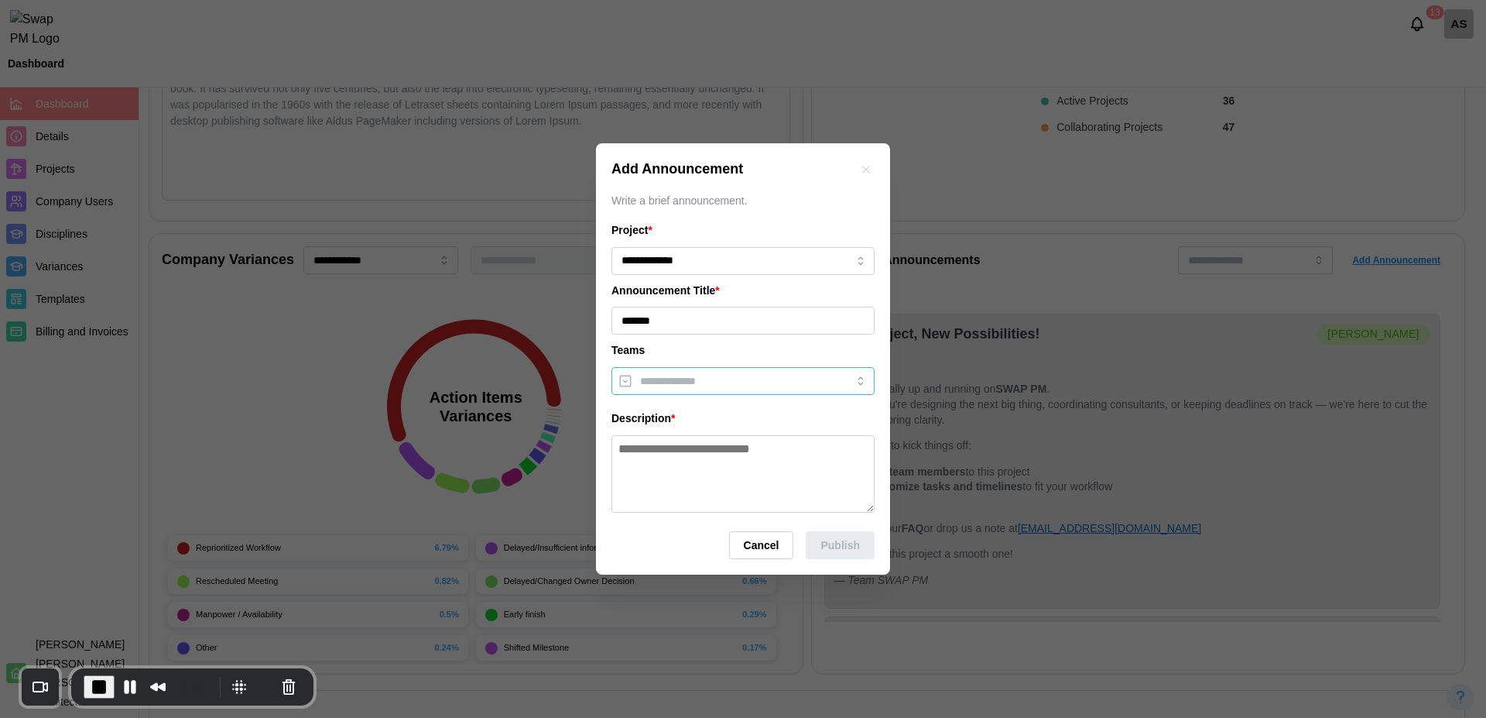
click at [750, 386] on input "search" at bounding box center [729, 381] width 178 height 12
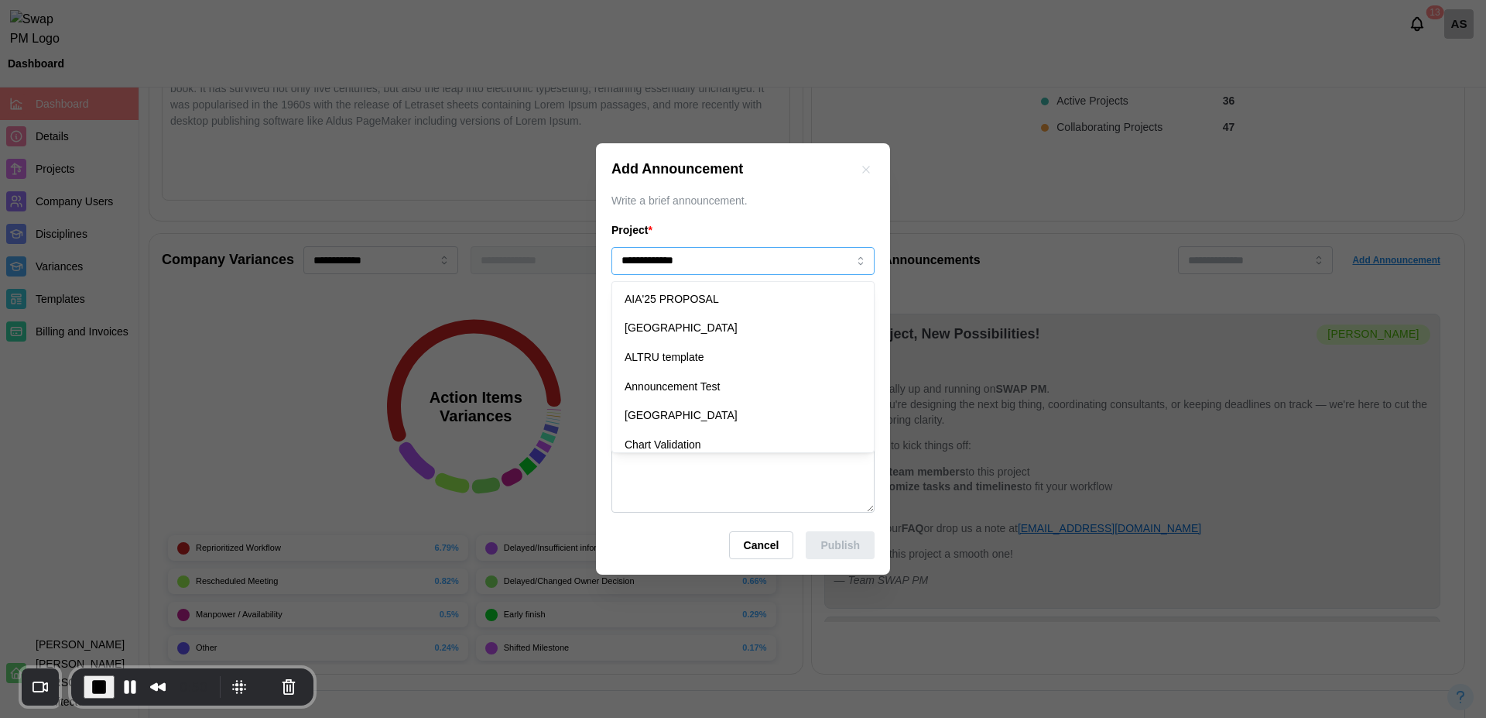
click at [742, 252] on input "**********" at bounding box center [743, 261] width 263 height 28
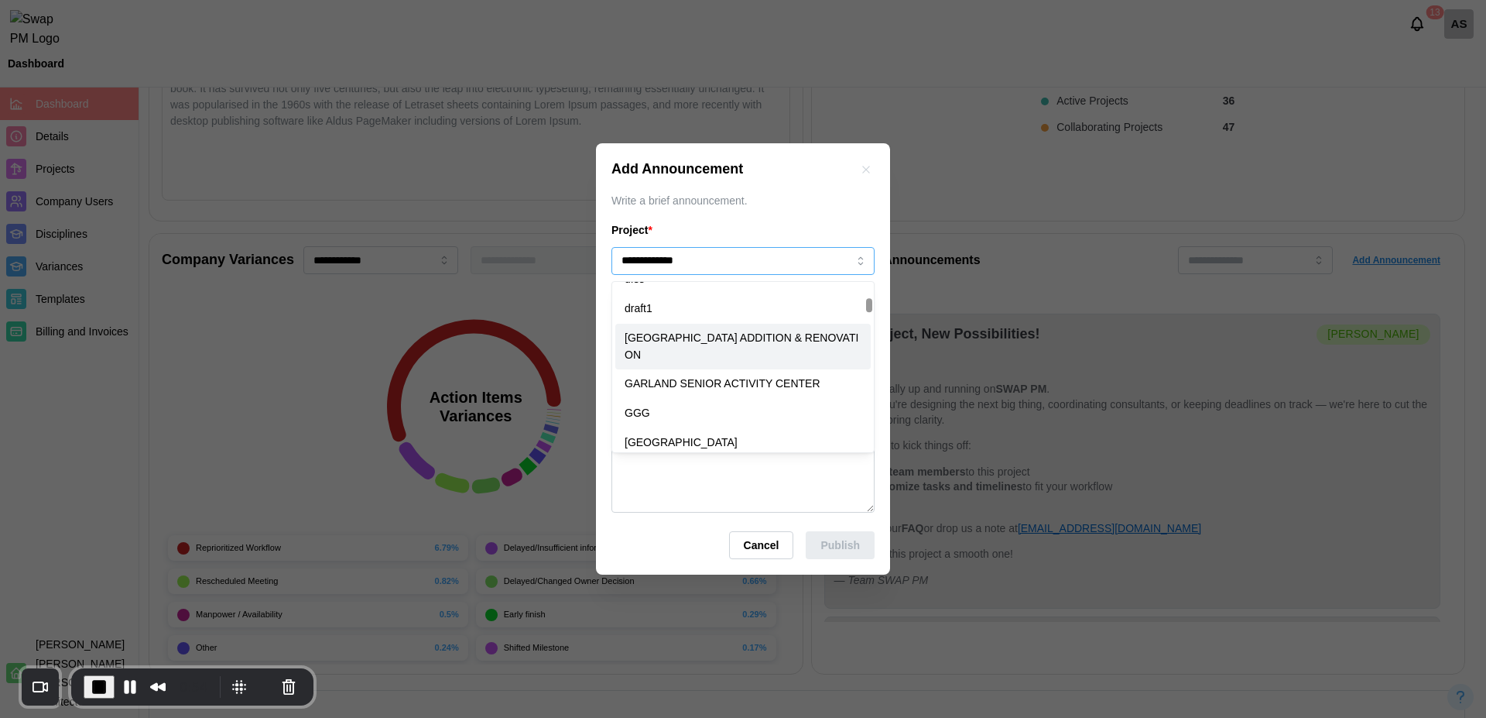
type input "**********"
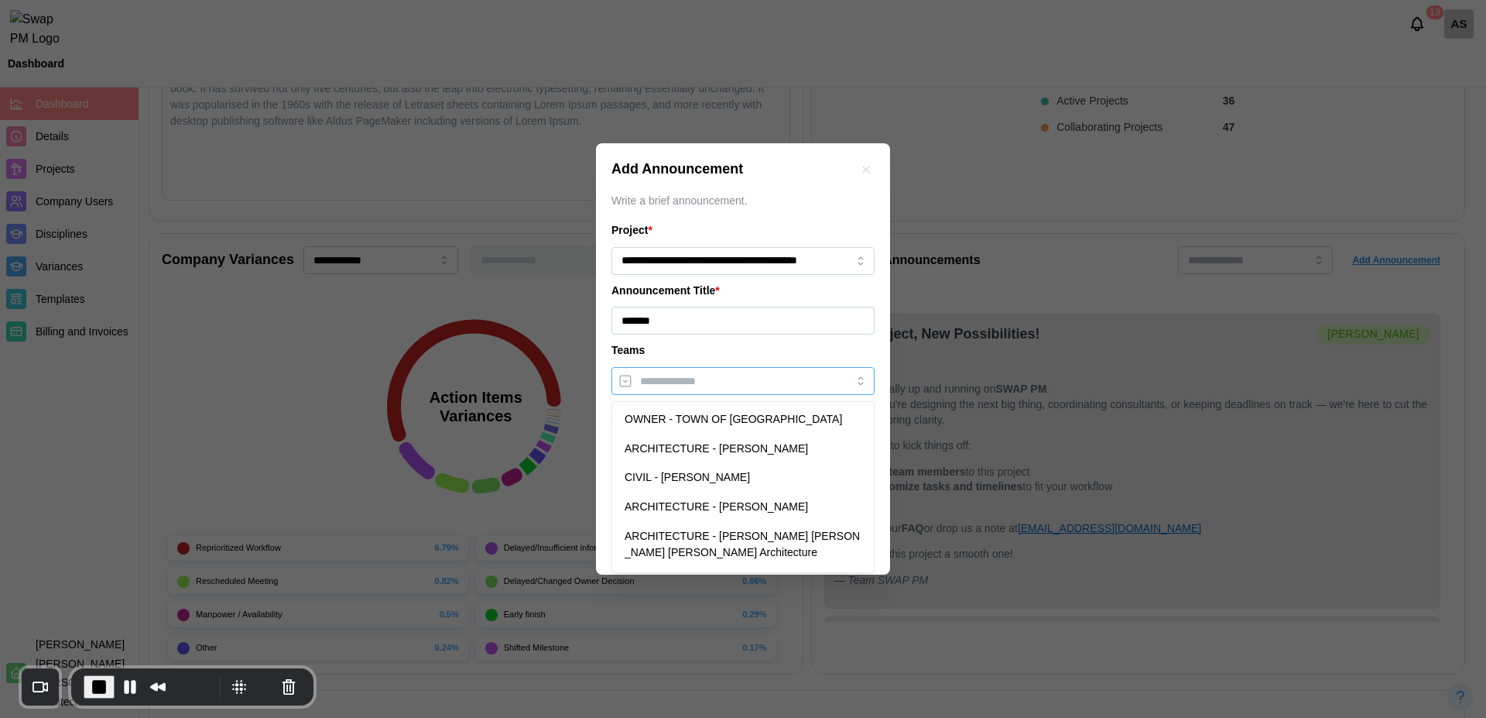
click at [718, 375] on input "search" at bounding box center [729, 381] width 178 height 12
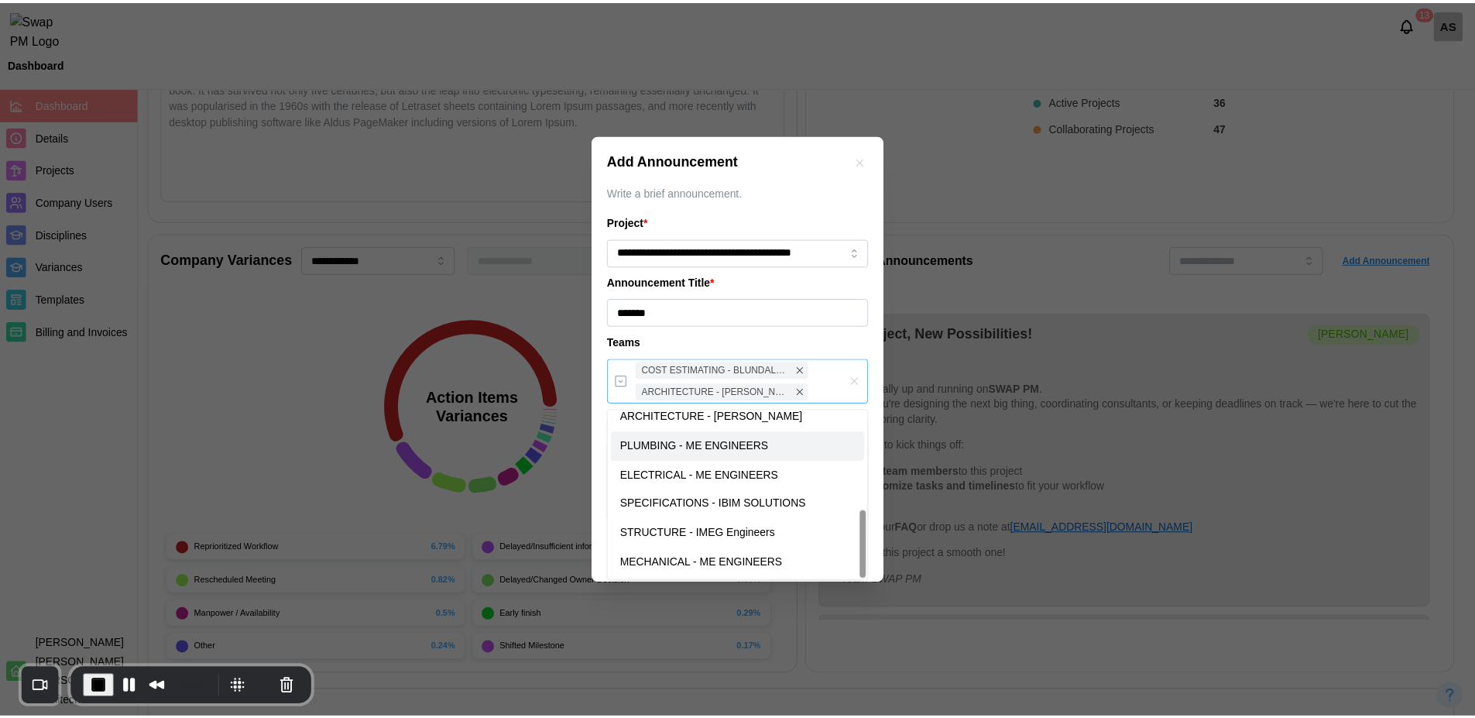
scroll to position [249, 0]
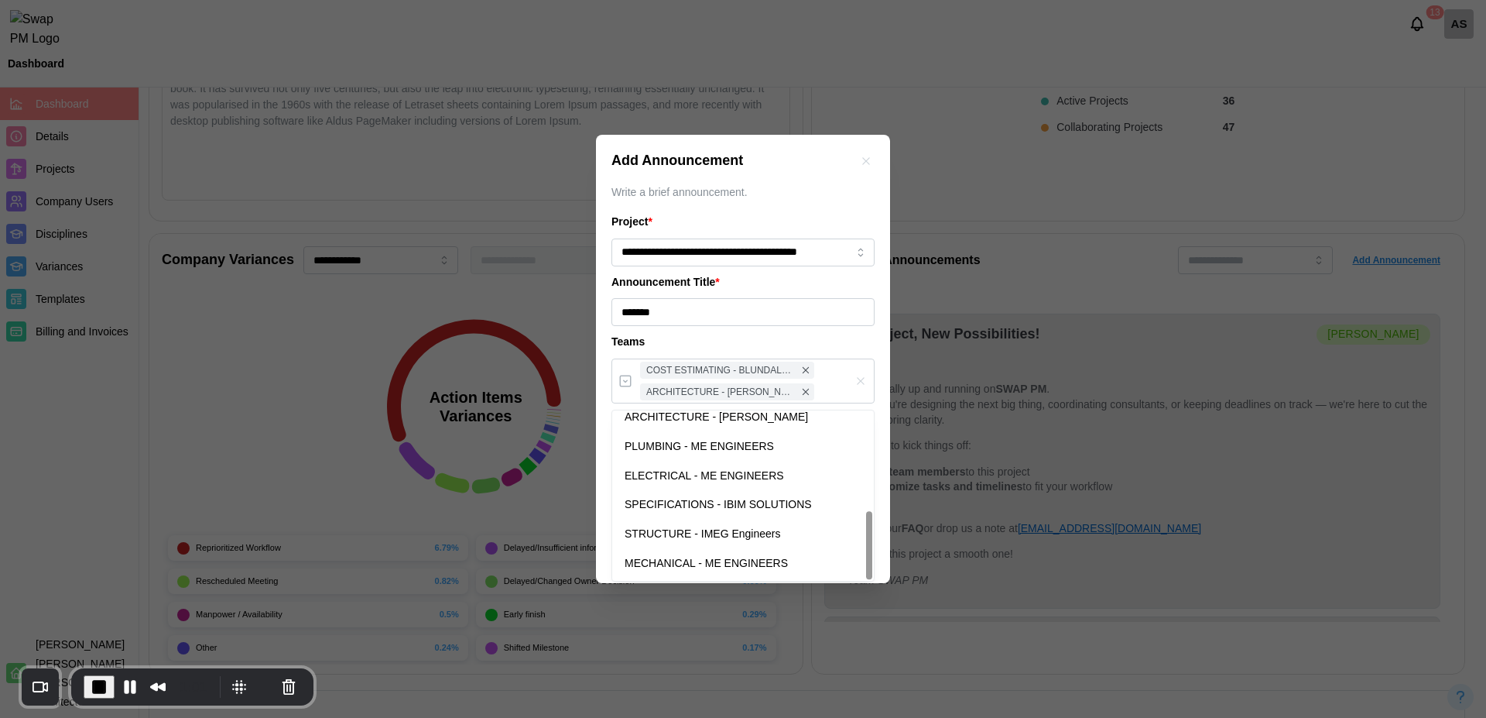
click at [706, 334] on div "Teams" at bounding box center [743, 342] width 263 height 17
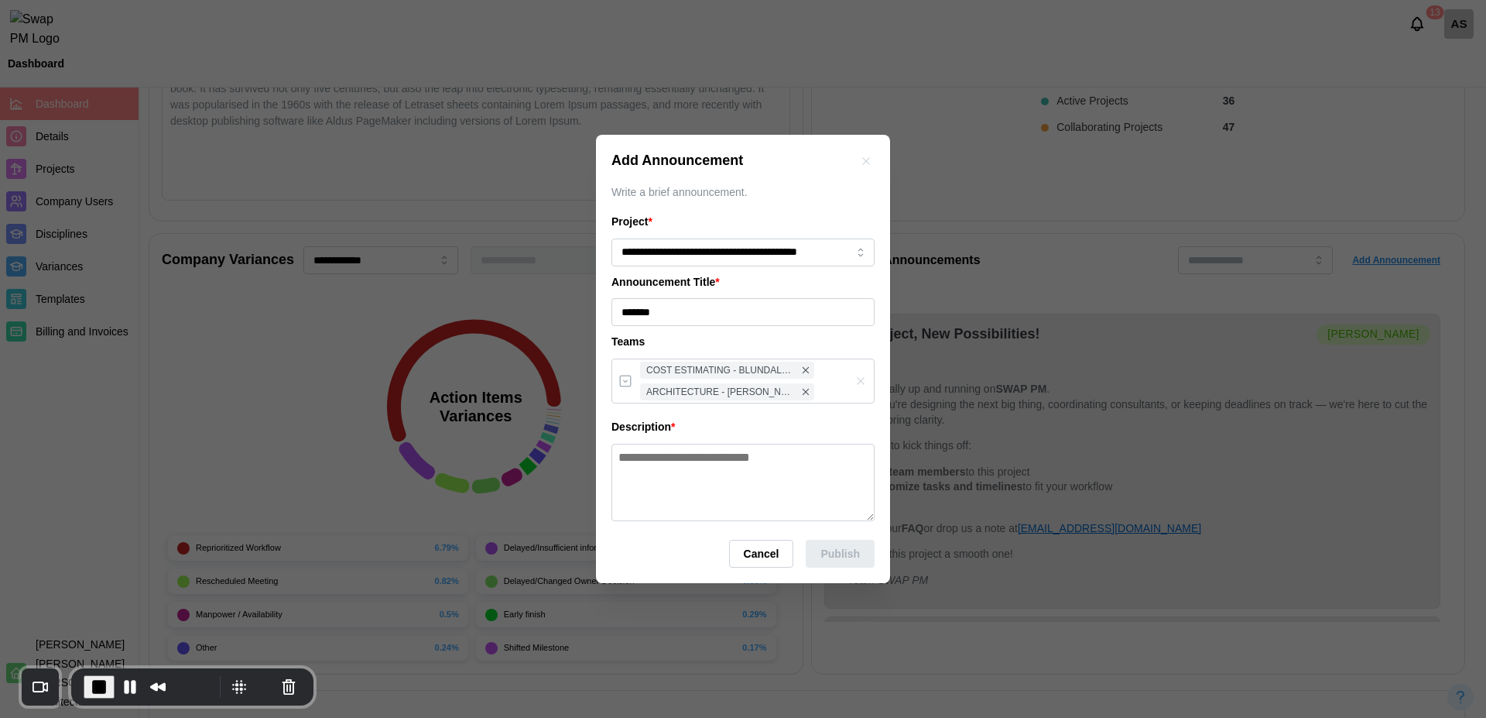
click at [719, 466] on textarea at bounding box center [743, 482] width 263 height 77
type textarea "**********"
click at [851, 561] on span "Publish" at bounding box center [840, 553] width 39 height 26
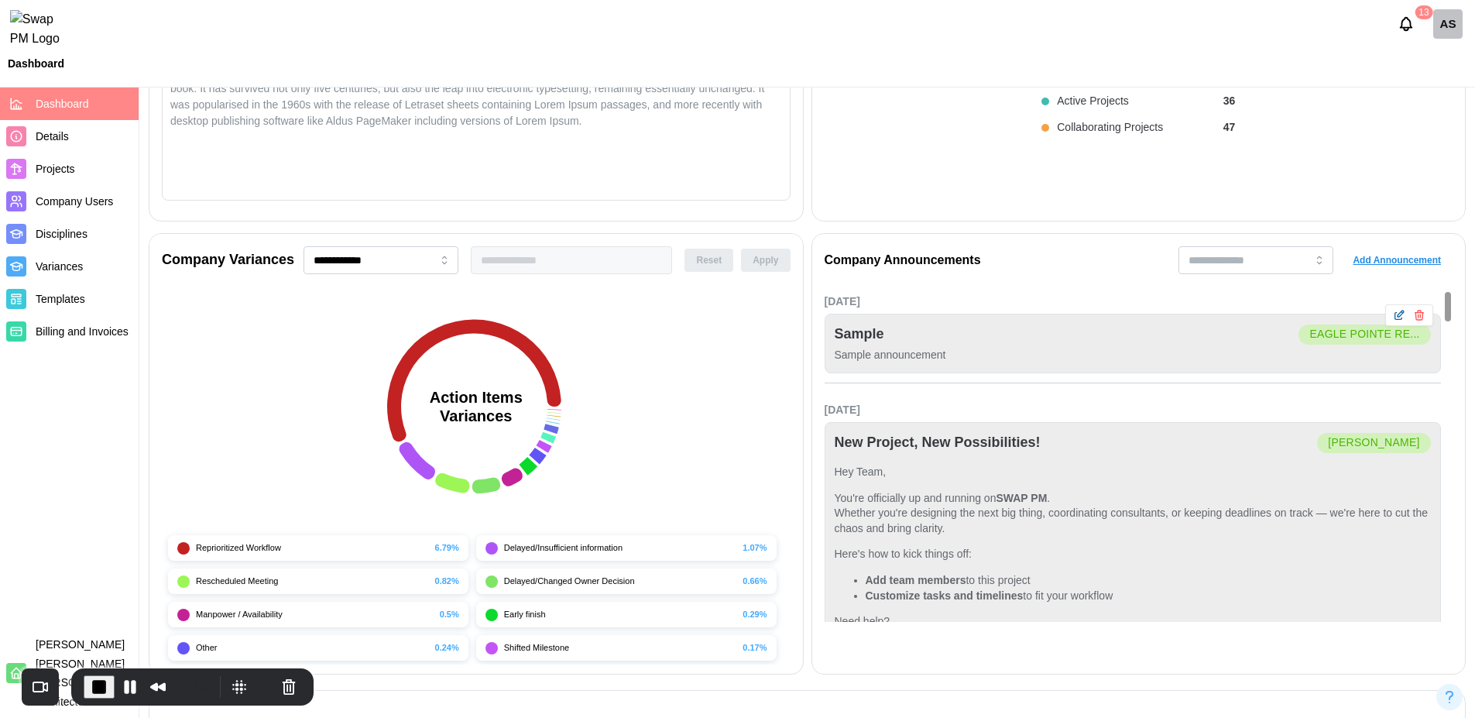
click at [1394, 321] on icon "button" at bounding box center [1399, 315] width 12 height 12
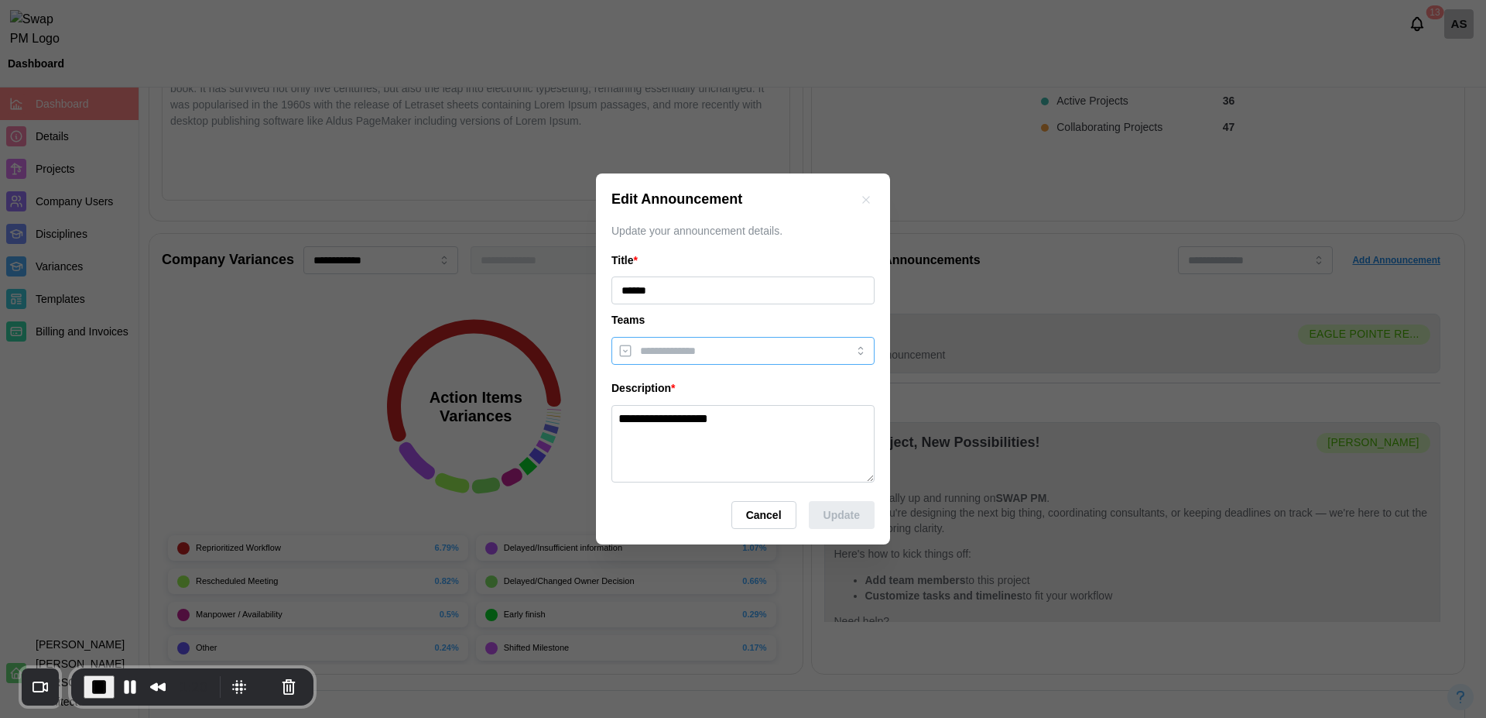
click at [828, 352] on div at bounding box center [743, 351] width 263 height 28
click at [709, 348] on input "search" at bounding box center [729, 351] width 178 height 12
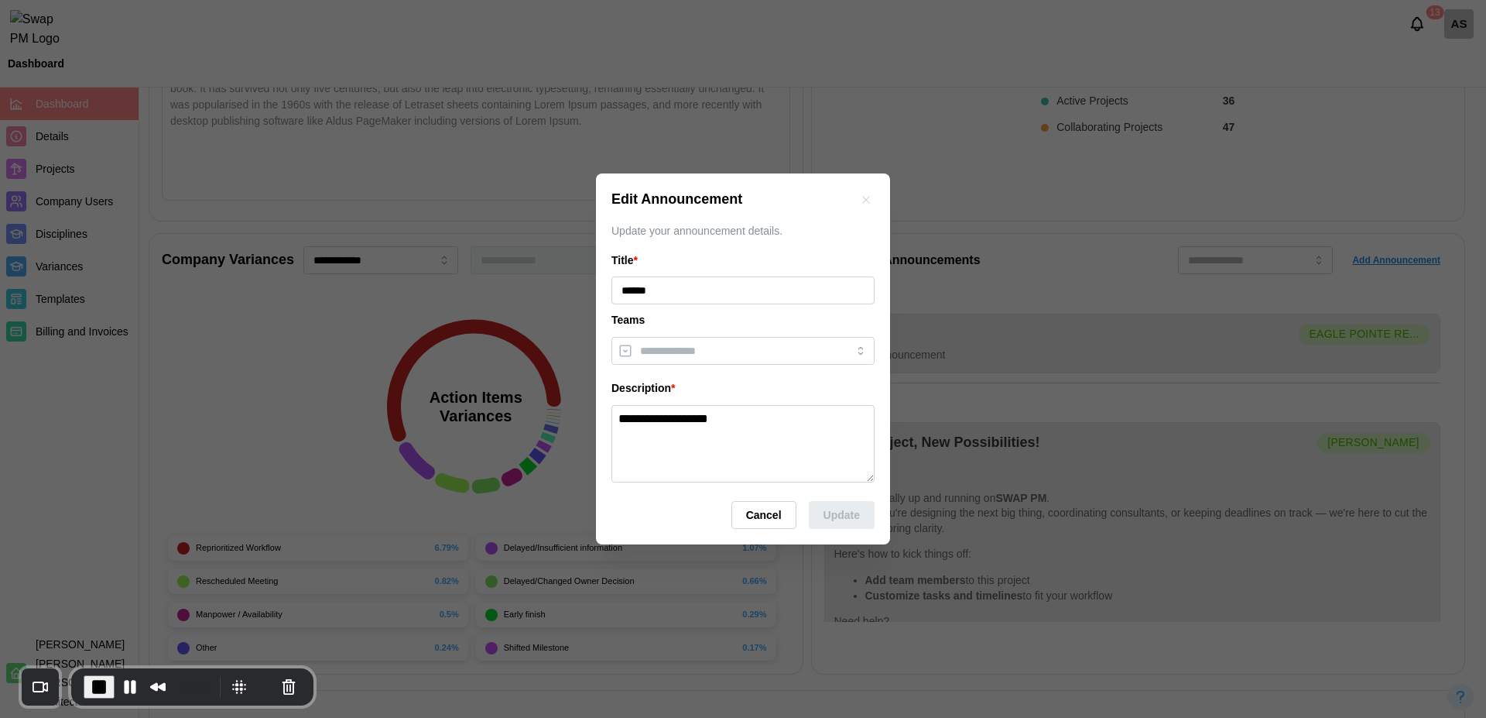
click at [763, 231] on div "Update your announcement details." at bounding box center [743, 231] width 263 height 17
click at [730, 350] on input "search" at bounding box center [729, 351] width 178 height 12
click at [781, 420] on textarea "**********" at bounding box center [743, 443] width 263 height 77
click at [747, 340] on div at bounding box center [727, 351] width 182 height 26
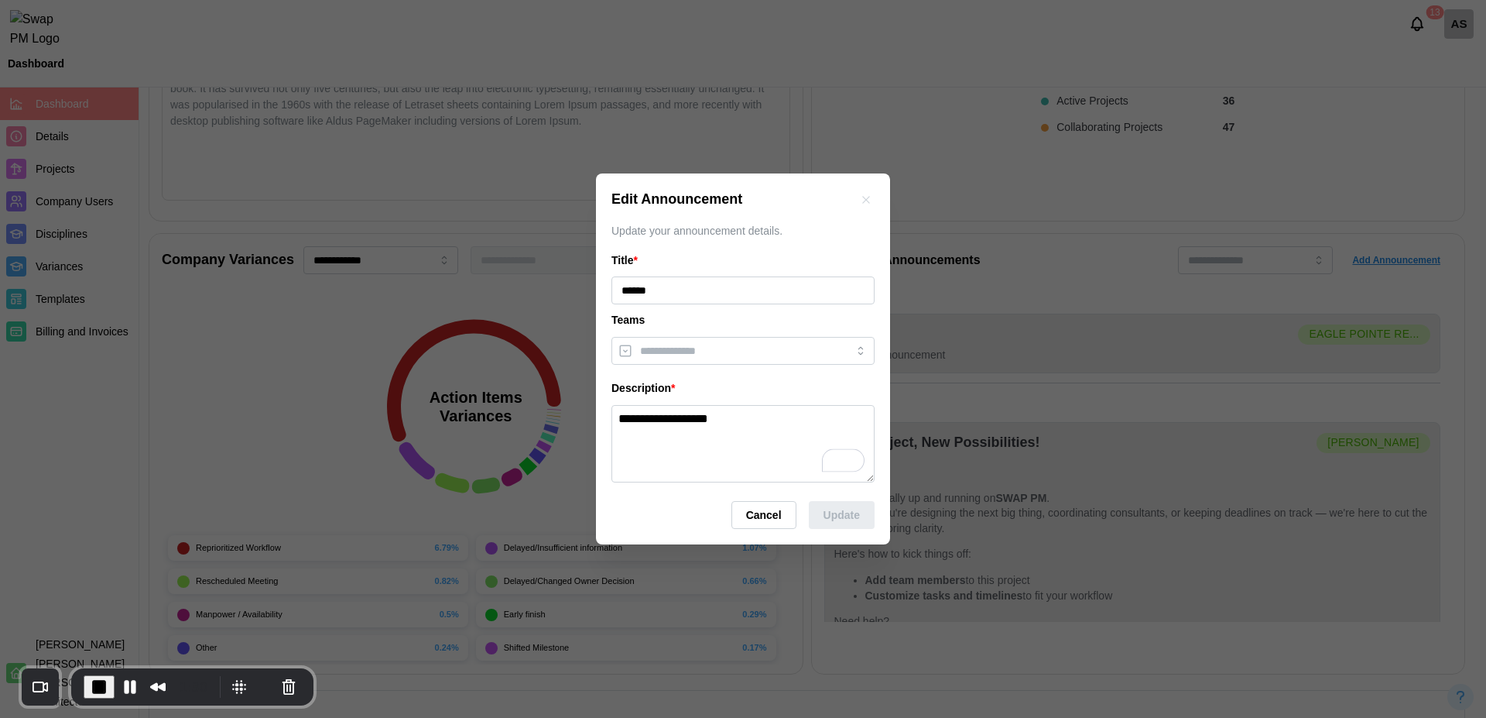
click at [766, 235] on div "Update your announcement details." at bounding box center [743, 231] width 263 height 17
click at [729, 362] on div at bounding box center [727, 351] width 182 height 26
click at [834, 209] on div "Edit Announcement" at bounding box center [743, 200] width 263 height 22
click at [867, 202] on icon "button" at bounding box center [866, 200] width 12 height 12
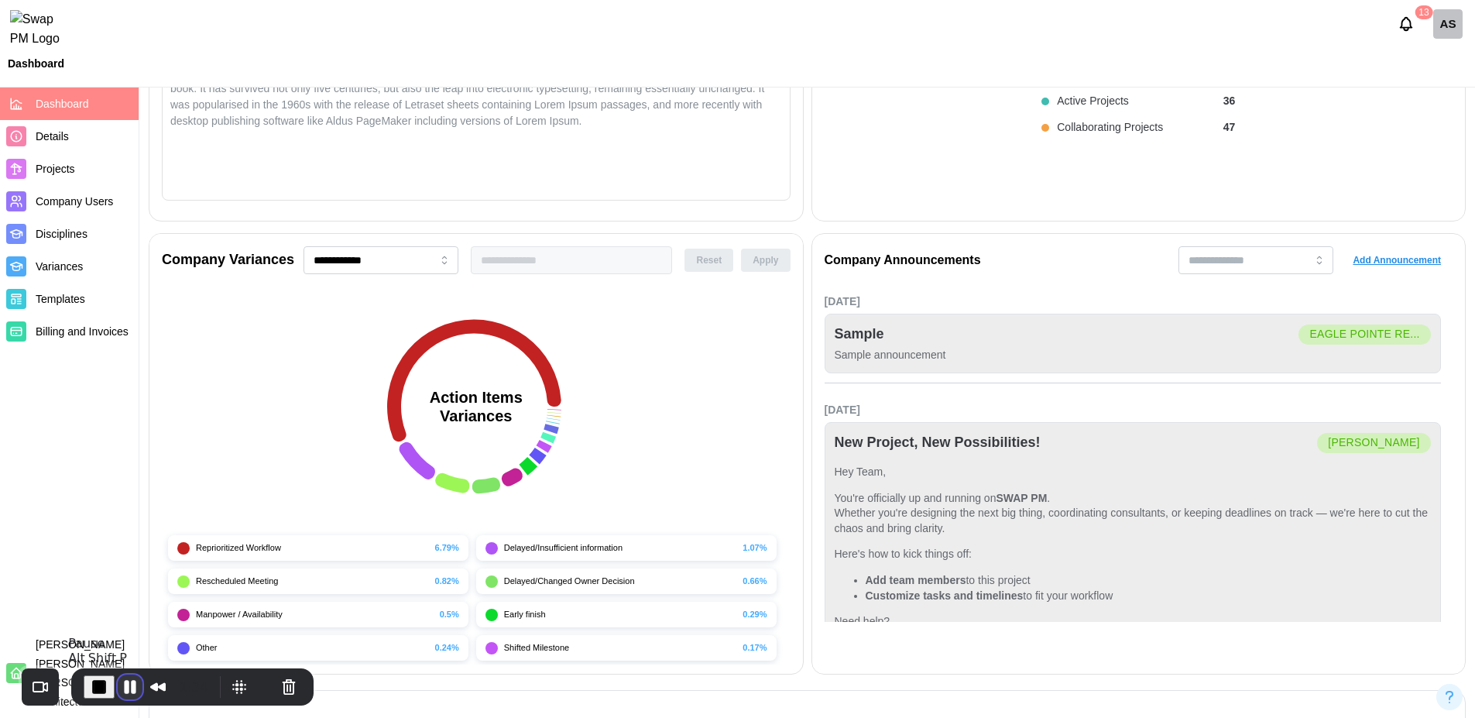
click at [129, 684] on button "Pause Recording" at bounding box center [130, 686] width 25 height 25
click at [91, 690] on button "End Recording" at bounding box center [96, 686] width 25 height 25
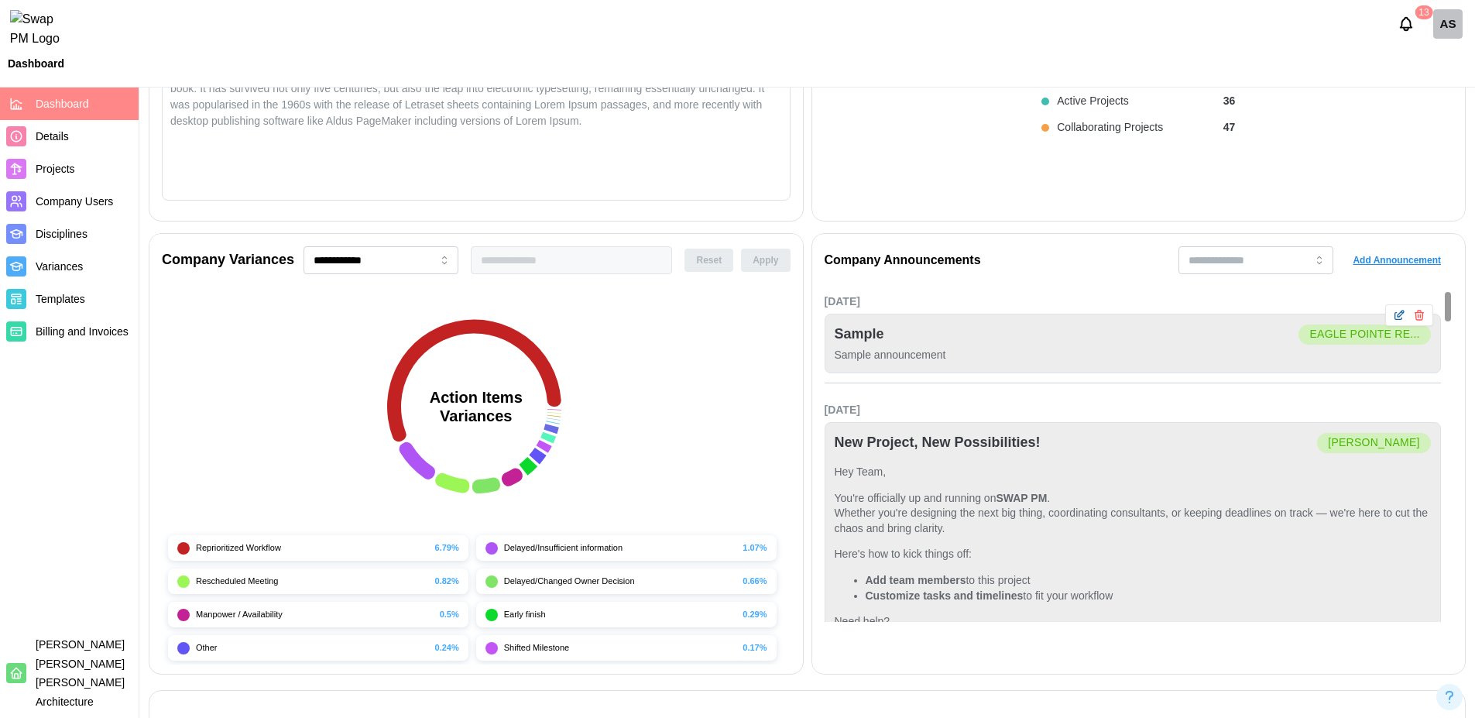
click at [1405, 314] on button "button" at bounding box center [1398, 315] width 17 height 17
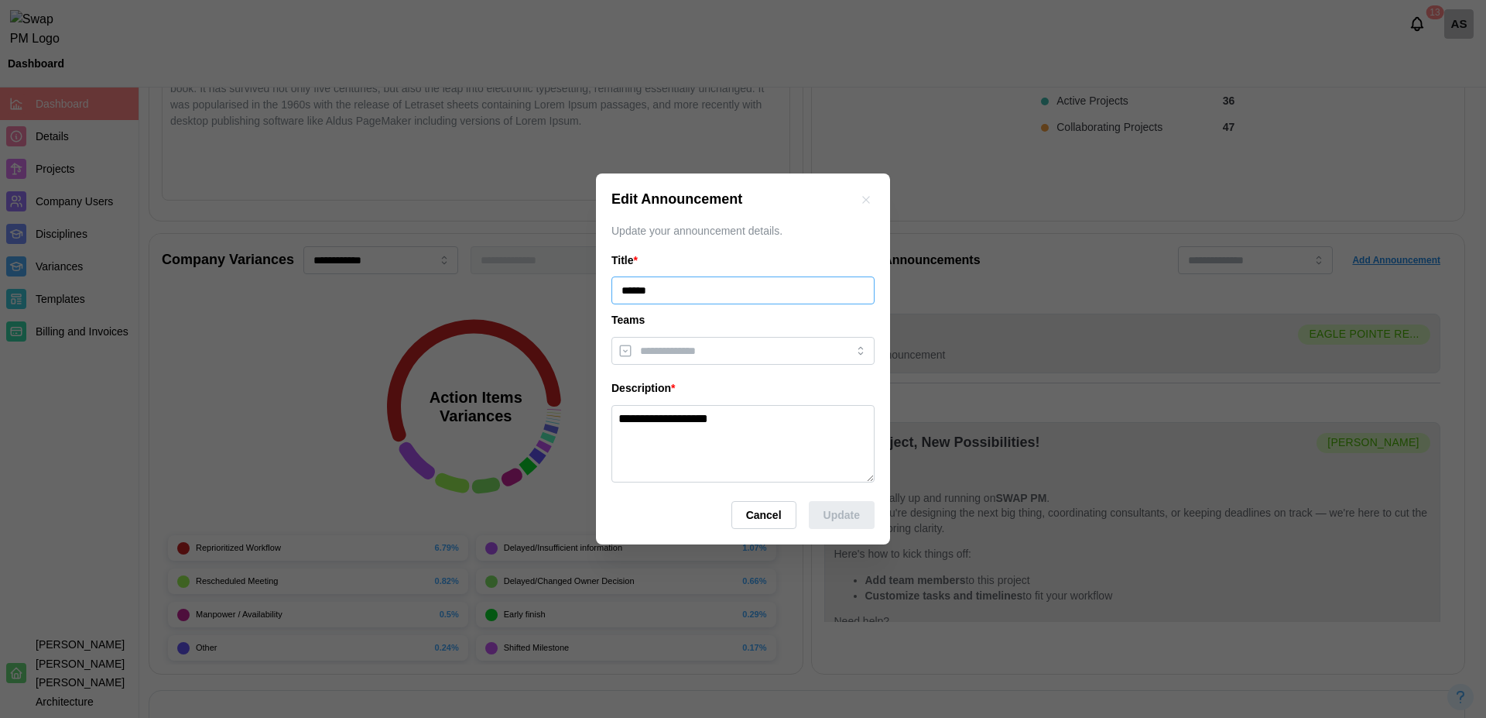
drag, startPoint x: 681, startPoint y: 286, endPoint x: 595, endPoint y: 292, distance: 86.1
click at [688, 431] on textarea "**********" at bounding box center [743, 443] width 263 height 77
click at [715, 353] on input "search" at bounding box center [729, 351] width 178 height 12
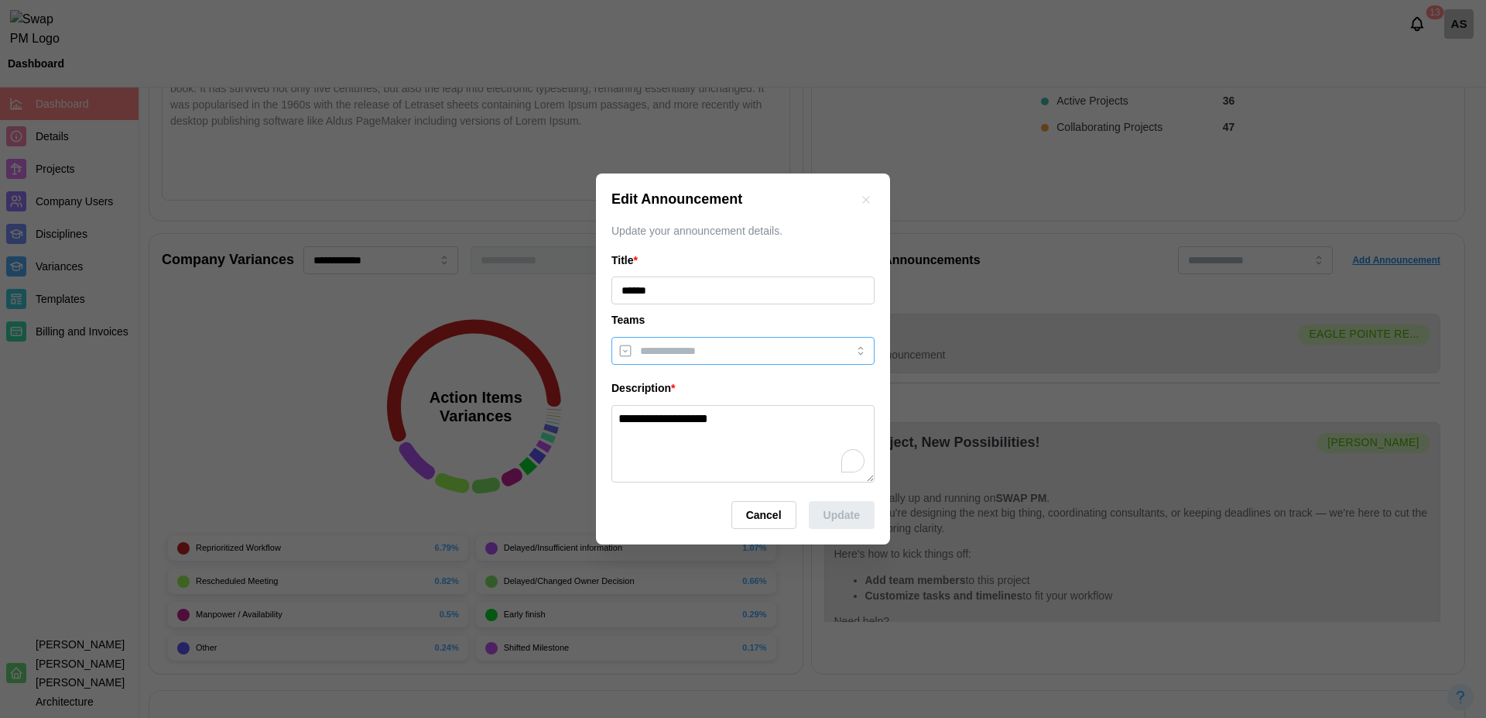
click at [715, 353] on input "search" at bounding box center [729, 351] width 178 height 12
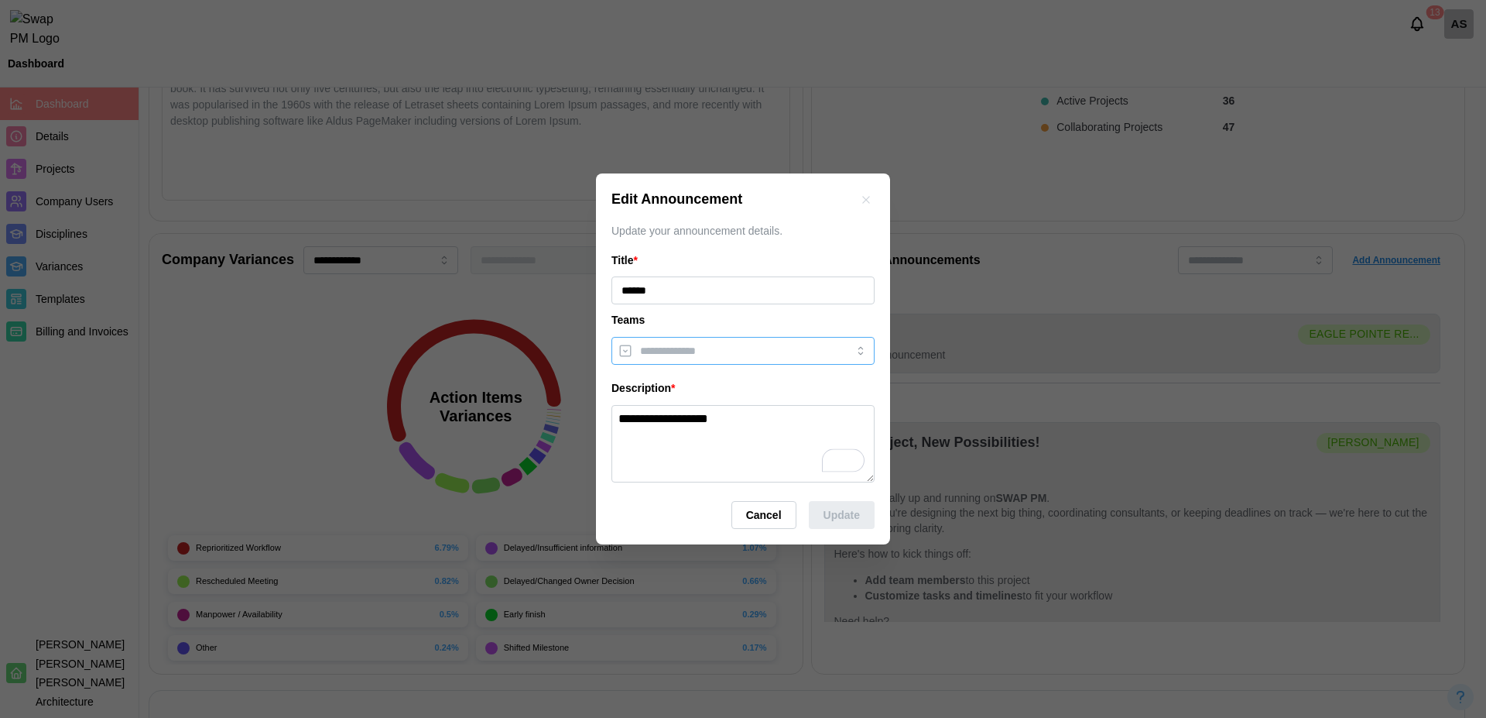
click at [715, 353] on input "search" at bounding box center [729, 351] width 178 height 12
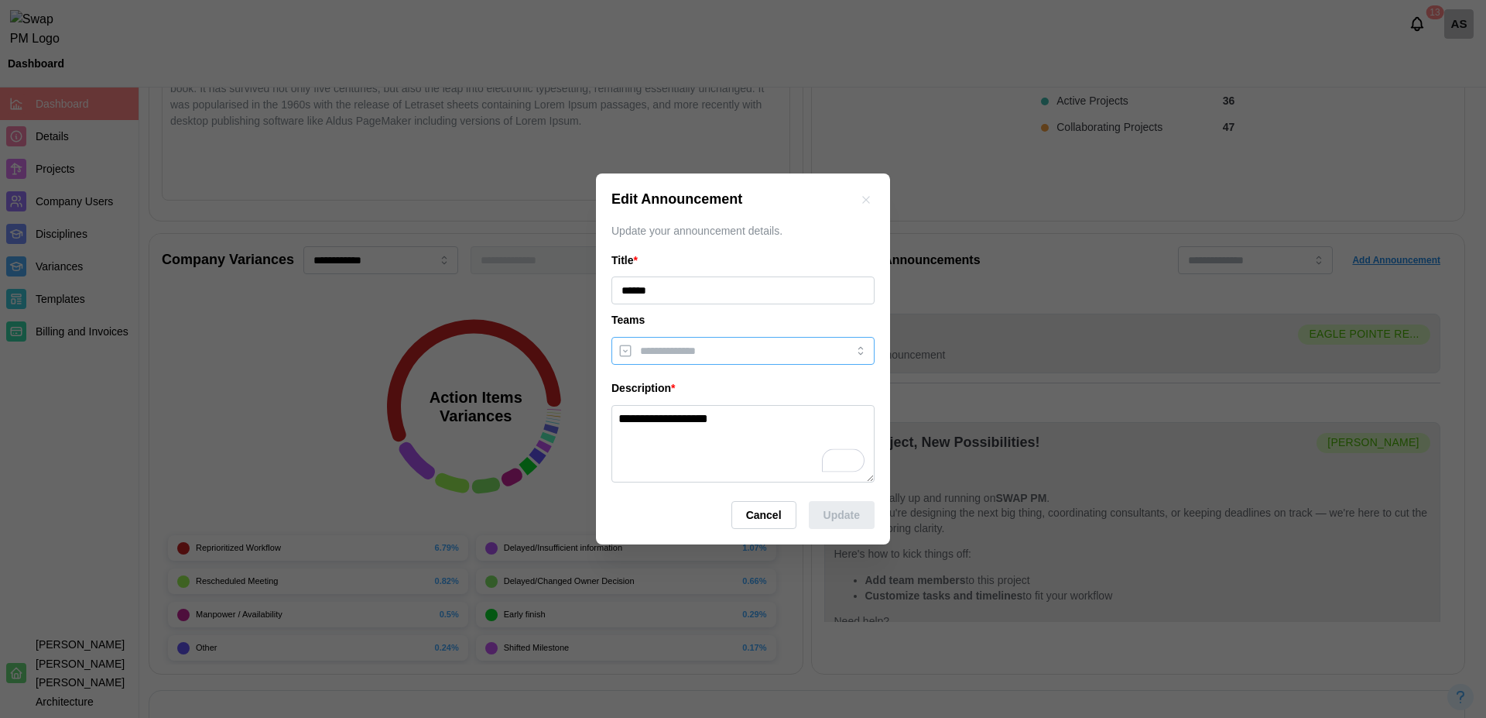
click at [715, 353] on input "search" at bounding box center [729, 351] width 178 height 12
click at [704, 330] on div "**********" at bounding box center [743, 367] width 263 height 230
click at [700, 347] on input "search" at bounding box center [729, 351] width 178 height 12
click at [689, 331] on div "**********" at bounding box center [743, 367] width 263 height 230
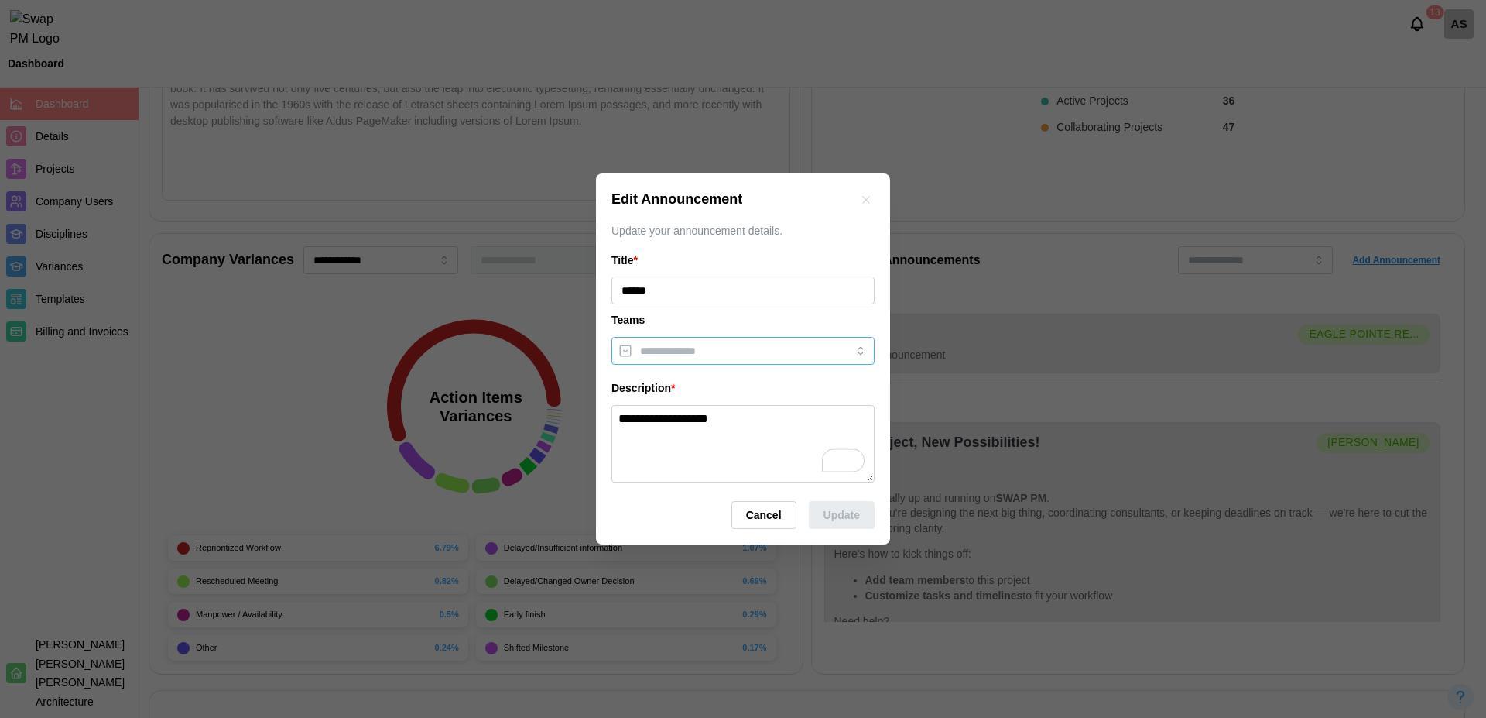
click at [691, 351] on input "search" at bounding box center [729, 351] width 178 height 12
click at [866, 196] on icon "button" at bounding box center [866, 200] width 12 height 12
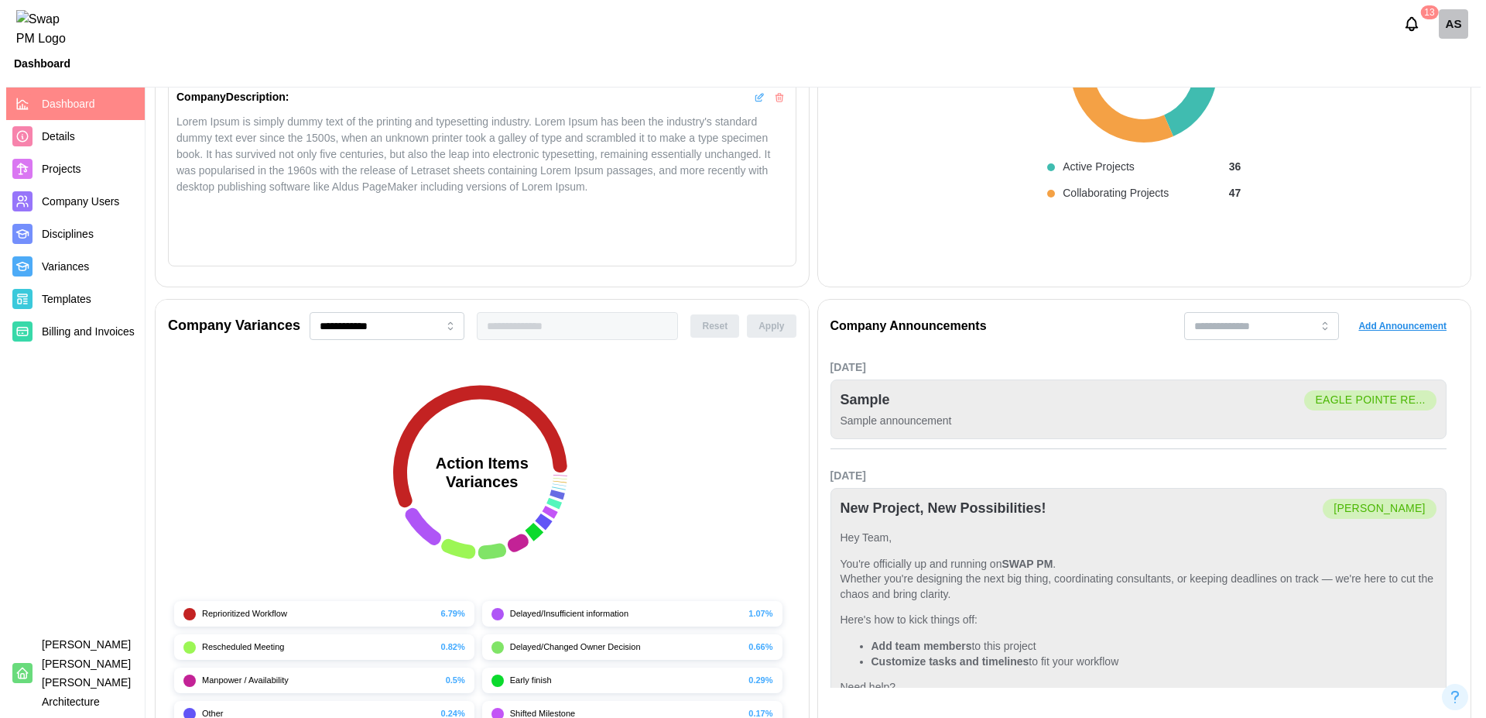
scroll to position [375, 0]
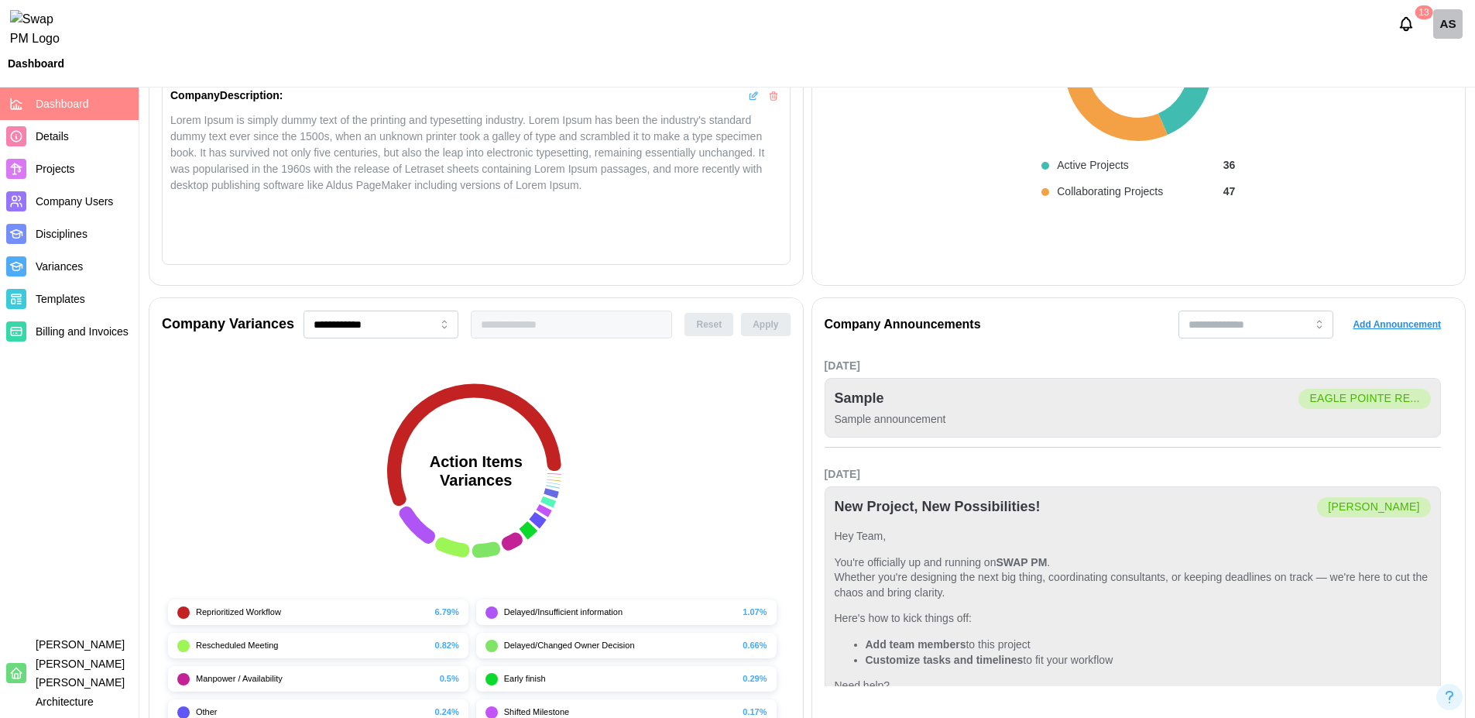
click at [1403, 320] on span "Add Announcement" at bounding box center [1397, 325] width 88 height 22
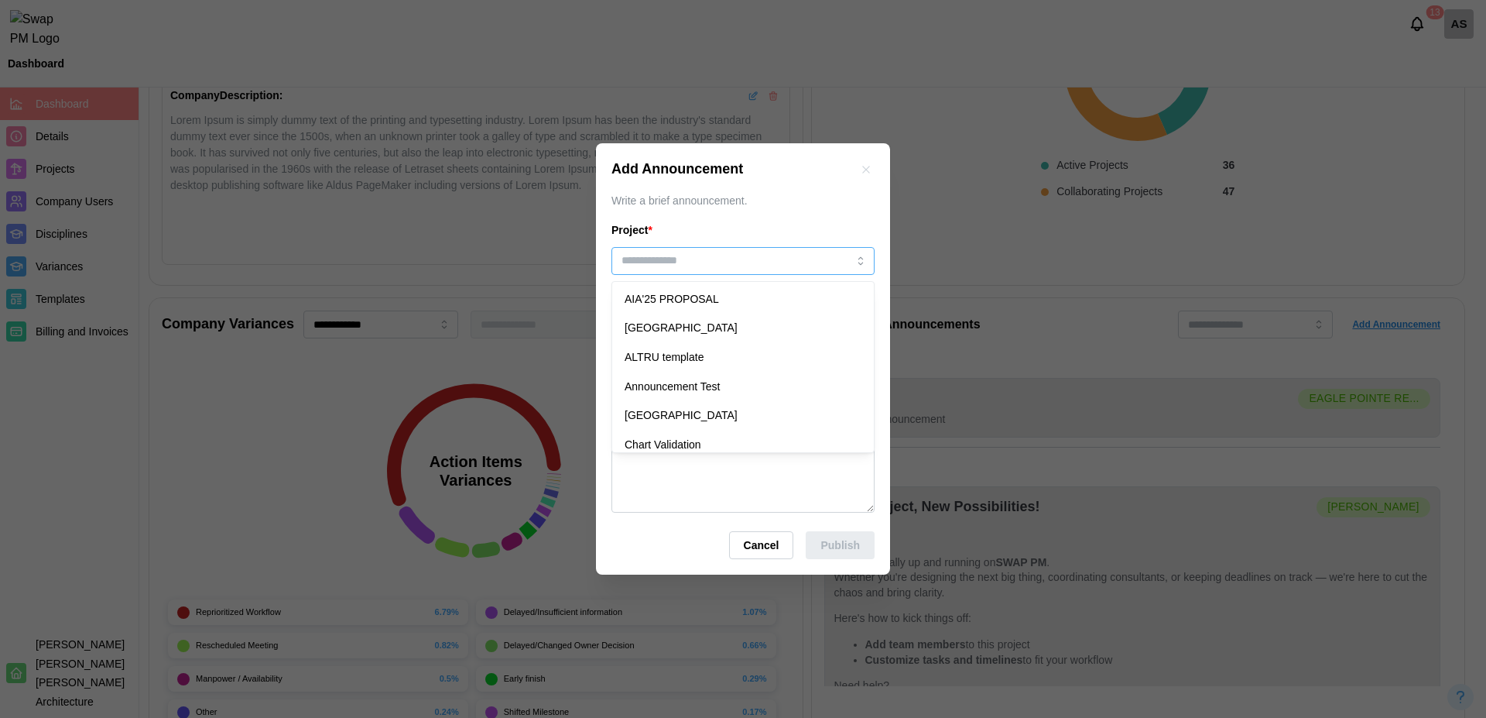
click at [716, 259] on input "search" at bounding box center [743, 261] width 263 height 28
type input "**********"
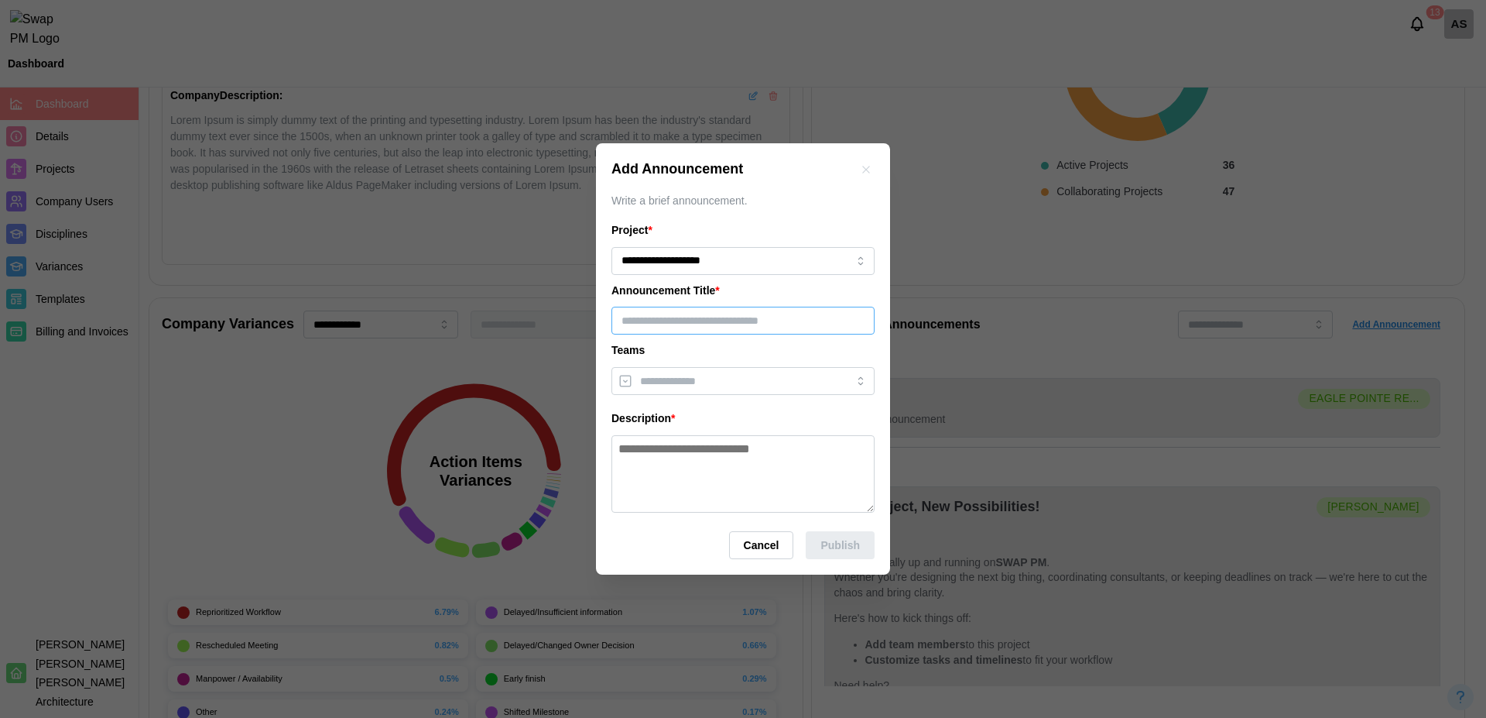
click at [730, 315] on input "text" at bounding box center [743, 321] width 263 height 28
type input "****"
click at [742, 386] on input "search" at bounding box center [729, 381] width 178 height 12
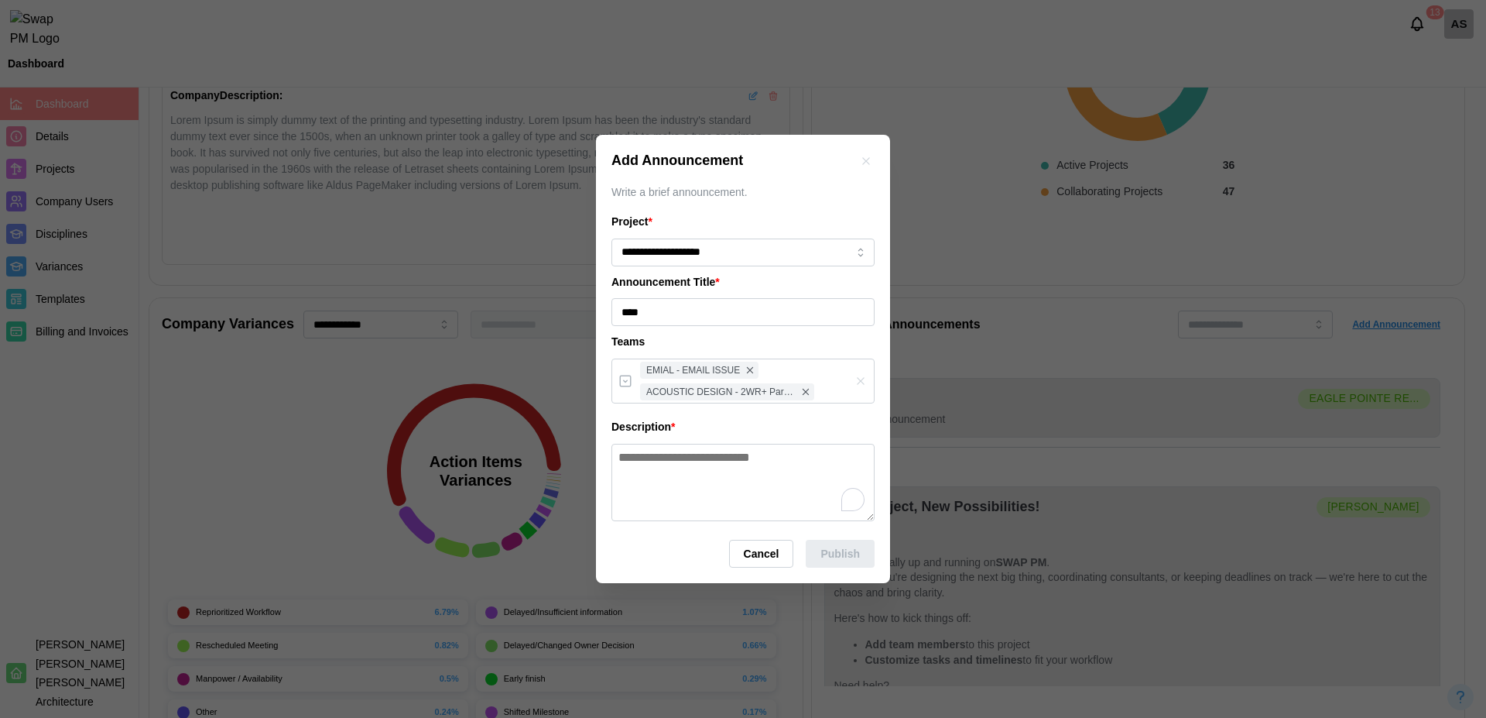
click at [722, 458] on textarea "To enrich screen reader interactions, please activate Accessibility in Grammarl…" at bounding box center [743, 482] width 263 height 77
type textarea "********"
click at [849, 557] on span "Publish" at bounding box center [840, 553] width 39 height 26
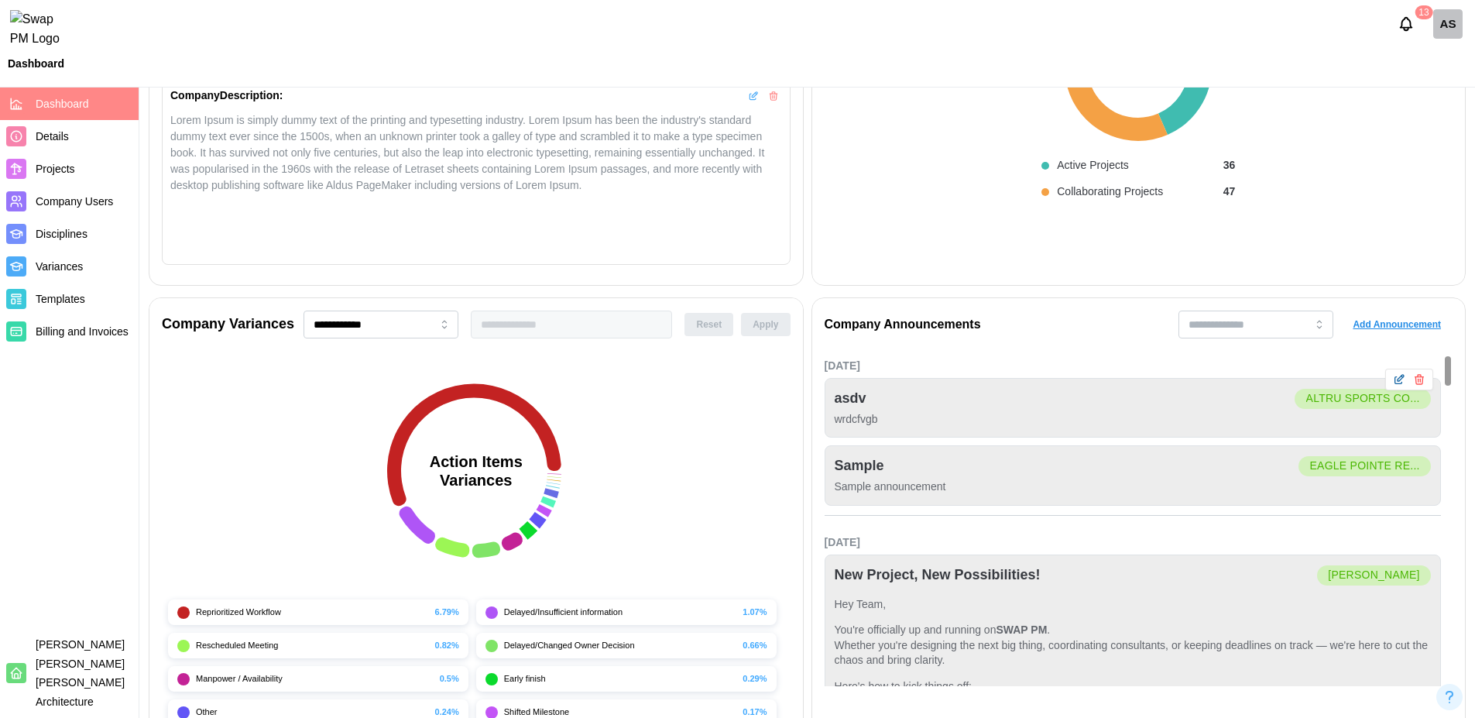
click at [1396, 377] on icon "button" at bounding box center [1399, 379] width 12 height 12
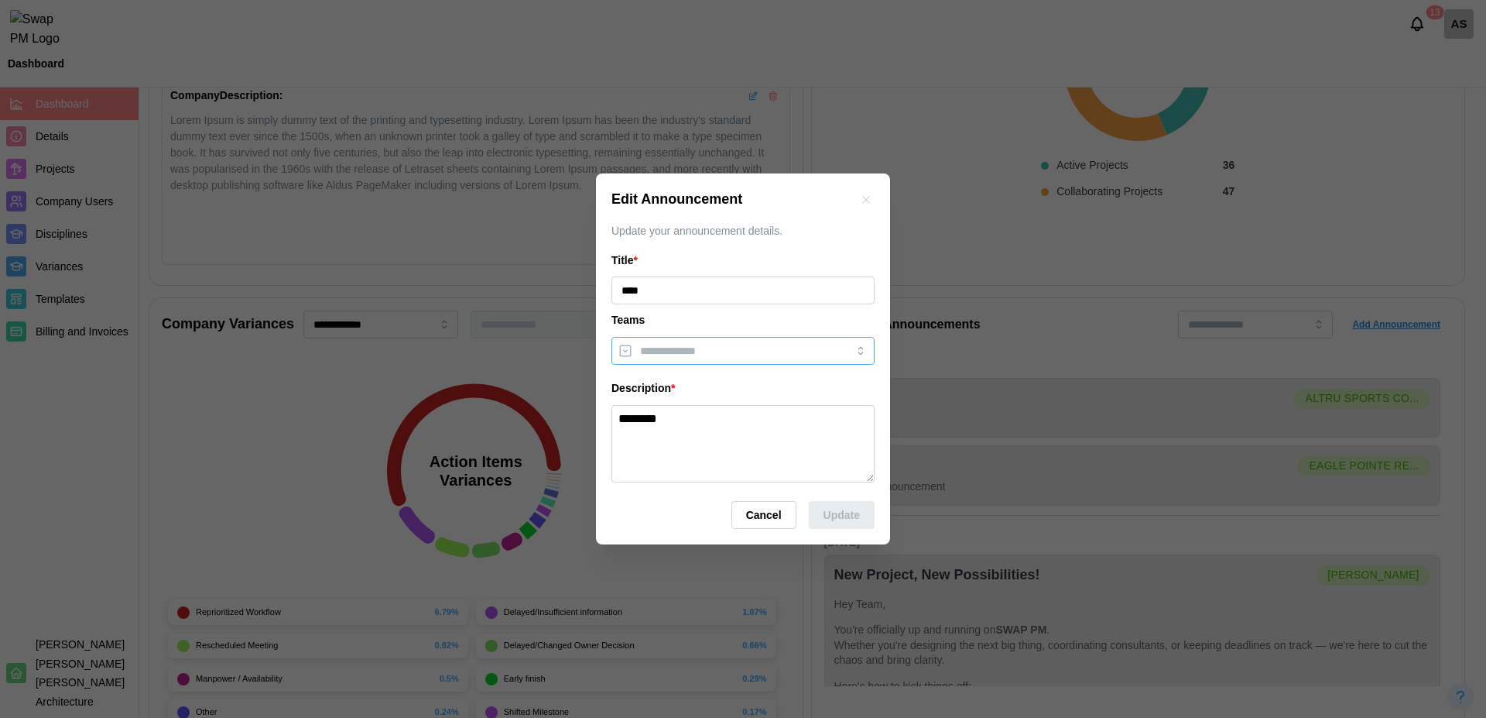
click at [692, 345] on input "search" at bounding box center [729, 351] width 178 height 12
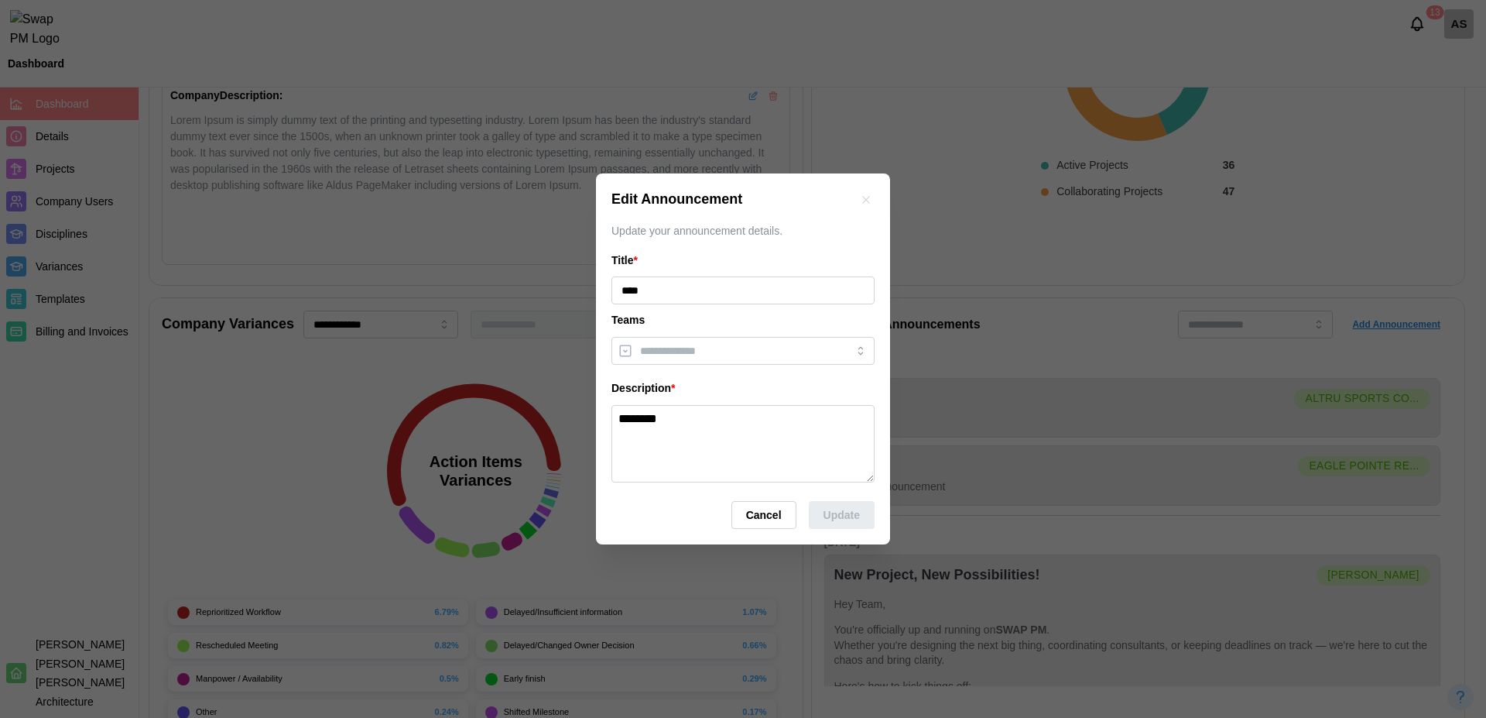
click at [688, 320] on div "Teams" at bounding box center [743, 320] width 263 height 17
click at [690, 348] on input "search" at bounding box center [729, 351] width 178 height 12
click at [682, 320] on div "Teams" at bounding box center [743, 320] width 263 height 17
click at [688, 356] on input "search" at bounding box center [729, 351] width 178 height 12
click at [869, 200] on icon "button" at bounding box center [866, 200] width 12 height 12
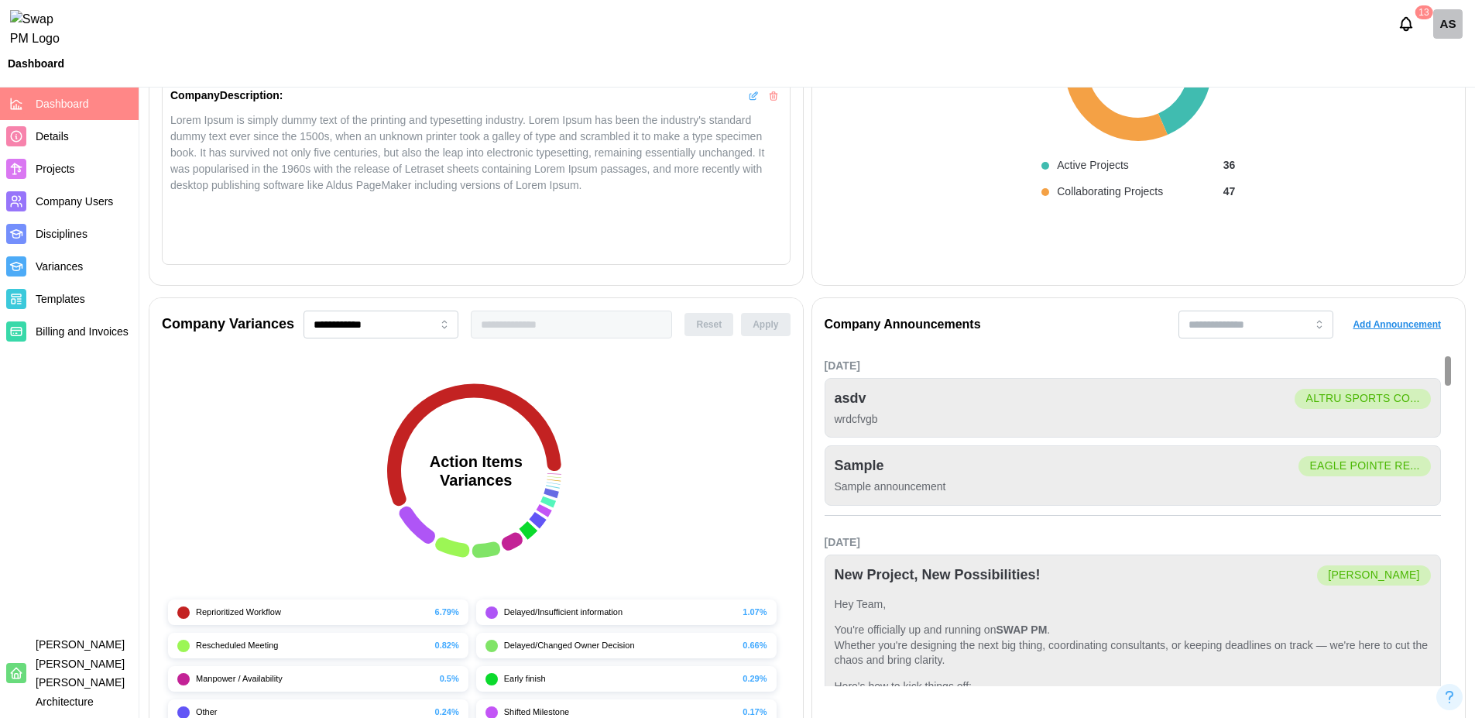
click at [1390, 320] on span "Add Announcement" at bounding box center [1397, 325] width 88 height 22
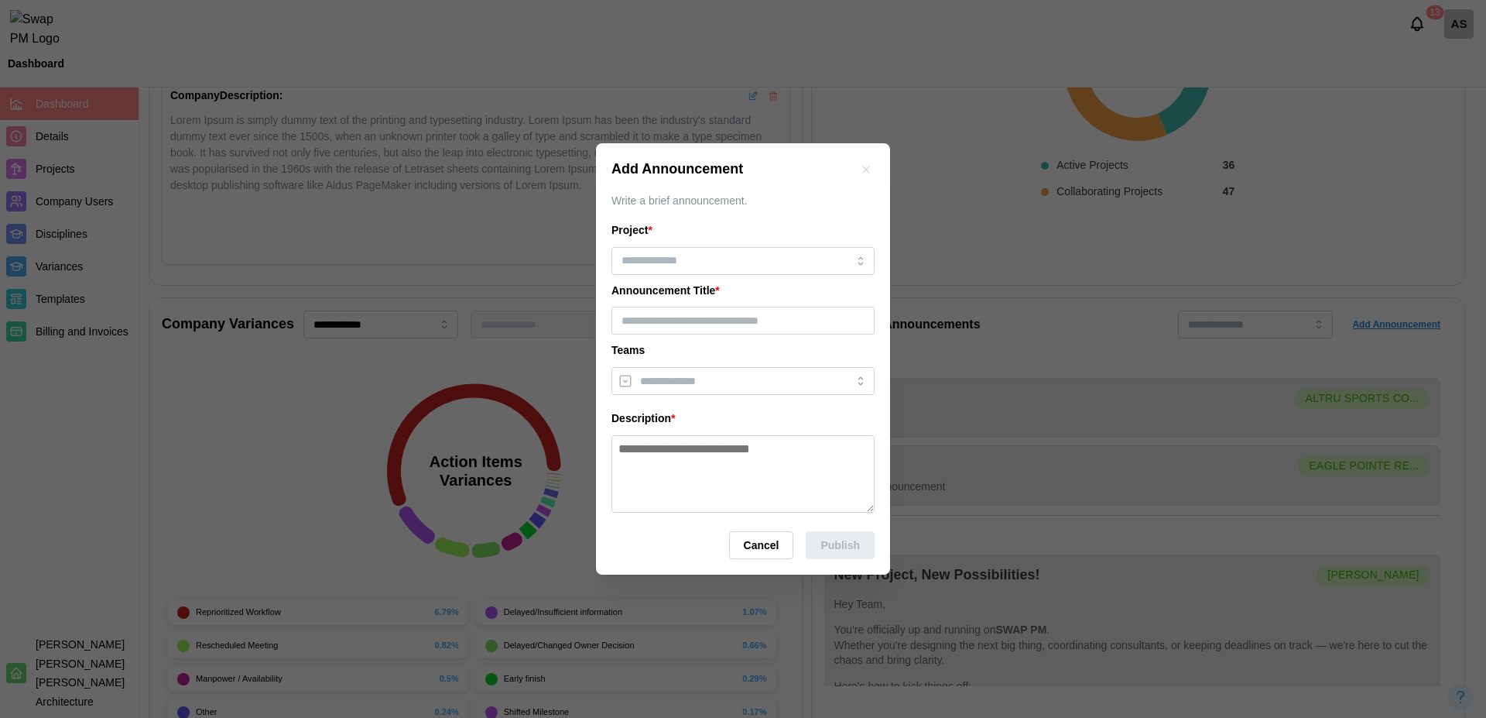
click at [866, 168] on icon "button" at bounding box center [866, 169] width 12 height 12
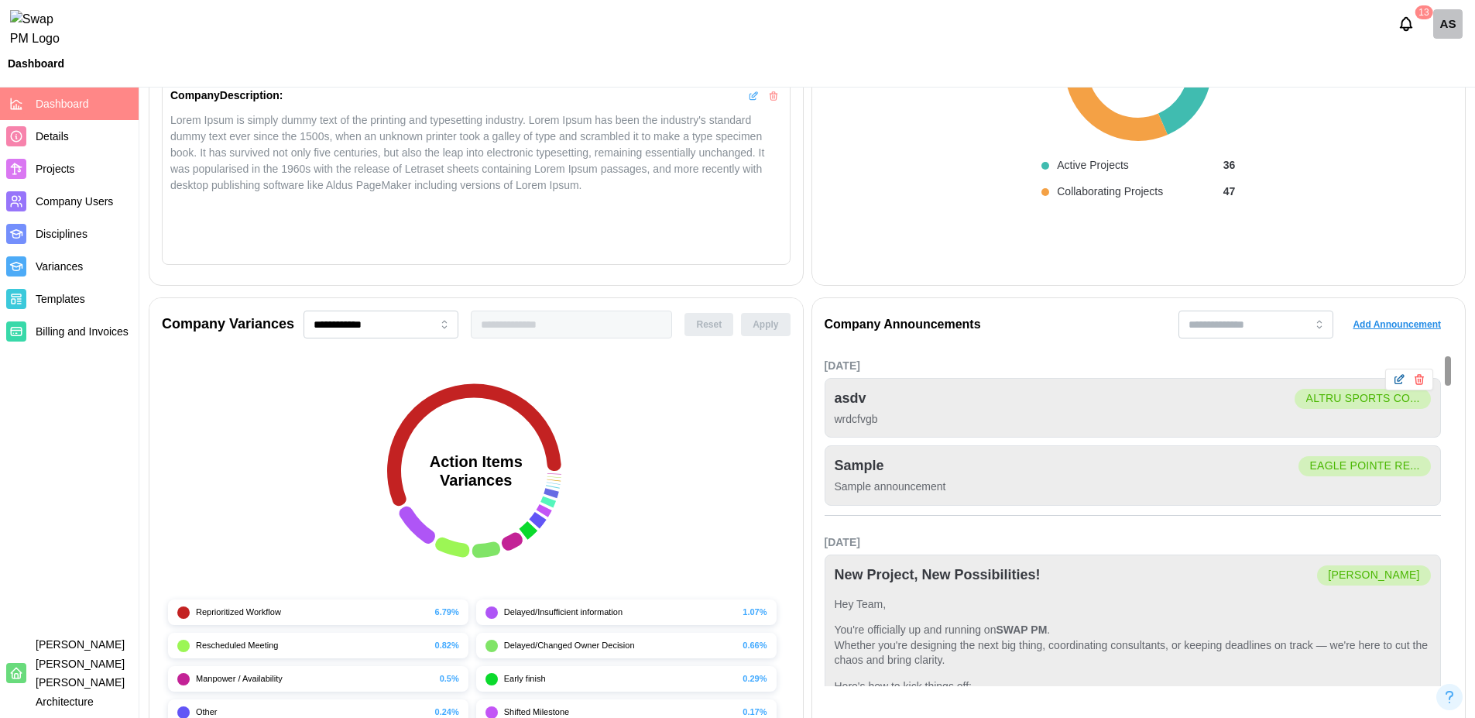
click at [1397, 380] on icon "button" at bounding box center [1400, 378] width 6 height 6
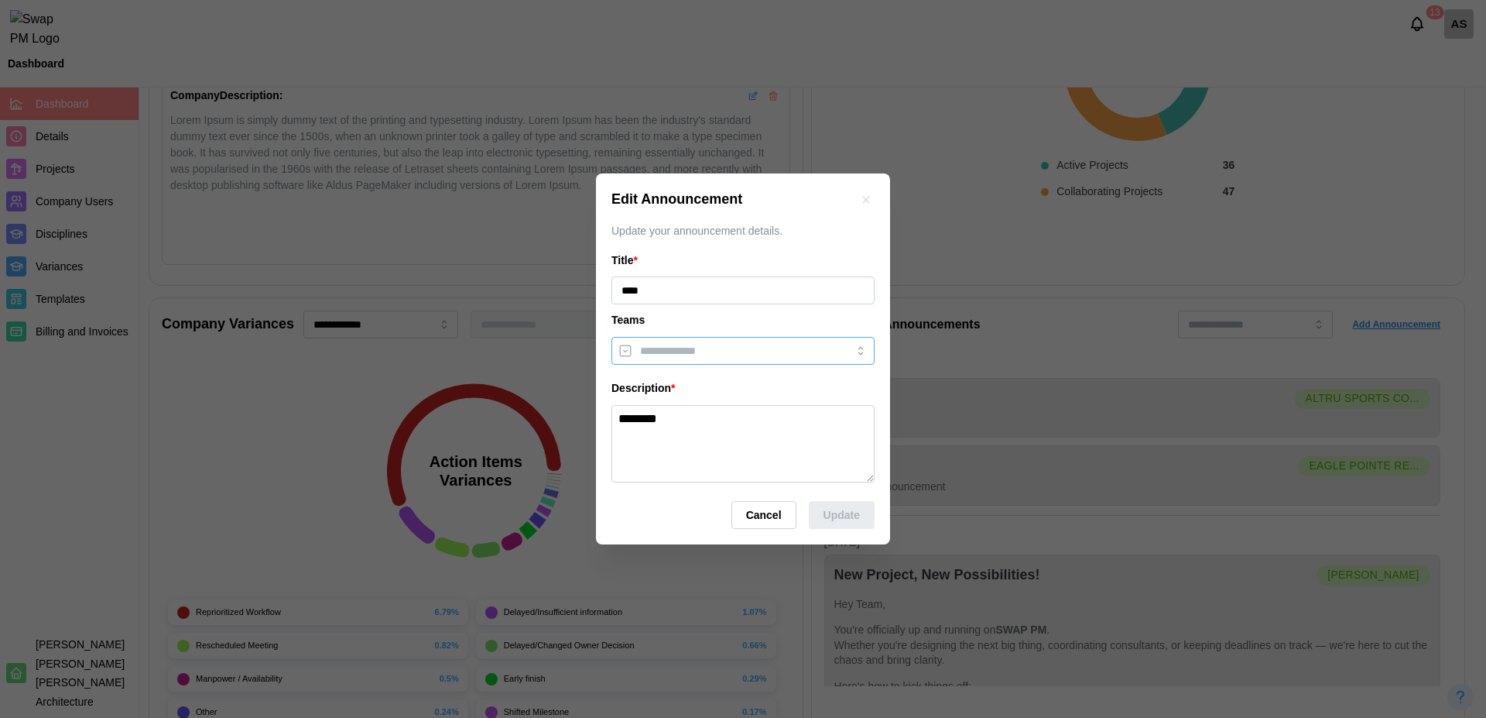
click at [675, 362] on div at bounding box center [727, 351] width 182 height 26
click at [704, 351] on input "search" at bounding box center [729, 351] width 178 height 12
drag, startPoint x: 610, startPoint y: 236, endPoint x: 792, endPoint y: 225, distance: 182.3
click at [792, 225] on div "Edit Announcement Update your announcement details. Title * **** Teams Descript…" at bounding box center [743, 358] width 294 height 371
click at [866, 201] on icon "button" at bounding box center [865, 199] width 7 height 7
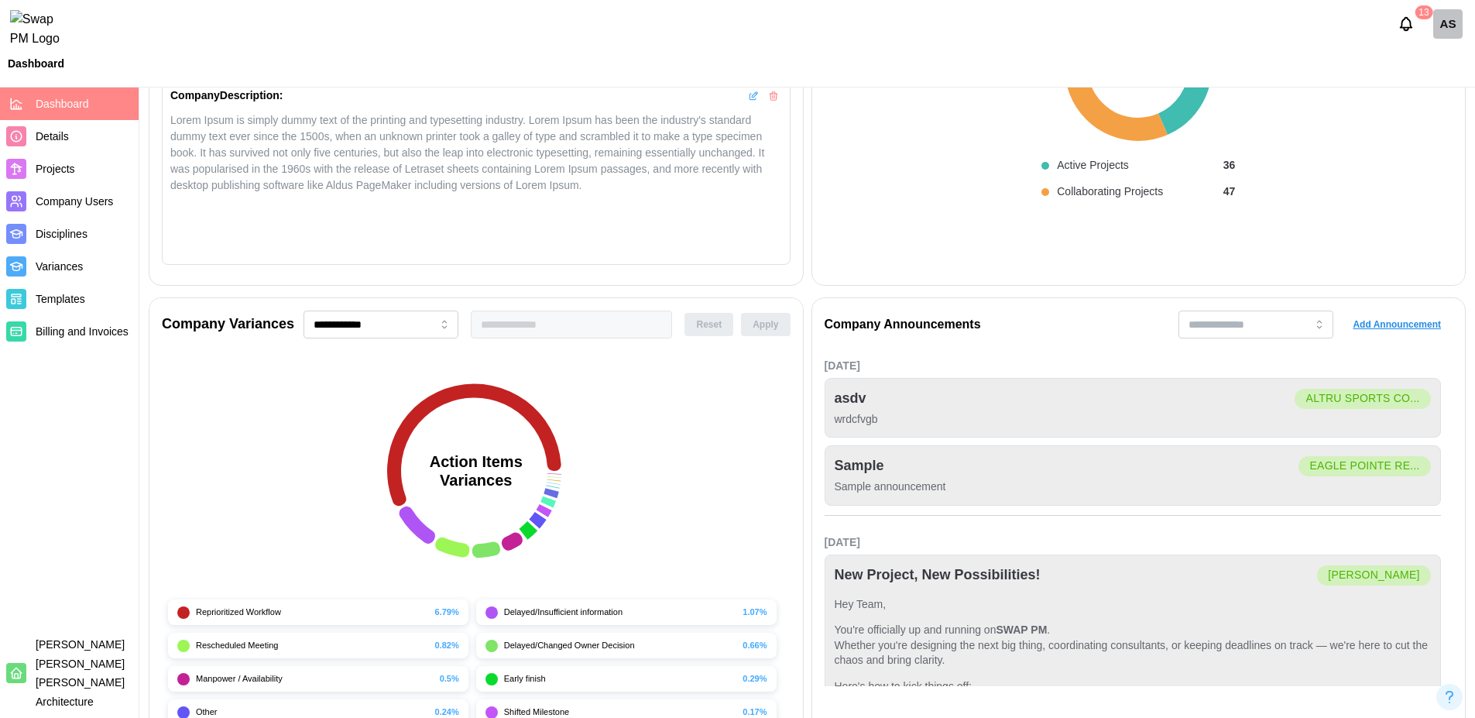
click at [1440, 24] on div "AS" at bounding box center [1447, 23] width 29 height 29
click at [1426, 87] on button "Sign Out" at bounding box center [1428, 96] width 85 height 28
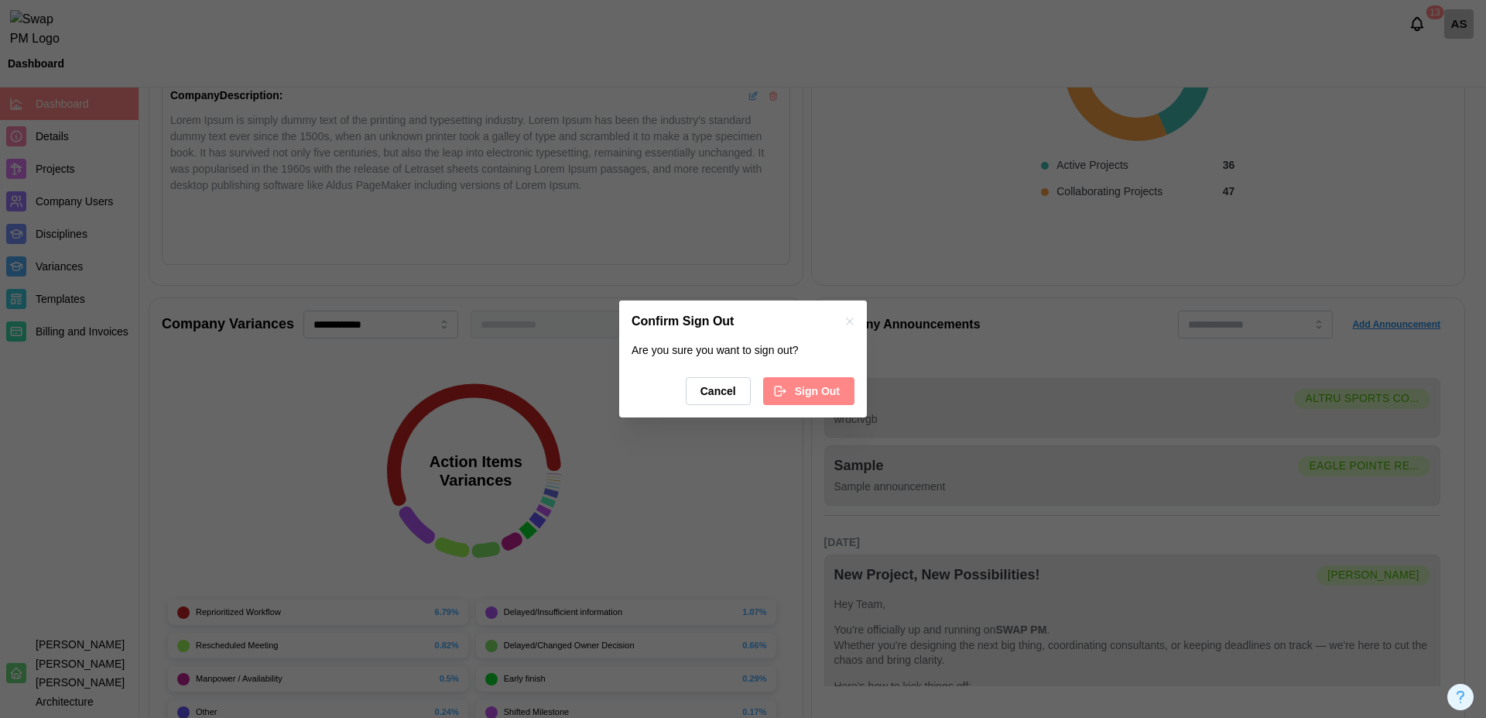
click at [813, 388] on span "Sign Out" at bounding box center [817, 391] width 45 height 26
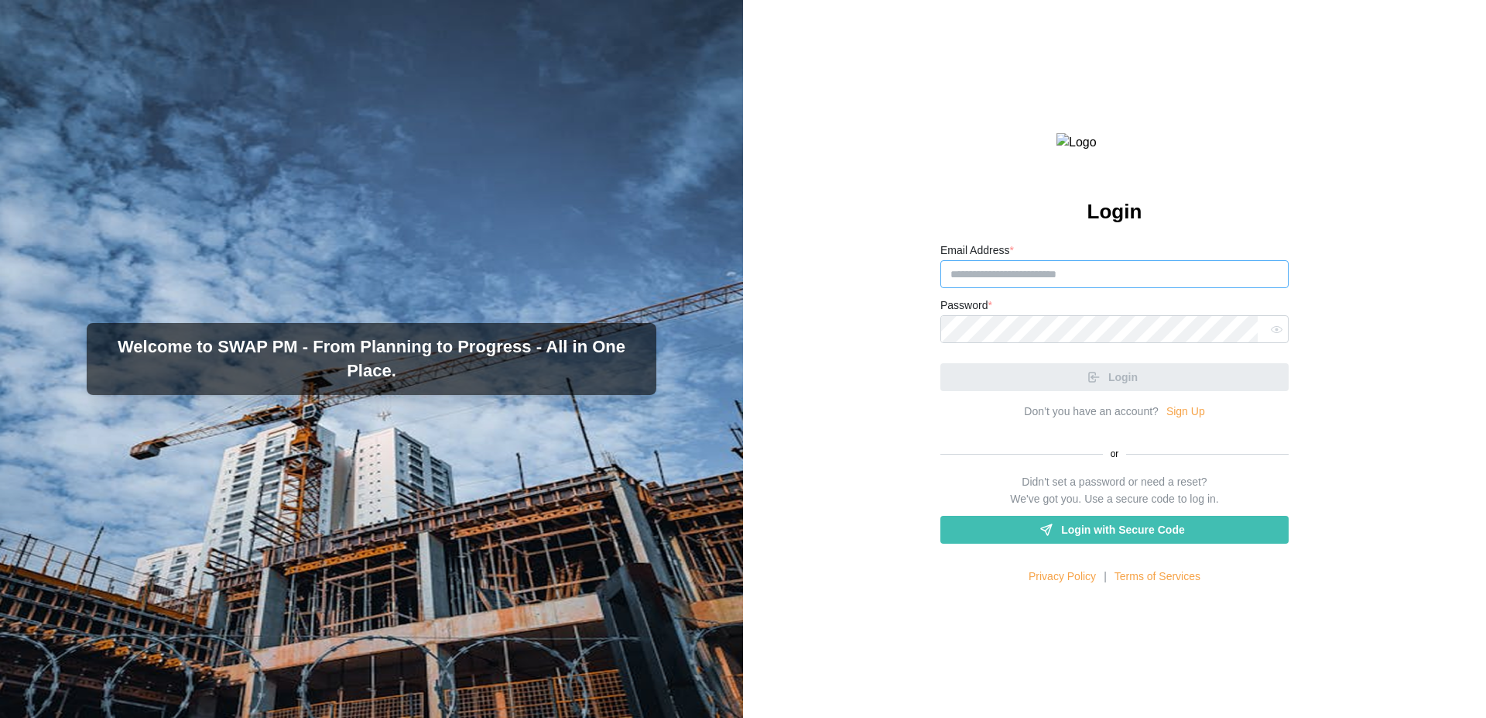
type input "**********"
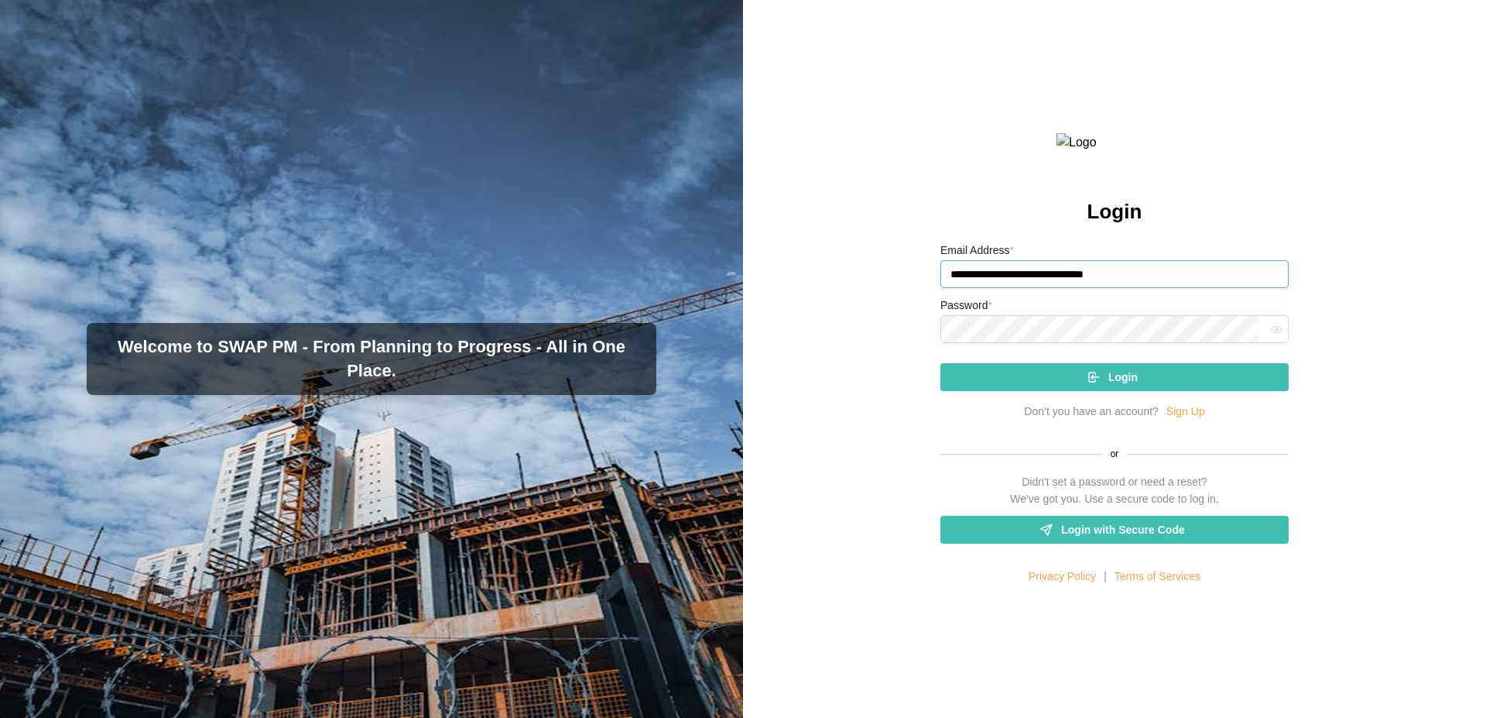
click at [1154, 288] on input "**********" at bounding box center [1115, 274] width 348 height 28
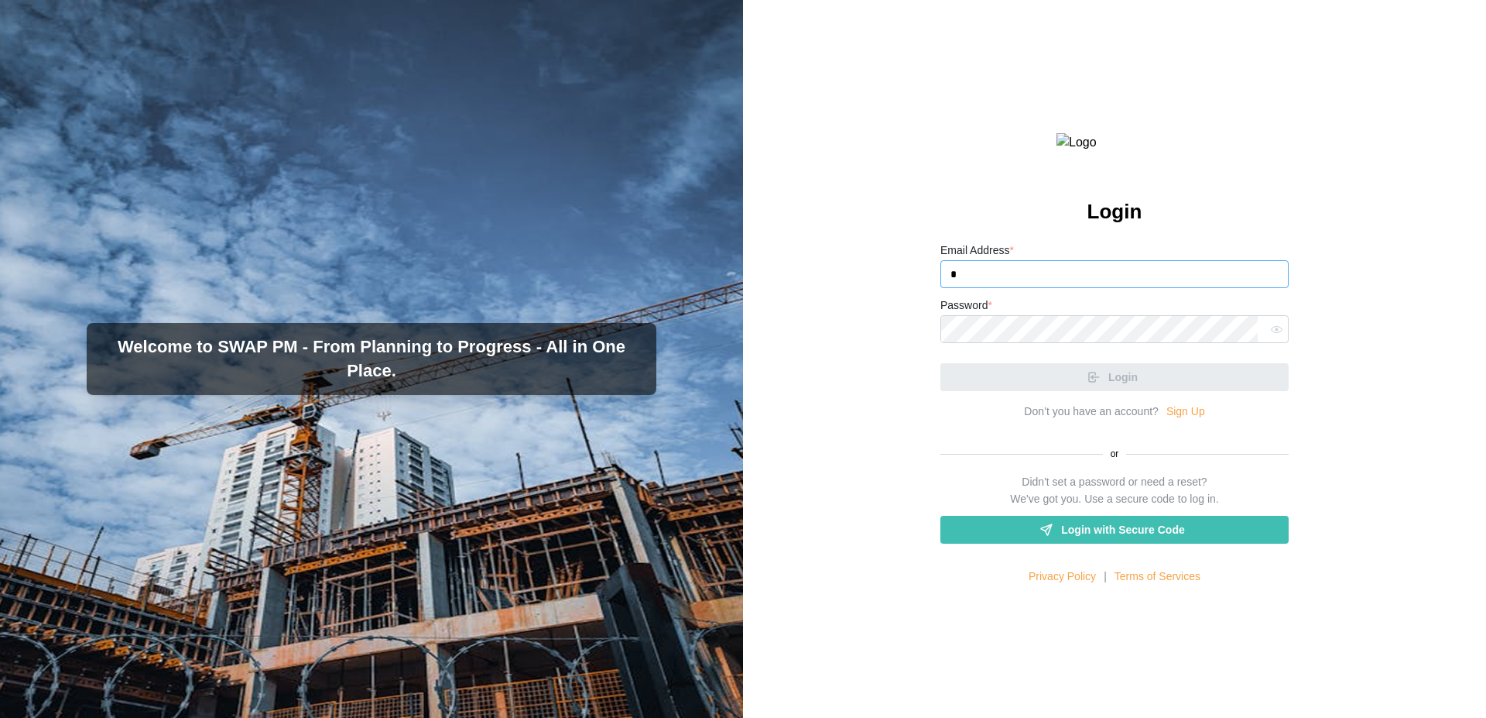
type input "**********"
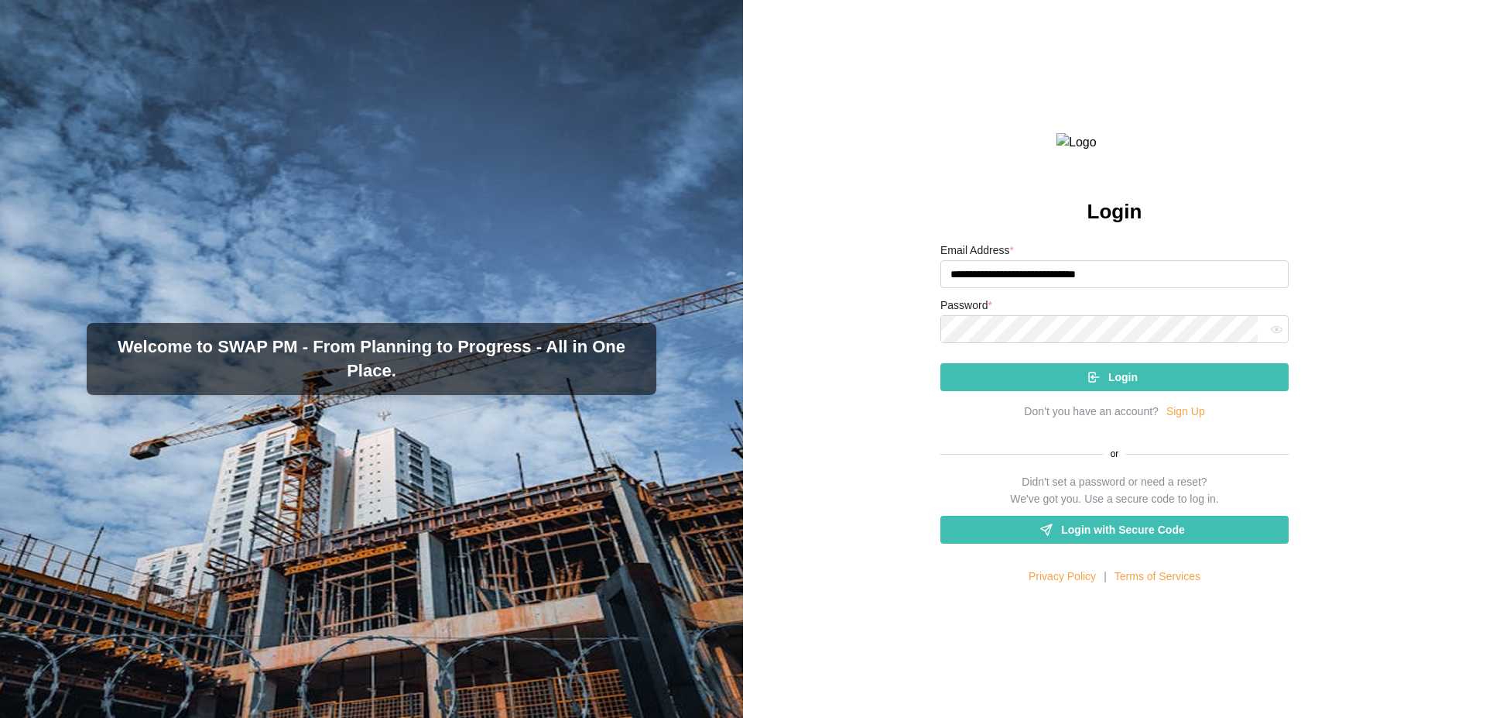
click at [1126, 390] on span "Login" at bounding box center [1123, 377] width 29 height 26
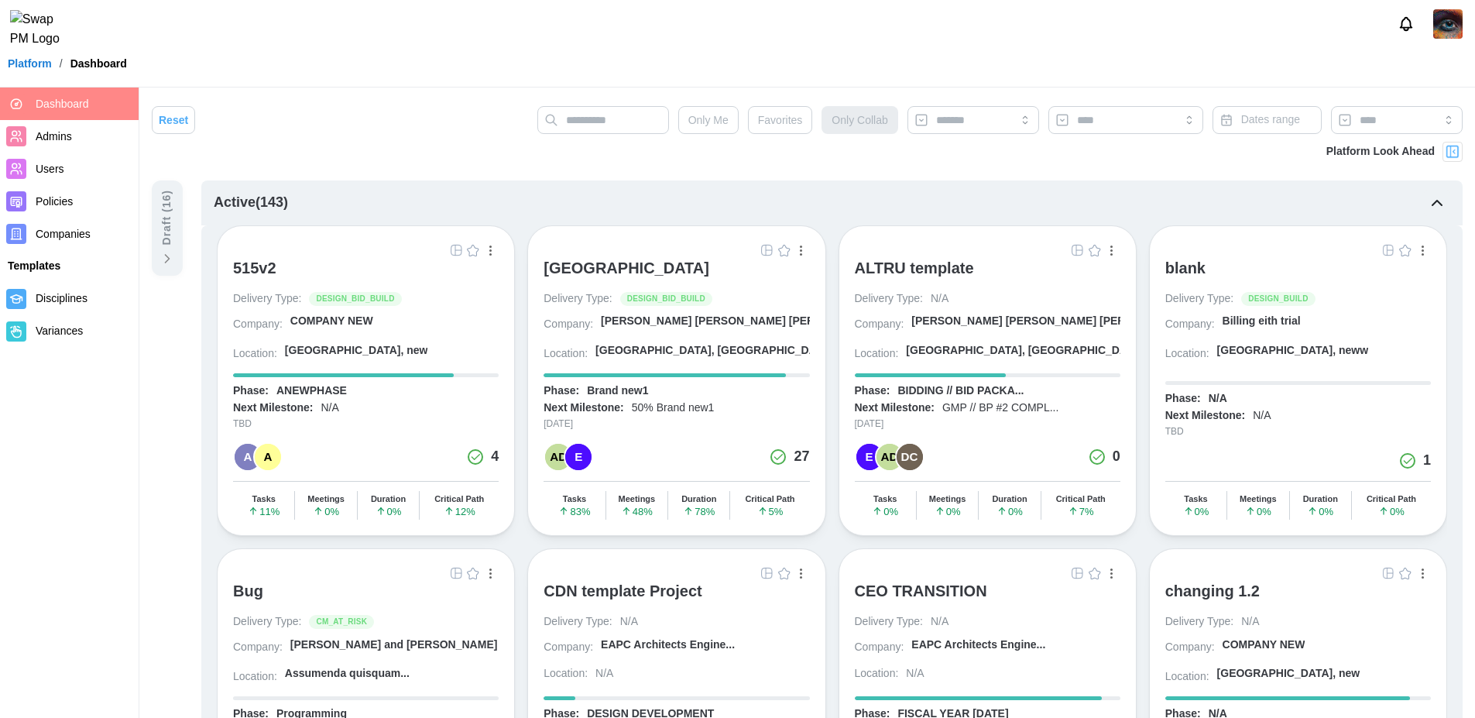
click at [664, 323] on div "[PERSON_NAME] [PERSON_NAME] [PERSON_NAME] A..." at bounding box center [750, 321] width 298 height 15
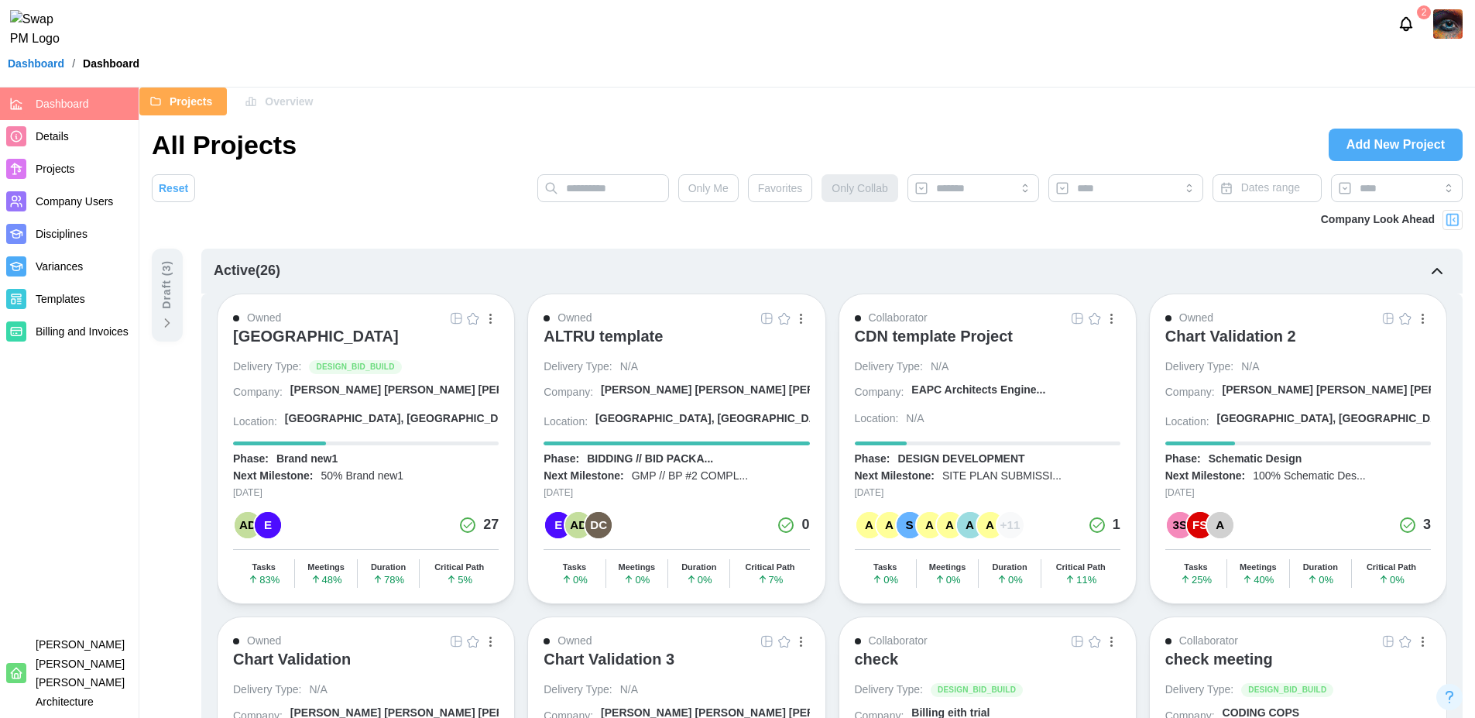
click at [273, 108] on span "Overview" at bounding box center [289, 101] width 48 height 26
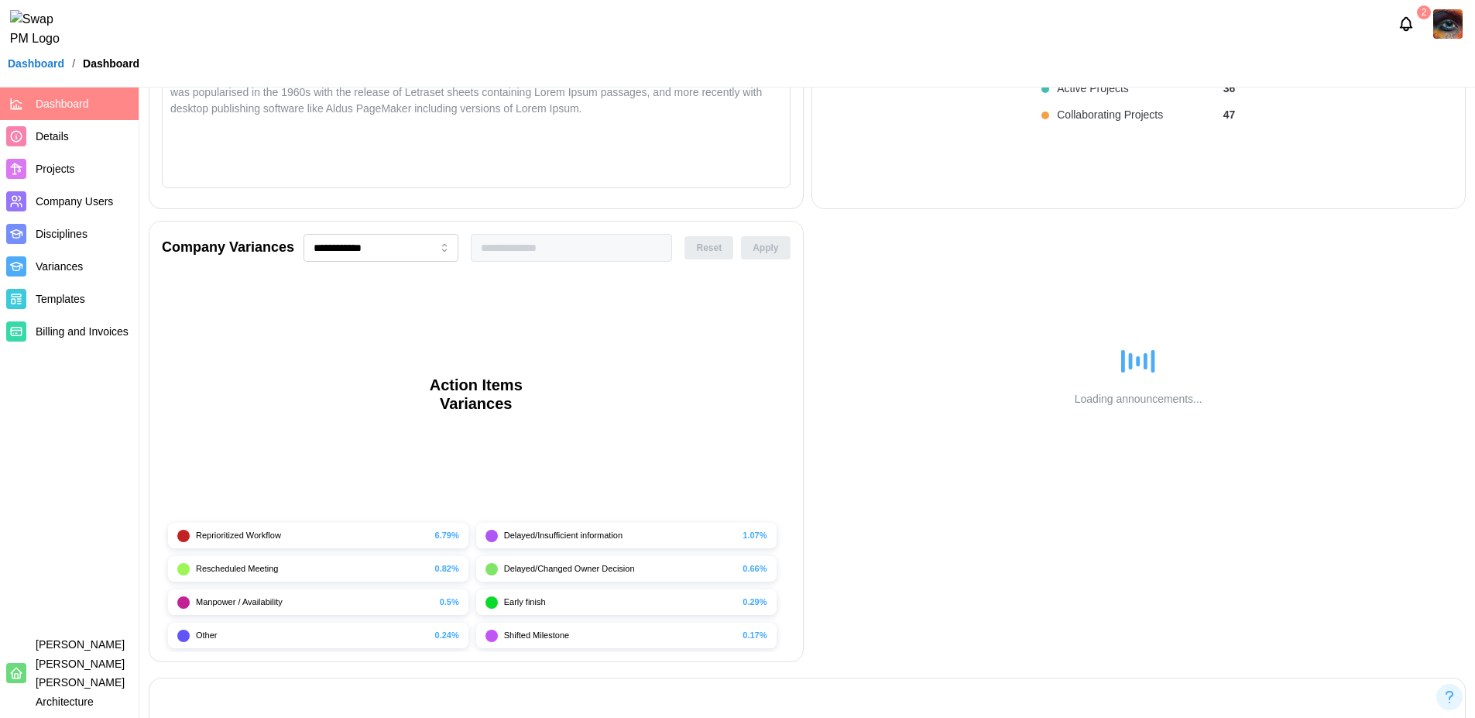
scroll to position [477, 0]
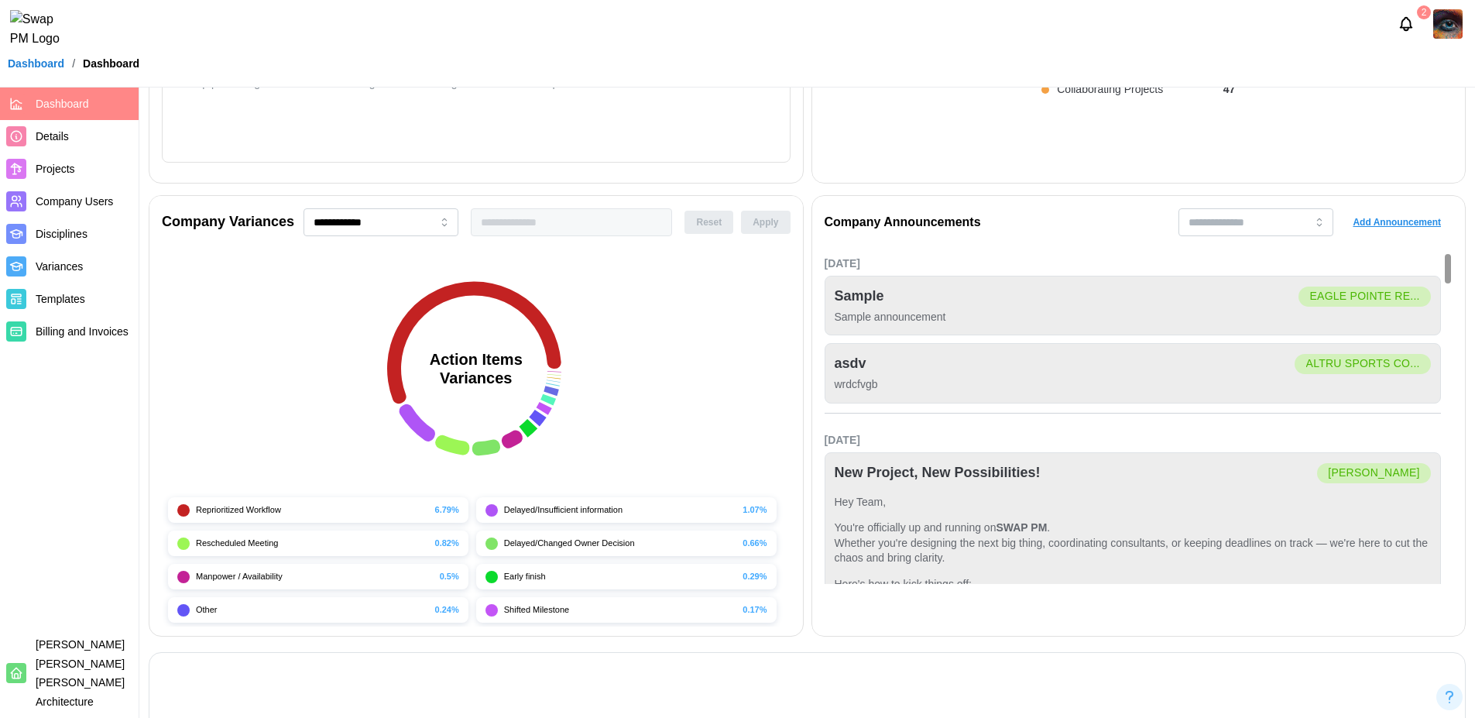
click at [1386, 225] on span "Add Announcement" at bounding box center [1397, 222] width 88 height 22
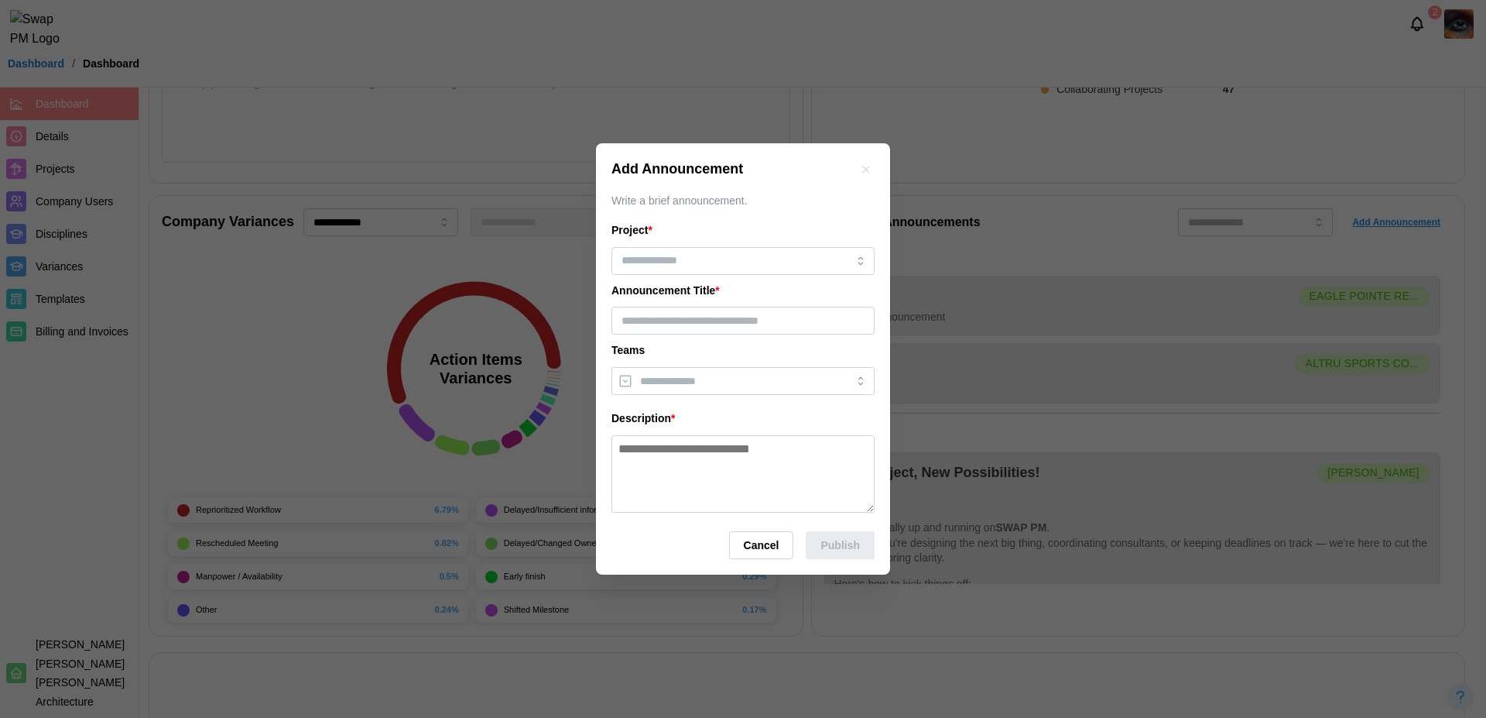
click at [861, 171] on icon "button" at bounding box center [866, 169] width 12 height 12
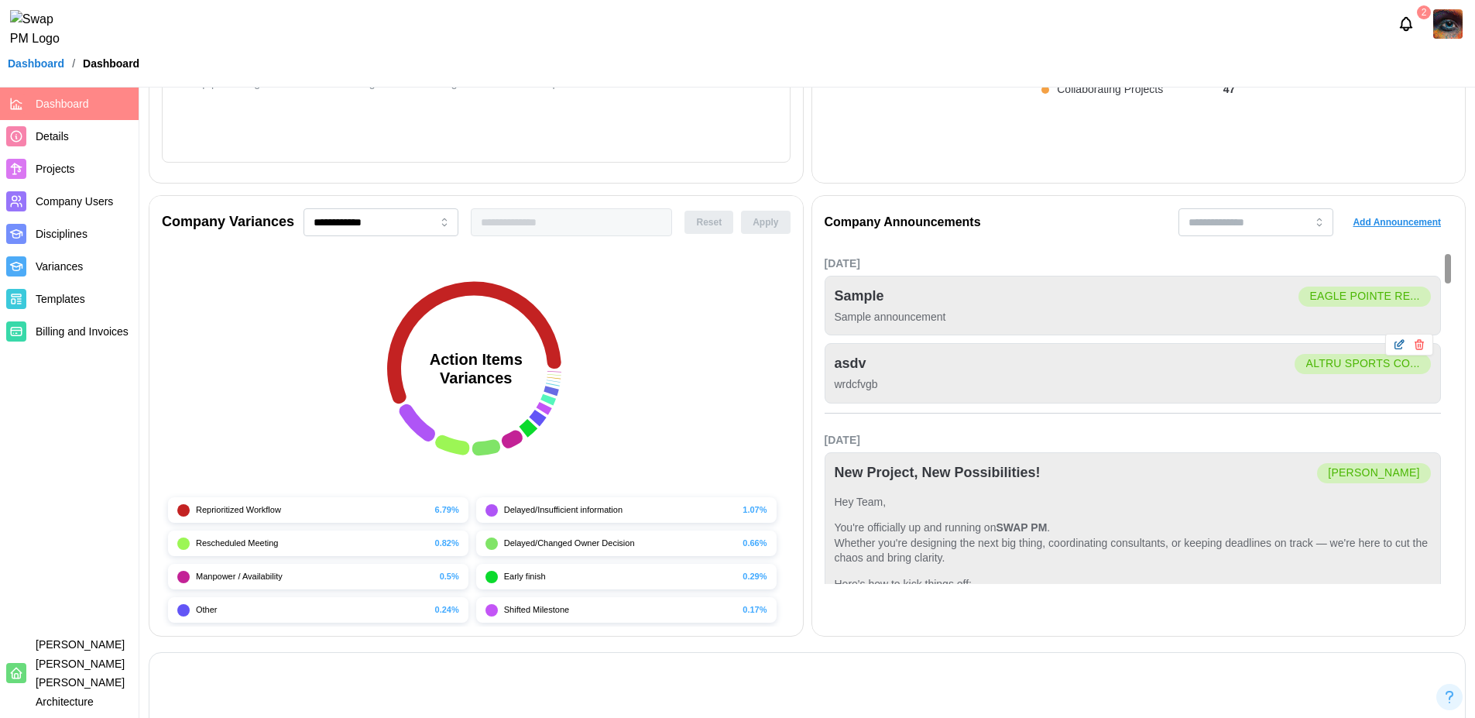
click at [1401, 351] on button "button" at bounding box center [1398, 344] width 17 height 17
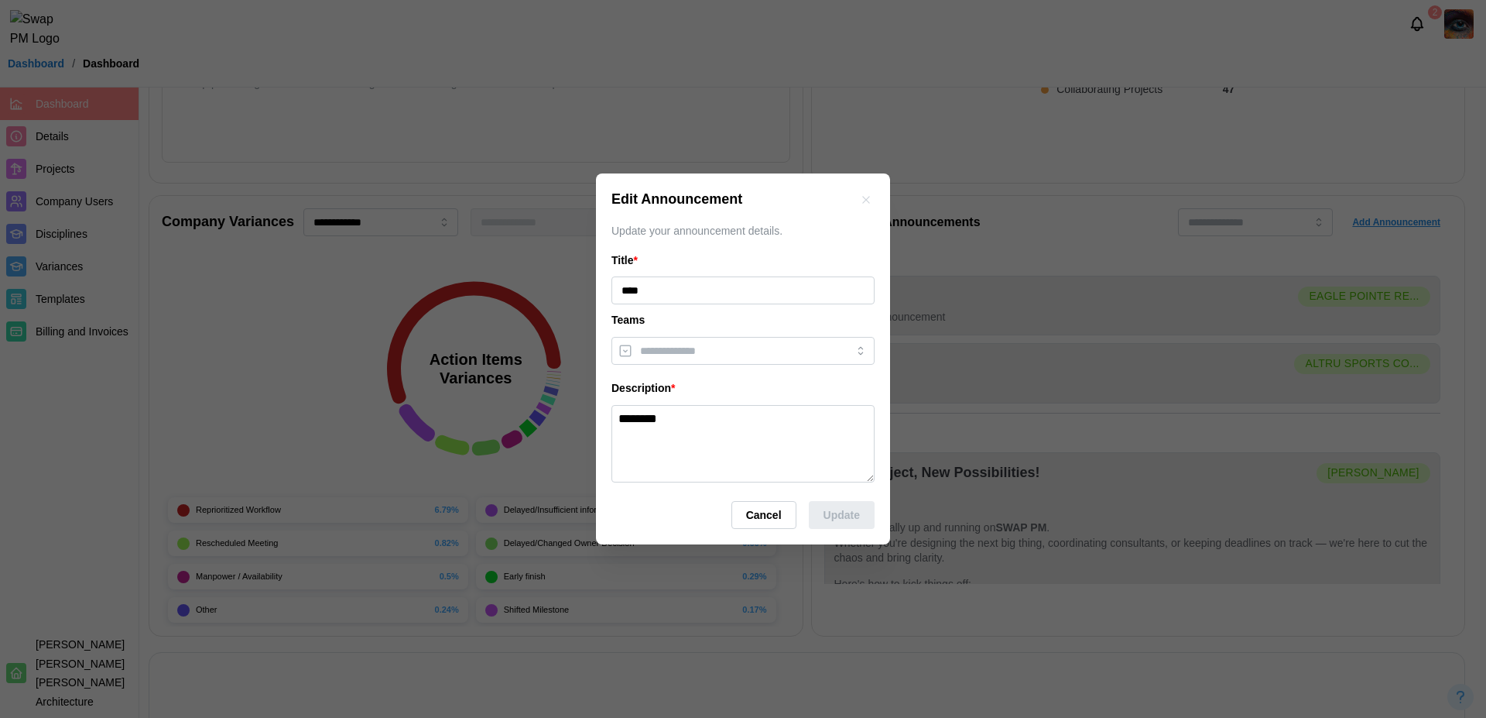
click at [869, 193] on button "button" at bounding box center [866, 199] width 17 height 17
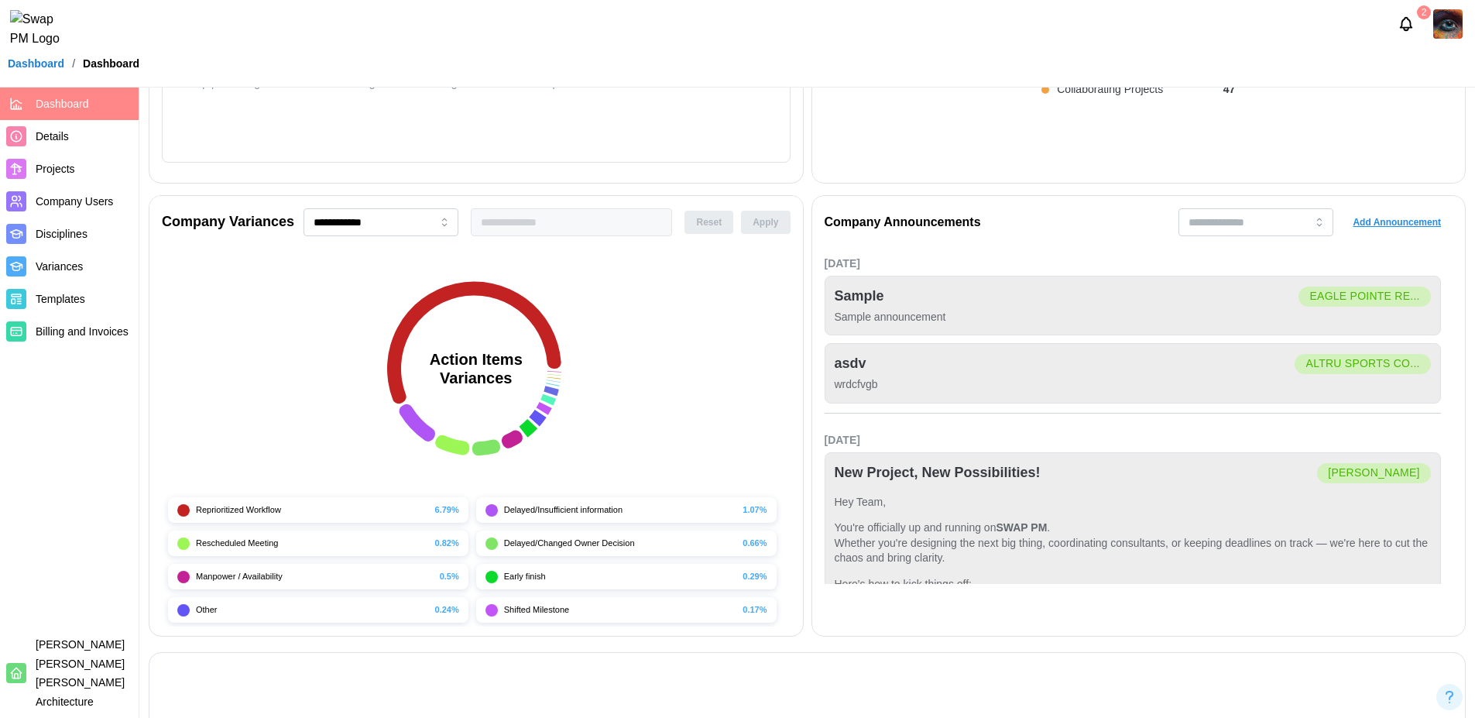
click at [1370, 224] on span "Add Announcement" at bounding box center [1397, 222] width 88 height 22
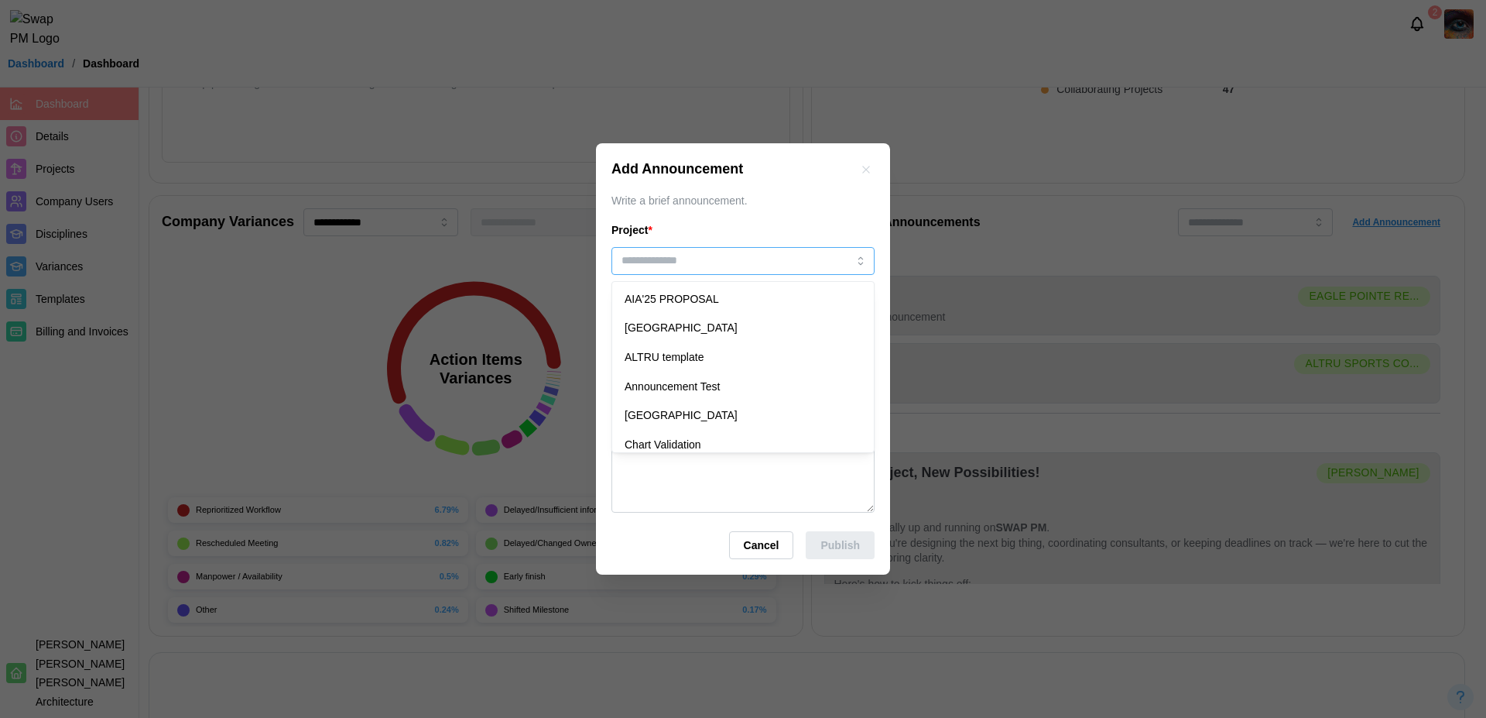
click at [657, 271] on input "search" at bounding box center [743, 261] width 263 height 28
type input "**********"
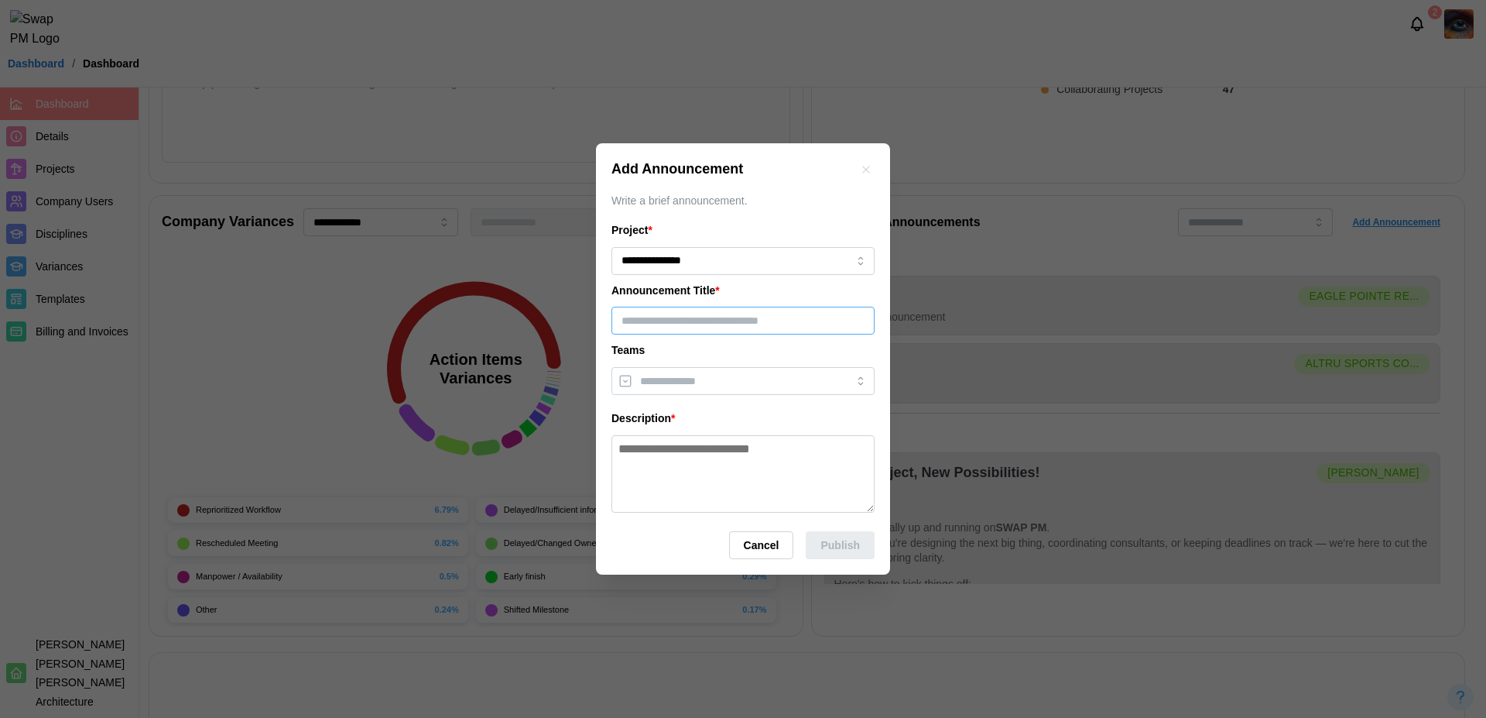
click at [670, 324] on input "text" at bounding box center [743, 321] width 263 height 28
type input "****"
click at [694, 362] on div "**********" at bounding box center [743, 367] width 263 height 290
click at [697, 383] on input "search" at bounding box center [729, 381] width 178 height 12
click at [700, 492] on textarea at bounding box center [743, 473] width 263 height 77
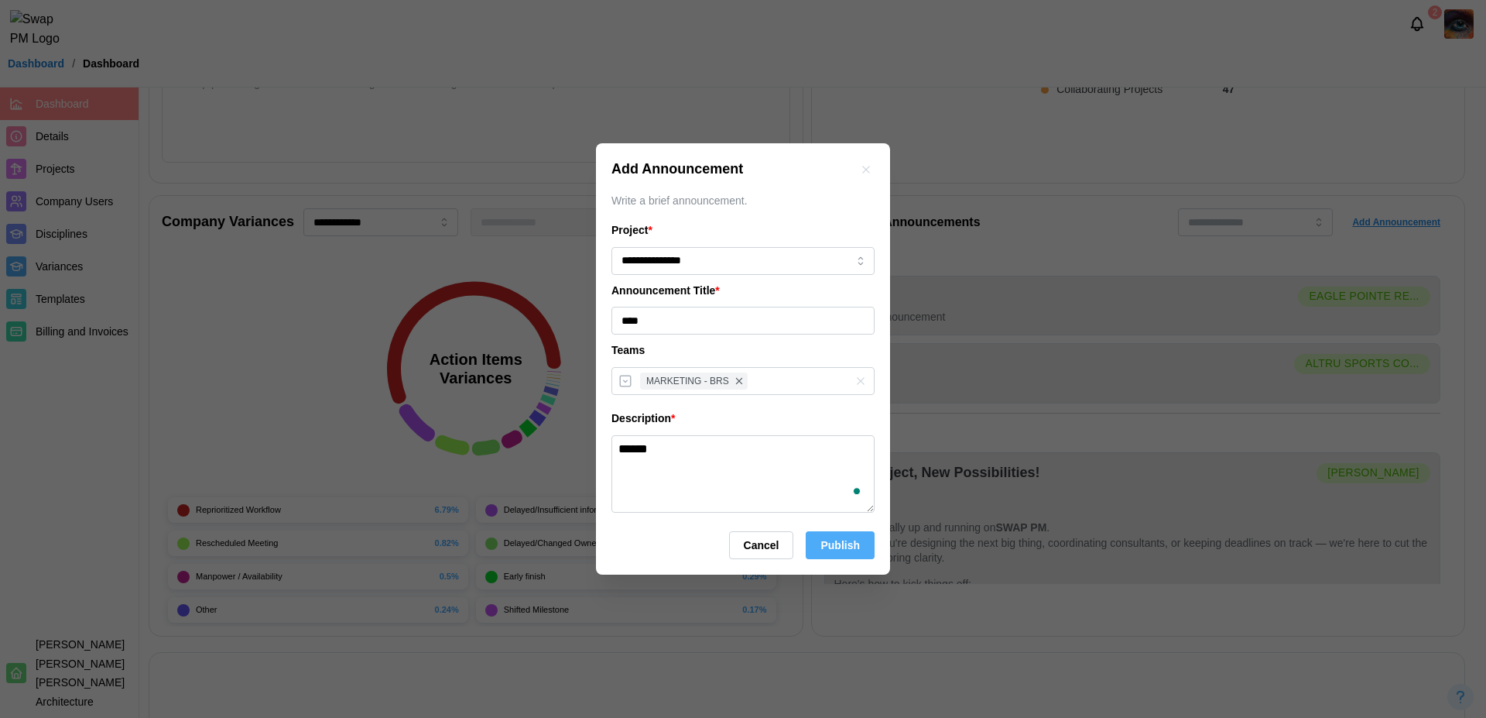
type textarea "******"
click at [850, 551] on span "Publish" at bounding box center [840, 545] width 39 height 26
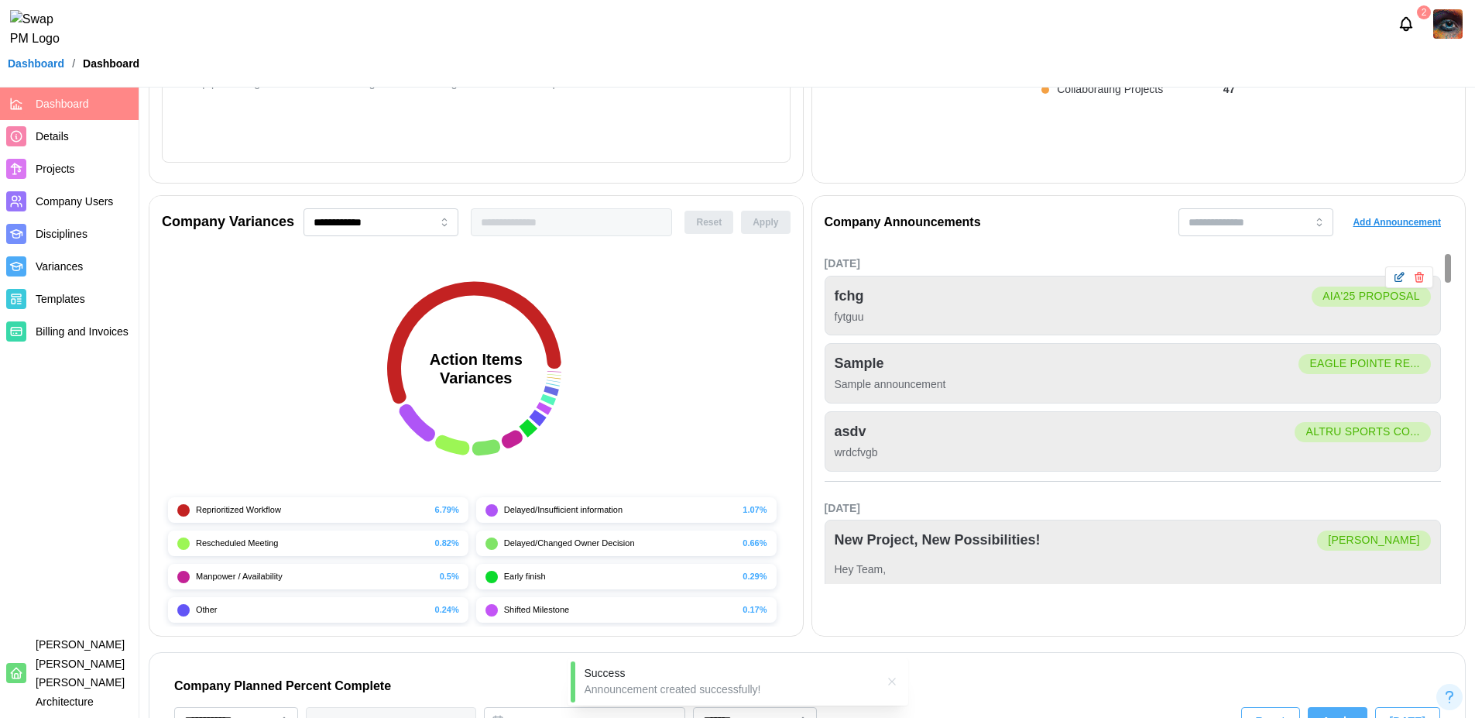
scroll to position [0, 15330]
click at [1395, 278] on icon "button" at bounding box center [1398, 278] width 7 height 7
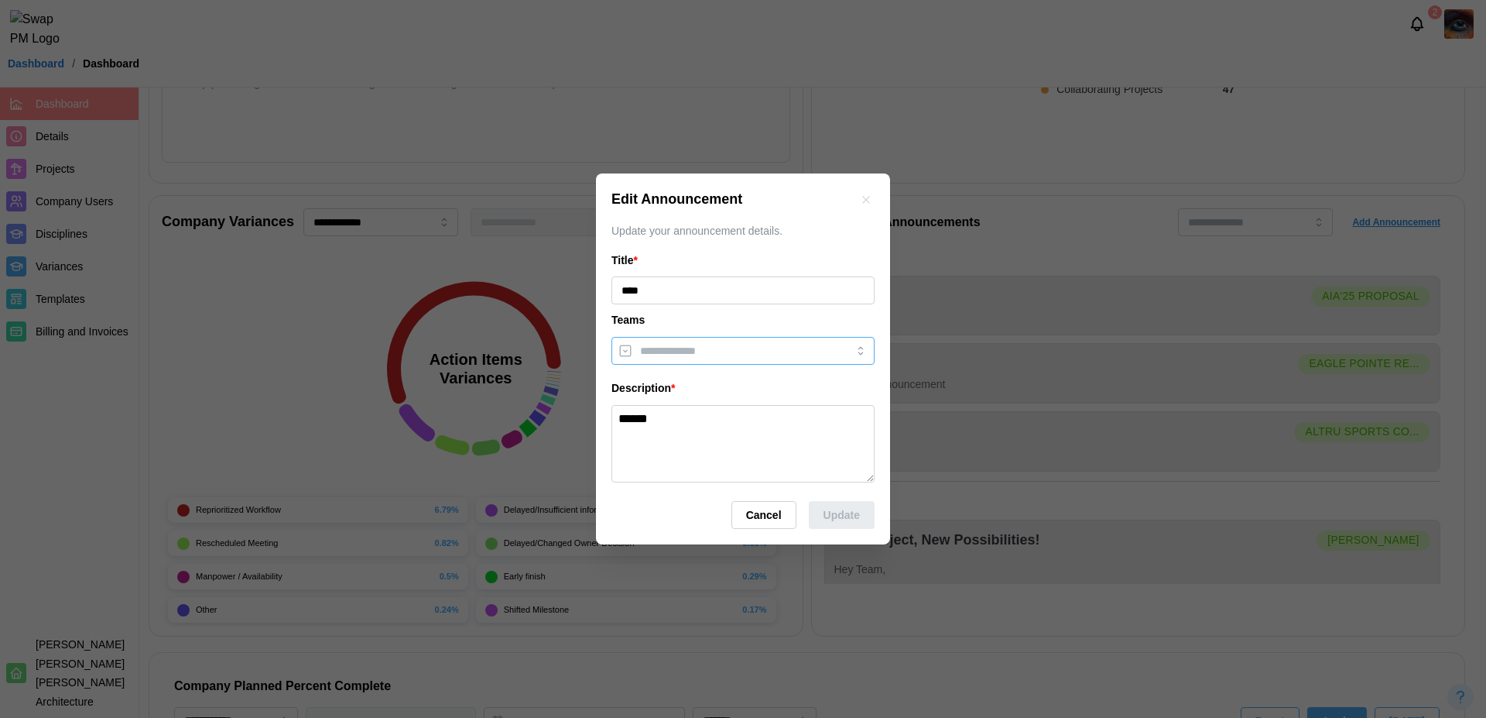
click at [672, 353] on input "search" at bounding box center [729, 351] width 178 height 12
click at [871, 200] on icon "button" at bounding box center [866, 200] width 12 height 12
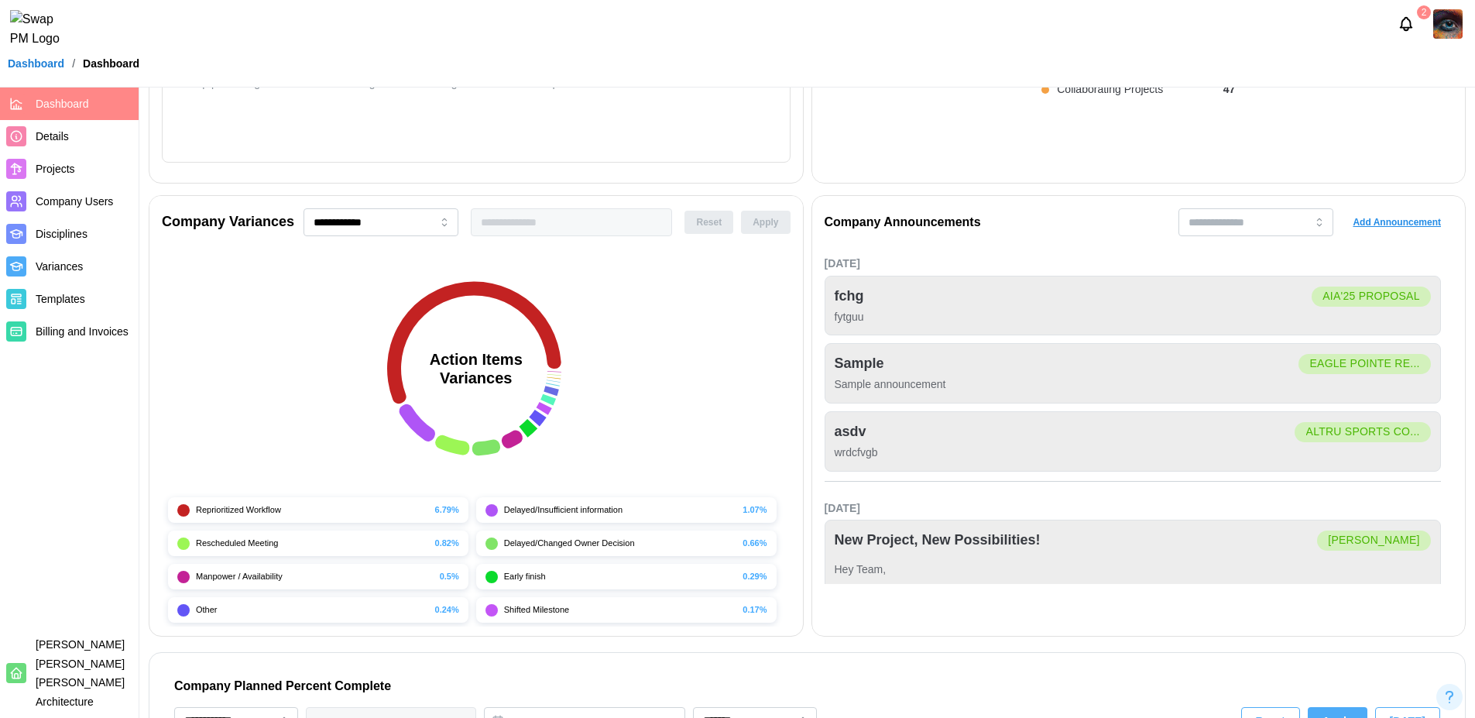
scroll to position [0, 0]
